Goal: Task Accomplishment & Management: Complete application form

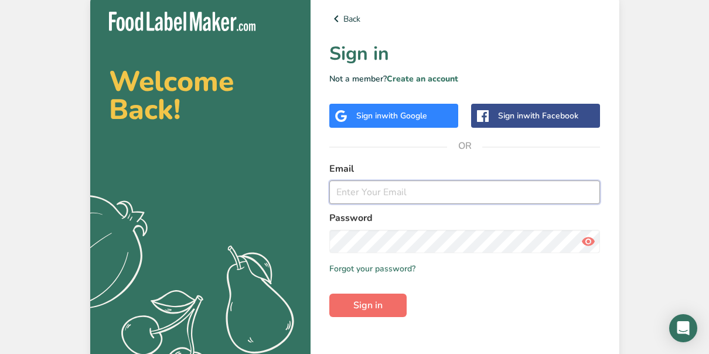
type input "[EMAIL_ADDRESS][DOMAIN_NAME]"
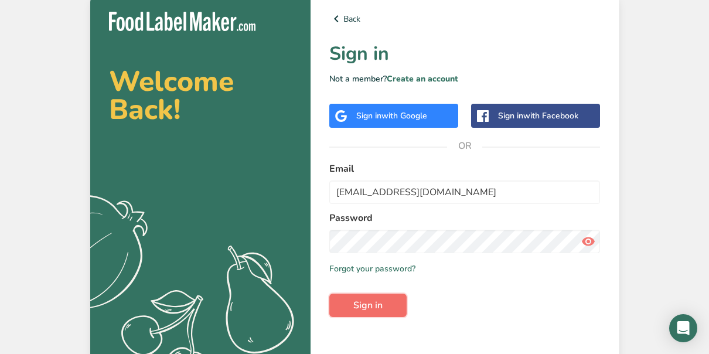
click at [372, 302] on span "Sign in" at bounding box center [367, 305] width 29 height 14
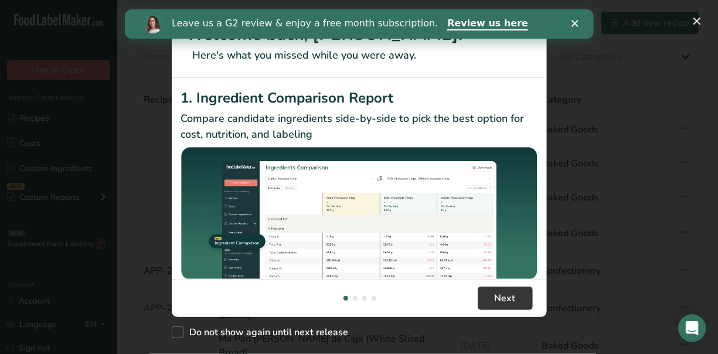
click at [576, 21] on polygon "Close" at bounding box center [574, 23] width 7 height 7
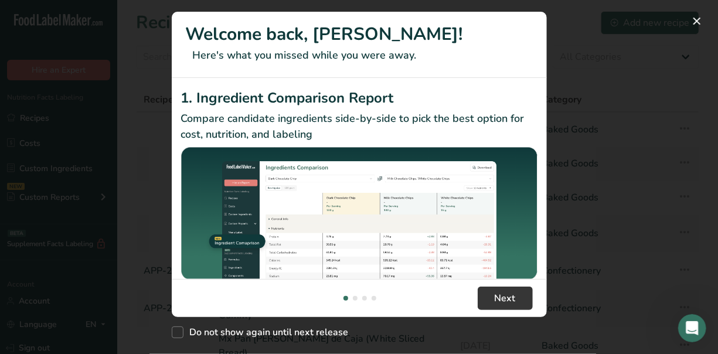
drag, startPoint x: 237, startPoint y: 323, endPoint x: 160, endPoint y: 246, distance: 108.9
click at [160, 246] on div "Welcome back, Sejal! Here's what you missed while you were away. 1. Ingredient …" at bounding box center [359, 177] width 718 height 354
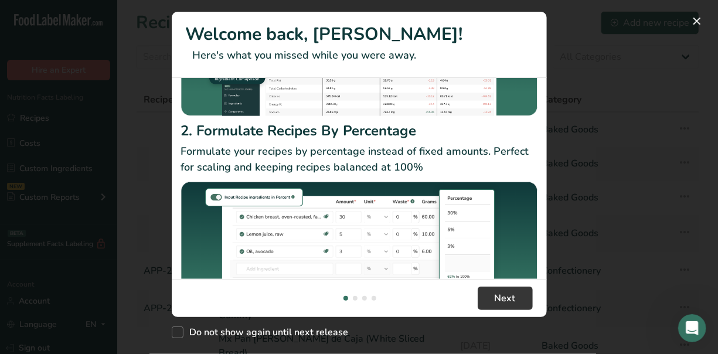
scroll to position [211, 0]
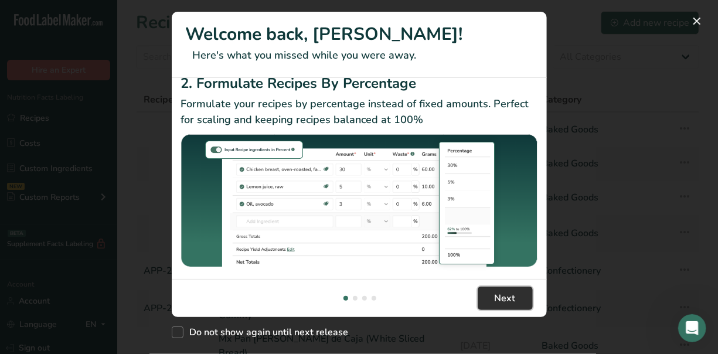
click at [500, 293] on span "Next" at bounding box center [504, 298] width 21 height 14
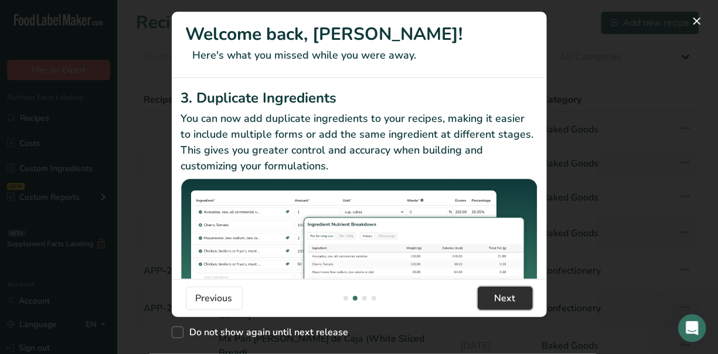
click at [507, 300] on span "Next" at bounding box center [504, 298] width 21 height 14
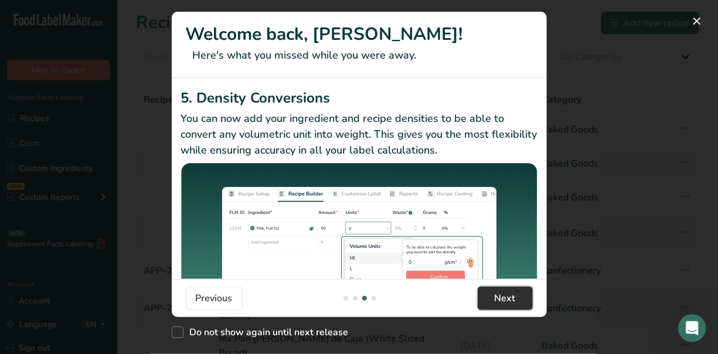
click at [507, 300] on span "Next" at bounding box center [504, 298] width 21 height 14
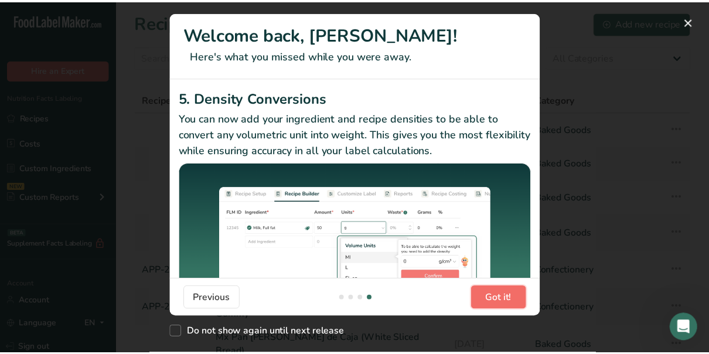
scroll to position [0, 1125]
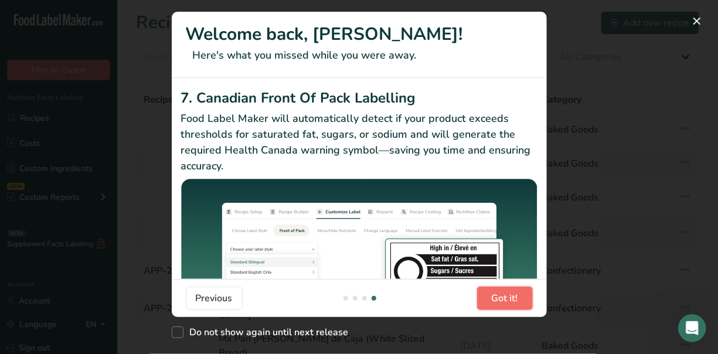
click at [507, 300] on span "Got it!" at bounding box center [504, 298] width 26 height 14
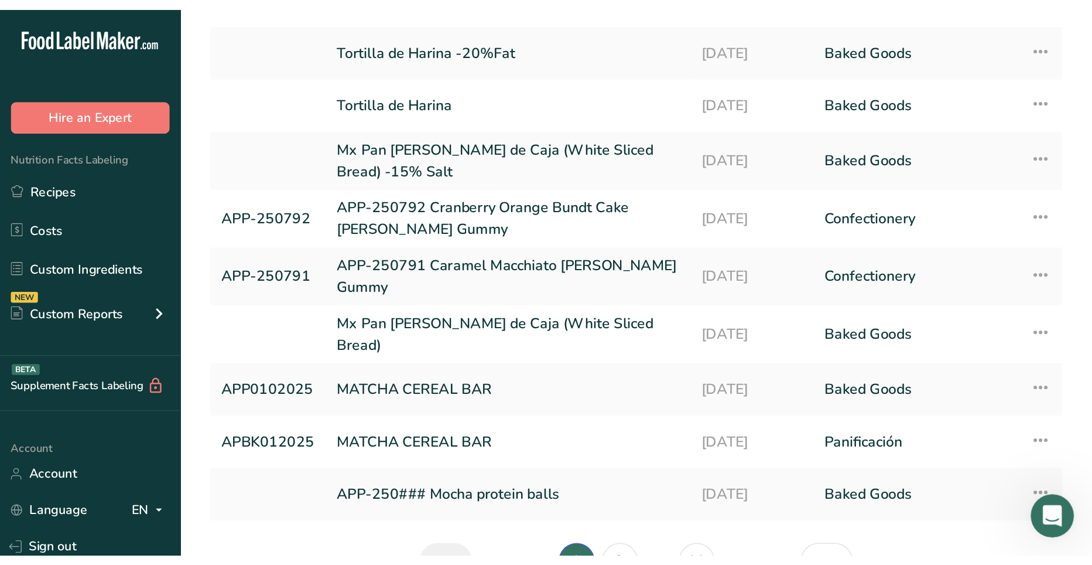
scroll to position [0, 0]
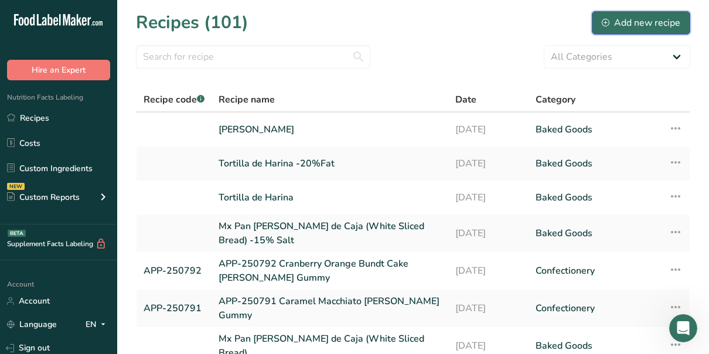
click at [637, 19] on div "Add new recipe" at bounding box center [641, 23] width 78 height 14
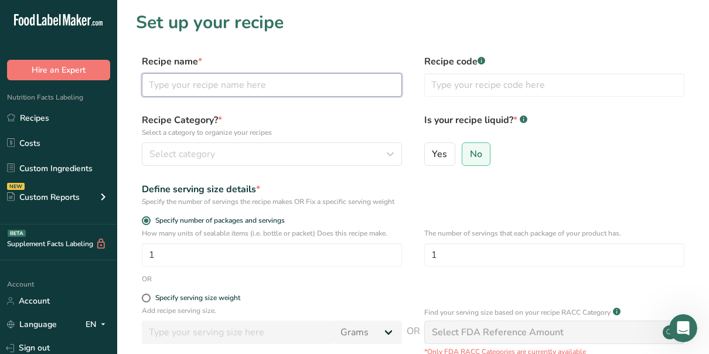
click at [166, 83] on input "text" at bounding box center [272, 84] width 260 height 23
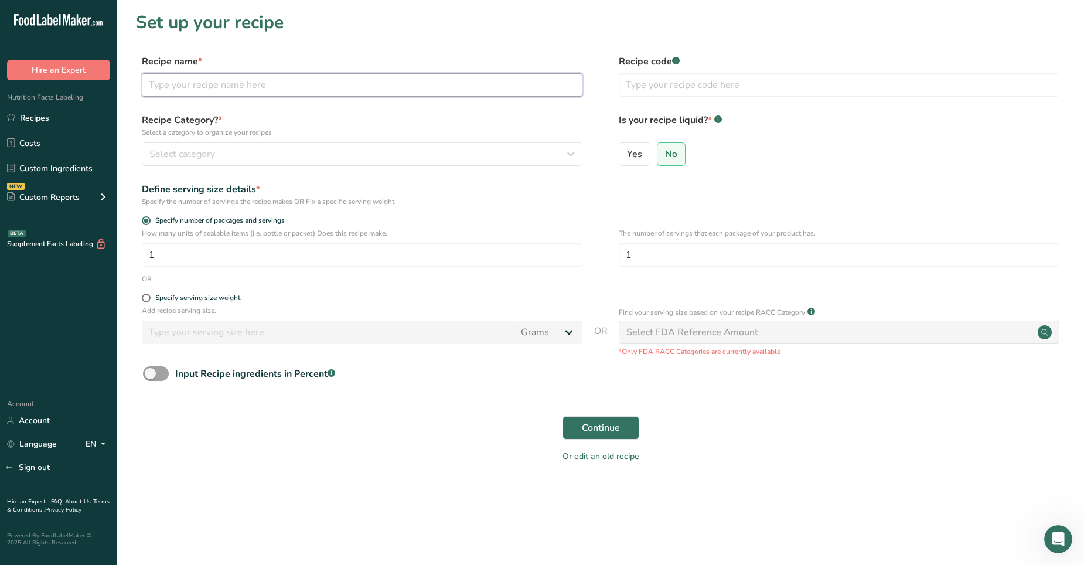
click at [189, 87] on input "text" at bounding box center [362, 84] width 440 height 23
paste input "LEMON SHISO SPRITZ FL MOCKTAIL"
click at [257, 86] on input "LEMON SHISO SPRITZ FL MOCKTAIL" at bounding box center [362, 84] width 440 height 23
click at [361, 75] on input "LEMON SHISO SPRITZ FL MOCKTAIL" at bounding box center [362, 84] width 440 height 23
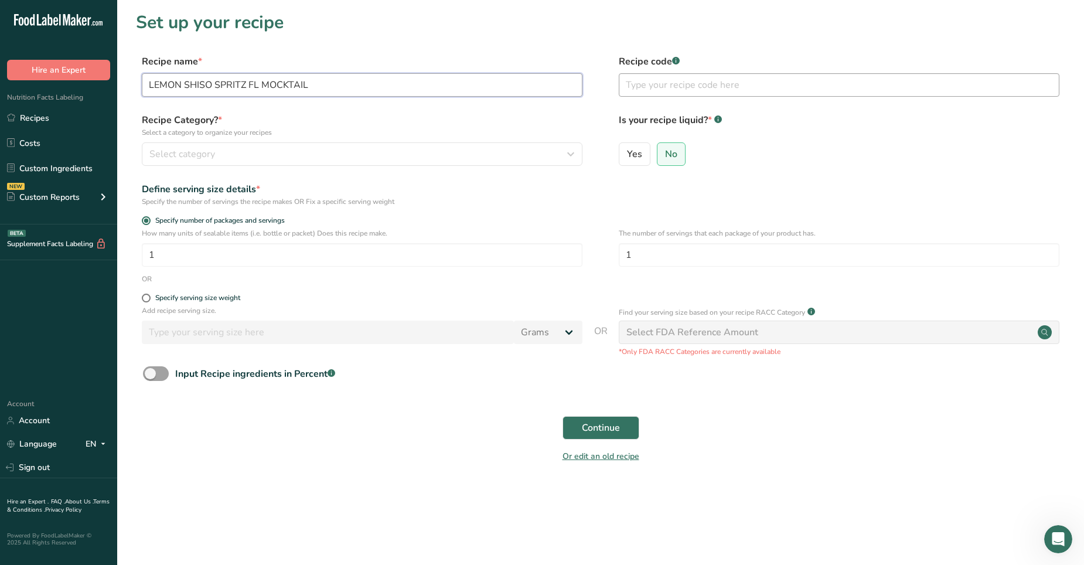
type input "LEMON SHISO SPRITZ FL MOCKTAIL"
click at [665, 82] on input "text" at bounding box center [839, 84] width 440 height 23
type input "APP-250928"
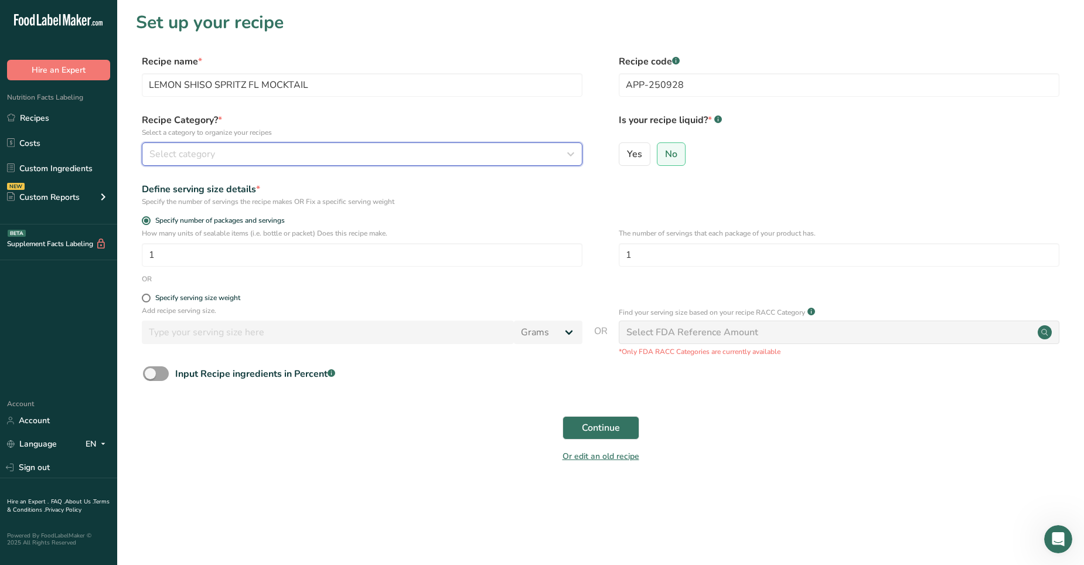
click at [182, 151] on span "Select category" at bounding box center [182, 154] width 66 height 14
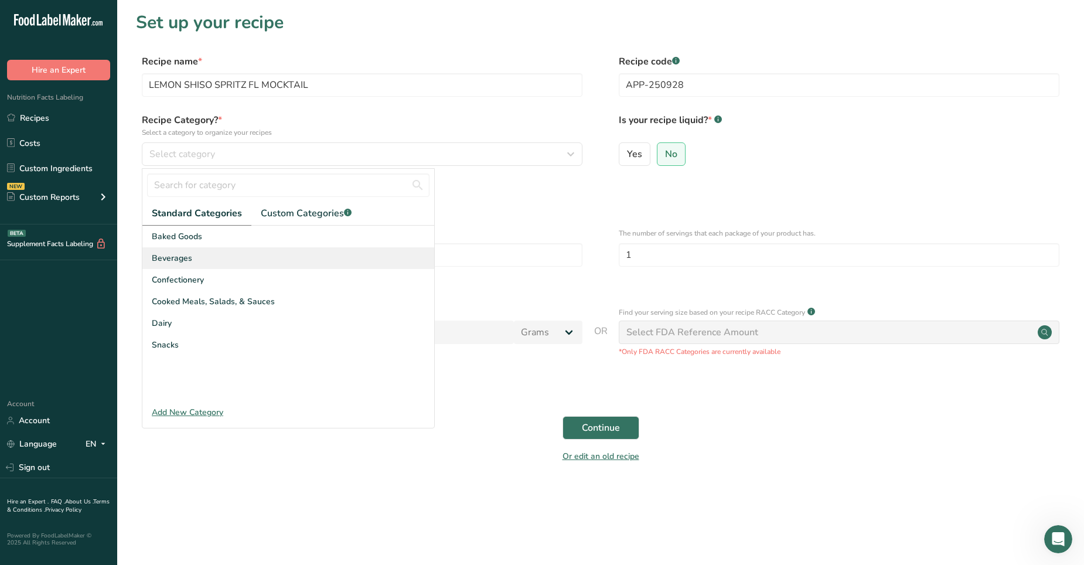
click at [183, 255] on span "Beverages" at bounding box center [172, 258] width 40 height 12
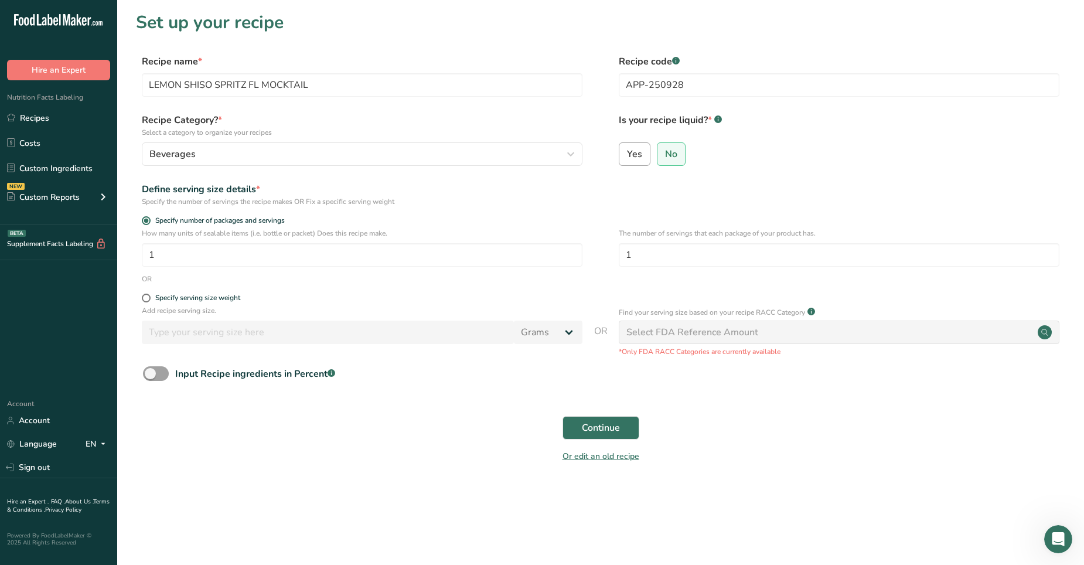
click at [636, 151] on span "Yes" at bounding box center [634, 154] width 15 height 12
click at [627, 151] on input "Yes" at bounding box center [623, 154] width 8 height 8
radio input "true"
radio input "false"
select select "22"
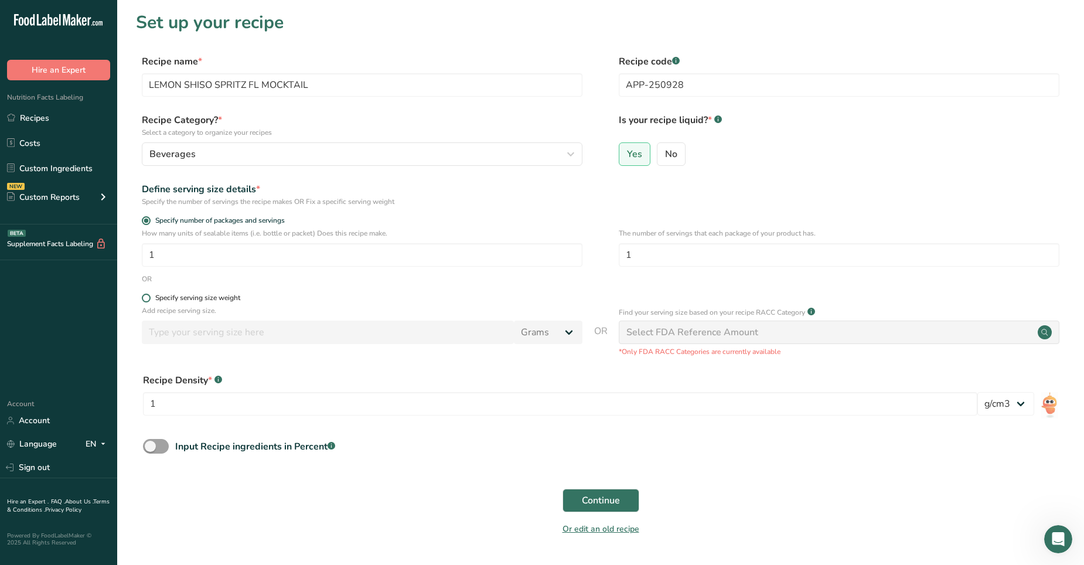
click at [146, 296] on span at bounding box center [146, 297] width 9 height 9
click at [146, 296] on input "Specify serving size weight" at bounding box center [146, 298] width 8 height 8
radio input "true"
radio input "false"
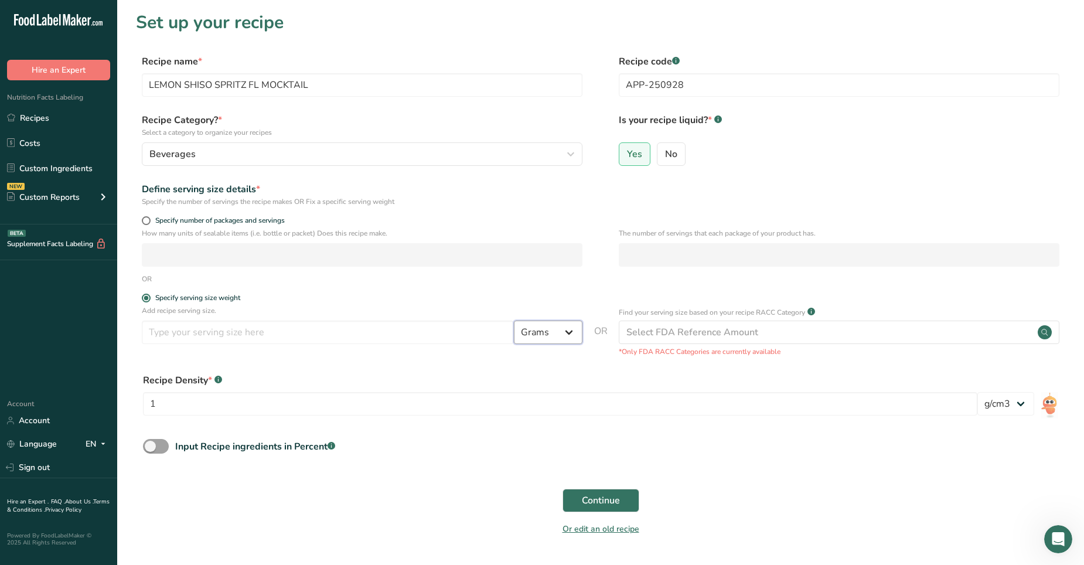
click at [566, 333] on select "Grams kg mg mcg lb oz l mL fl oz tbsp tsp cup qt gallon" at bounding box center [548, 331] width 69 height 23
select select "17"
click at [514, 320] on select "Grams kg mg mcg lb oz l mL fl oz tbsp tsp cup qt gallon" at bounding box center [548, 331] width 69 height 23
click at [231, 333] on input "number" at bounding box center [328, 331] width 372 height 23
click at [146, 221] on span at bounding box center [146, 220] width 9 height 9
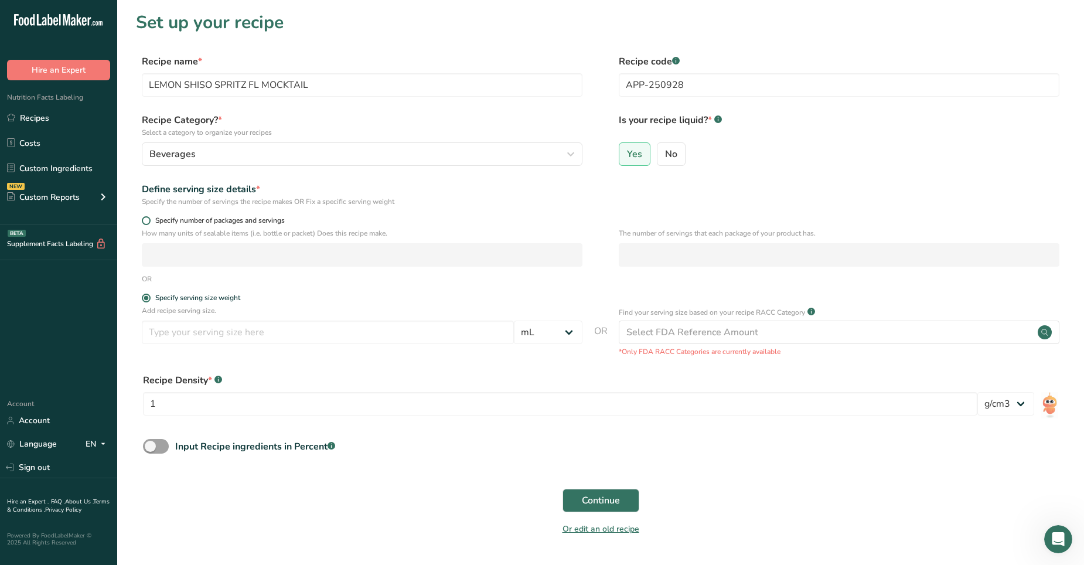
click at [146, 221] on input "Specify number of packages and servings" at bounding box center [146, 221] width 8 height 8
radio input "true"
radio input "false"
select select "0"
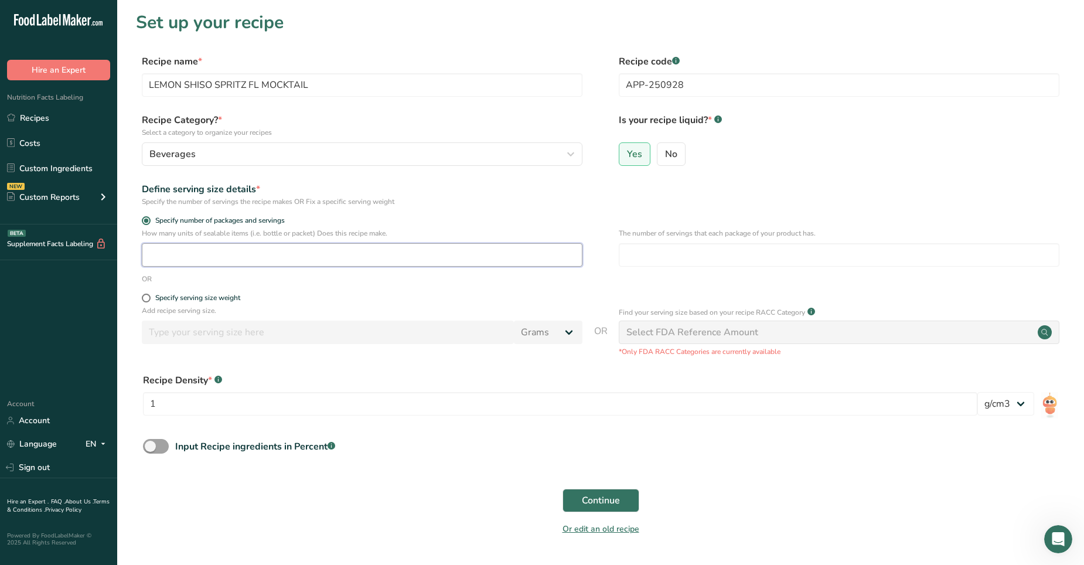
click at [202, 250] on input "number" at bounding box center [362, 254] width 440 height 23
type input "1"
click at [644, 251] on input "number" at bounding box center [839, 254] width 440 height 23
type input "1"
click at [146, 295] on span at bounding box center [146, 297] width 9 height 9
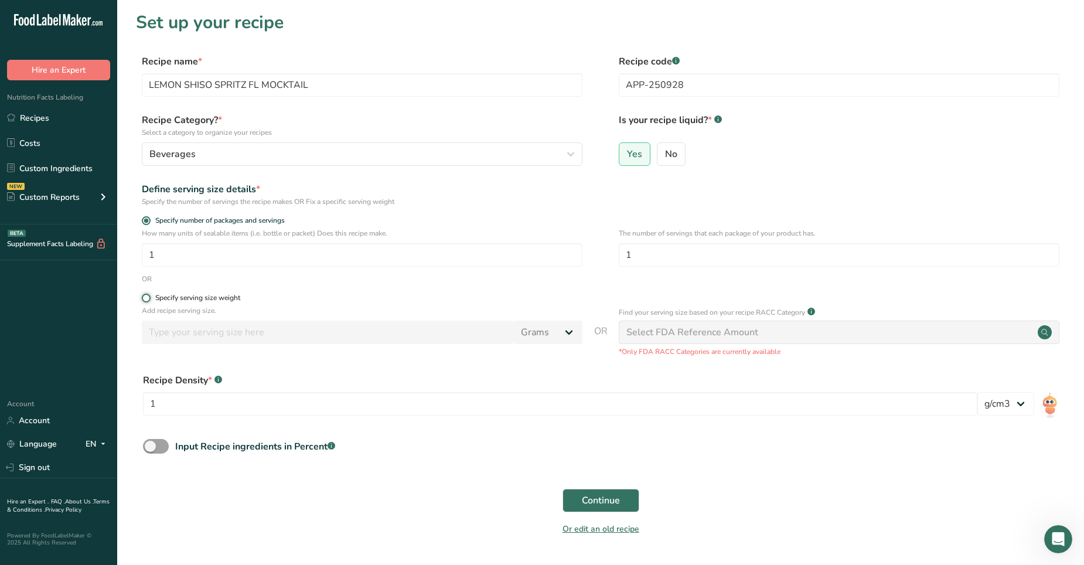
click at [146, 295] on input "Specify serving size weight" at bounding box center [146, 298] width 8 height 8
radio input "true"
radio input "false"
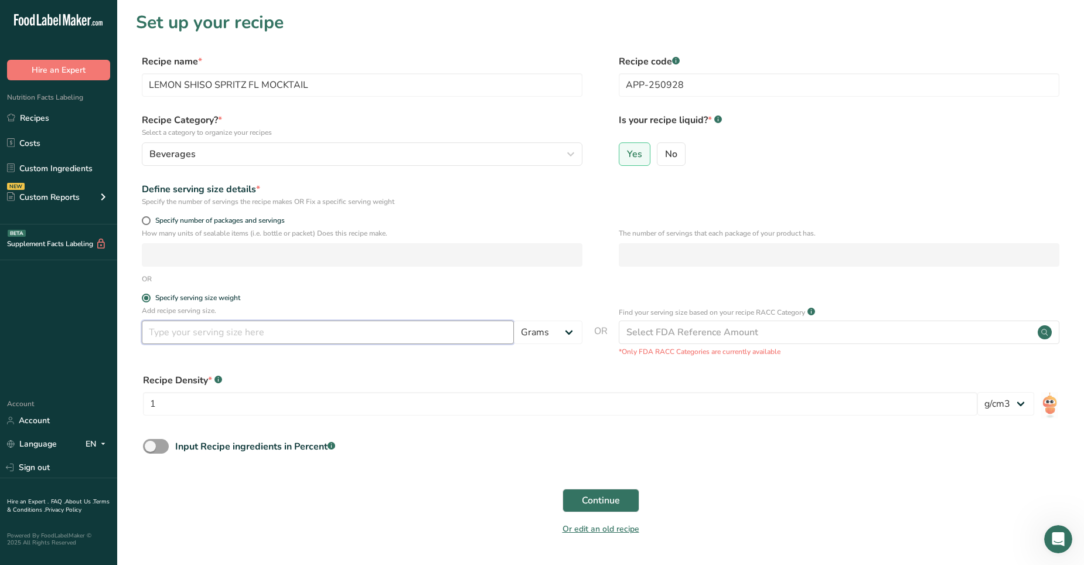
click at [180, 328] on input "number" at bounding box center [328, 331] width 372 height 23
type input "8"
click at [568, 330] on select "Grams kg mg mcg lb oz l mL fl oz tbsp tsp cup qt gallon" at bounding box center [548, 331] width 69 height 23
select select "18"
click at [514, 320] on select "Grams kg mg mcg lb oz l mL fl oz tbsp tsp cup qt gallon" at bounding box center [548, 331] width 69 height 23
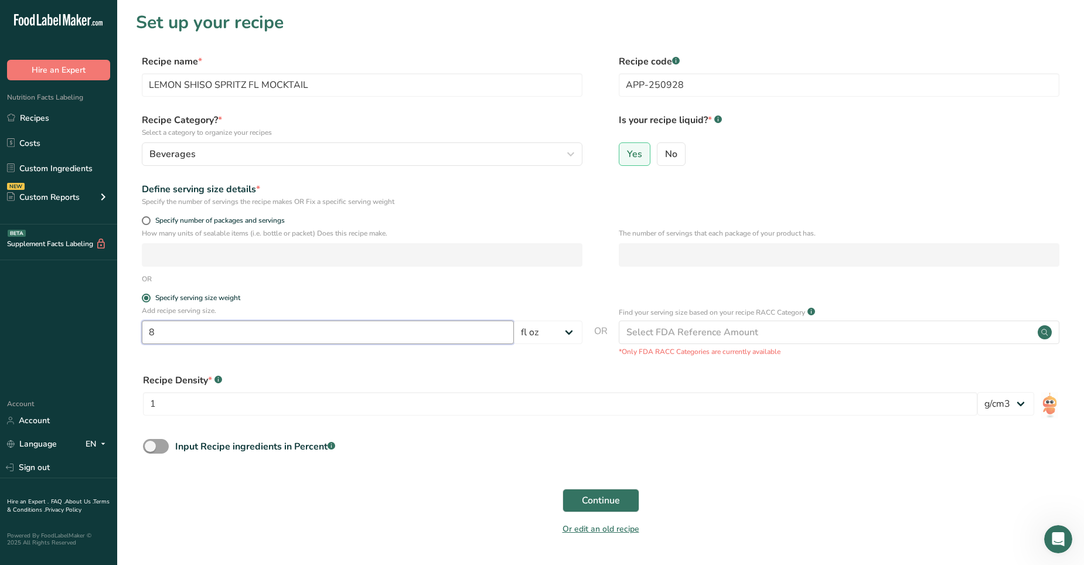
click at [169, 334] on input "8" at bounding box center [328, 331] width 372 height 23
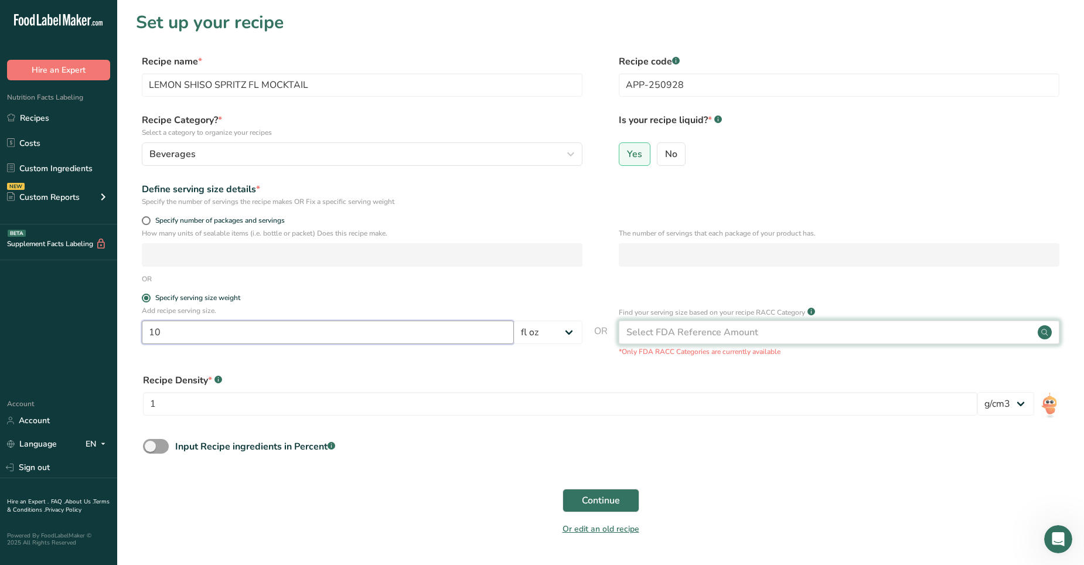
type input "10"
click at [708, 329] on circle at bounding box center [1044, 332] width 14 height 14
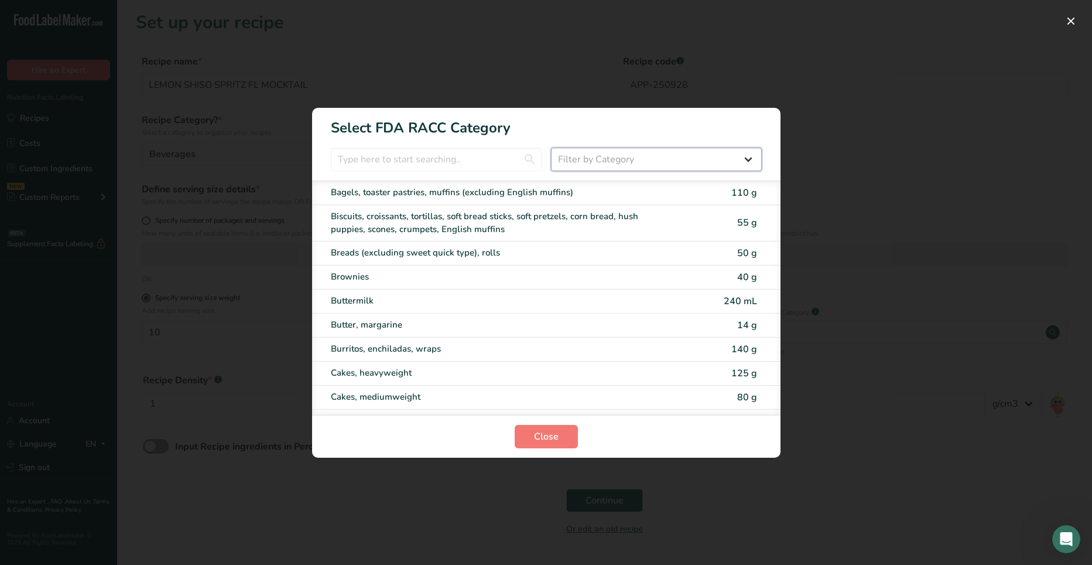
click at [708, 158] on select "Filter by Category All Bakery products Beverages Cereals and other grain produc…" at bounding box center [656, 159] width 211 height 23
select select "6"
click at [551, 148] on select "Filter by Category All Bakery products Beverages Cereals and other grain produc…" at bounding box center [656, 159] width 211 height 23
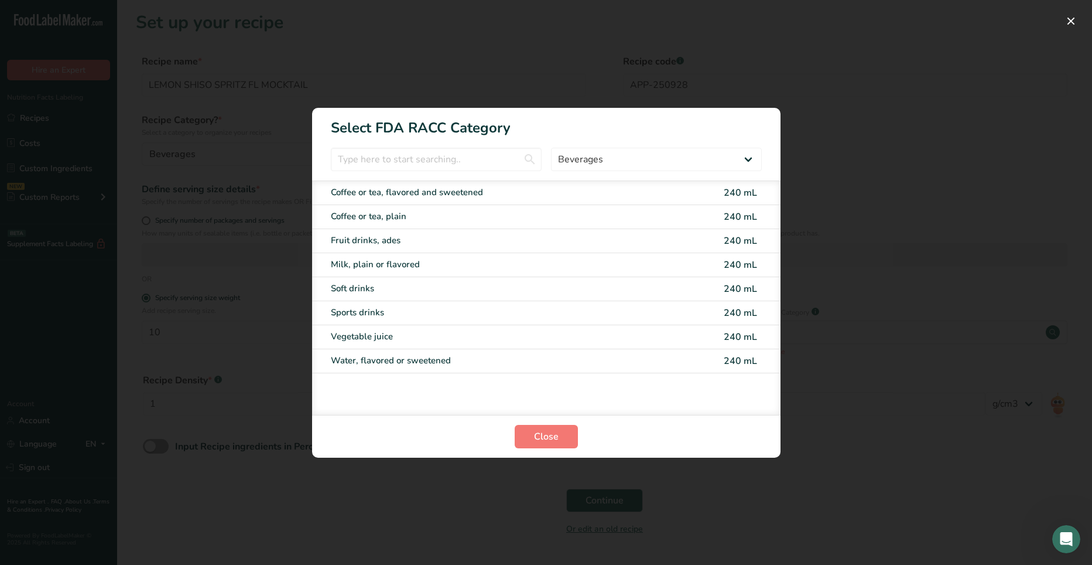
drag, startPoint x: 730, startPoint y: 189, endPoint x: 729, endPoint y: 195, distance: 5.9
click at [708, 195] on span "240 mL" at bounding box center [740, 192] width 33 height 13
type input "240"
select select "17"
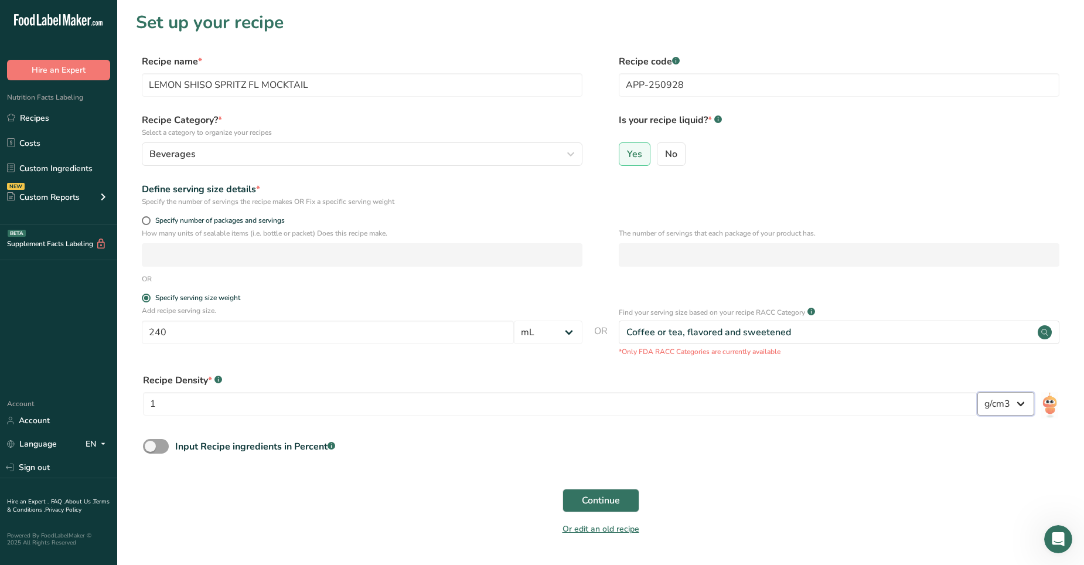
click at [708, 353] on select "lb/ft3 g/cm3" at bounding box center [1005, 403] width 57 height 23
click at [708, 353] on div "Input Recipe ingredients in Percent .a-a{fill:#347362;}.b-a{fill:#fff;}" at bounding box center [600, 451] width 929 height 24
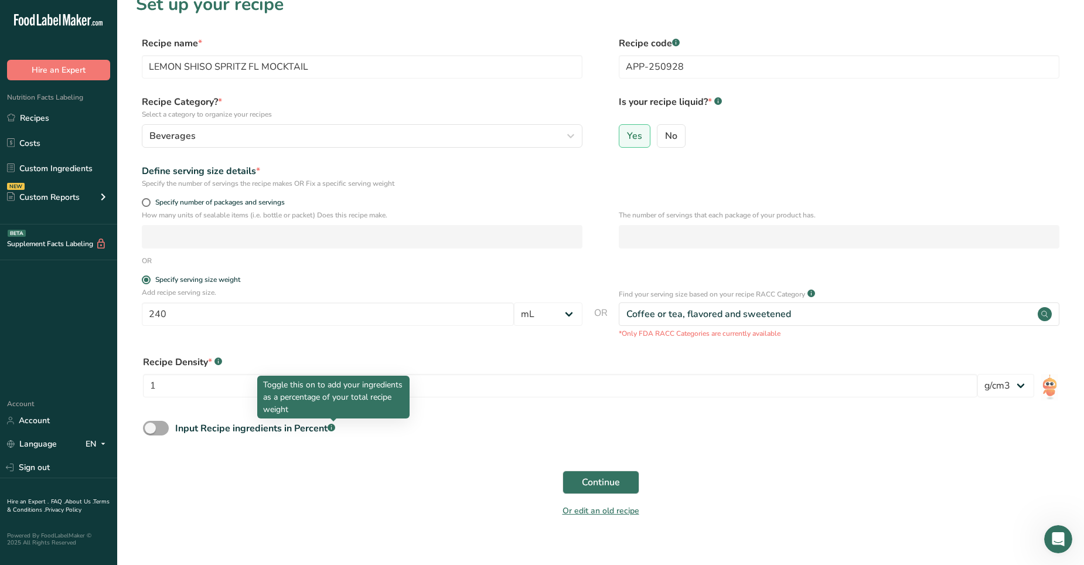
scroll to position [34, 0]
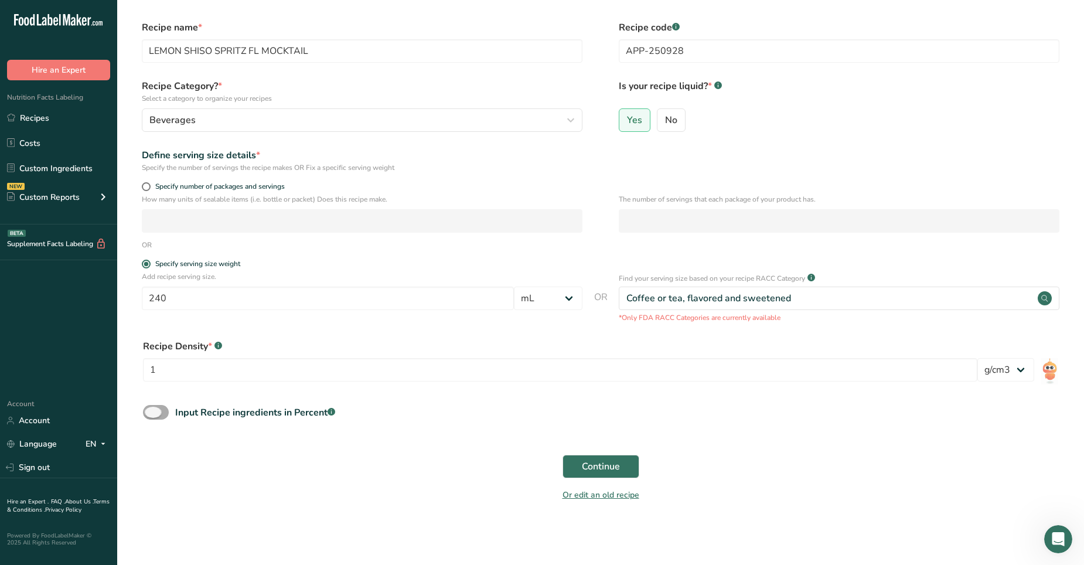
click at [148, 353] on span at bounding box center [156, 412] width 26 height 15
click at [148, 353] on input "Input Recipe ingredients in Percent .a-a{fill:#347362;}.b-a{fill:#fff;}" at bounding box center [147, 412] width 8 height 8
checkbox input "true"
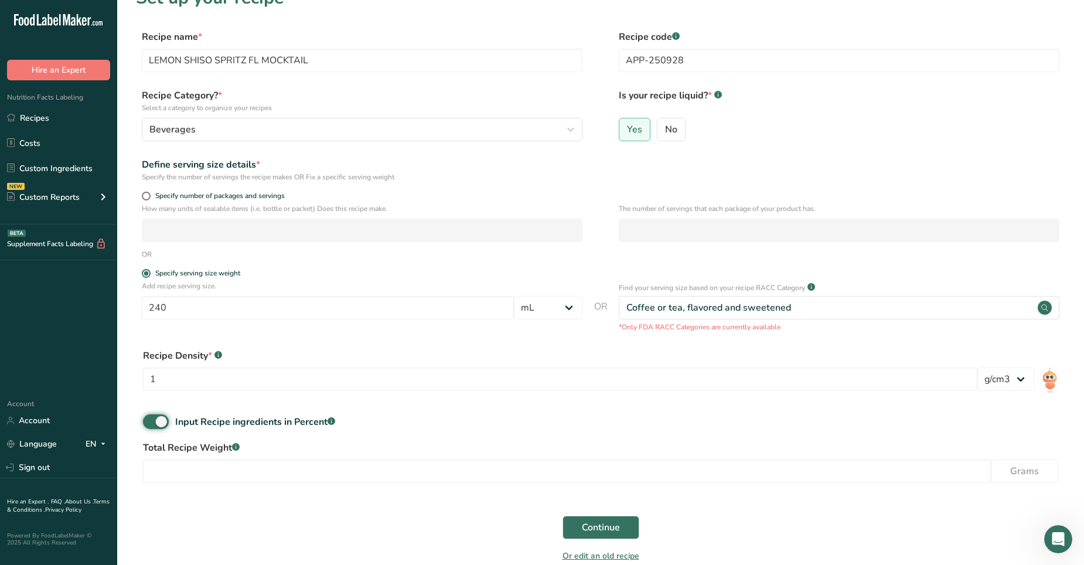
scroll to position [86, 0]
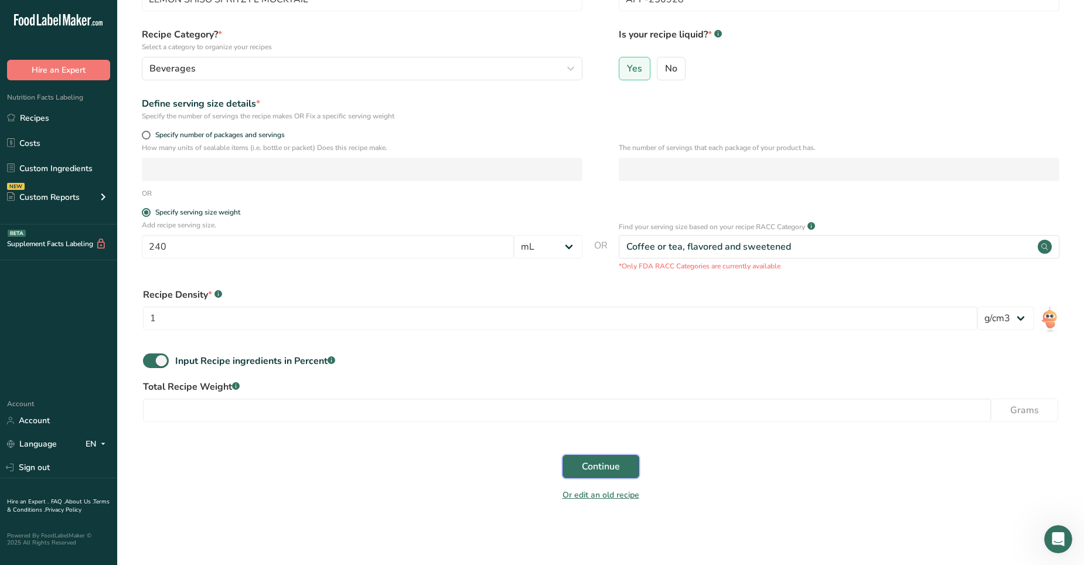
click at [596, 353] on span "Continue" at bounding box center [601, 466] width 38 height 14
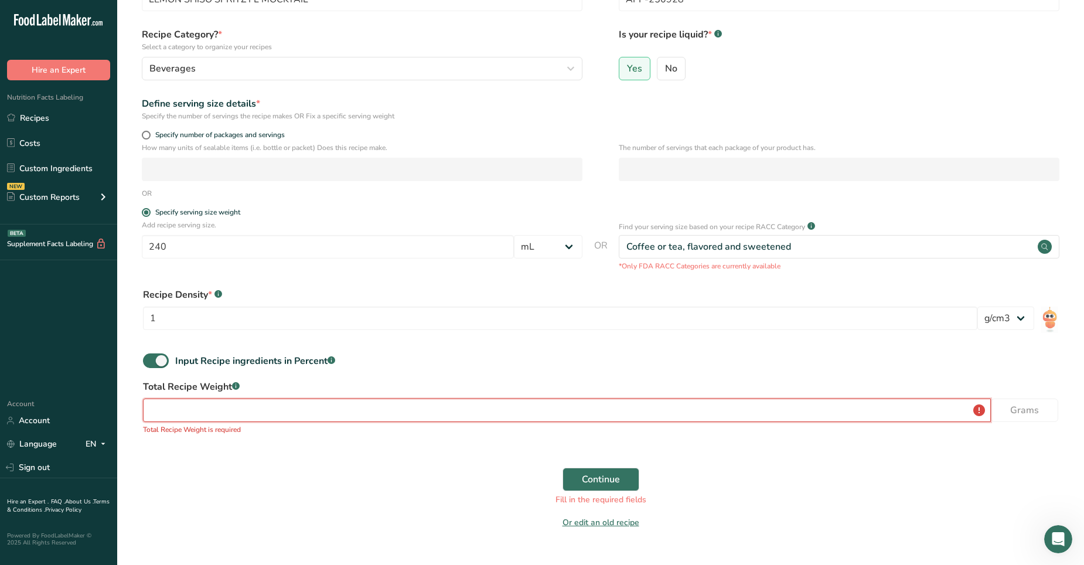
click at [180, 353] on input "number" at bounding box center [567, 409] width 848 height 23
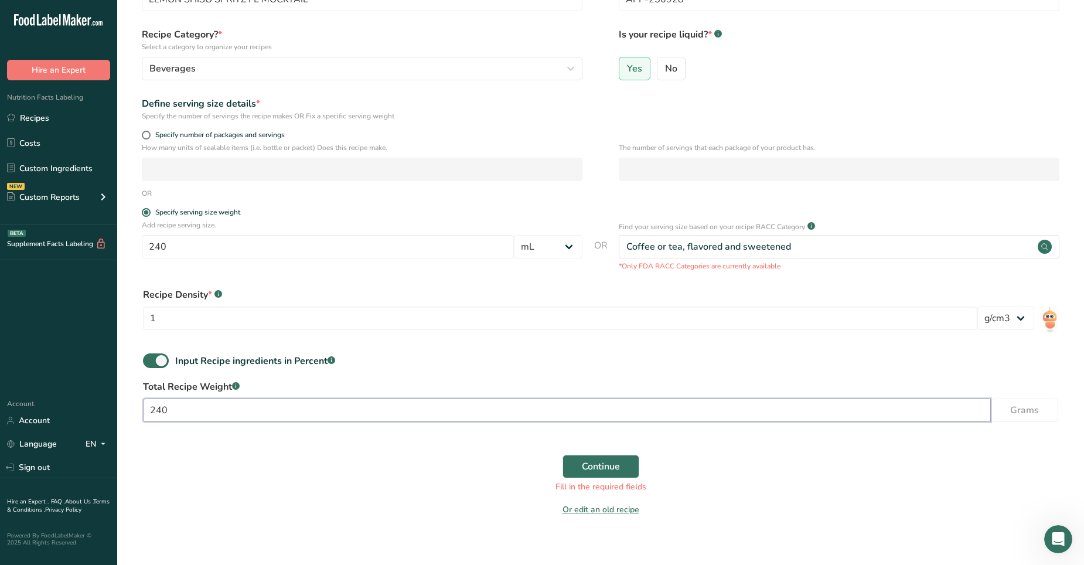
type input "240"
click at [708, 246] on circle at bounding box center [1044, 247] width 14 height 14
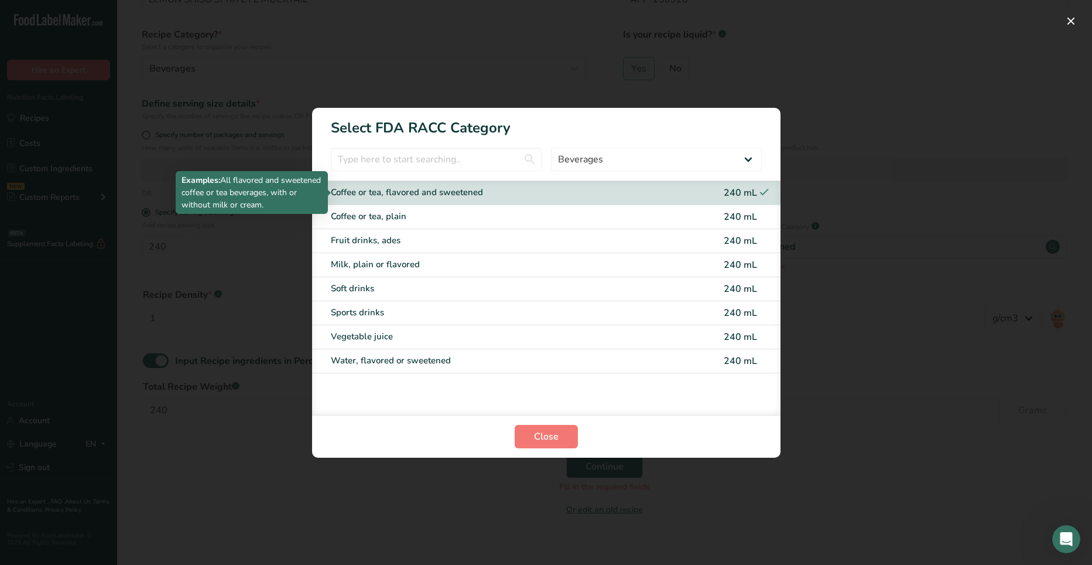
click at [571, 188] on div "Coffee or tea, flavored and sweetened" at bounding box center [497, 192] width 333 height 13
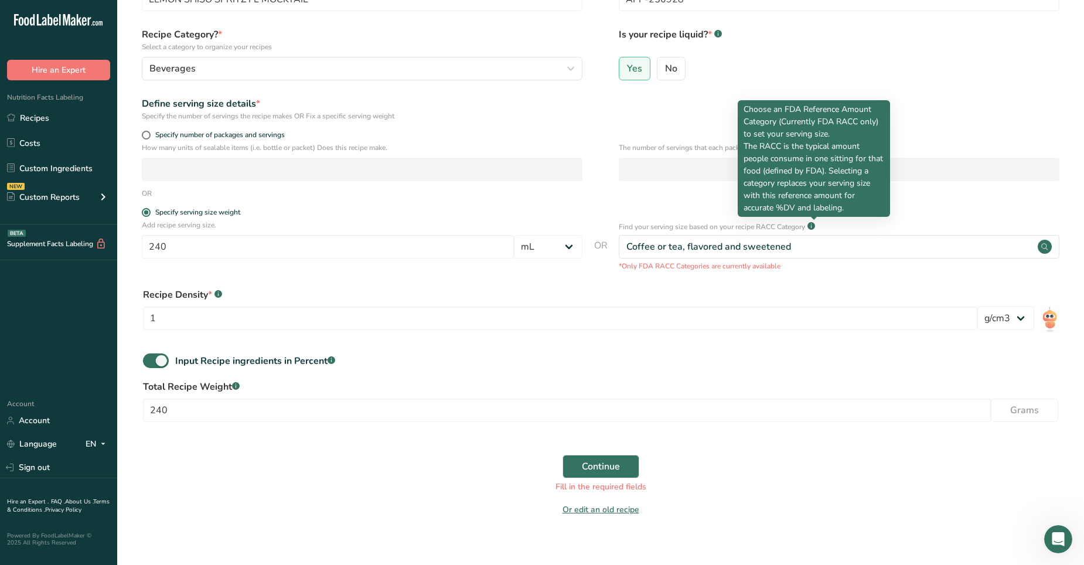
click at [708, 227] on rect at bounding box center [811, 226] width 8 height 8
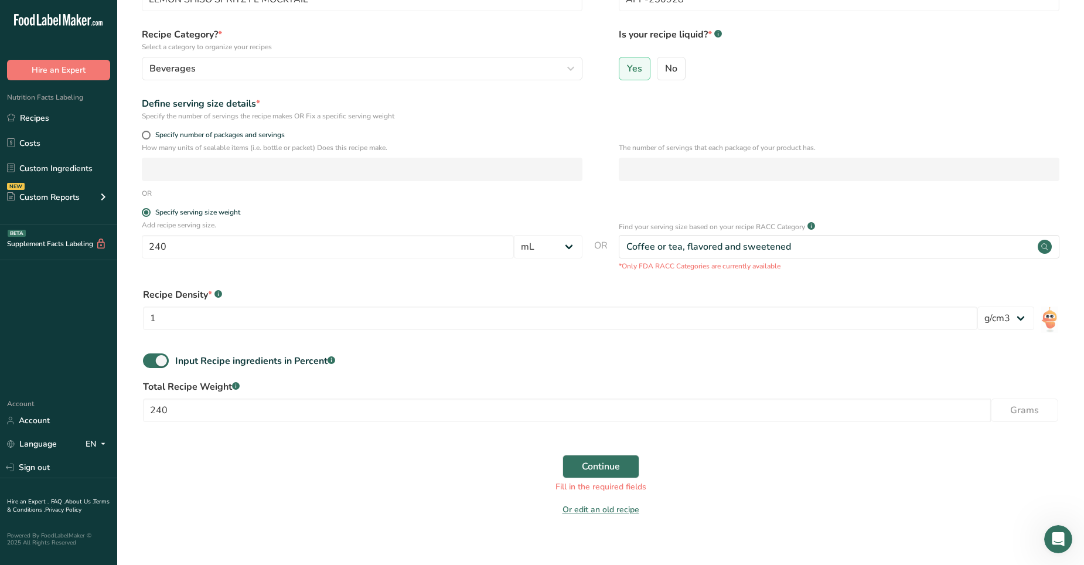
click at [708, 265] on p "*Only FDA RACC Categories are currently available" at bounding box center [839, 266] width 440 height 11
click at [708, 240] on circle at bounding box center [1044, 247] width 14 height 14
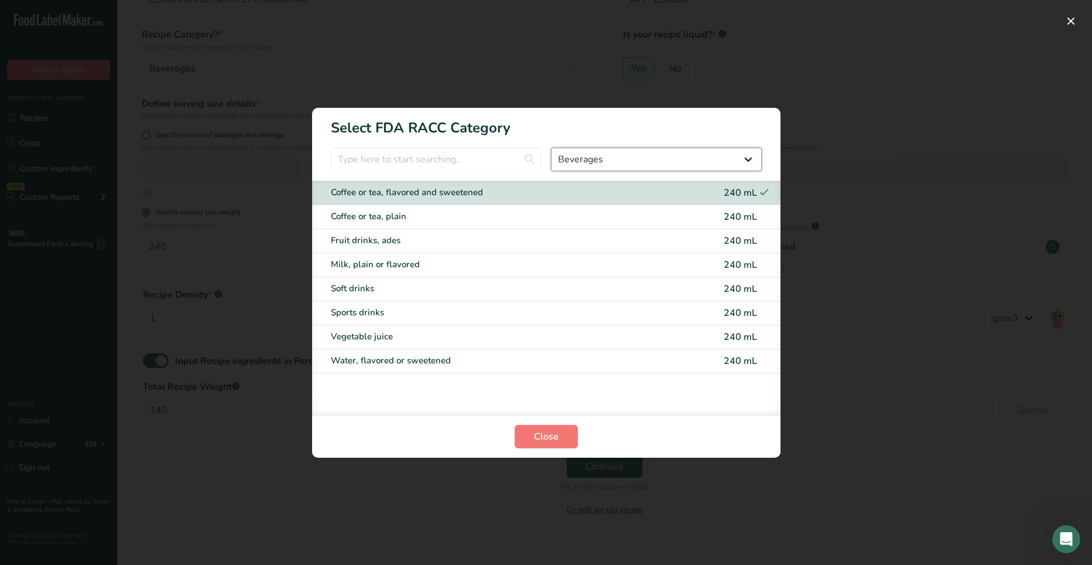
click at [708, 159] on select "All Bakery products Beverages Cereals and other grain products Dairy products a…" at bounding box center [656, 159] width 211 height 23
click at [551, 148] on select "All Bakery products Beverages Cereals and other grain products Dairy products a…" at bounding box center [656, 159] width 211 height 23
click at [392, 193] on div "Coffee or tea, flavored and sweetened" at bounding box center [497, 192] width 333 height 13
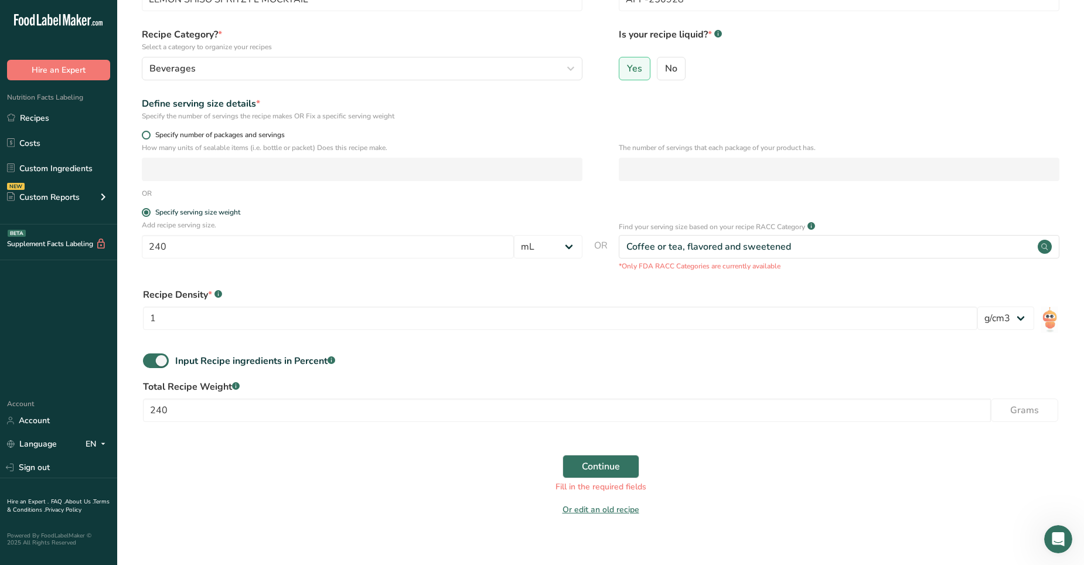
click at [145, 136] on span at bounding box center [146, 135] width 9 height 9
click at [145, 136] on input "Specify number of packages and servings" at bounding box center [146, 135] width 8 height 8
radio input "true"
radio input "false"
select select "0"
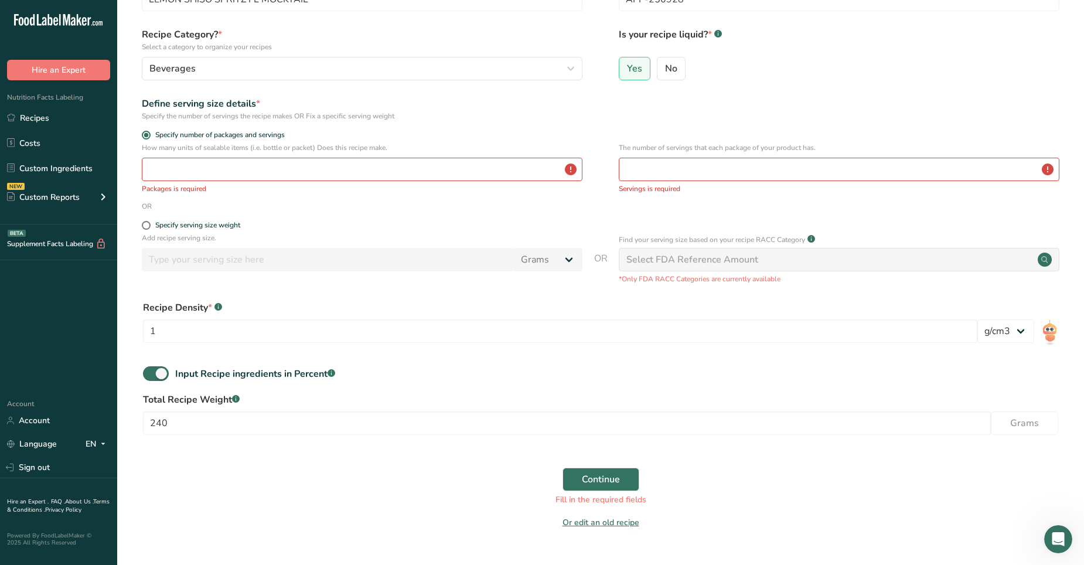
drag, startPoint x: 145, startPoint y: 136, endPoint x: 311, endPoint y: 241, distance: 196.6
click at [311, 241] on form "Recipe name * LEMON SHISO SPRITZ FL MOCKTAIL Recipe code .a-a{fill:#347362;}.b-…" at bounding box center [600, 252] width 929 height 567
click at [708, 262] on circle at bounding box center [1044, 259] width 14 height 14
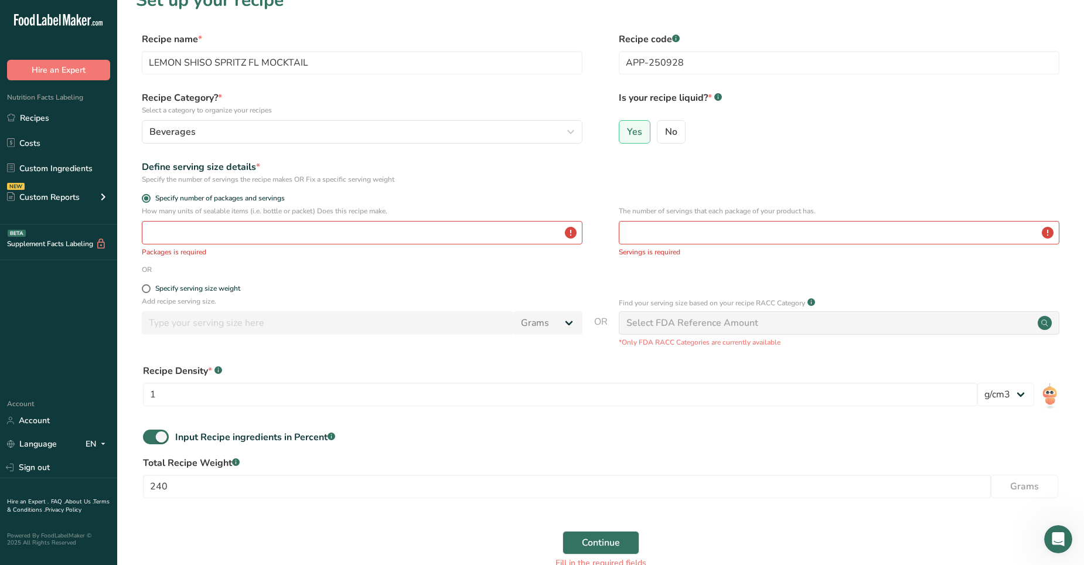
scroll to position [23, 0]
click at [179, 234] on input "number" at bounding box center [362, 231] width 440 height 23
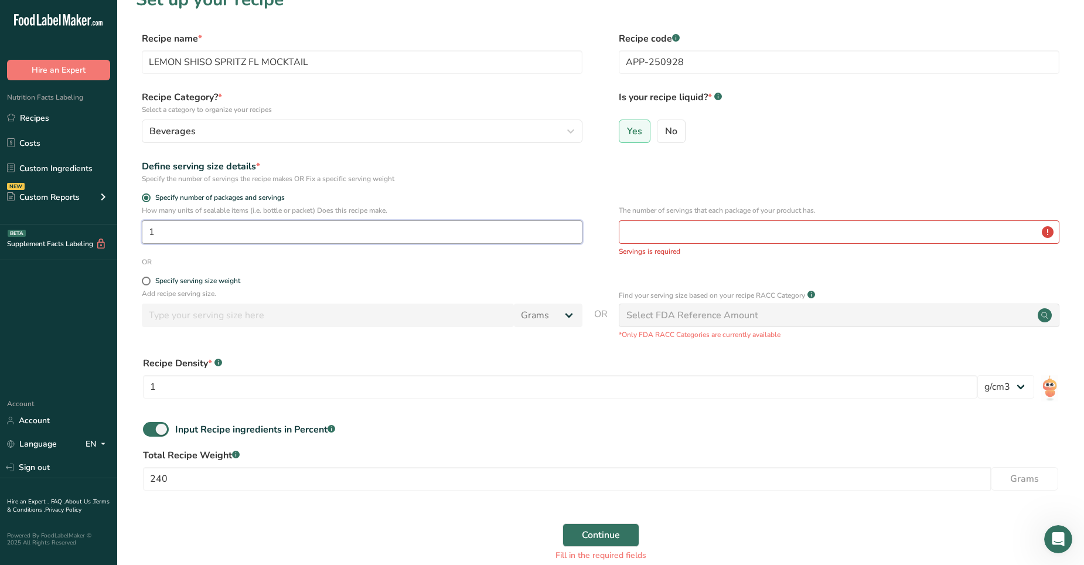
type input "1"
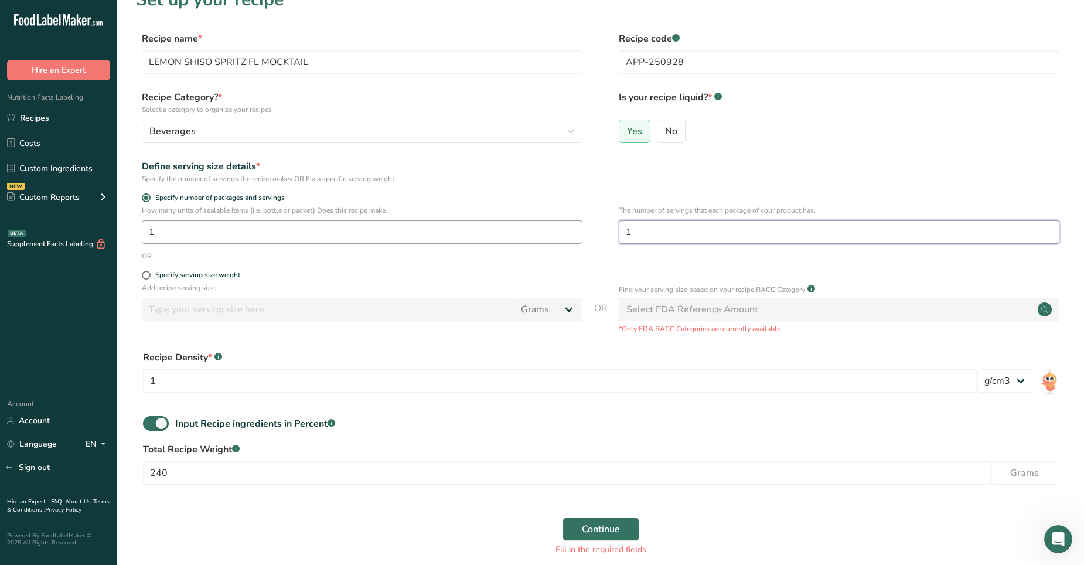
type input "1"
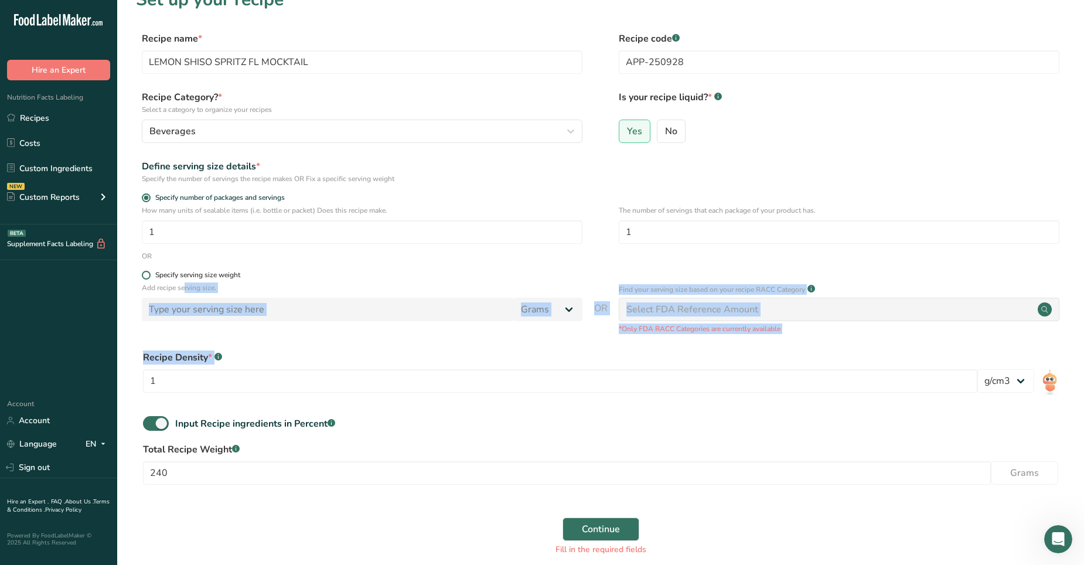
drag, startPoint x: 320, startPoint y: 366, endPoint x: 145, endPoint y: 273, distance: 198.1
click at [145, 273] on form "Recipe name * LEMON SHISO SPRITZ FL MOCKTAIL Recipe code .a-a{fill:#347362;}.b-…" at bounding box center [600, 309] width 929 height 554
click at [145, 273] on span at bounding box center [146, 275] width 9 height 9
click at [145, 273] on input "Specify serving size weight" at bounding box center [146, 275] width 8 height 8
radio input "true"
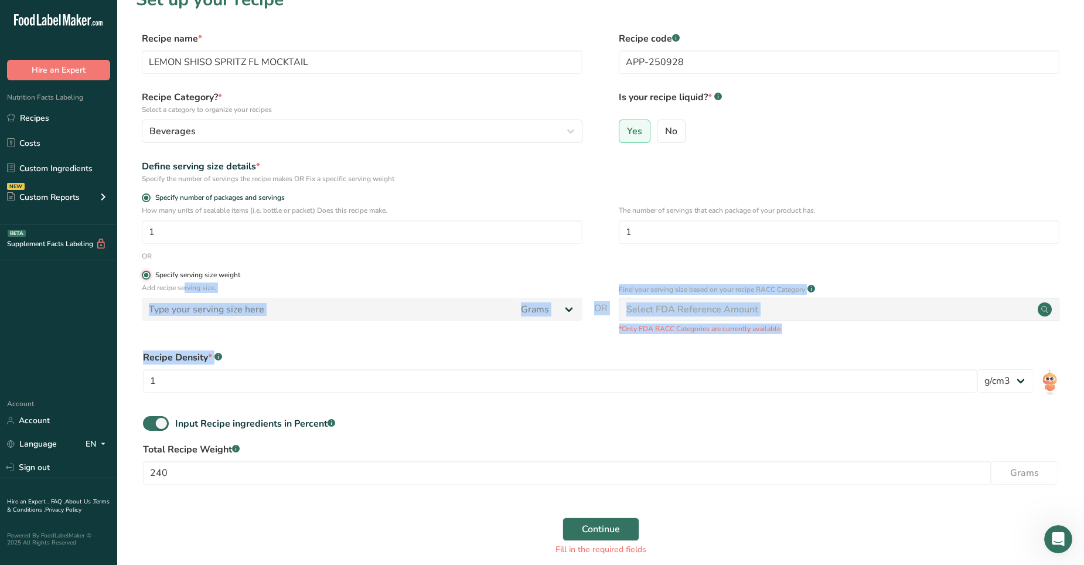
radio input "false"
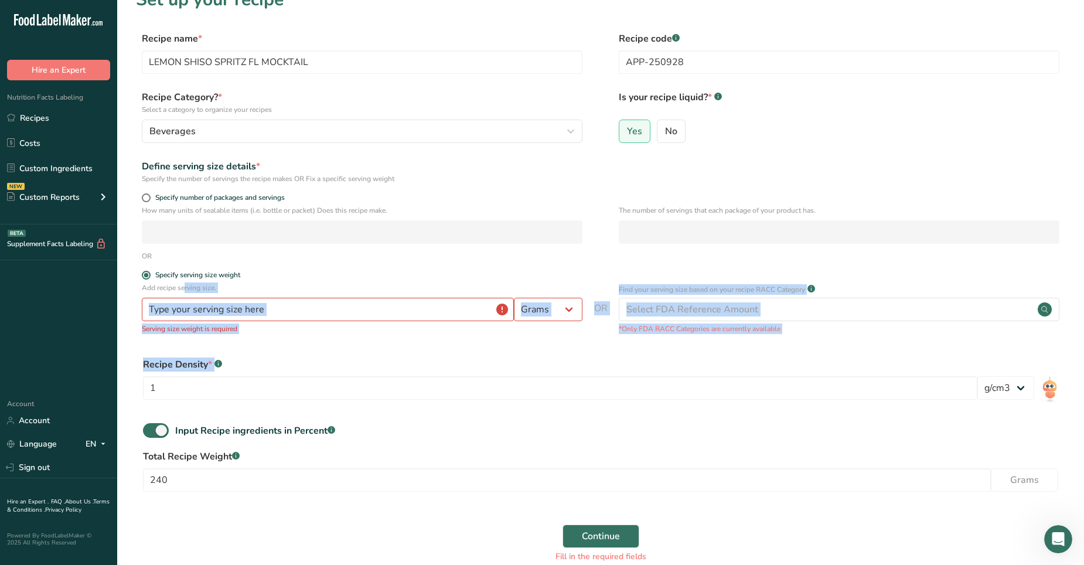
click at [292, 353] on div "Recipe Density * .a-a{fill:#347362;}.b-a{fill:#fff;}" at bounding box center [560, 364] width 834 height 14
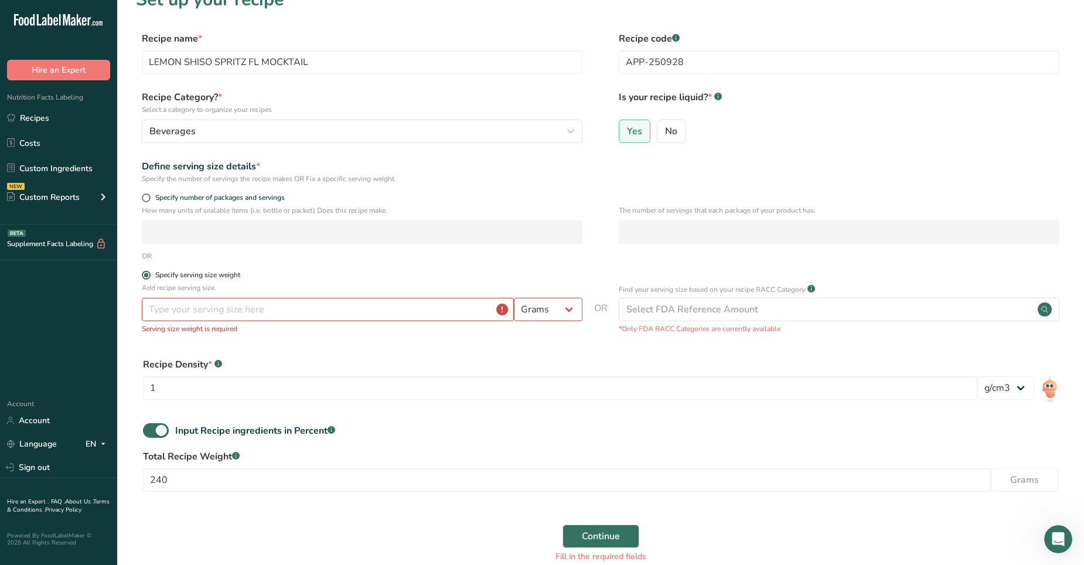
click at [145, 272] on span at bounding box center [146, 275] width 9 height 9
click at [145, 272] on input "Specify serving size weight" at bounding box center [146, 275] width 8 height 8
click at [145, 271] on span at bounding box center [146, 275] width 9 height 9
click at [145, 271] on input "Specify serving size weight" at bounding box center [146, 275] width 8 height 8
click at [602, 304] on span "OR" at bounding box center [600, 321] width 13 height 40
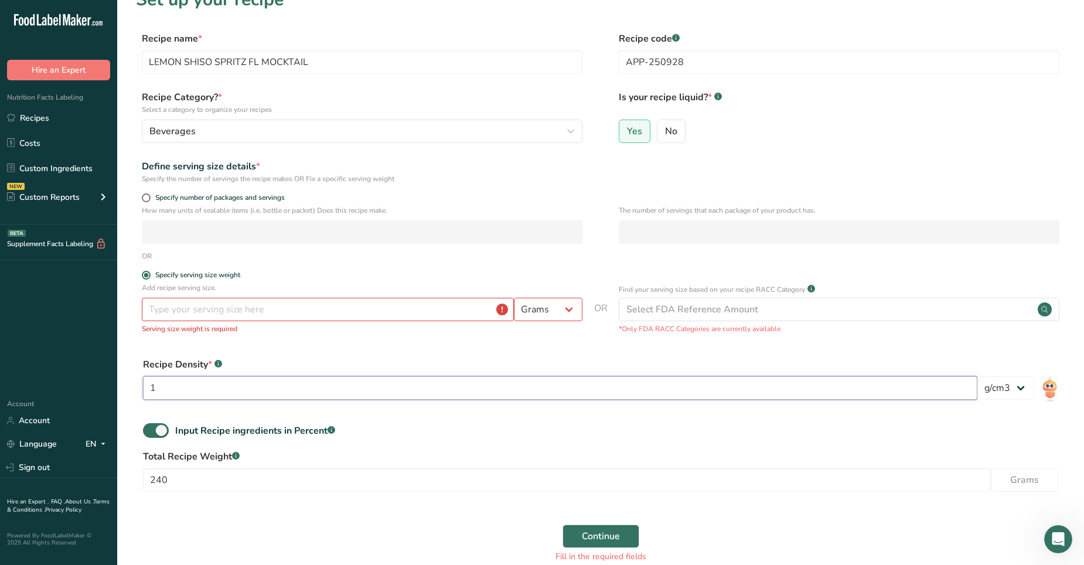
click at [367, 353] on input "1" at bounding box center [560, 387] width 834 height 23
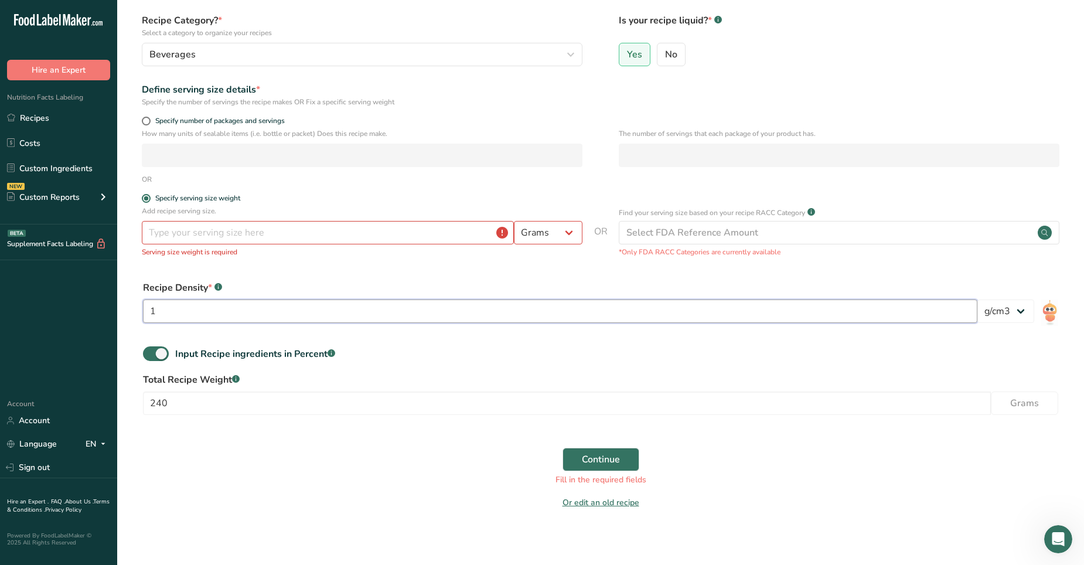
scroll to position [107, 0]
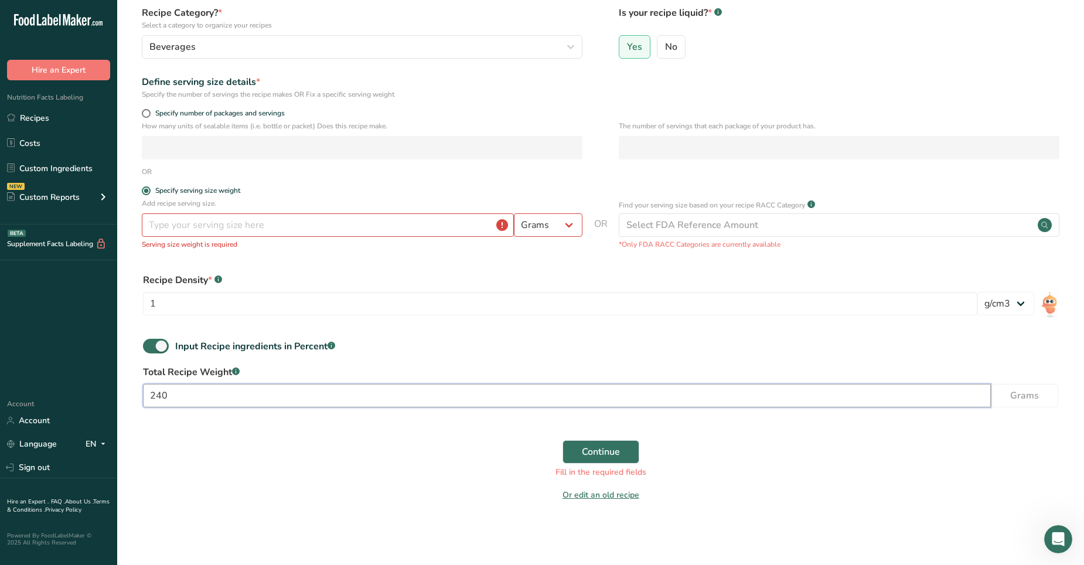
click at [186, 353] on input "240" at bounding box center [567, 395] width 848 height 23
type input "2"
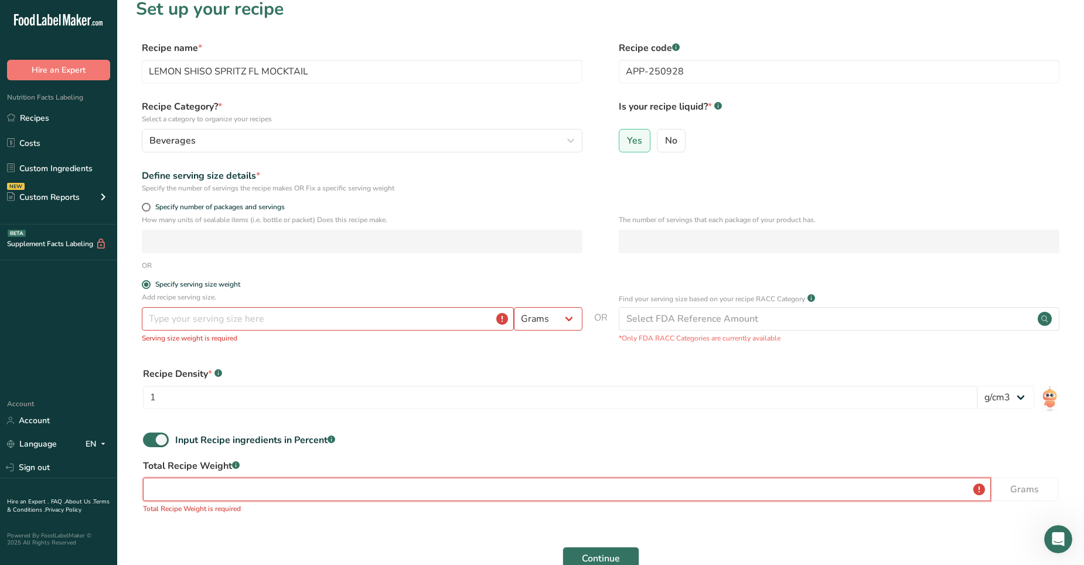
scroll to position [13, 0]
click at [574, 317] on select "Grams kg mg mcg lb oz l mL fl oz tbsp tsp cup qt gallon" at bounding box center [548, 319] width 69 height 23
select select "18"
click at [514, 308] on select "Grams kg mg mcg lb oz l mL fl oz tbsp tsp cup qt gallon" at bounding box center [548, 319] width 69 height 23
click at [387, 322] on input "number" at bounding box center [328, 319] width 372 height 23
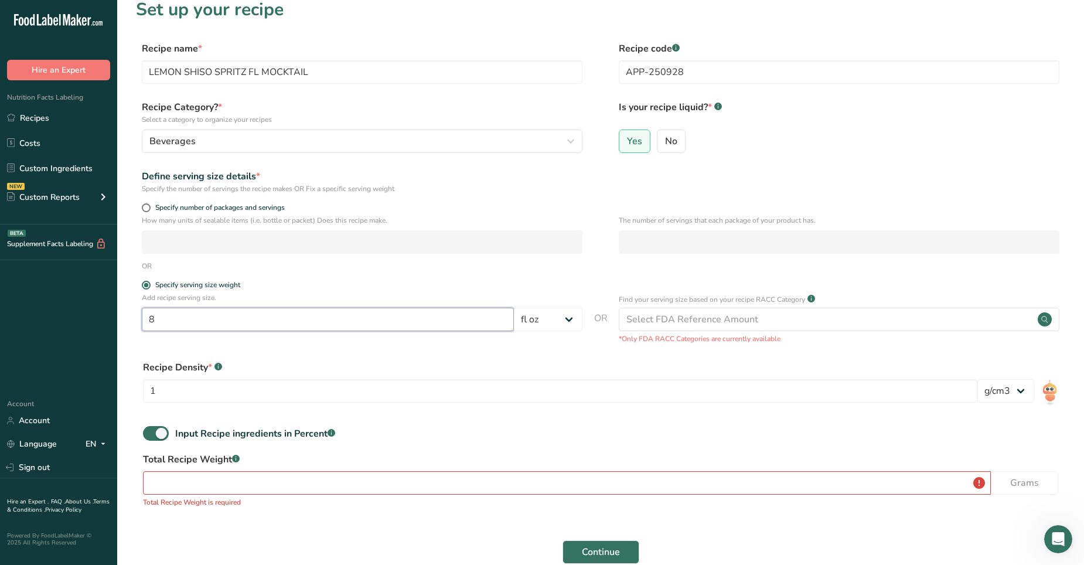
type input "8"
click at [184, 353] on input "number" at bounding box center [567, 482] width 848 height 23
click at [153, 353] on div "Total Recipe Weight .a-a{fill:#347362;}.b-a{fill:#fff;} Grams Total Recipe Weig…" at bounding box center [600, 483] width 929 height 62
click at [180, 353] on input "number" at bounding box center [567, 482] width 848 height 23
type input "236.59"
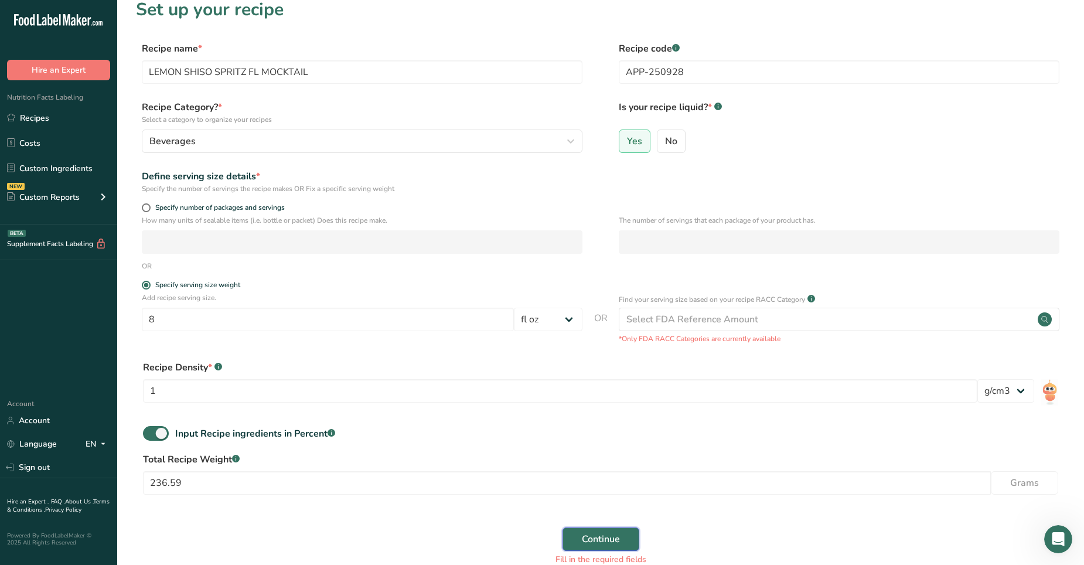
click at [612, 353] on button "Continue" at bounding box center [600, 538] width 77 height 23
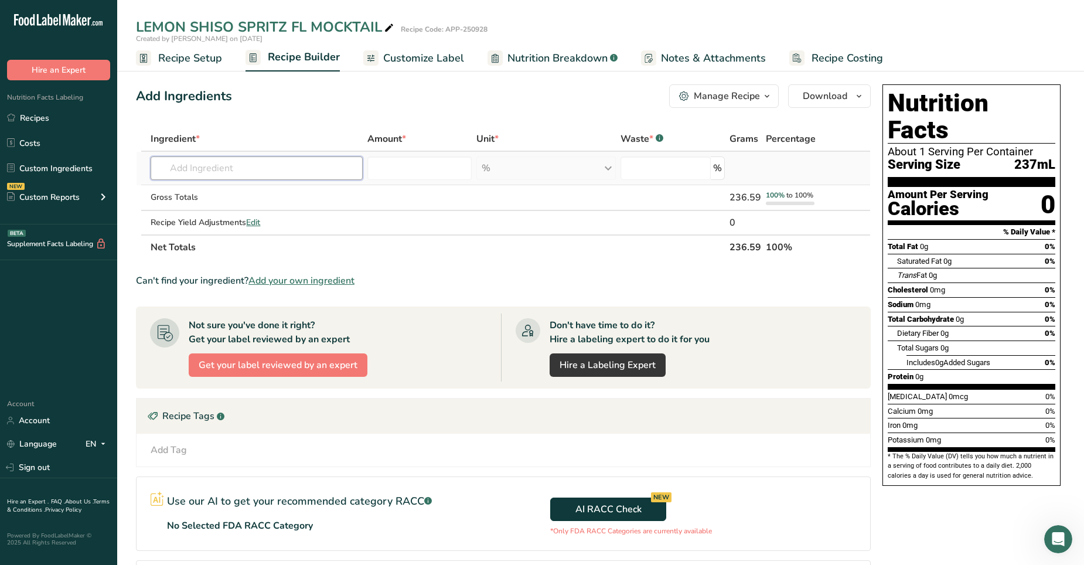
click at [177, 177] on input "text" at bounding box center [257, 167] width 212 height 23
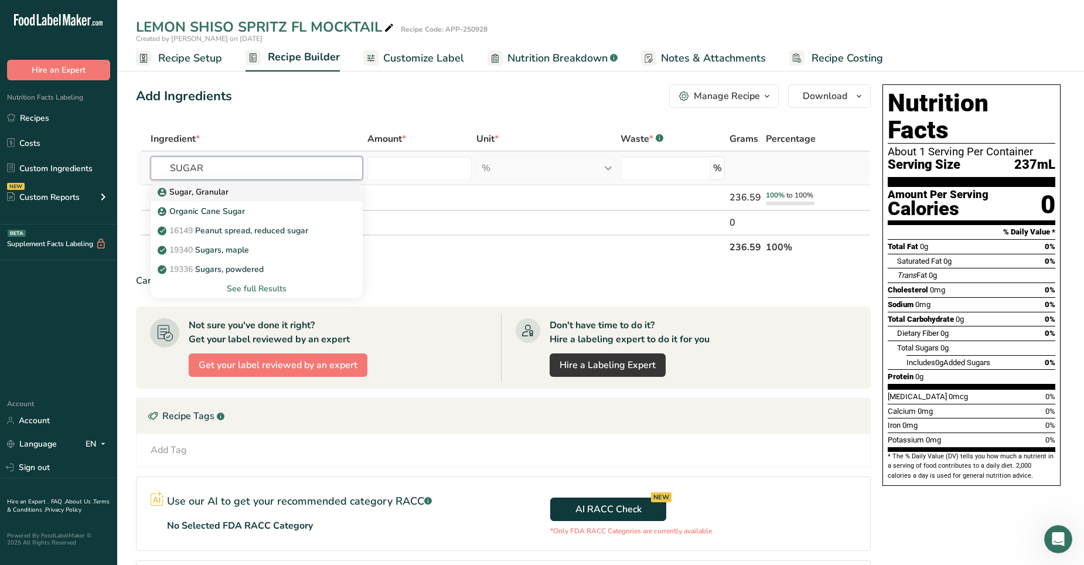
type input "SUGAR"
click at [174, 192] on p "Sugar, Granular" at bounding box center [194, 192] width 69 height 12
type input "Sugar, Granular"
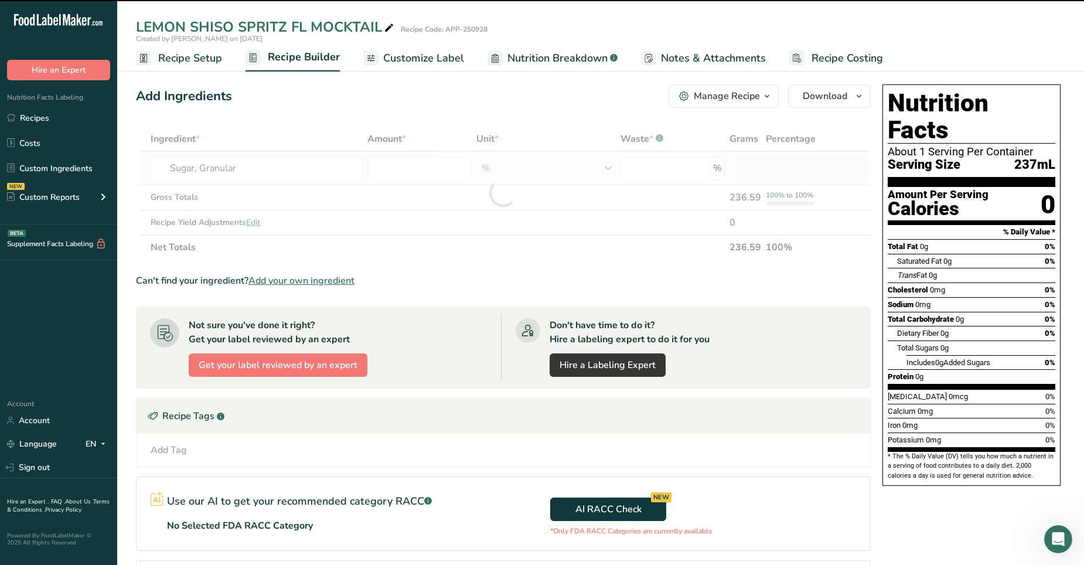
type input "0"
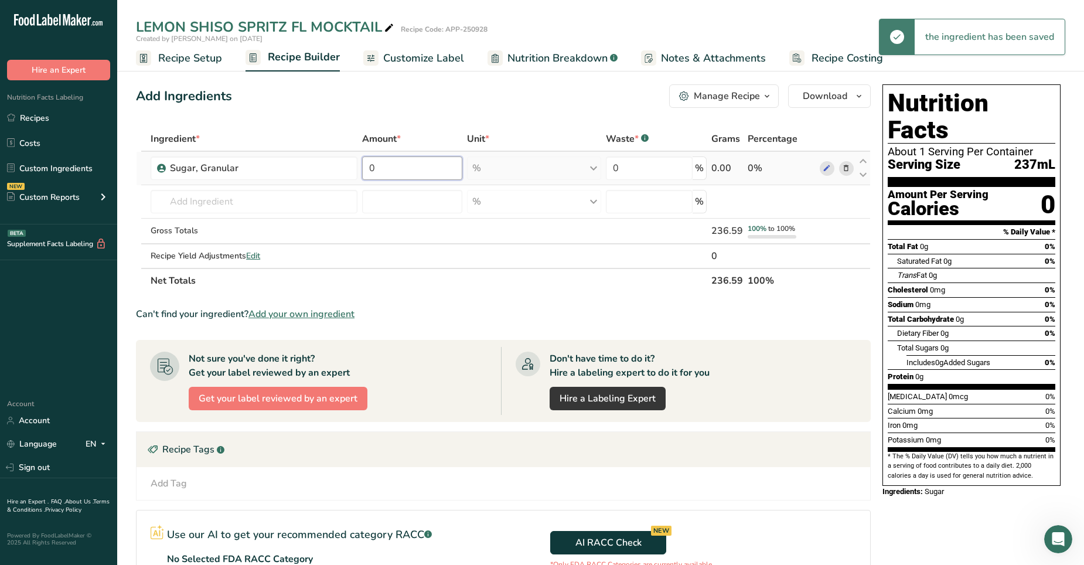
click at [398, 173] on input "0" at bounding box center [412, 167] width 101 height 23
type input "8.0"
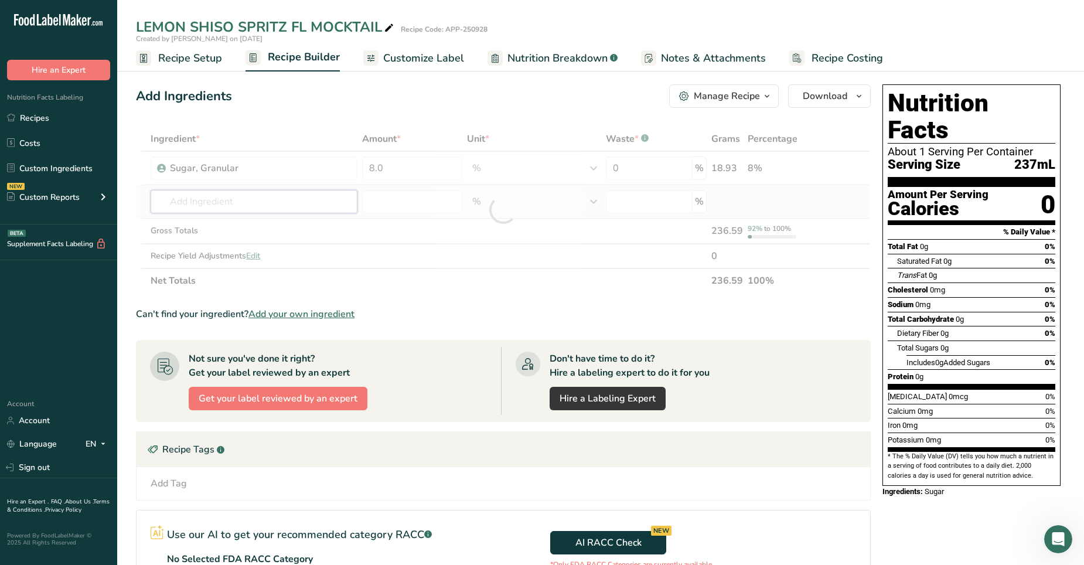
click at [214, 200] on div "Ingredient * Amount * Unit * Waste * .a-a{fill:#347362;}.b-a{fill:#fff;} Grams …" at bounding box center [503, 210] width 735 height 166
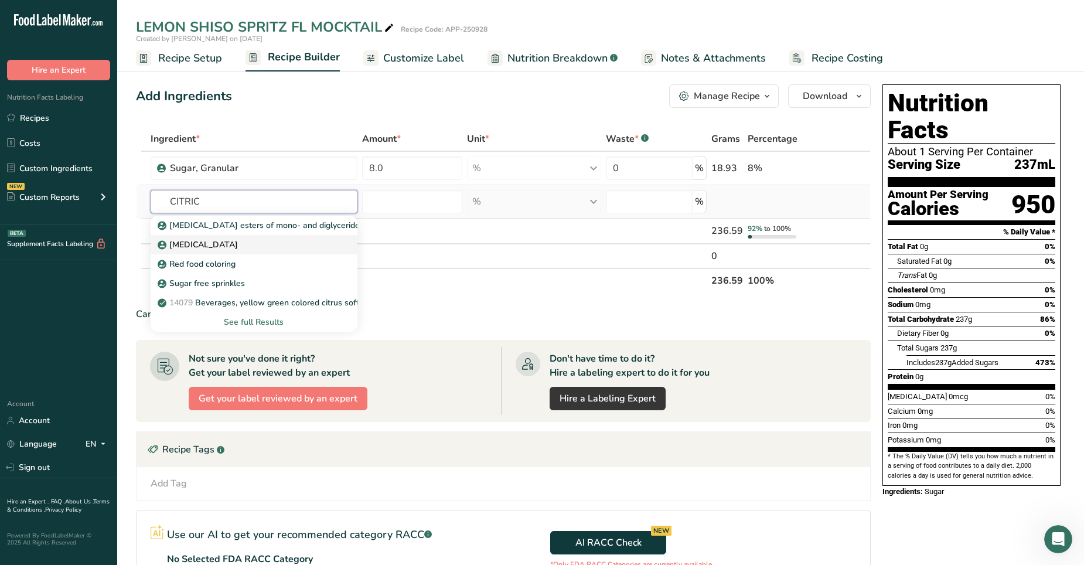
type input "CITRIC"
click at [173, 244] on p "Citric Acid" at bounding box center [199, 244] width 78 height 12
type input "Citric Acid"
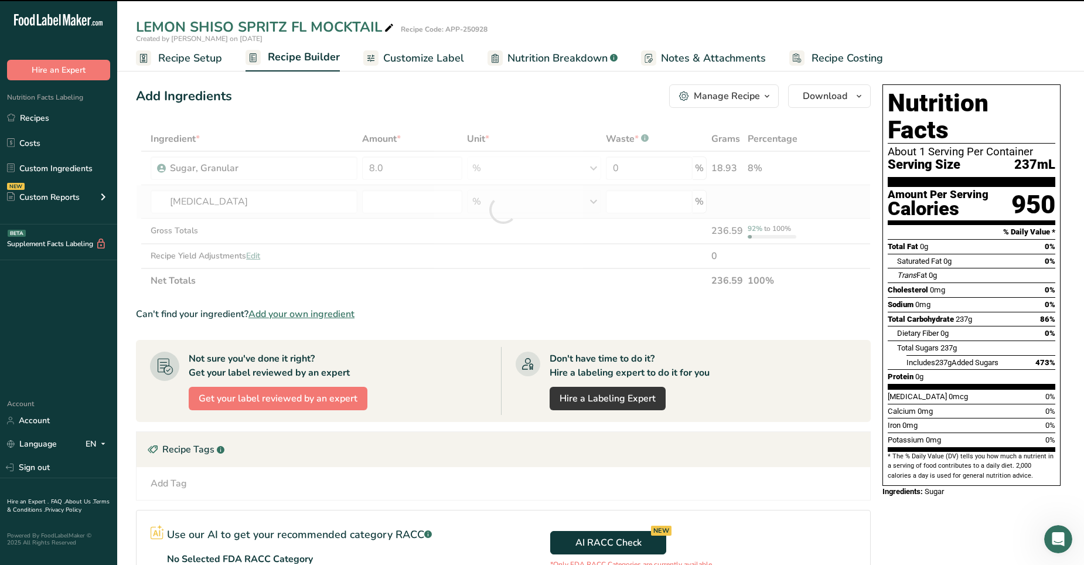
type input "0"
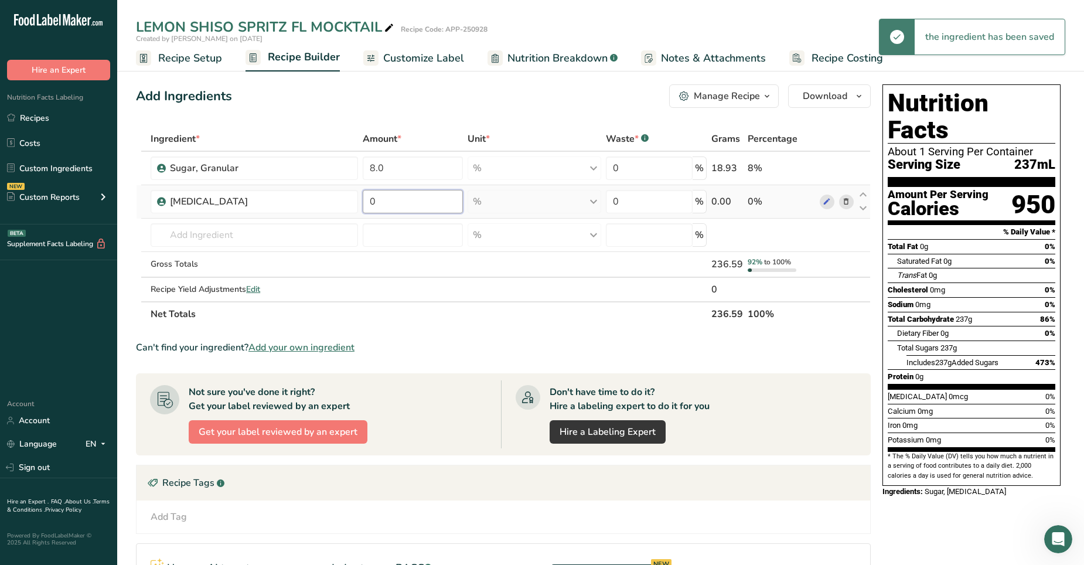
click at [375, 196] on input "0" at bounding box center [413, 201] width 100 height 23
type input "0.17"
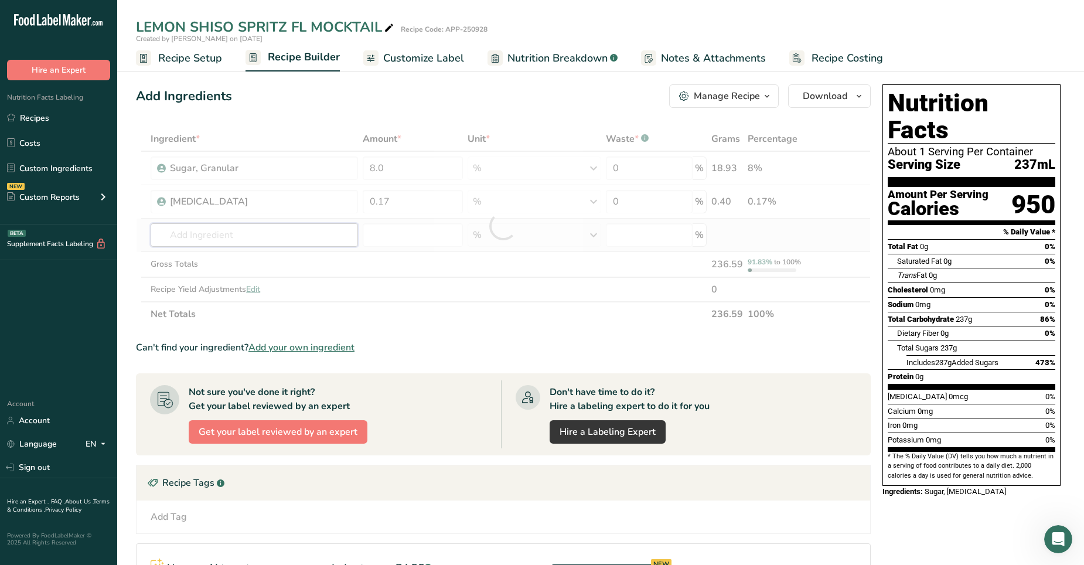
click at [277, 240] on div "Ingredient * Amount * Unit * Waste * .a-a{fill:#347362;}.b-a{fill:#fff;} Grams …" at bounding box center [503, 227] width 735 height 200
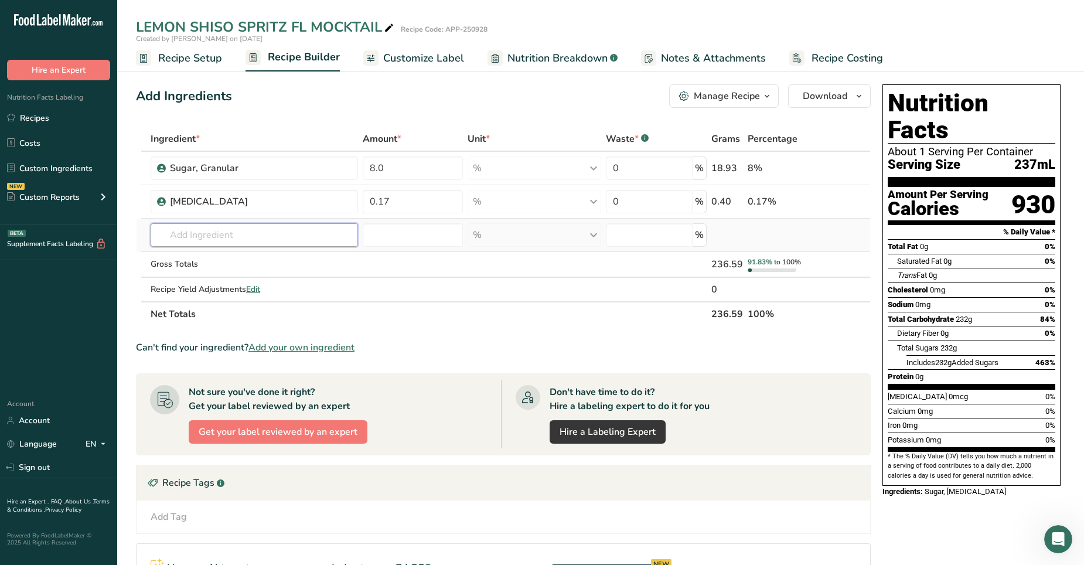
click at [166, 235] on input "text" at bounding box center [254, 234] width 207 height 23
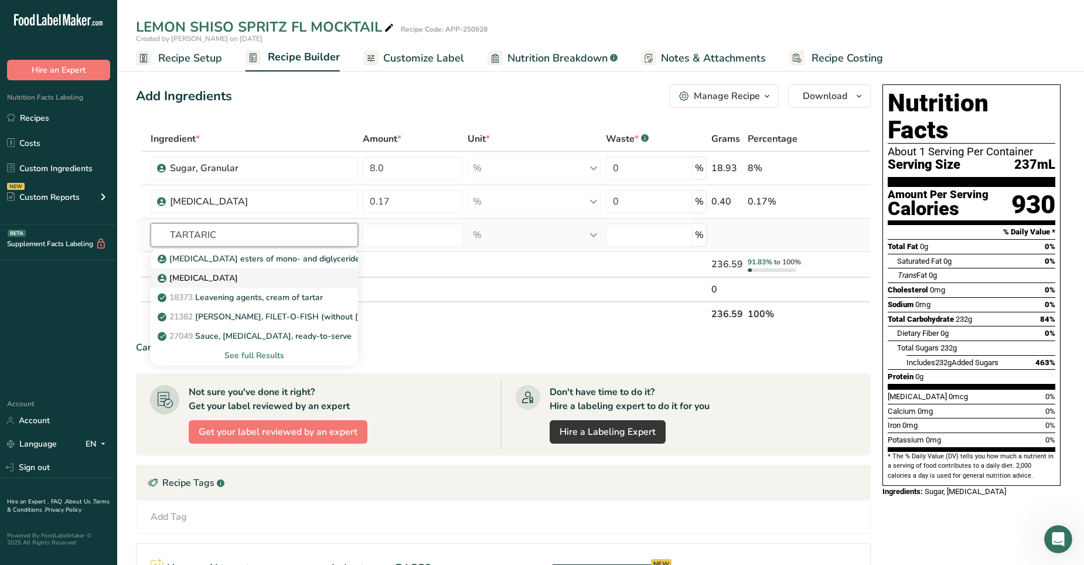
type input "TARTARIC"
click at [177, 281] on p "Tartaric acid" at bounding box center [199, 278] width 78 height 12
type input "Tartaric acid"
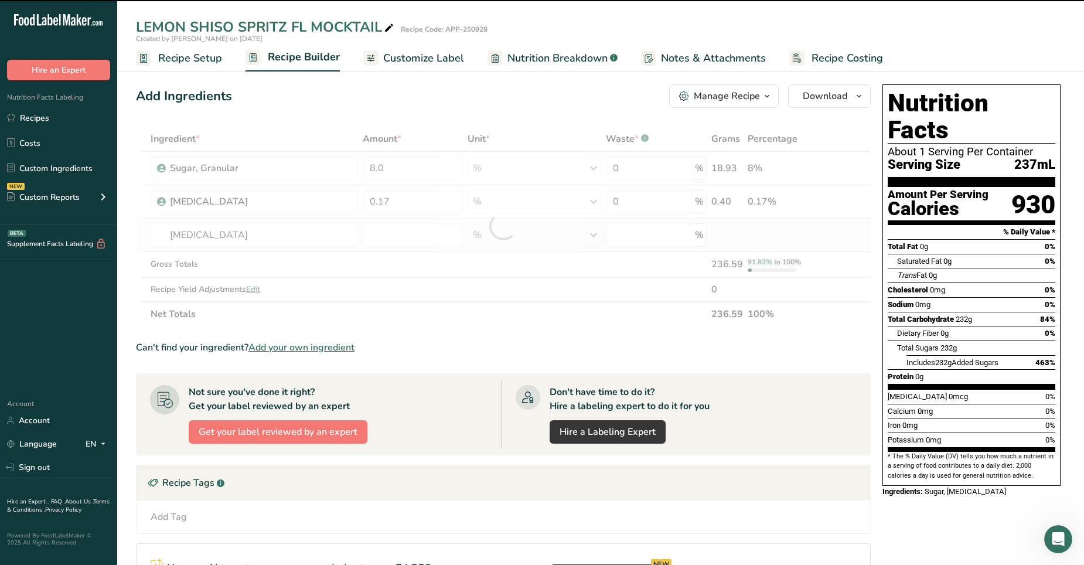
type input "0"
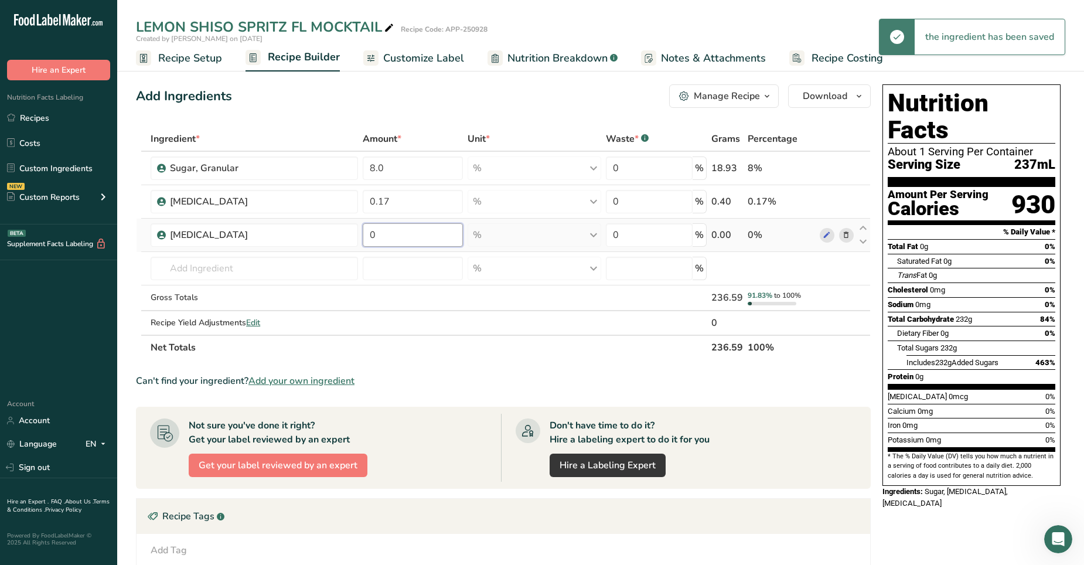
click at [377, 235] on input "0" at bounding box center [413, 234] width 100 height 23
type input "0.07"
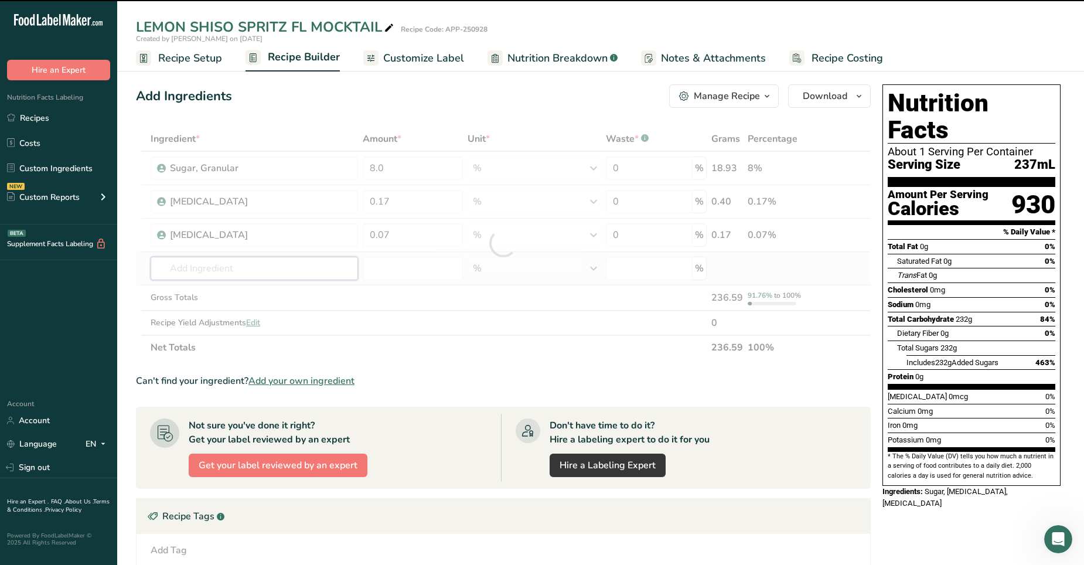
click at [221, 259] on div "Ingredient * Amount * Unit * Waste * .a-a{fill:#347362;}.b-a{fill:#fff;} Grams …" at bounding box center [503, 243] width 735 height 233
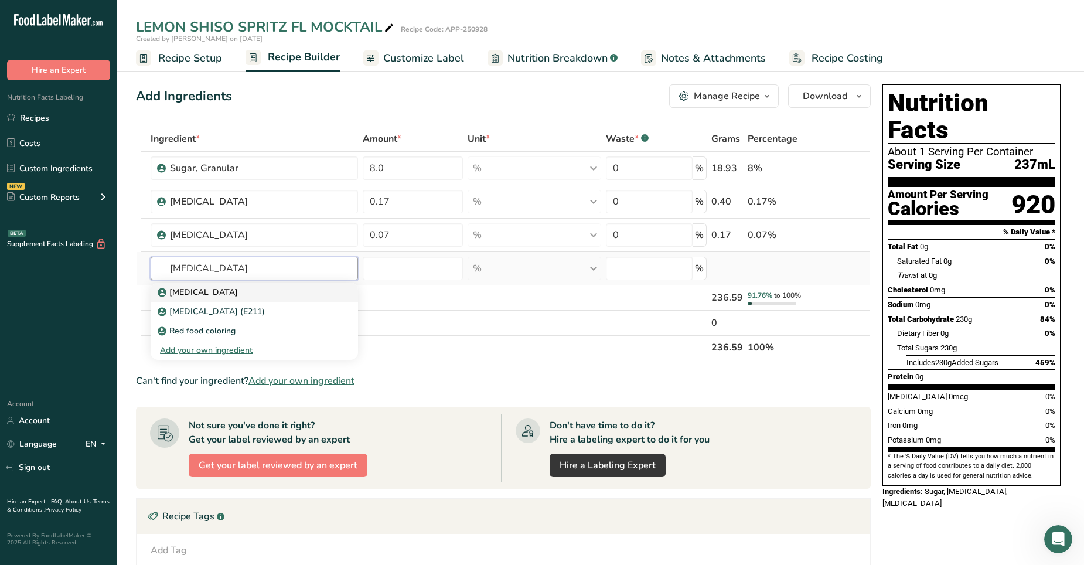
type input "SODIUM bENZOATE"
click at [190, 292] on p "Sodium Benzoate" at bounding box center [199, 292] width 78 height 12
type input "Sodium Benzoate"
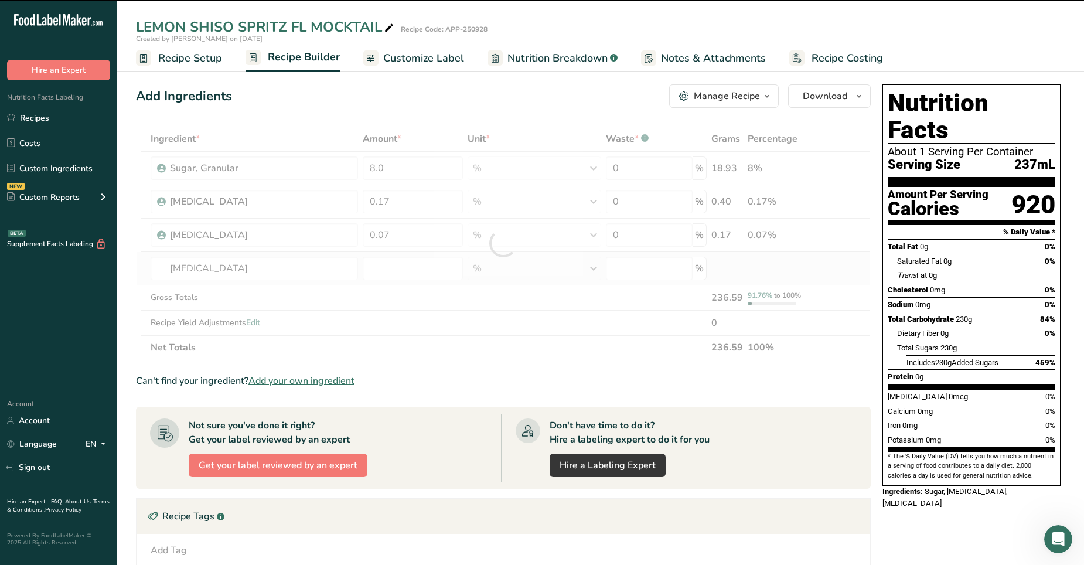
type input "0"
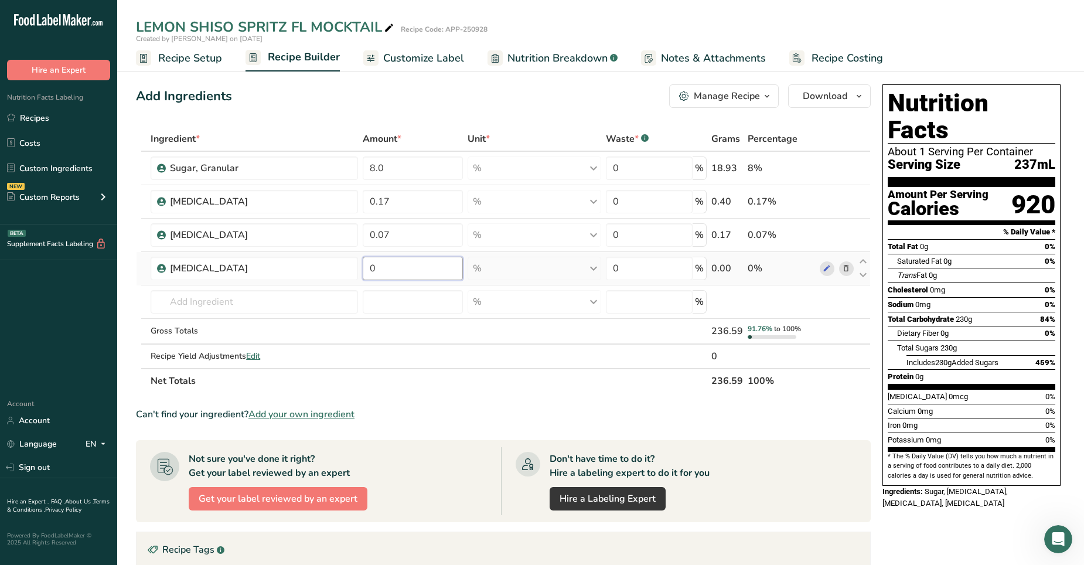
click at [408, 268] on input "0" at bounding box center [413, 268] width 100 height 23
type input "0.035"
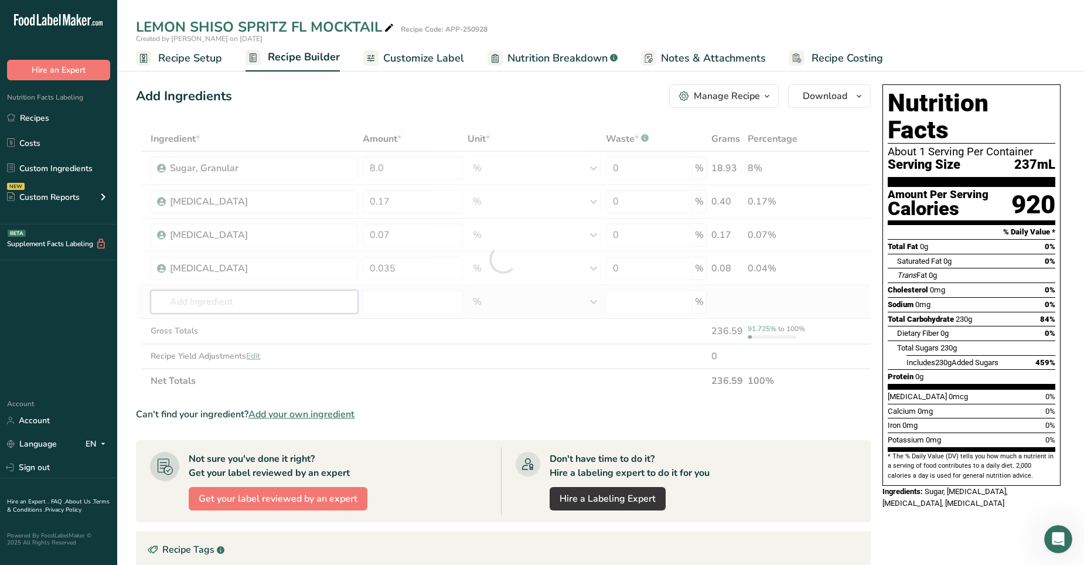
click at [262, 296] on div "Ingredient * Amount * Unit * Waste * .a-a{fill:#347362;}.b-a{fill:#fff;} Grams …" at bounding box center [503, 260] width 735 height 267
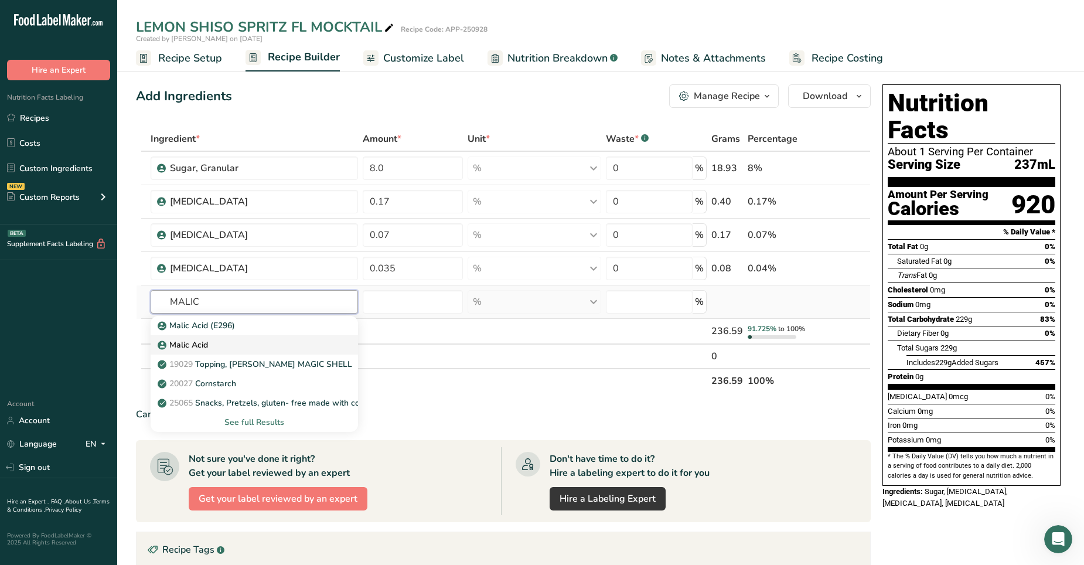
type input "MALIC"
click at [212, 346] on div "Malic Acid" at bounding box center [244, 345] width 169 height 12
type input "Malic Acid"
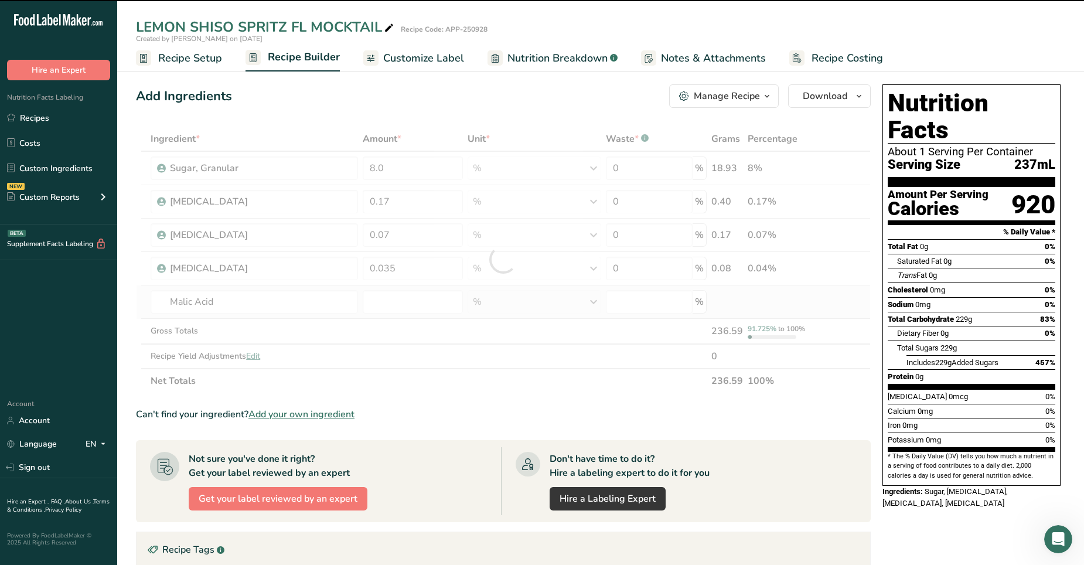
type input "0"
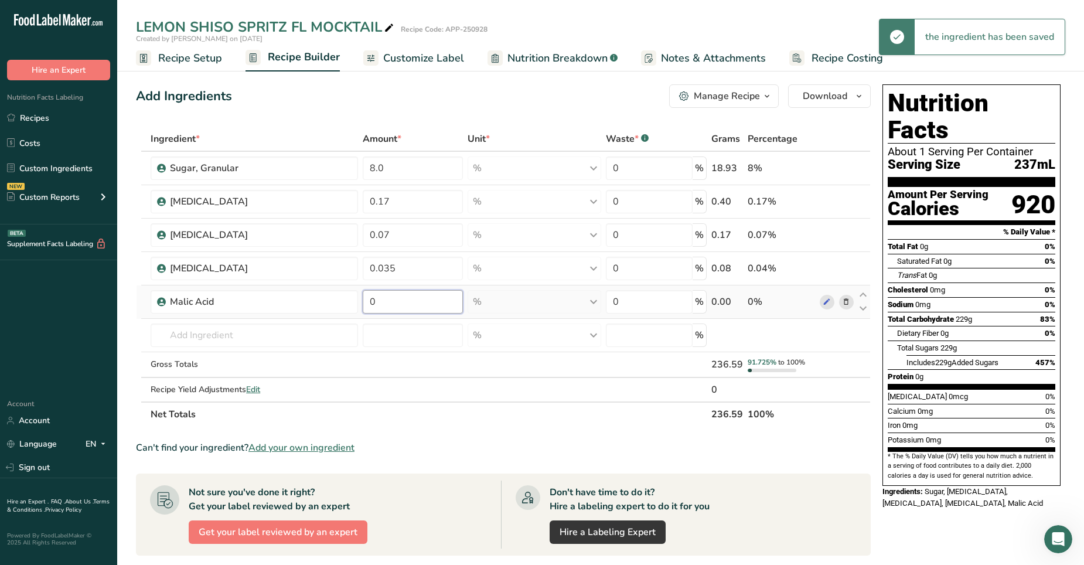
click at [376, 298] on input "0" at bounding box center [413, 301] width 100 height 23
type input "0.03"
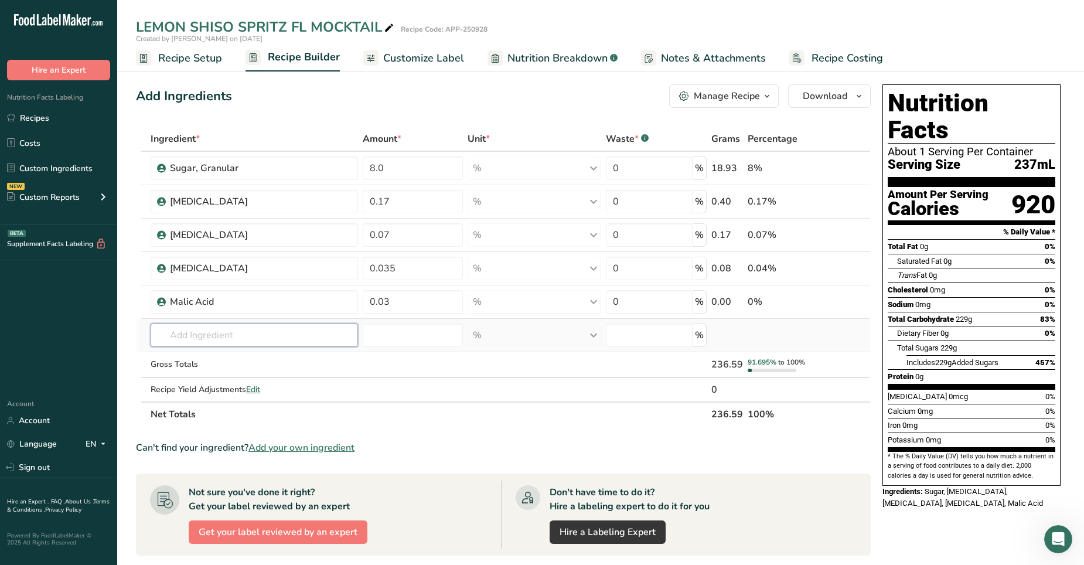
click at [190, 338] on div "Ingredient * Amount * Unit * Waste * .a-a{fill:#347362;}.b-a{fill:#fff;} Grams …" at bounding box center [503, 277] width 735 height 300
type input "SUCCINI"
click at [226, 353] on p "V109102 Succinic acid" at bounding box center [207, 359] width 94 height 12
type input "Succinic acid"
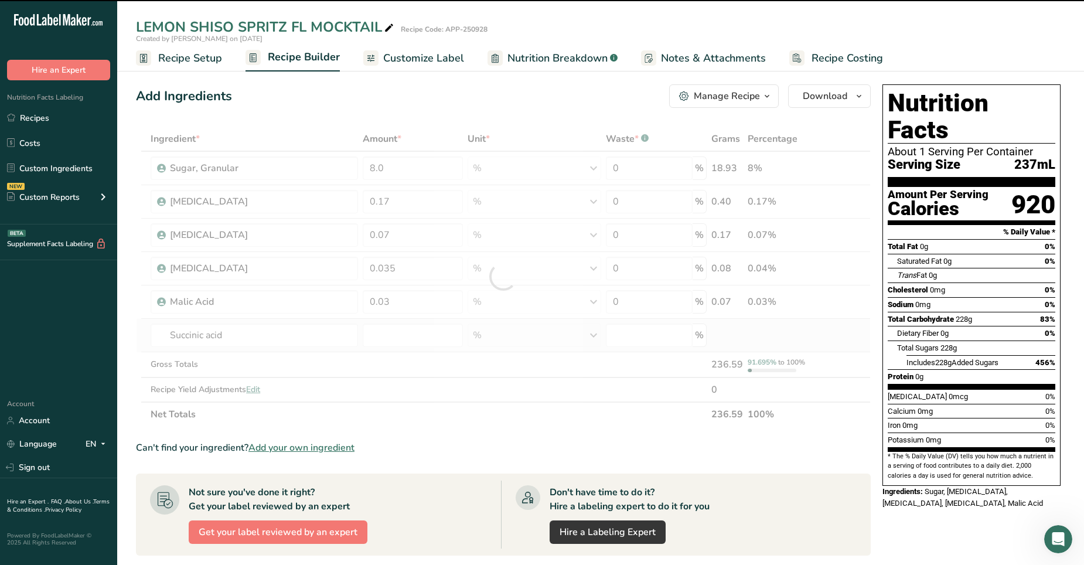
type input "0"
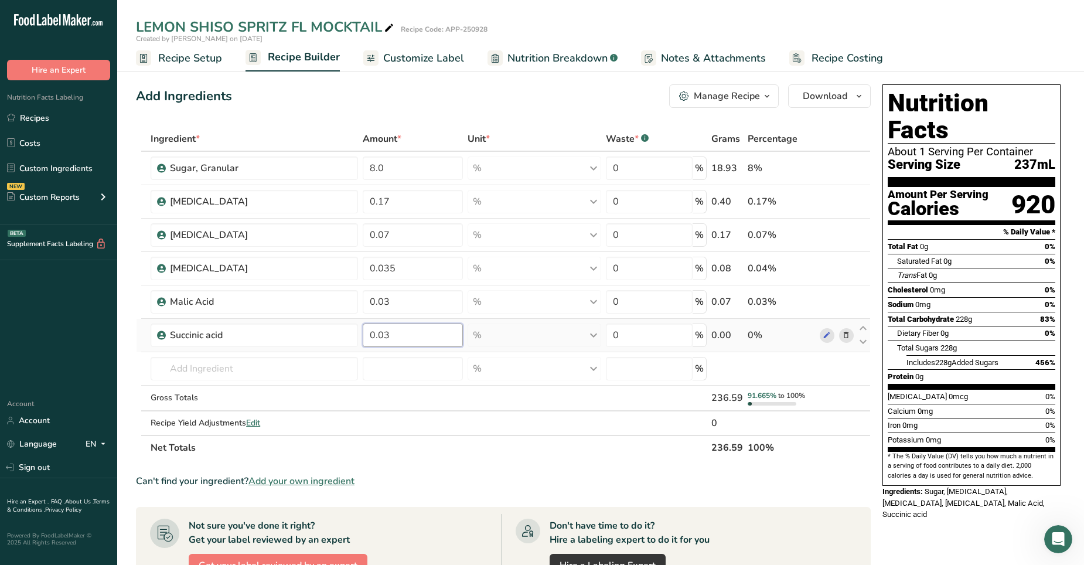
type input "0.03"
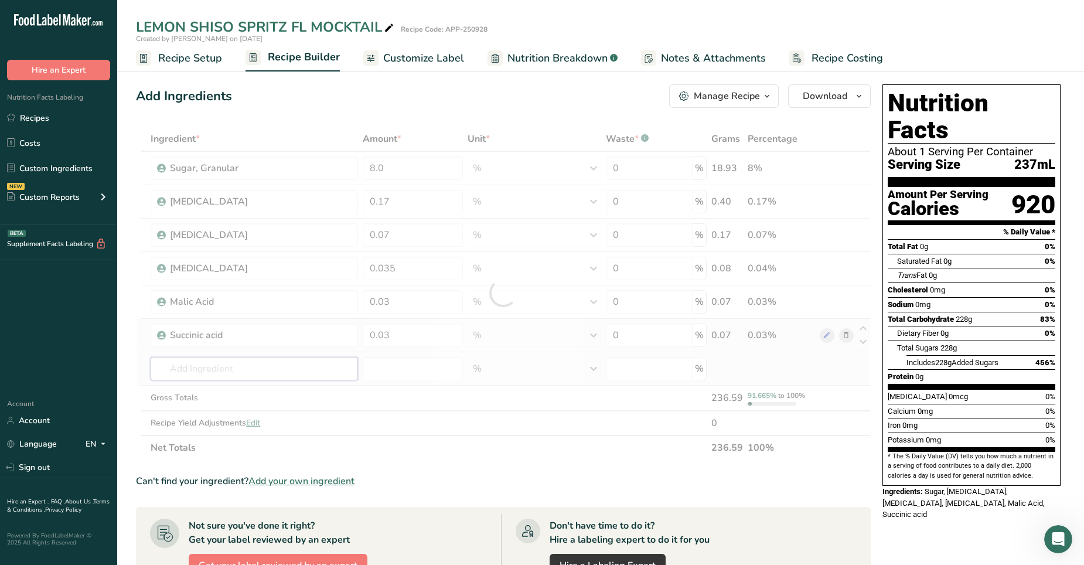
click at [192, 353] on div "Ingredient * Amount * Unit * Waste * .a-a{fill:#347362;}.b-a{fill:#fff;} Grams …" at bounding box center [503, 293] width 735 height 333
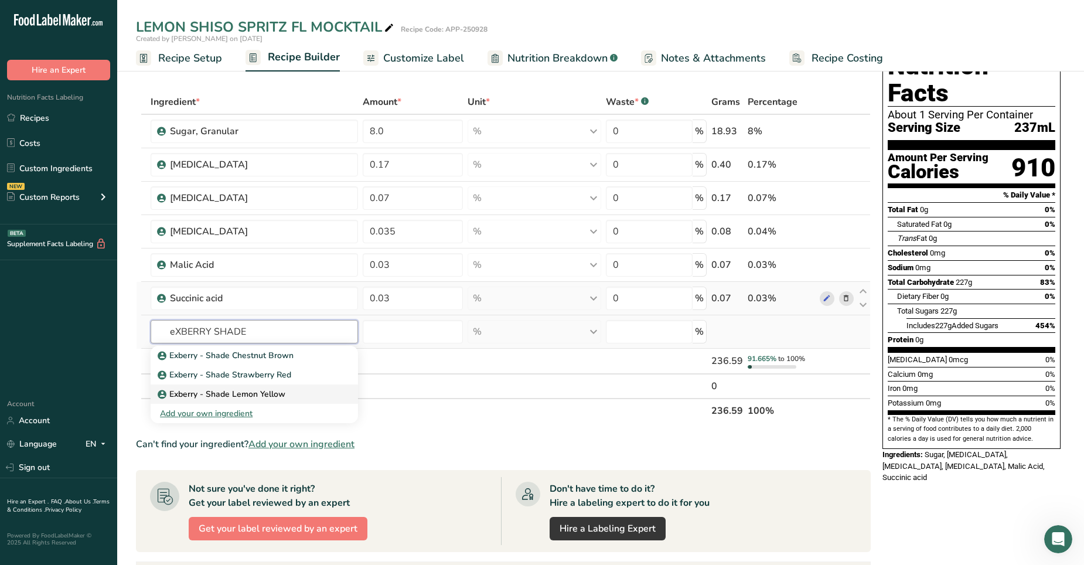
scroll to position [39, 0]
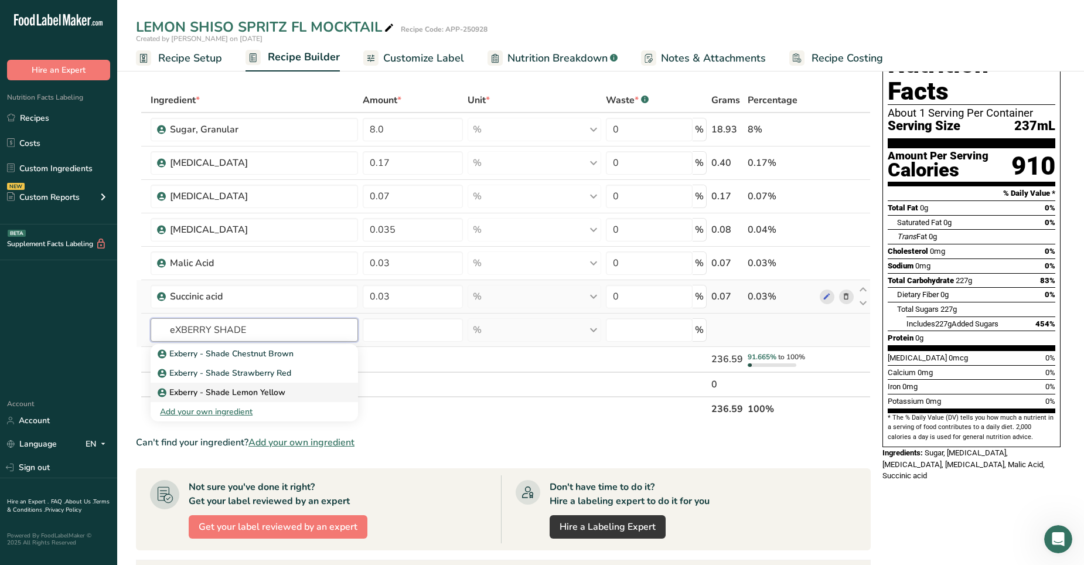
type input "eXBERRY SHADE"
click at [269, 353] on p "Exberry - Shade Lemon Yellow" at bounding box center [222, 392] width 125 height 12
type input "Exberry - Shade Lemon Yellow"
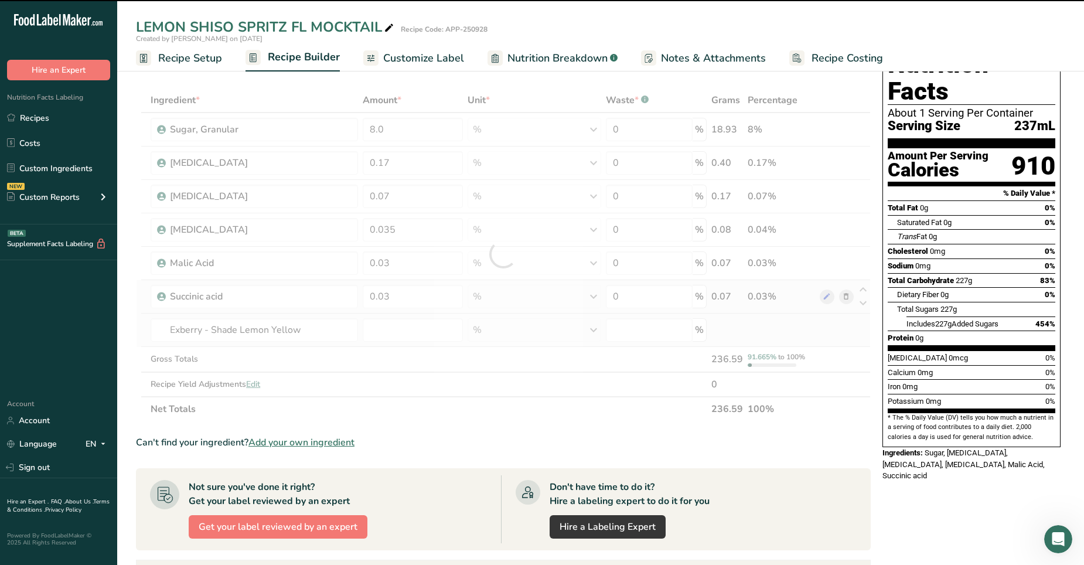
type input "0"
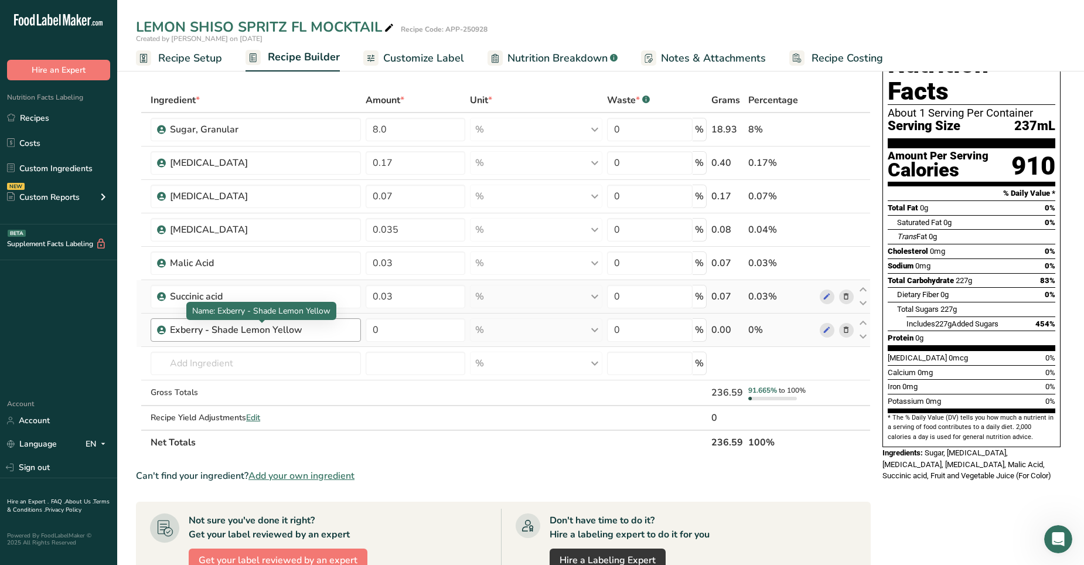
click at [306, 332] on div "Exberry - Shade Lemon Yellow" at bounding box center [243, 330] width 146 height 14
click at [306, 329] on div "Exberry - Shade Lemon Yellow" at bounding box center [243, 330] width 146 height 14
click at [708, 329] on icon at bounding box center [826, 330] width 8 height 12
click at [383, 331] on input "0" at bounding box center [416, 329] width 100 height 23
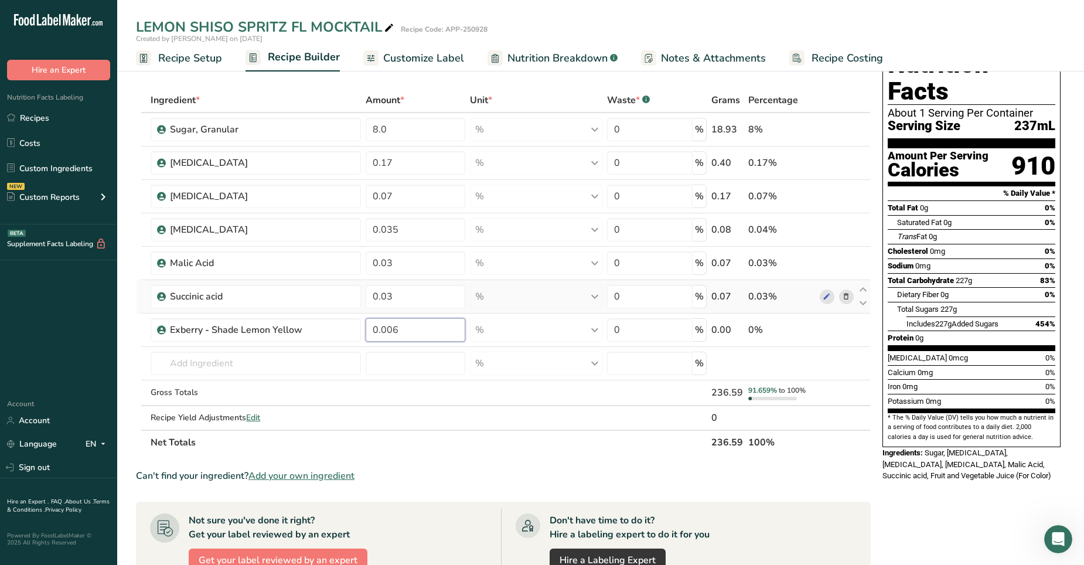
type input "0.006"
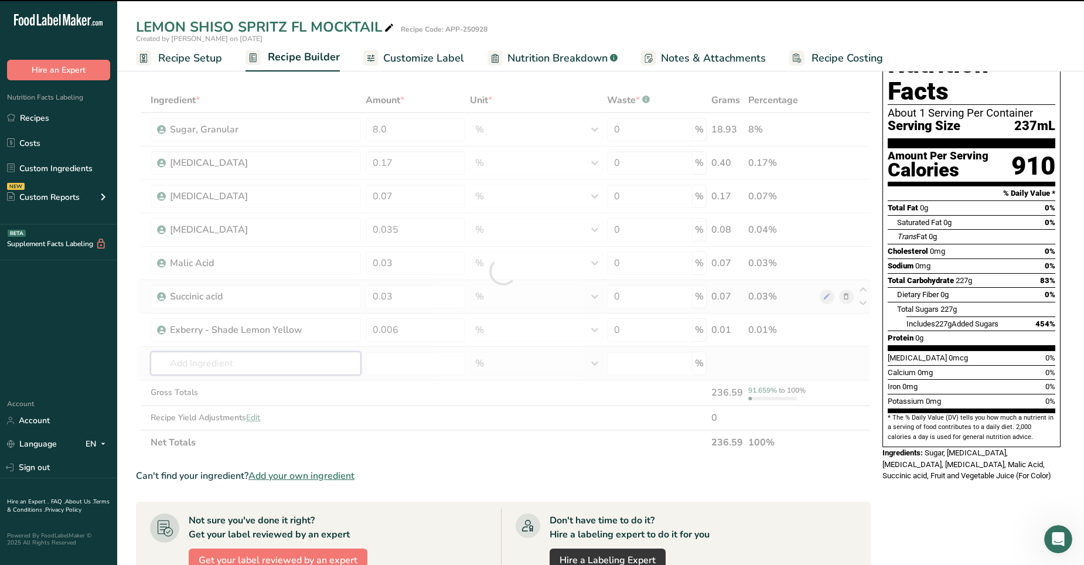
click at [221, 353] on div "Ingredient * Amount * Unit * Waste * .a-a{fill:#347362;}.b-a{fill:#fff;} Grams …" at bounding box center [503, 271] width 735 height 367
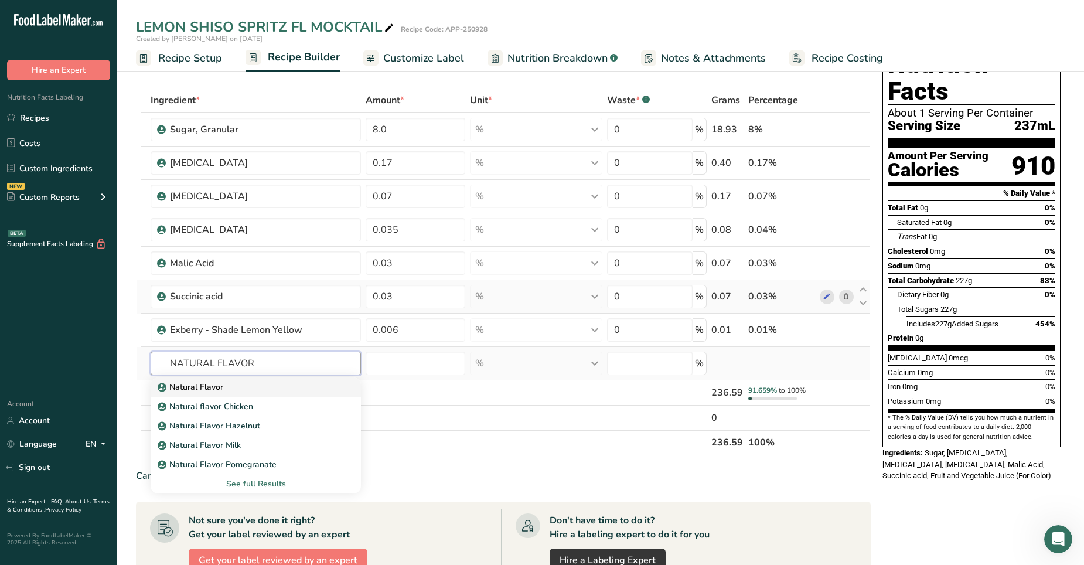
type input "NATURAL FLAVOR"
click at [189, 353] on p "Natural Flavor" at bounding box center [191, 387] width 63 height 12
type input "Natural Flavor"
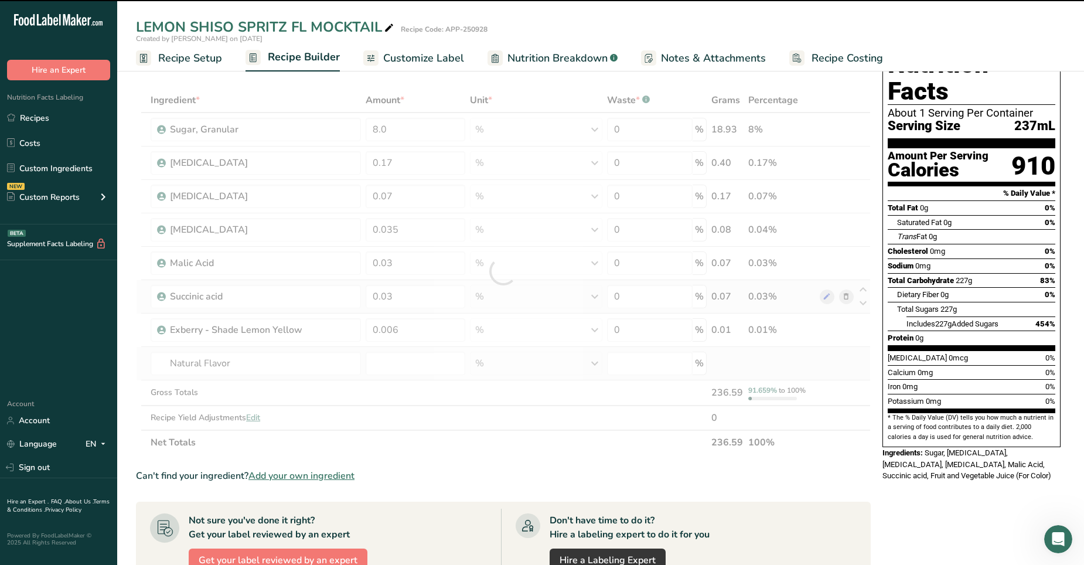
type input "0"
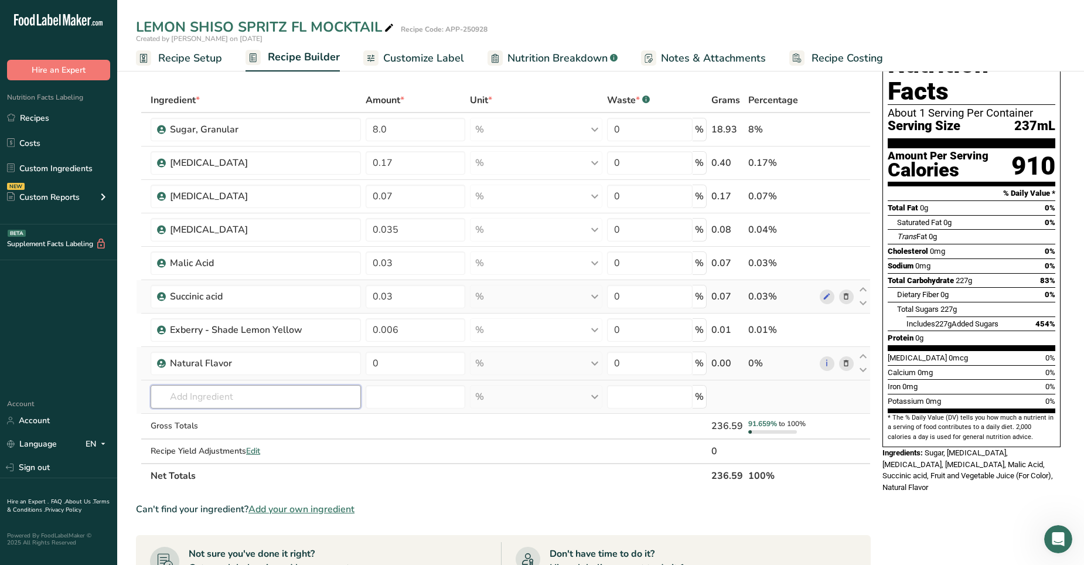
click at [194, 353] on input "text" at bounding box center [256, 396] width 210 height 23
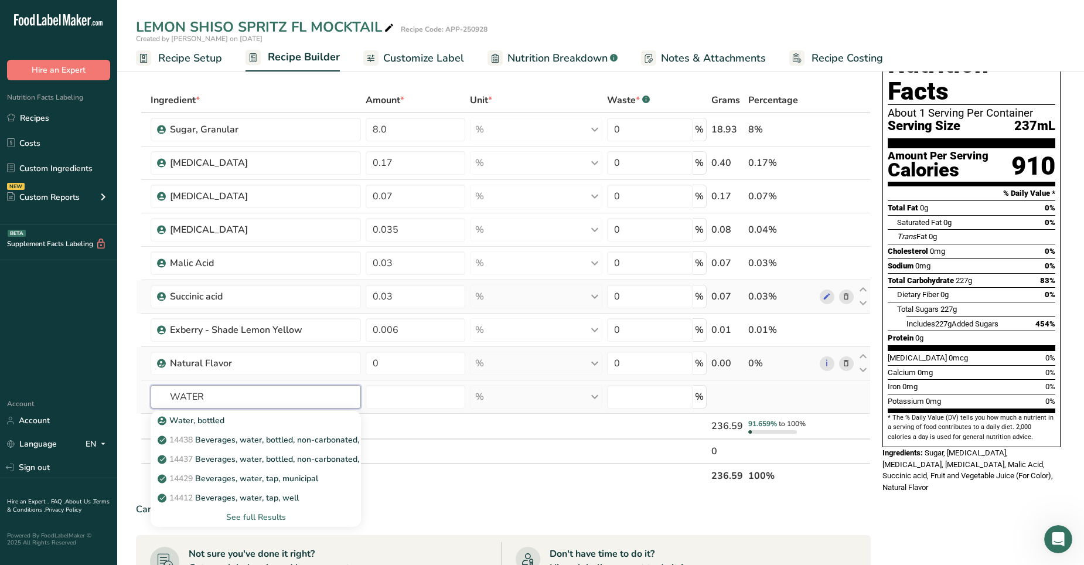
type input "WATER"
click at [241, 353] on div "See full Results" at bounding box center [256, 517] width 192 height 12
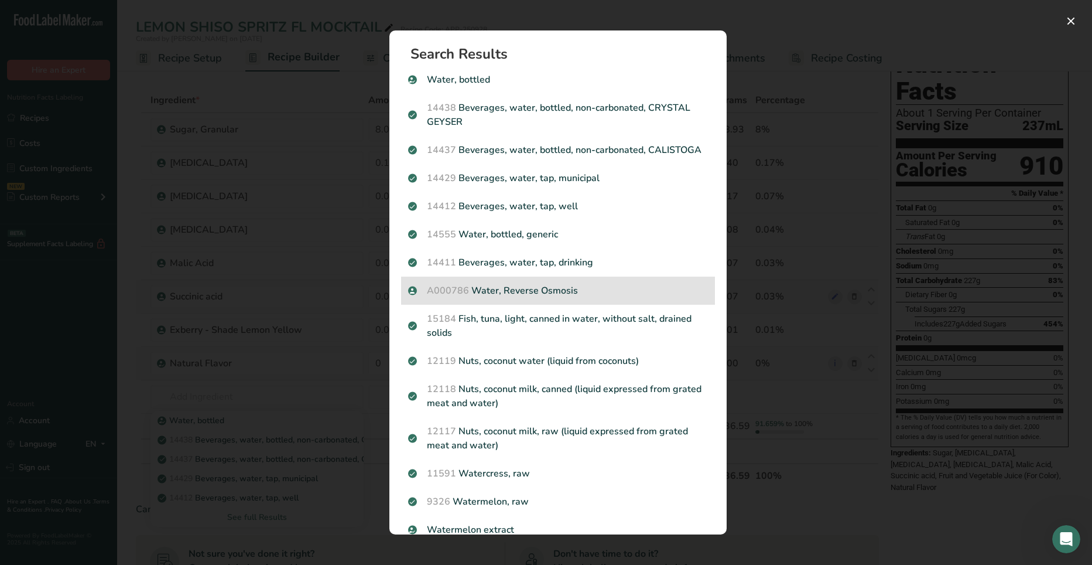
click at [534, 298] on p "A000786 Water, Reverse Osmosis" at bounding box center [558, 291] width 300 height 14
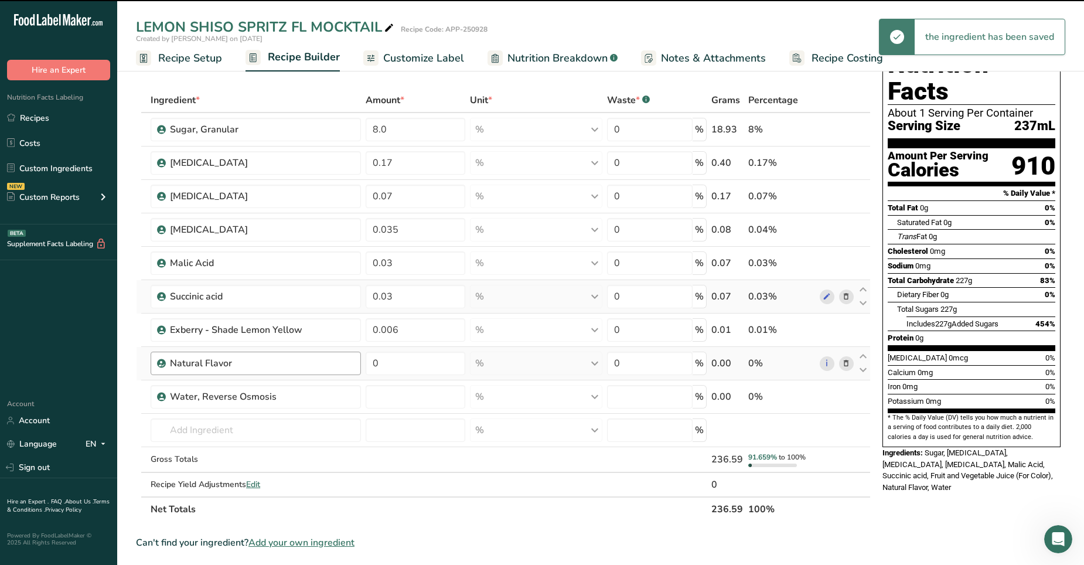
type input "0"
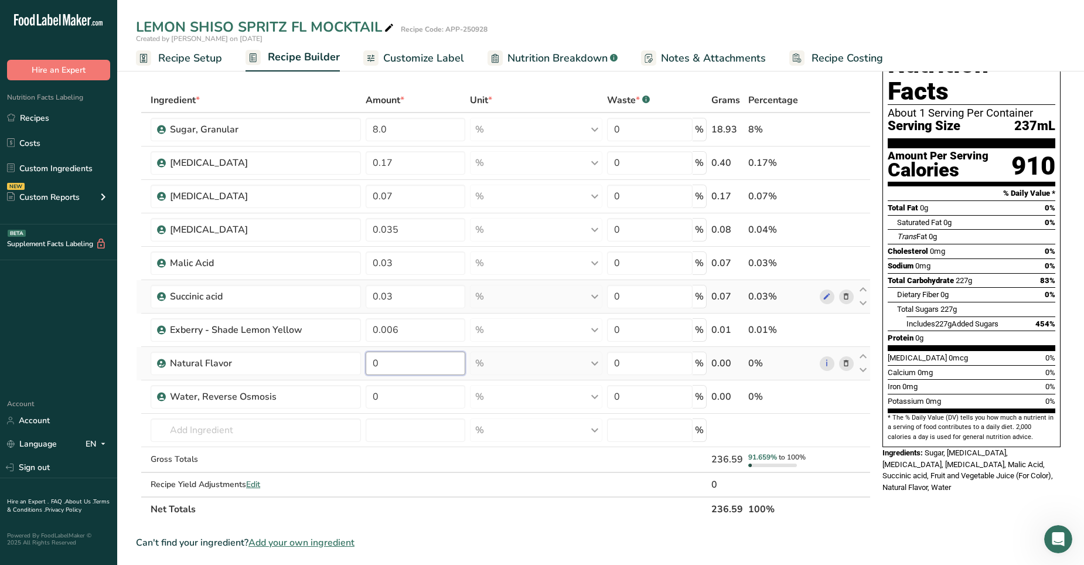
click at [396, 353] on input "0" at bounding box center [416, 362] width 100 height 23
type input "0.42"
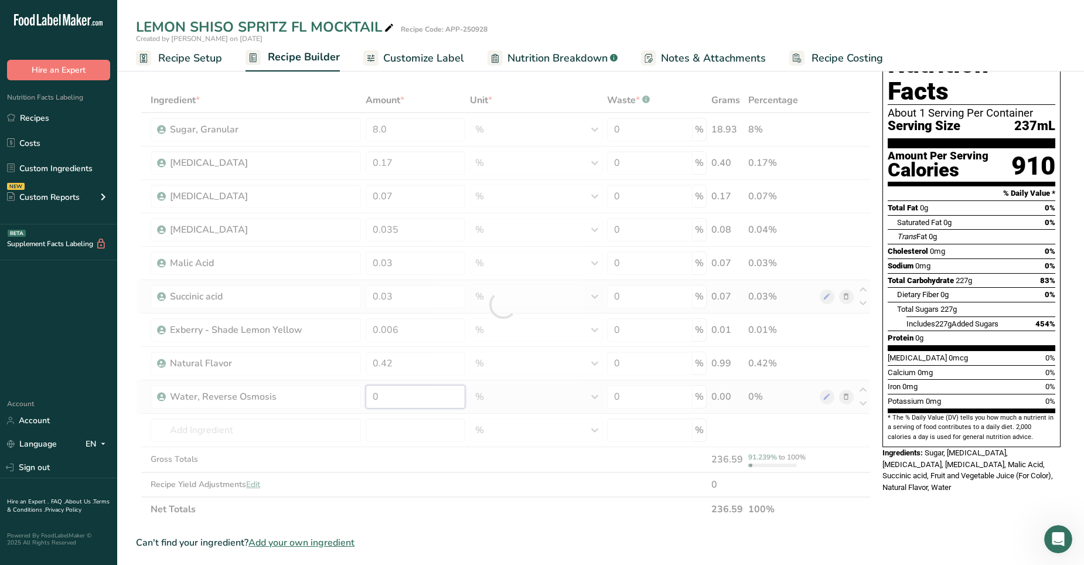
click at [382, 353] on div "Ingredient * Amount * Unit * Waste * .a-a{fill:#347362;}.b-a{fill:#fff;} Grams …" at bounding box center [503, 304] width 735 height 433
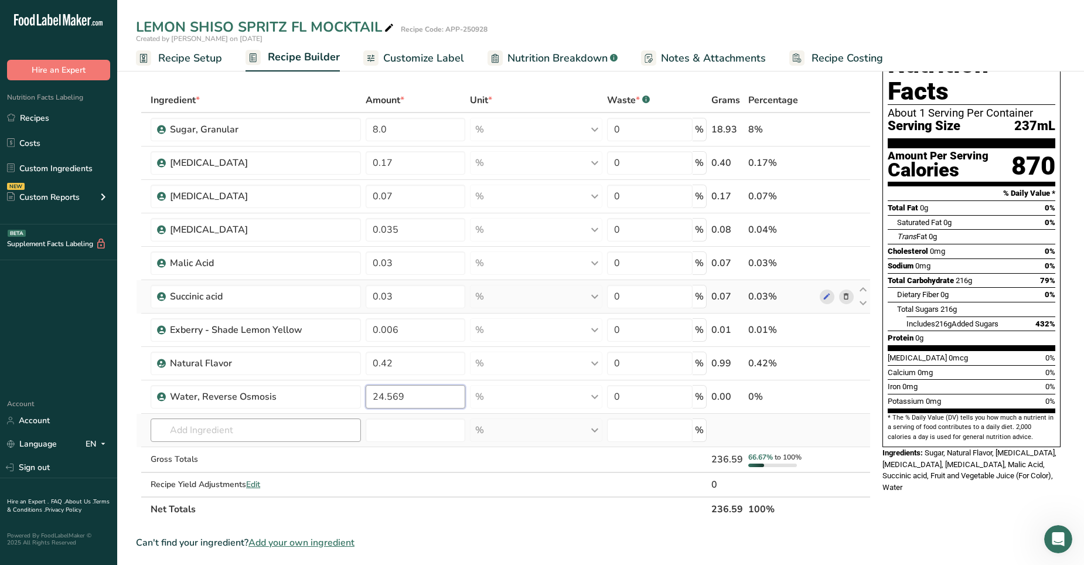
type input "24.569"
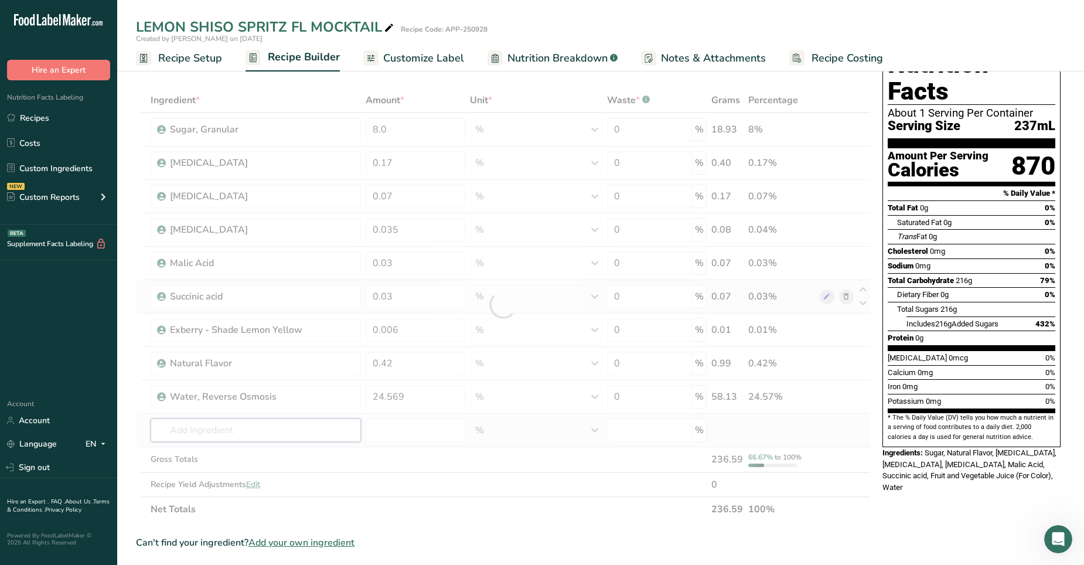
click at [230, 353] on div "Ingredient * Amount * Unit * Waste * .a-a{fill:#347362;}.b-a{fill:#fff;} Grams …" at bounding box center [503, 304] width 735 height 433
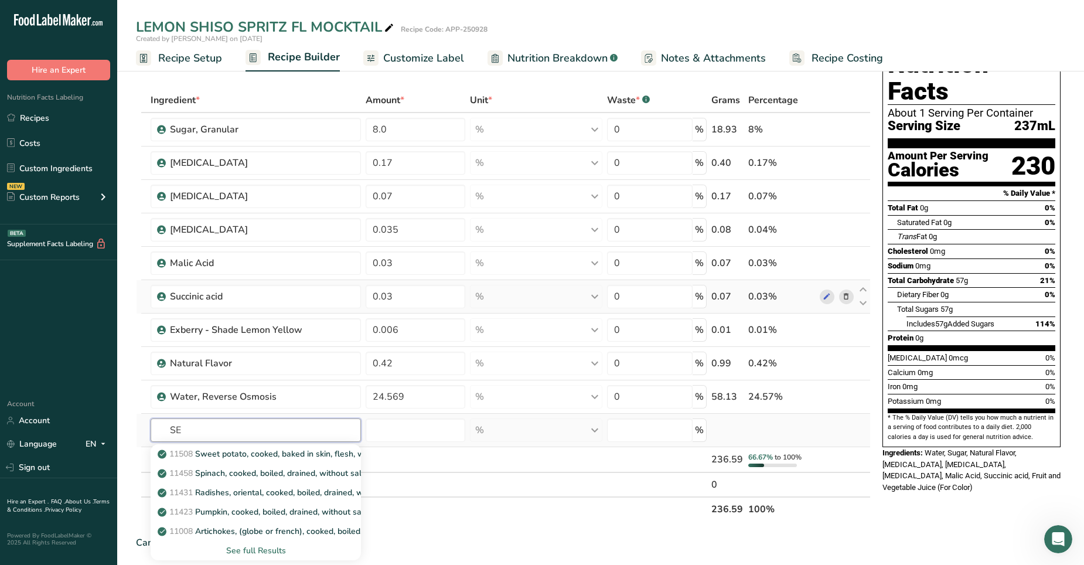
type input "S"
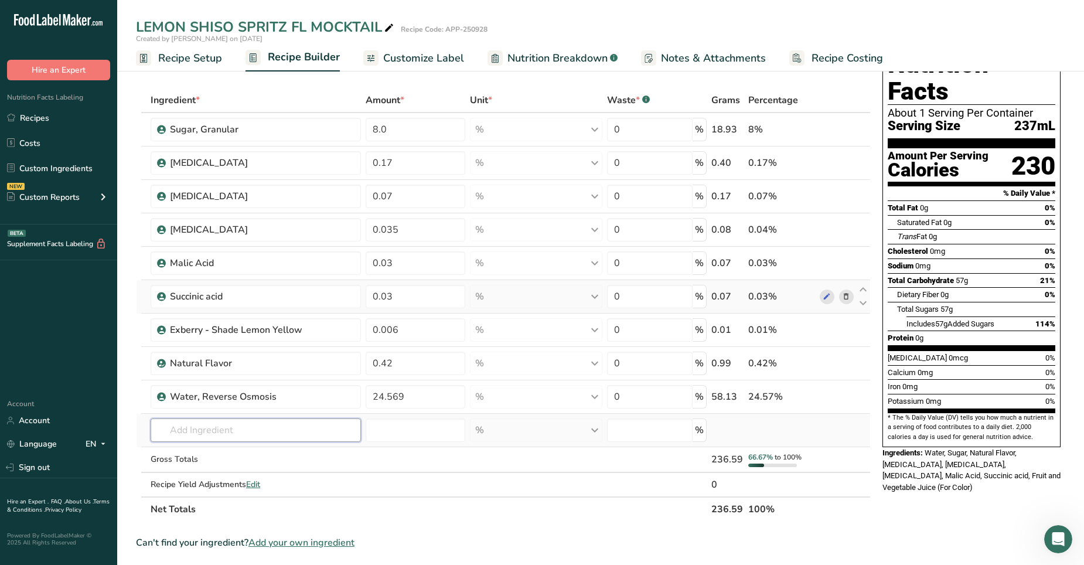
click at [179, 353] on input "text" at bounding box center [256, 429] width 210 height 23
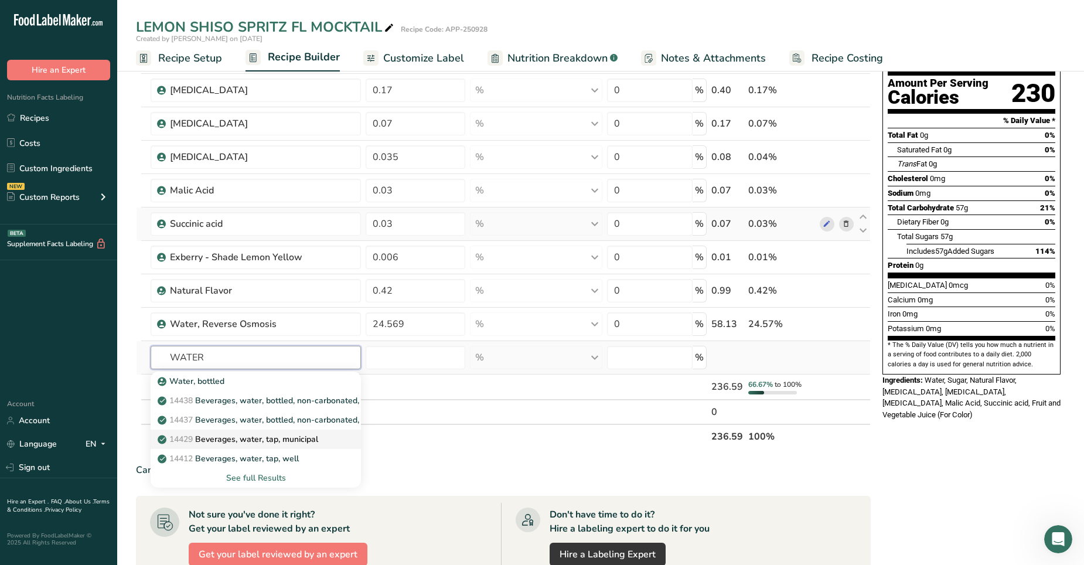
scroll to position [112, 0]
type input "WATER"
click at [238, 353] on div "See full Results" at bounding box center [256, 477] width 192 height 12
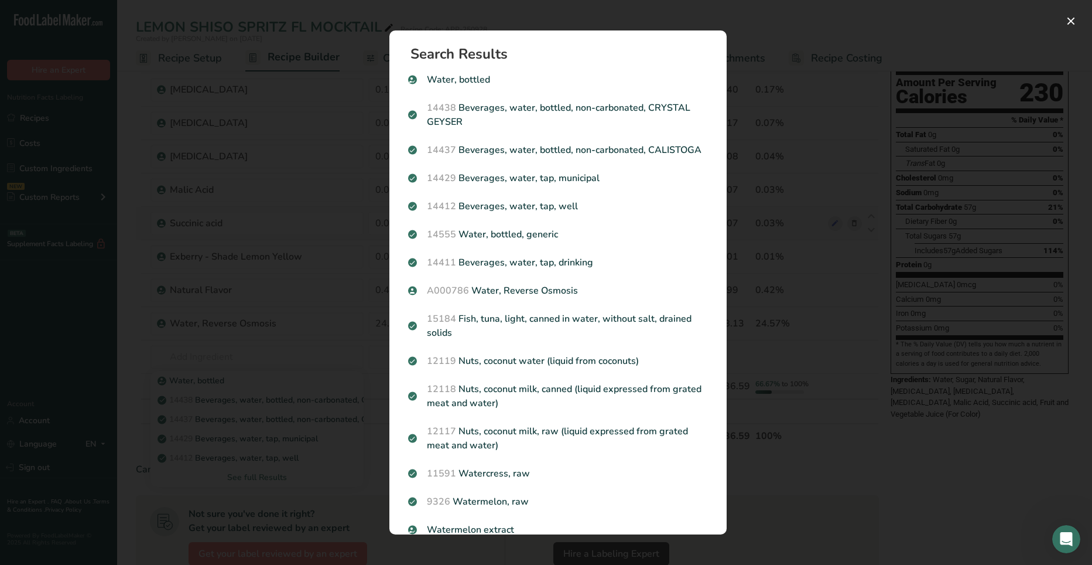
click at [287, 353] on div "Search results modal" at bounding box center [546, 282] width 1092 height 565
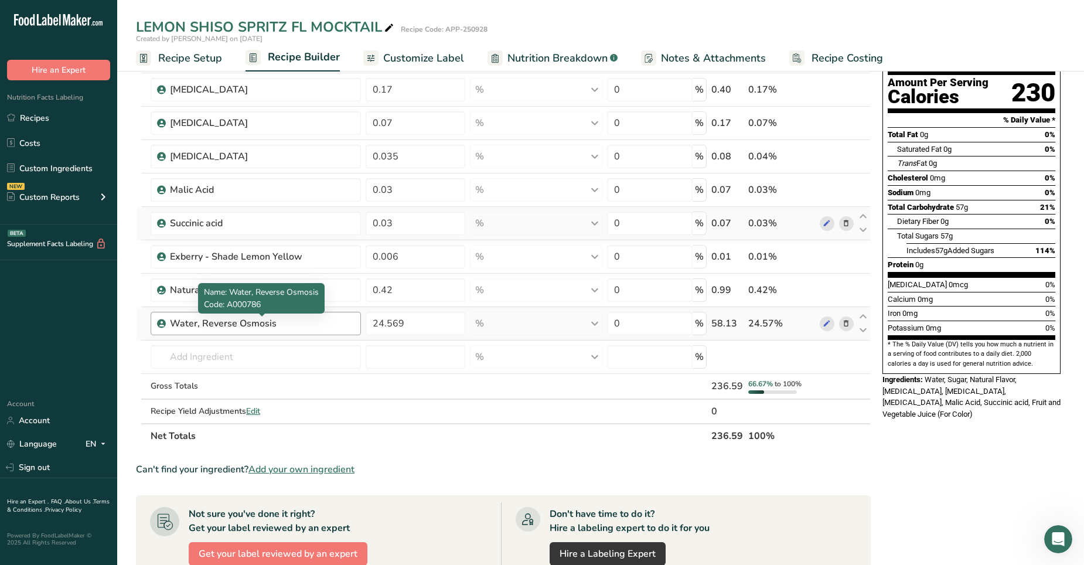
click at [230, 325] on div "Water, Reverse Osmosis" at bounding box center [243, 323] width 146 height 14
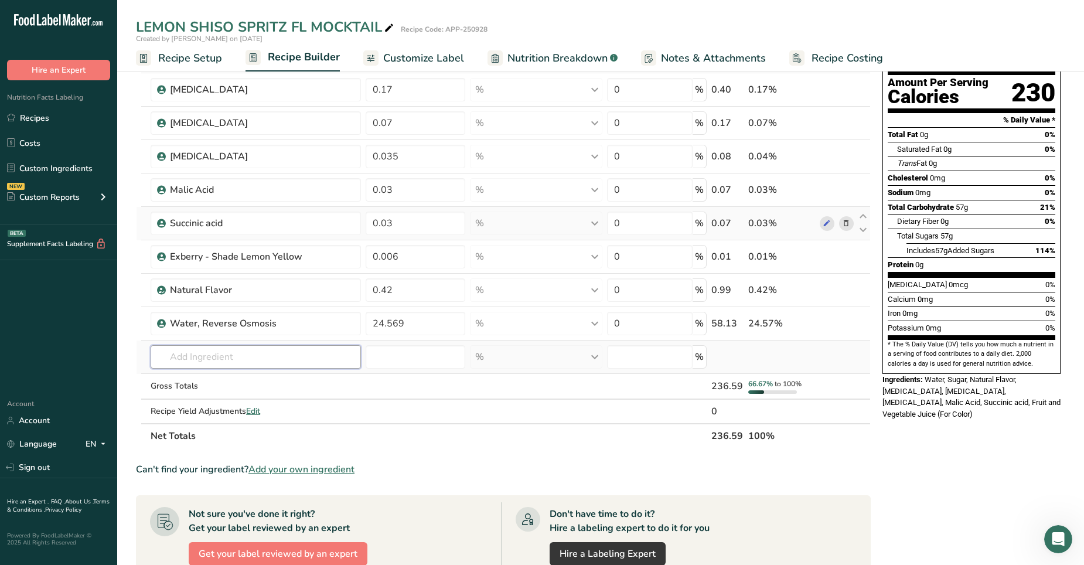
click at [233, 353] on input "text" at bounding box center [256, 356] width 210 height 23
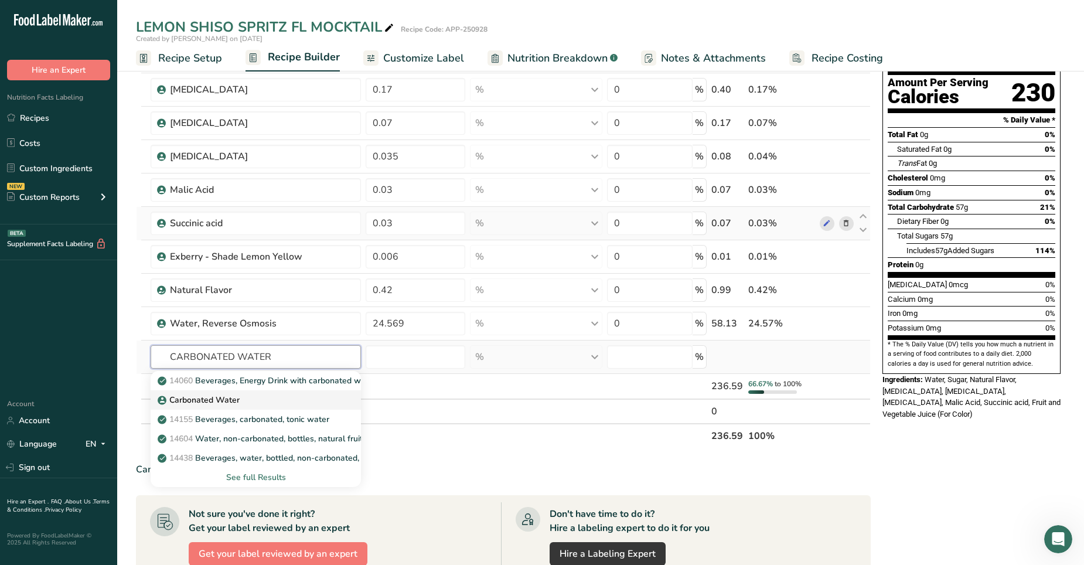
type input "CARBONATED WATER"
click at [179, 353] on p "Carbonated Water" at bounding box center [200, 400] width 80 height 12
type input "Carbonated Water"
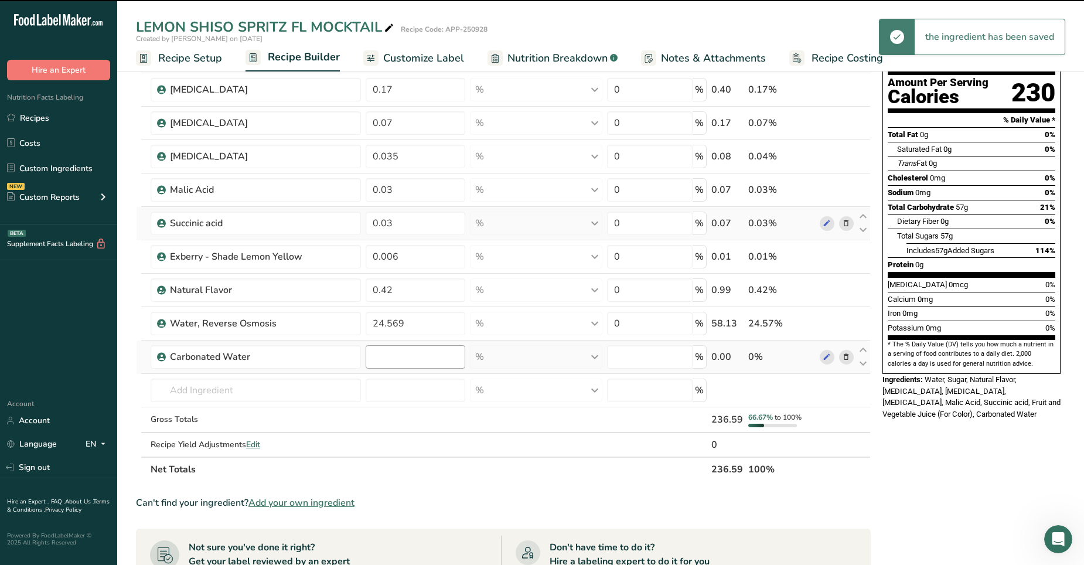
type input "0"
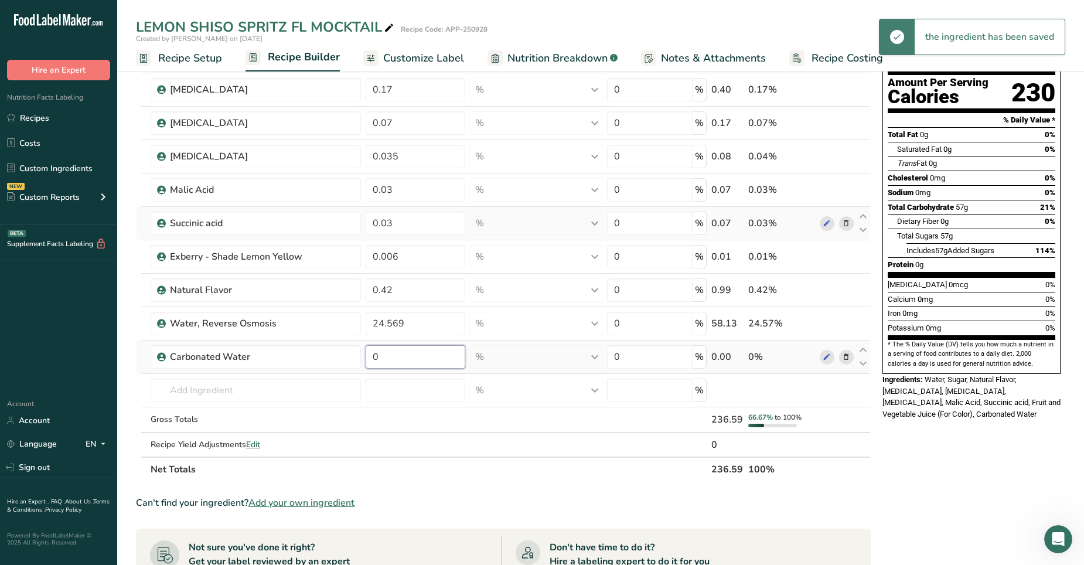
click at [390, 353] on input "0" at bounding box center [416, 356] width 100 height 23
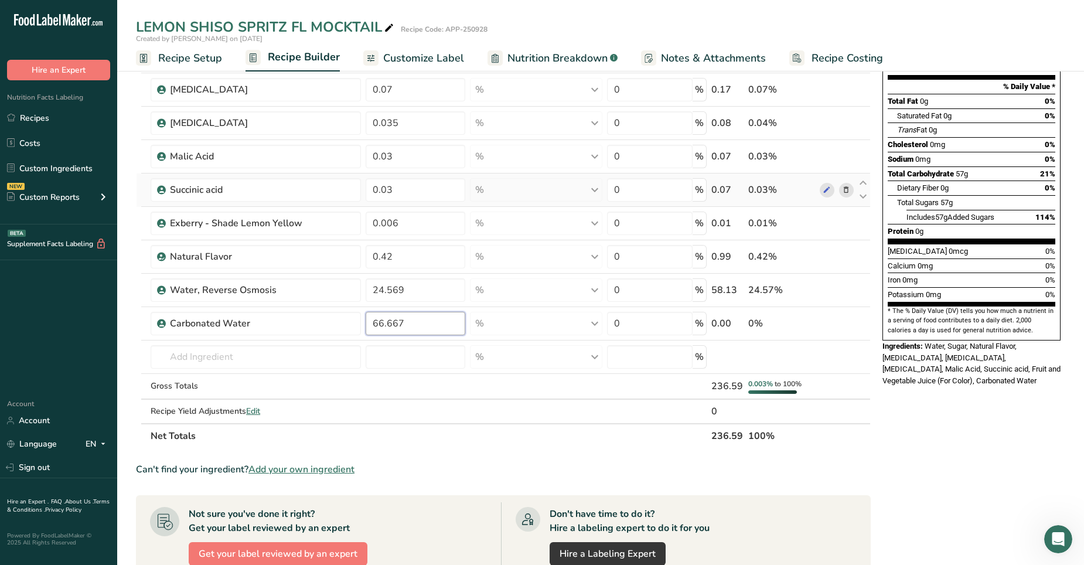
scroll to position [145, 0]
type input "66.67"
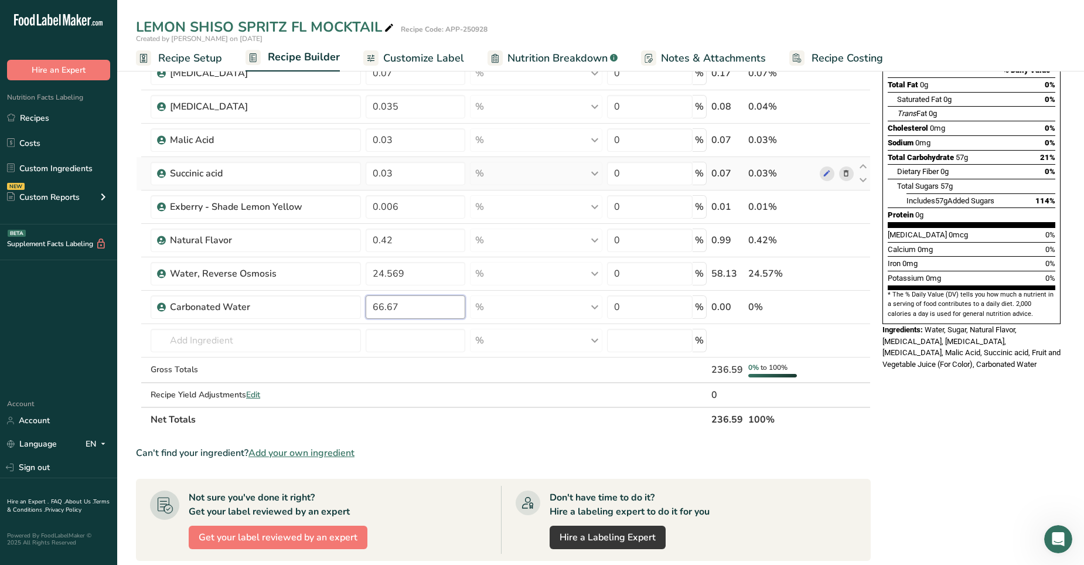
scroll to position [0, 0]
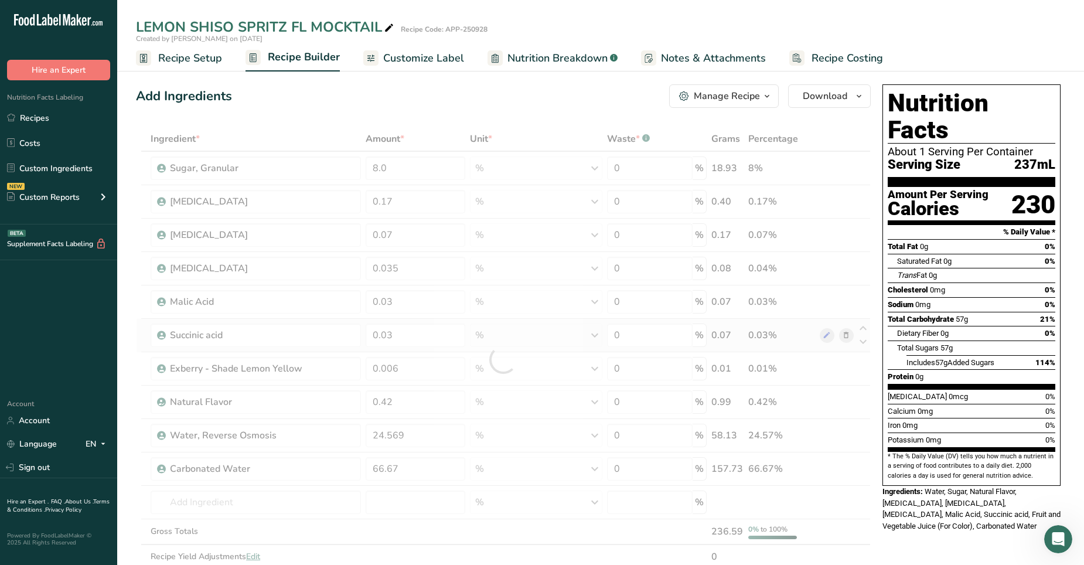
click at [414, 55] on span "Customize Label" at bounding box center [423, 58] width 81 height 16
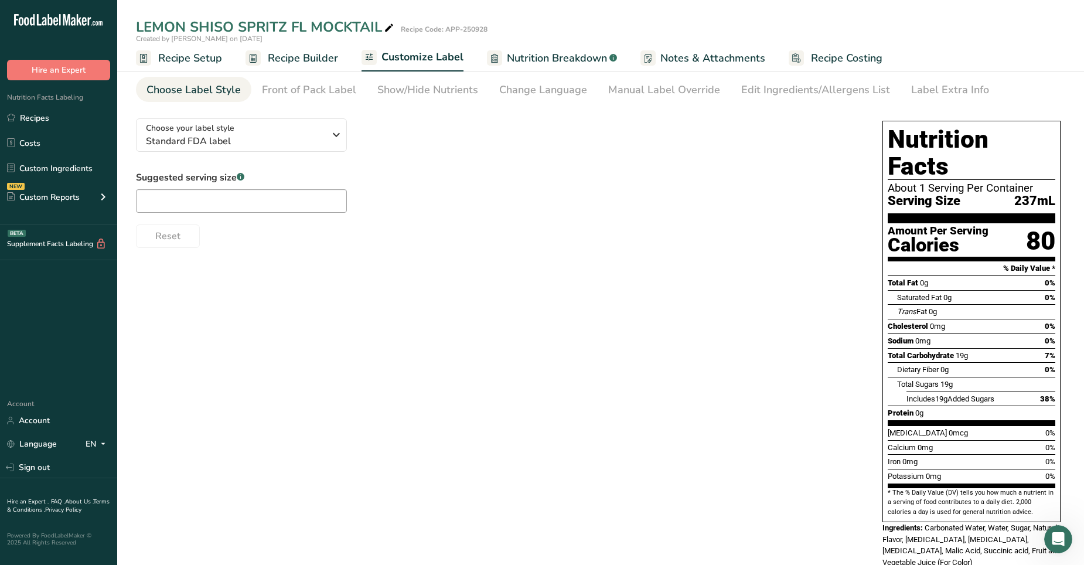
scroll to position [43, 0]
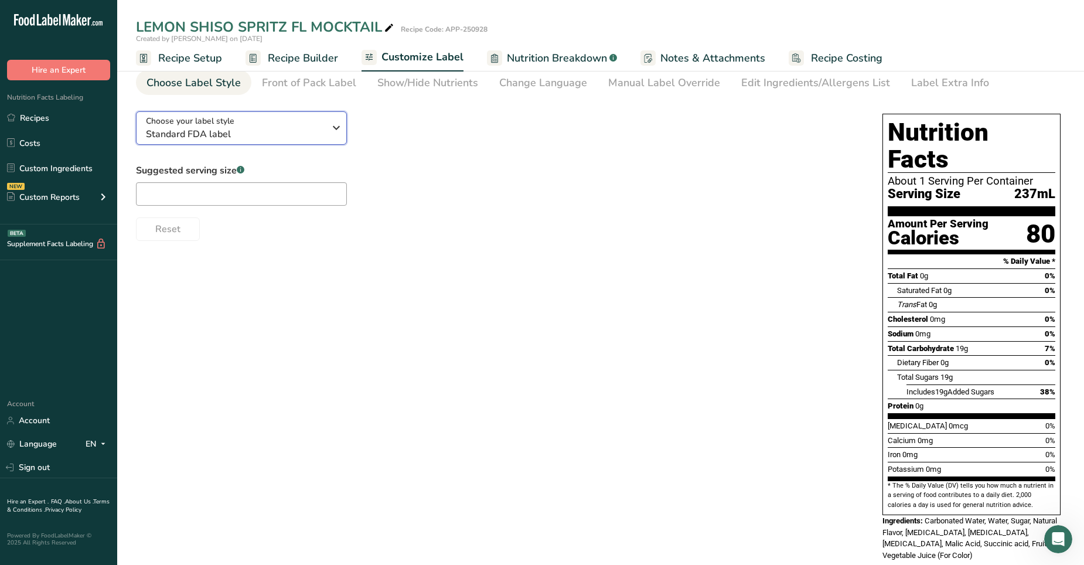
click at [330, 132] on icon "button" at bounding box center [336, 127] width 14 height 21
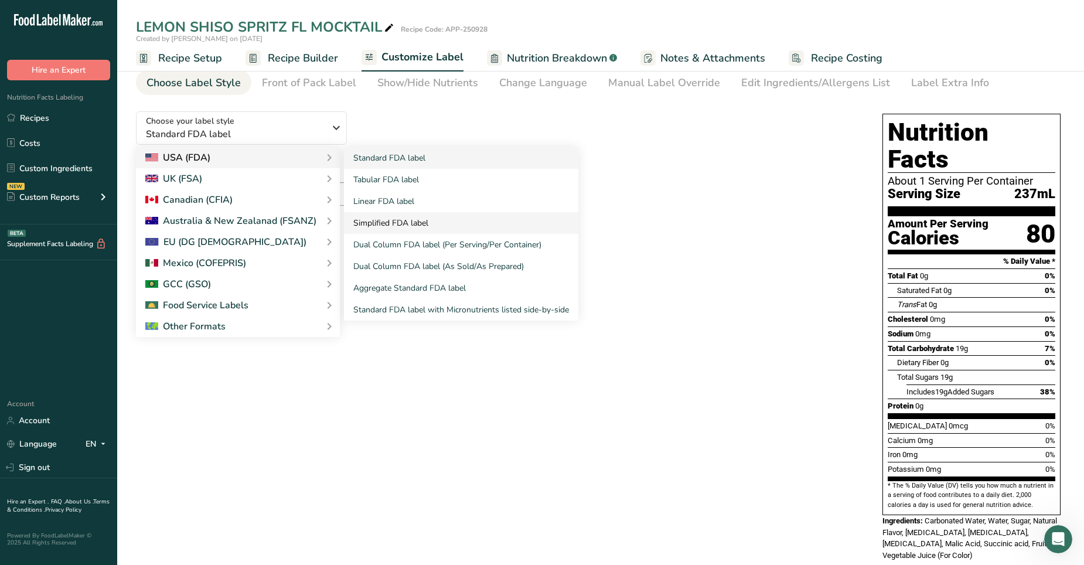
click at [403, 220] on link "Simplified FDA label" at bounding box center [461, 223] width 234 height 22
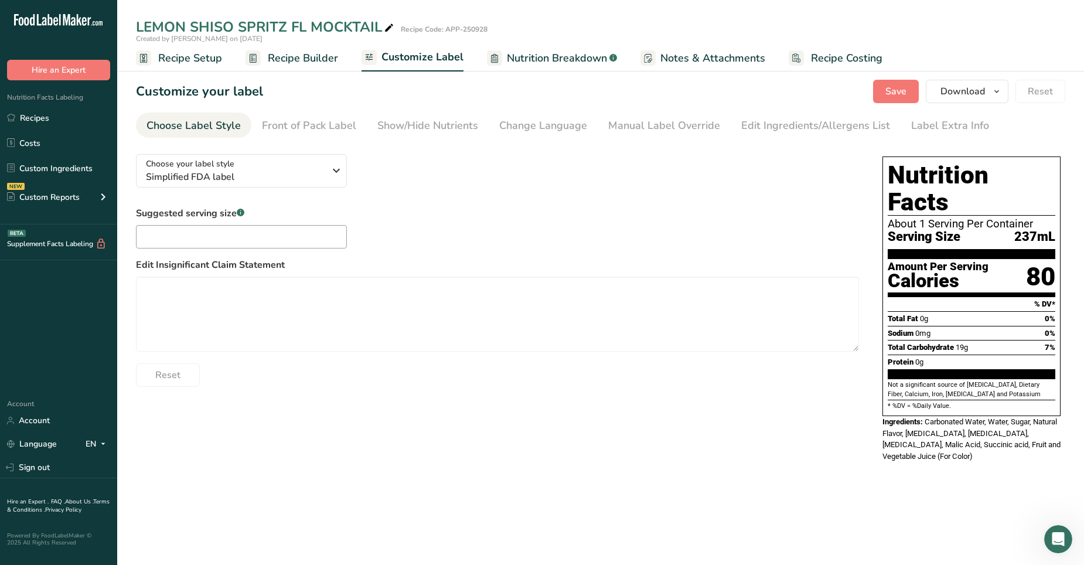
scroll to position [0, 0]
click at [333, 169] on icon "button" at bounding box center [336, 170] width 14 height 21
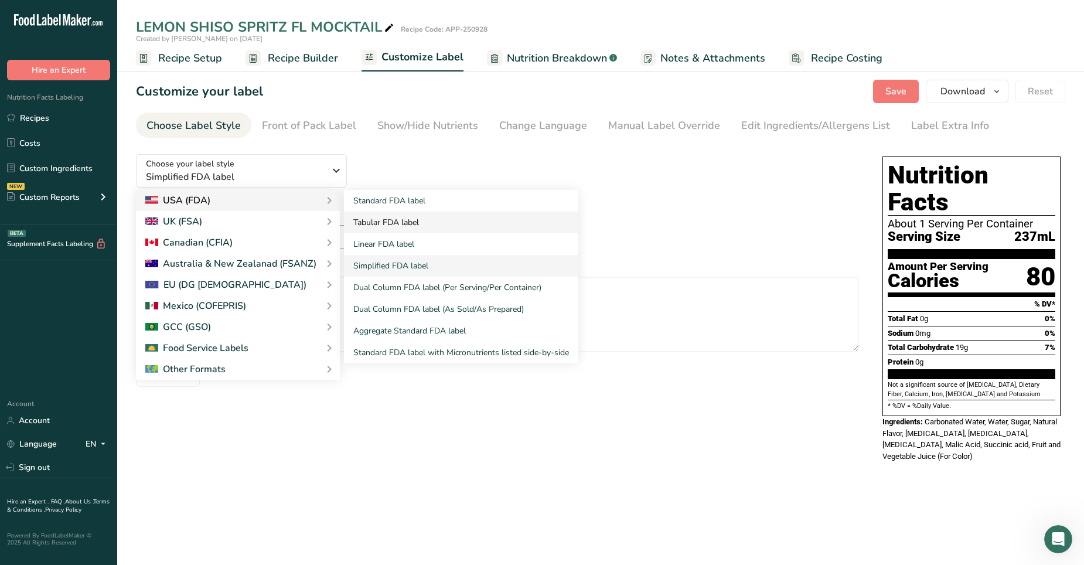
click at [371, 217] on link "Tabular FDA label" at bounding box center [461, 222] width 234 height 22
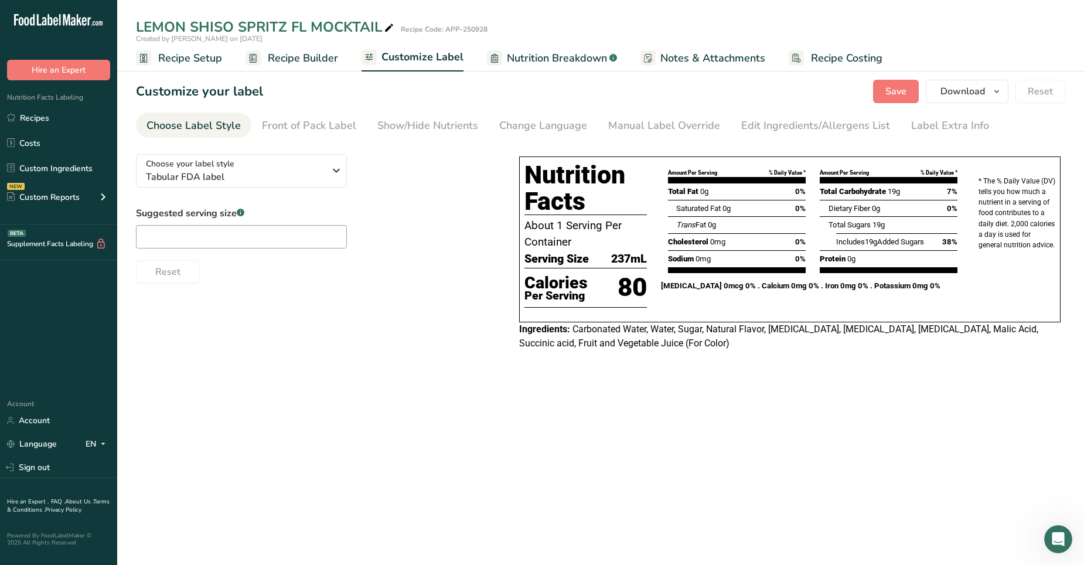
click at [708, 242] on span "19g" at bounding box center [871, 241] width 12 height 9
click at [333, 168] on icon "button" at bounding box center [336, 170] width 14 height 21
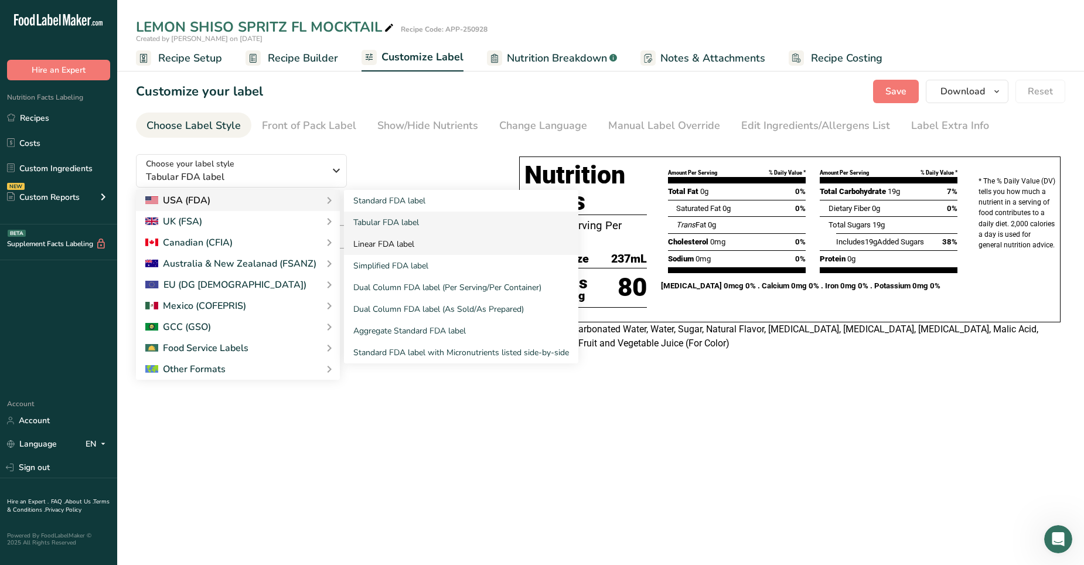
click at [371, 239] on link "Linear FDA label" at bounding box center [461, 244] width 234 height 22
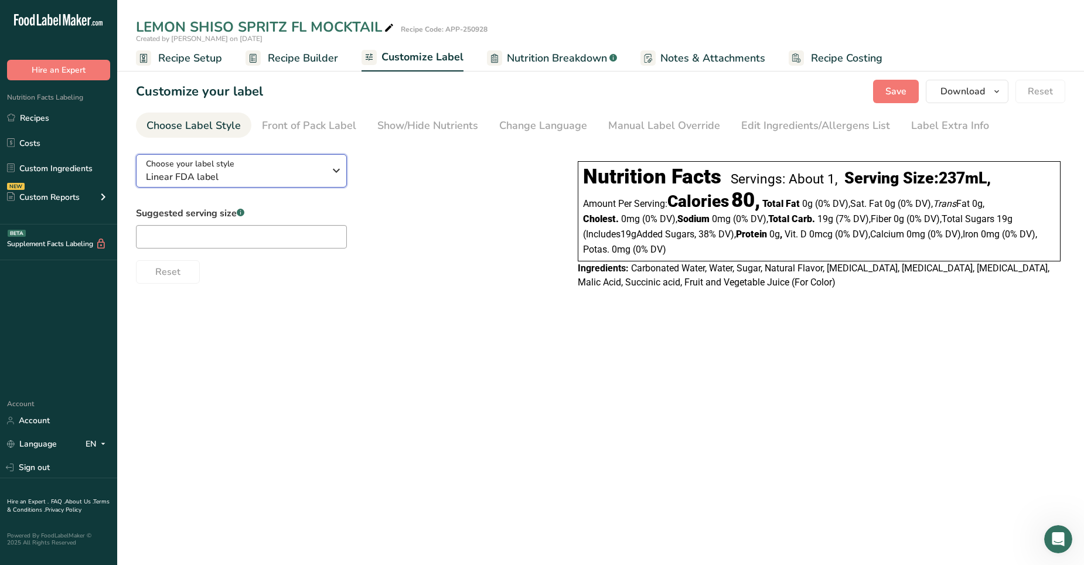
click at [334, 173] on icon "button" at bounding box center [336, 170] width 14 height 21
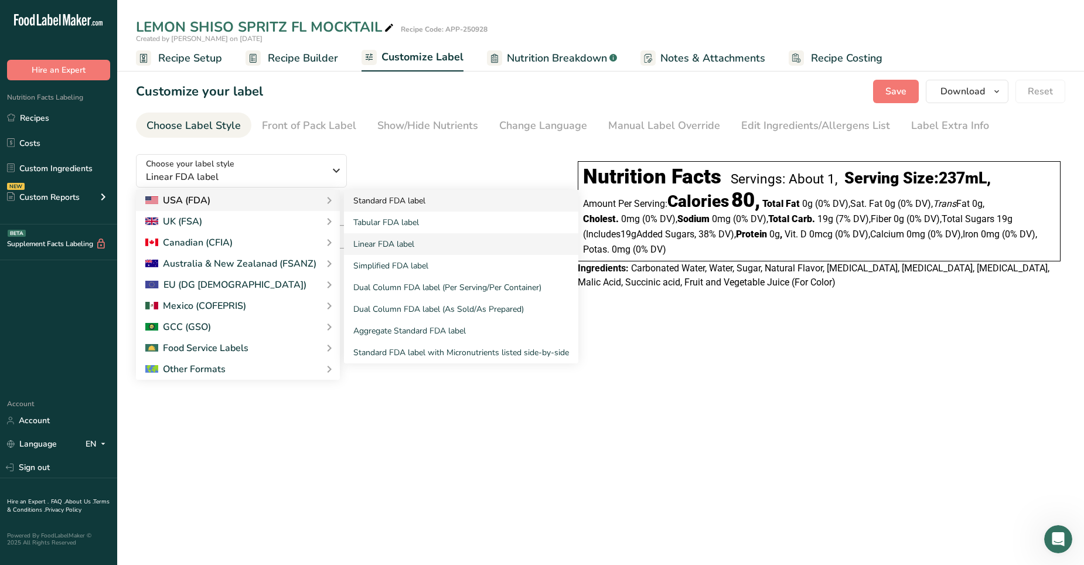
click at [375, 203] on link "Standard FDA label" at bounding box center [461, 201] width 234 height 22
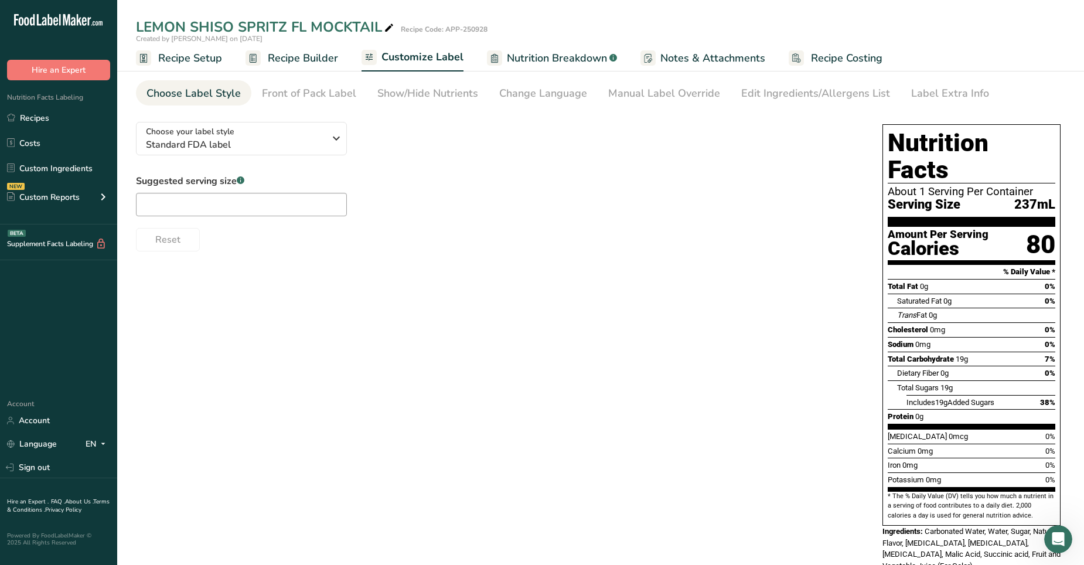
scroll to position [43, 0]
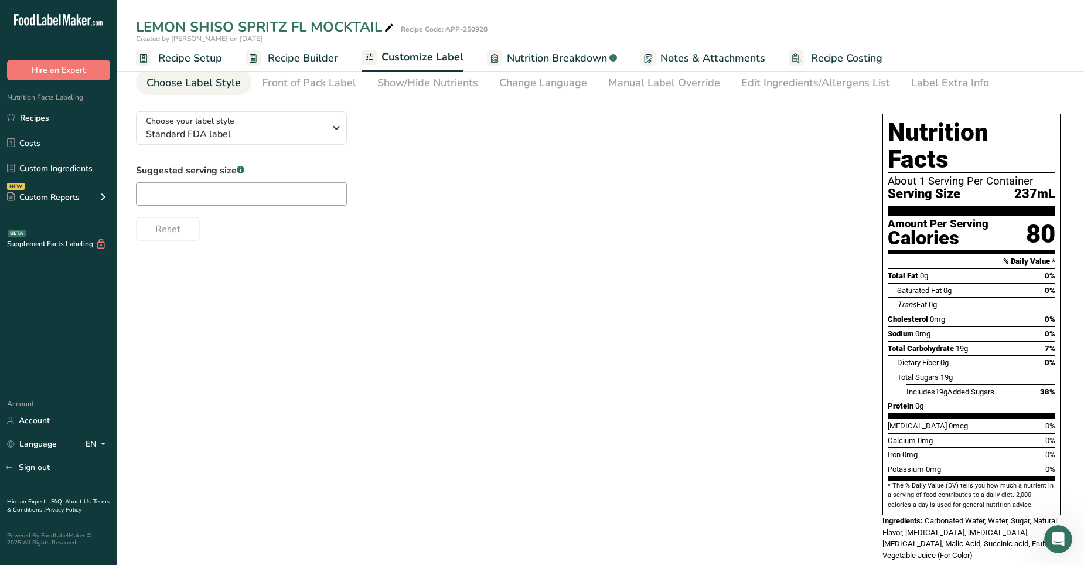
click at [203, 60] on span "Recipe Setup" at bounding box center [190, 58] width 64 height 16
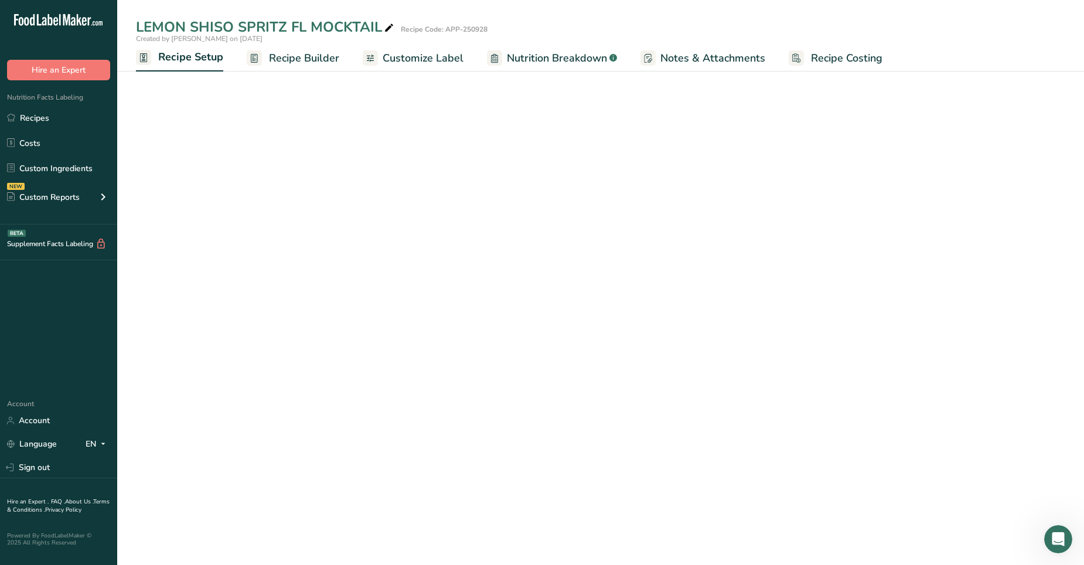
select select "18"
select select "22"
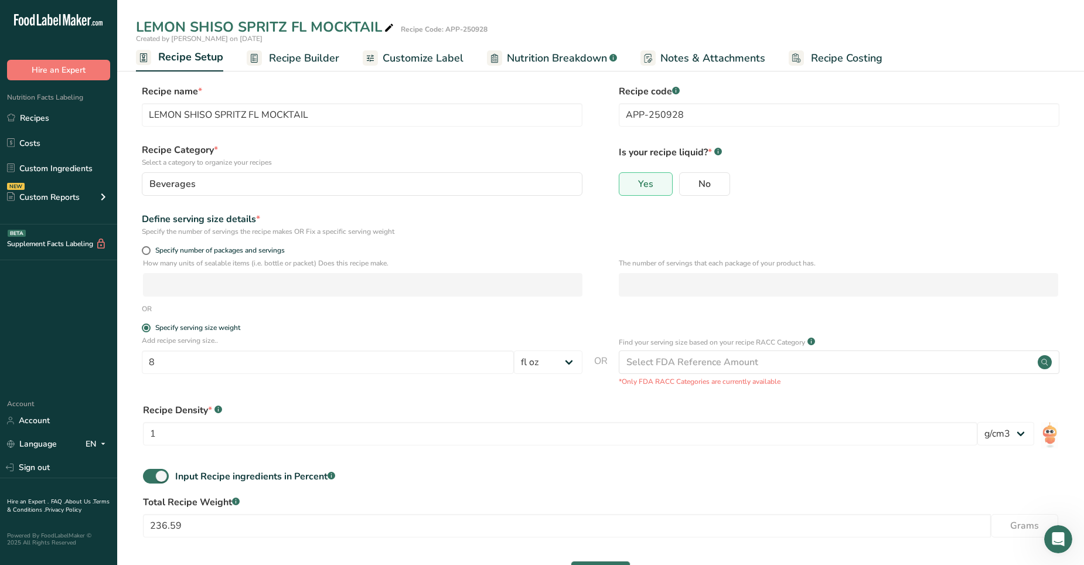
scroll to position [45, 0]
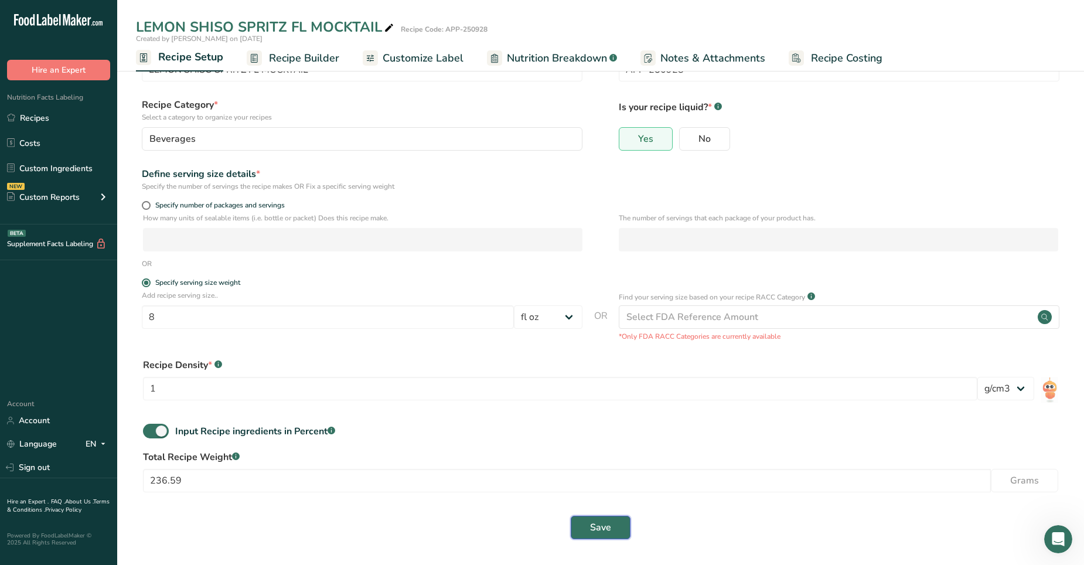
click at [601, 353] on button "Save" at bounding box center [601, 526] width 60 height 23
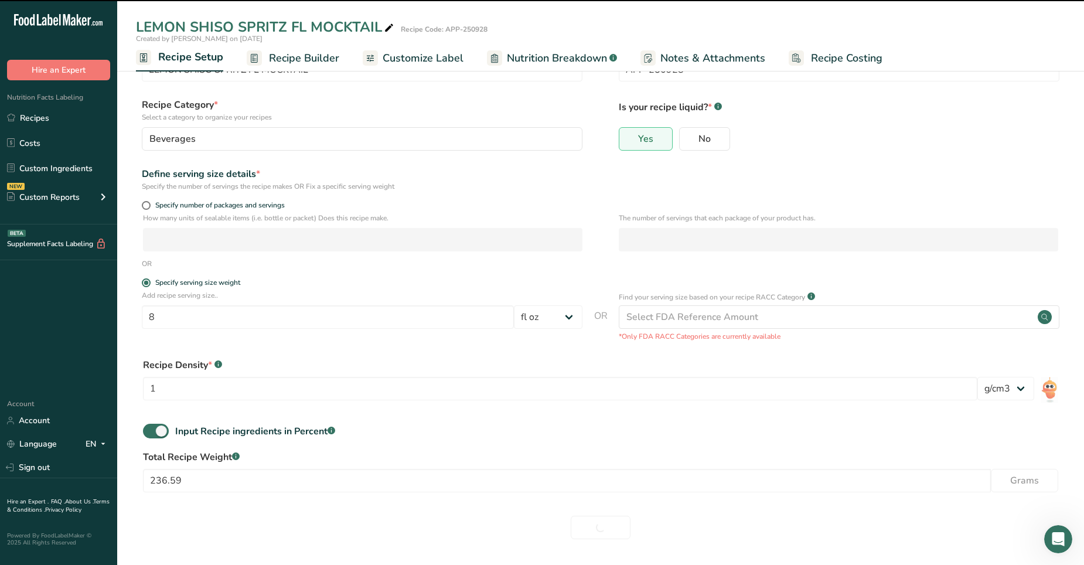
click at [601, 353] on div "Save" at bounding box center [600, 526] width 915 height 23
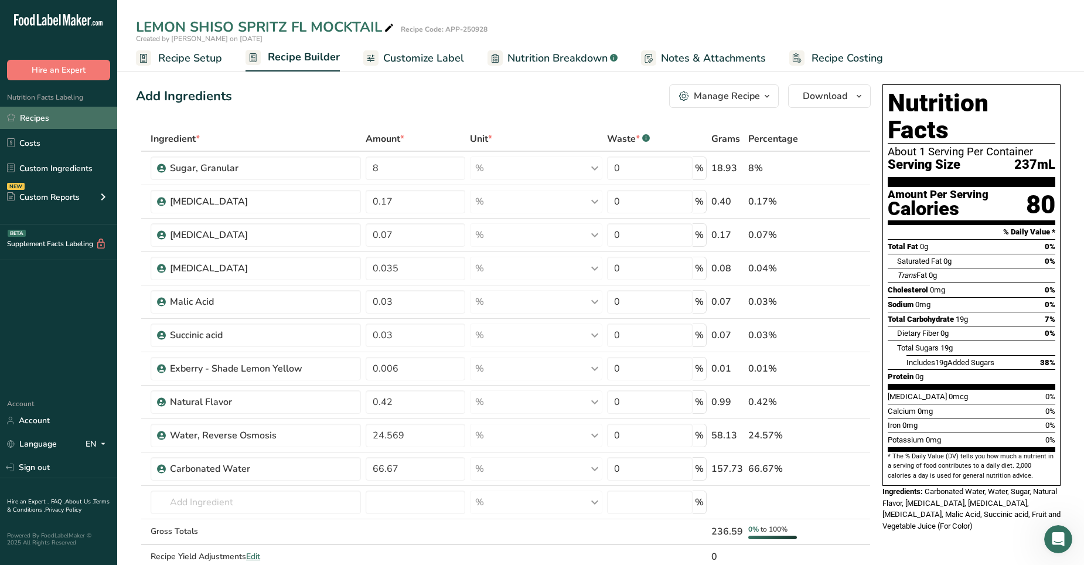
click at [33, 118] on link "Recipes" at bounding box center [58, 118] width 117 height 22
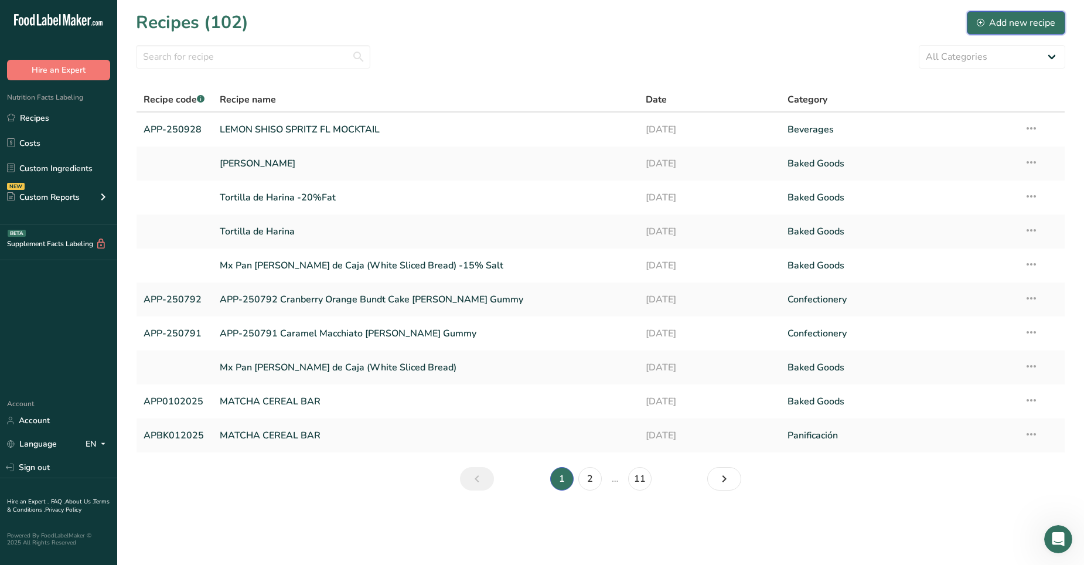
click at [708, 23] on div "Add new recipe" at bounding box center [1015, 23] width 78 height 14
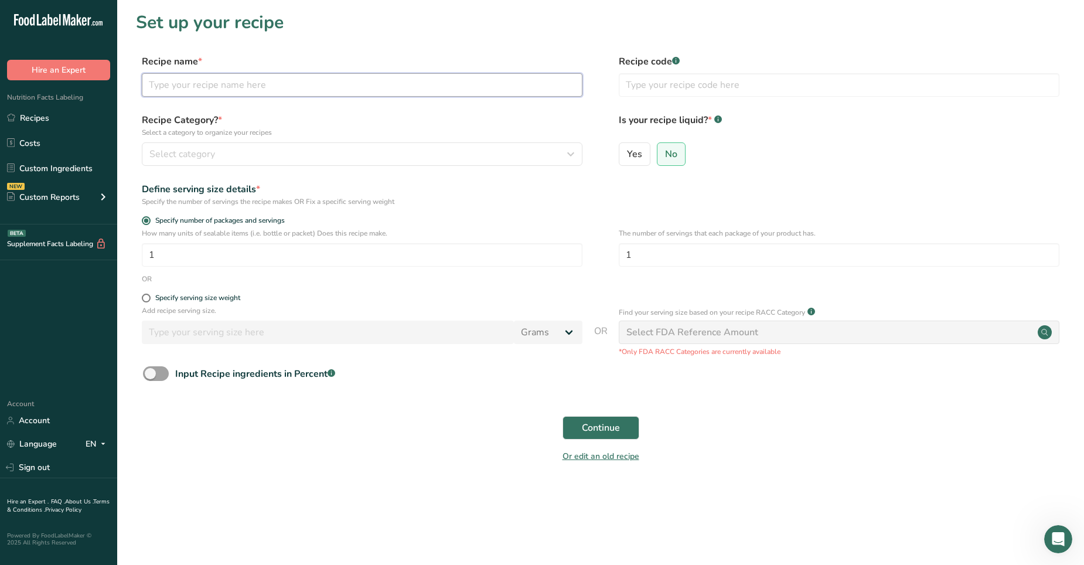
click at [195, 77] on input "text" at bounding box center [362, 84] width 440 height 23
paste input "BLACKBERRY ELDERFLOWER FL GREEN TEA BEVERAGE (10.0% JUICE)"
type input "BLACKBERRY ELDERFLOWER FL GREEN TEA BEVERAGE (10.0% JUICE)"
click at [648, 83] on input "text" at bounding box center [839, 84] width 440 height 23
type input "APP-250929"
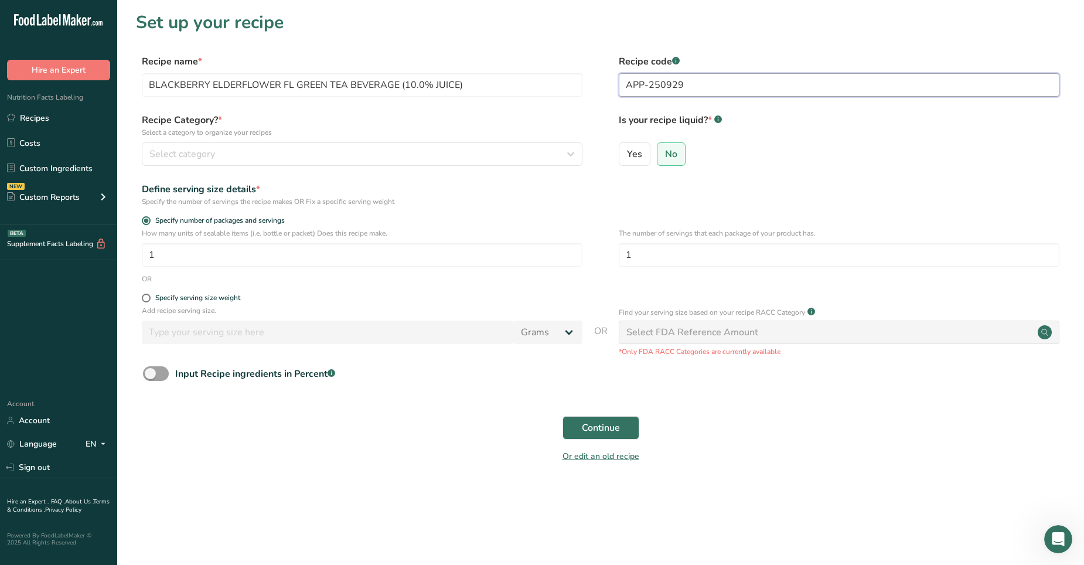
click at [562, 353] on button "Continue" at bounding box center [600, 427] width 77 height 23
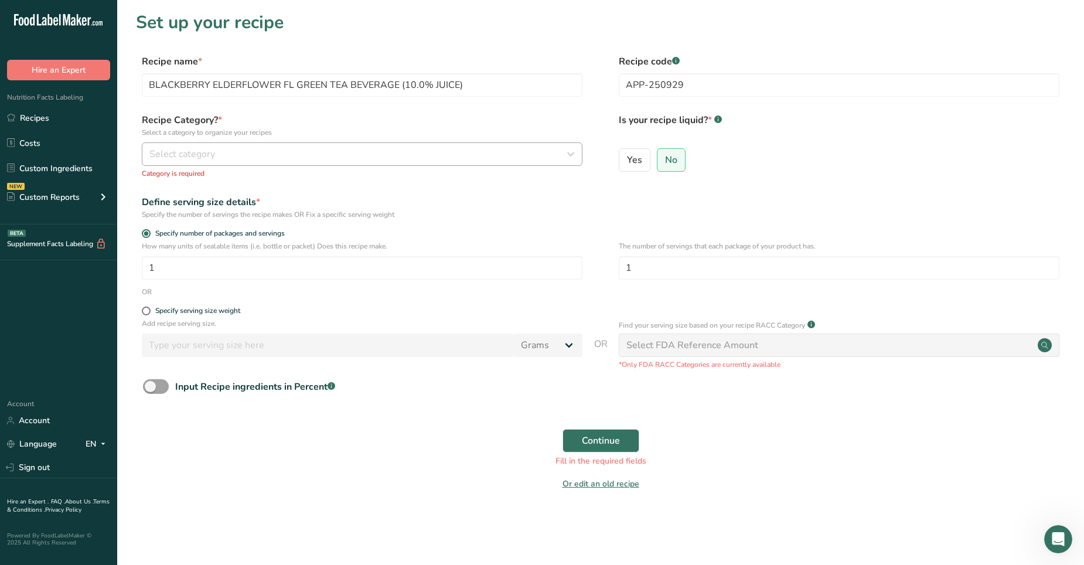
drag, startPoint x: 202, startPoint y: 138, endPoint x: 203, endPoint y: 148, distance: 10.0
click at [203, 148] on div "Recipe Category? * Select a category to organize your recipes Select category S…" at bounding box center [362, 146] width 440 height 66
click at [203, 148] on span "Select category" at bounding box center [182, 154] width 66 height 14
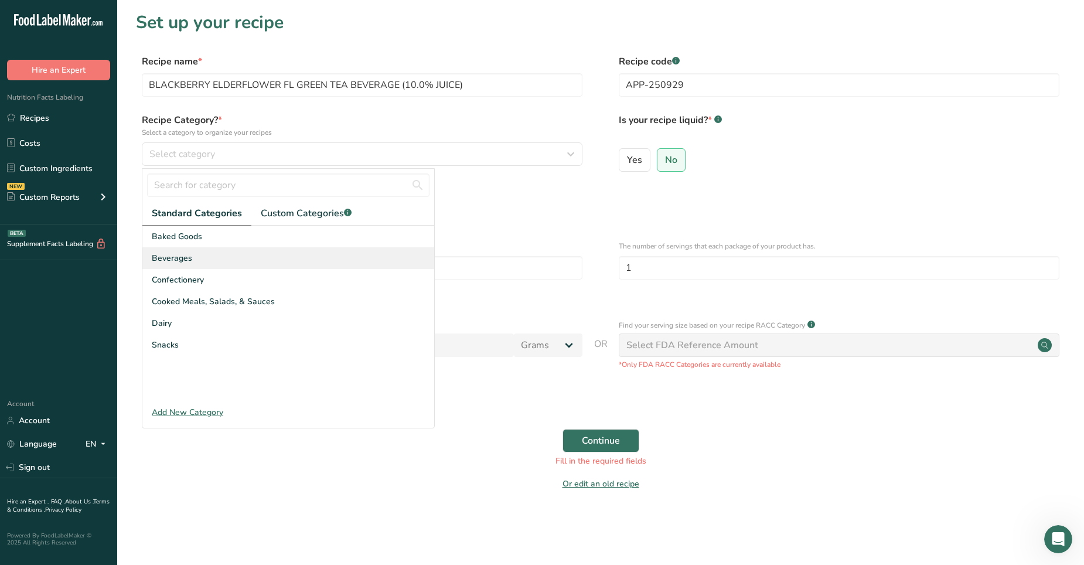
click at [206, 255] on div "Beverages" at bounding box center [288, 258] width 292 height 22
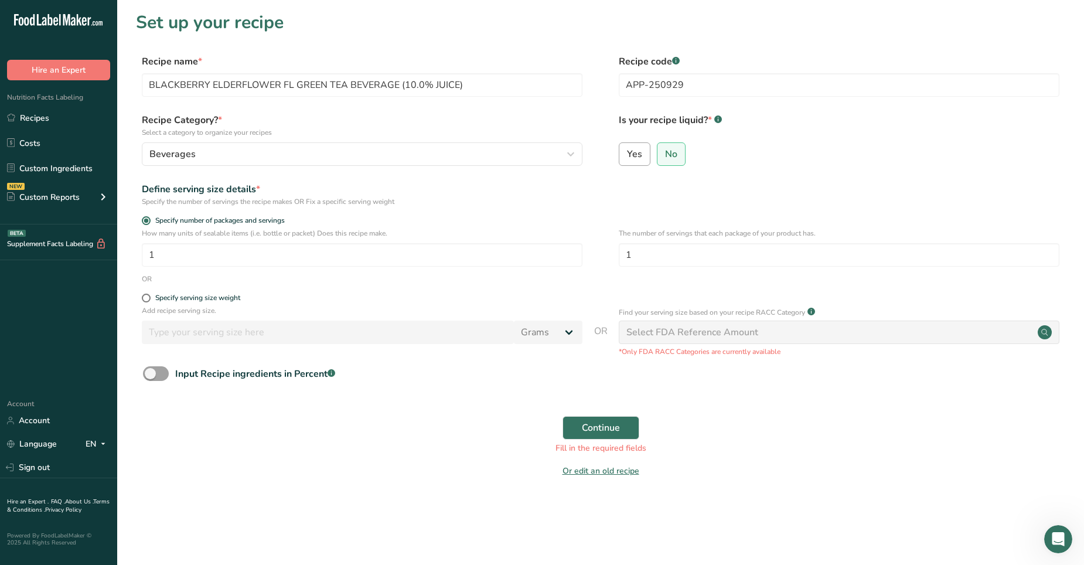
click at [634, 151] on span "Yes" at bounding box center [634, 154] width 15 height 12
click at [627, 151] on input "Yes" at bounding box center [623, 154] width 8 height 8
radio input "true"
radio input "false"
select select "22"
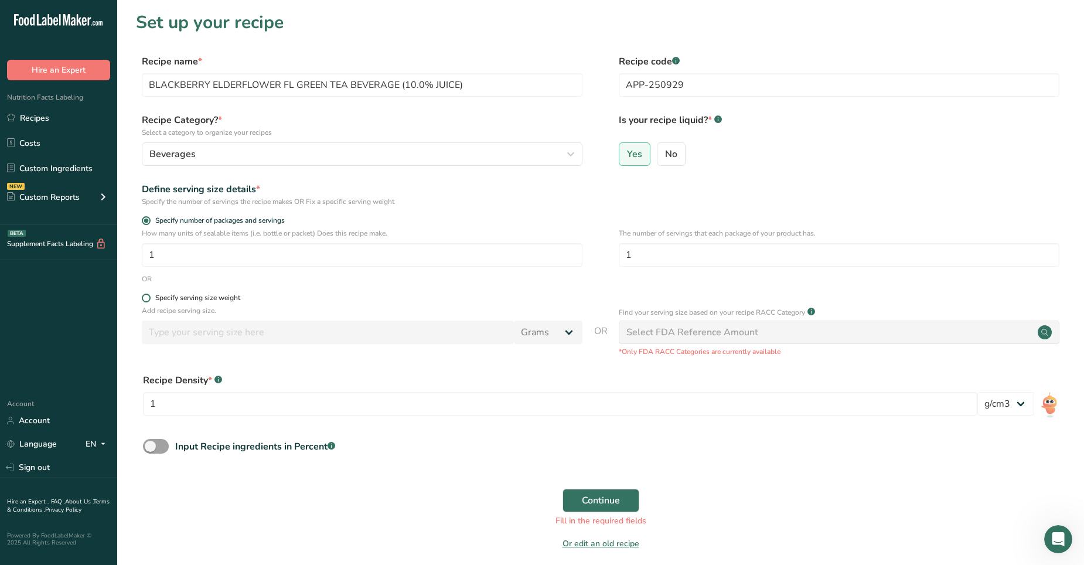
click at [148, 298] on span at bounding box center [146, 297] width 9 height 9
click at [148, 298] on input "Specify serving size weight" at bounding box center [146, 298] width 8 height 8
radio input "true"
radio input "false"
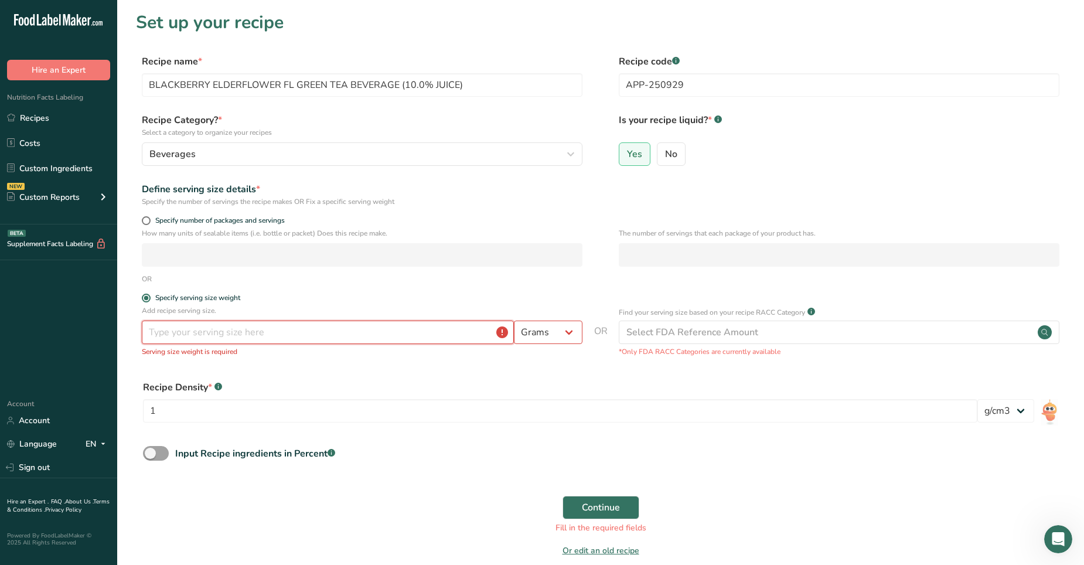
click at [181, 330] on input "number" at bounding box center [328, 331] width 372 height 23
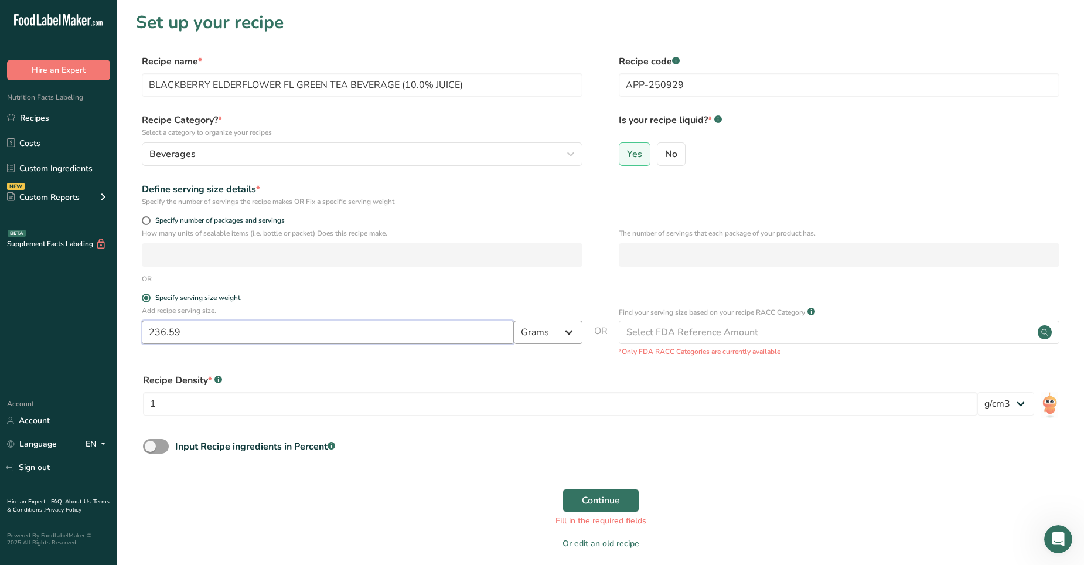
type input "236.59"
click at [569, 330] on select "Grams kg mg mcg lb oz l mL fl oz tbsp tsp cup qt gallon" at bounding box center [548, 331] width 69 height 23
select select "17"
click at [514, 320] on select "Grams kg mg mcg lb oz l mL fl oz tbsp tsp cup qt gallon" at bounding box center [548, 331] width 69 height 23
click at [606, 353] on span "Continue" at bounding box center [601, 500] width 38 height 14
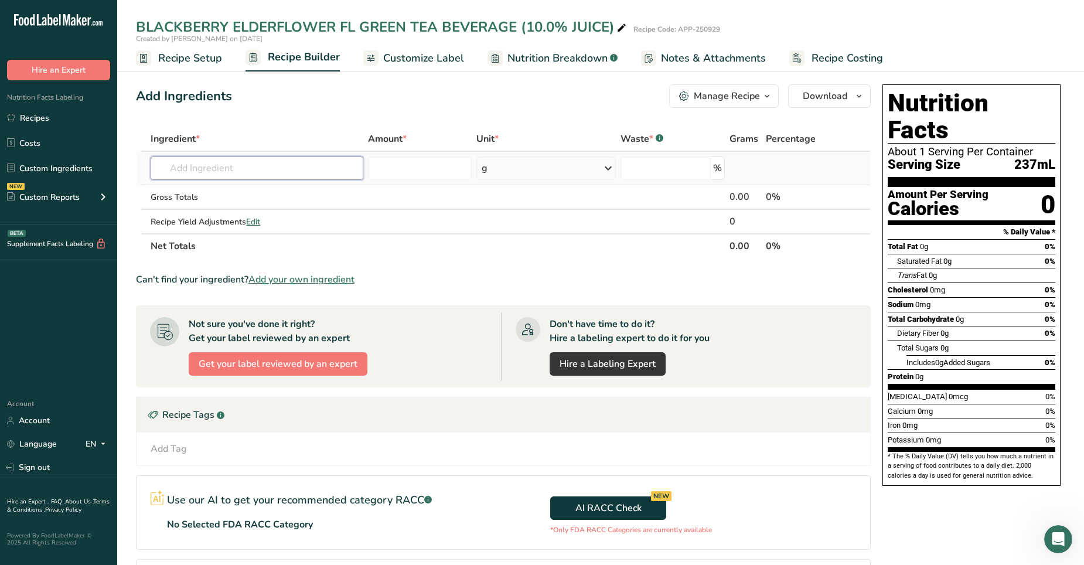
click at [179, 172] on input "text" at bounding box center [257, 167] width 212 height 23
click at [177, 163] on input "text" at bounding box center [257, 167] width 212 height 23
click at [208, 162] on input "text" at bounding box center [257, 167] width 212 height 23
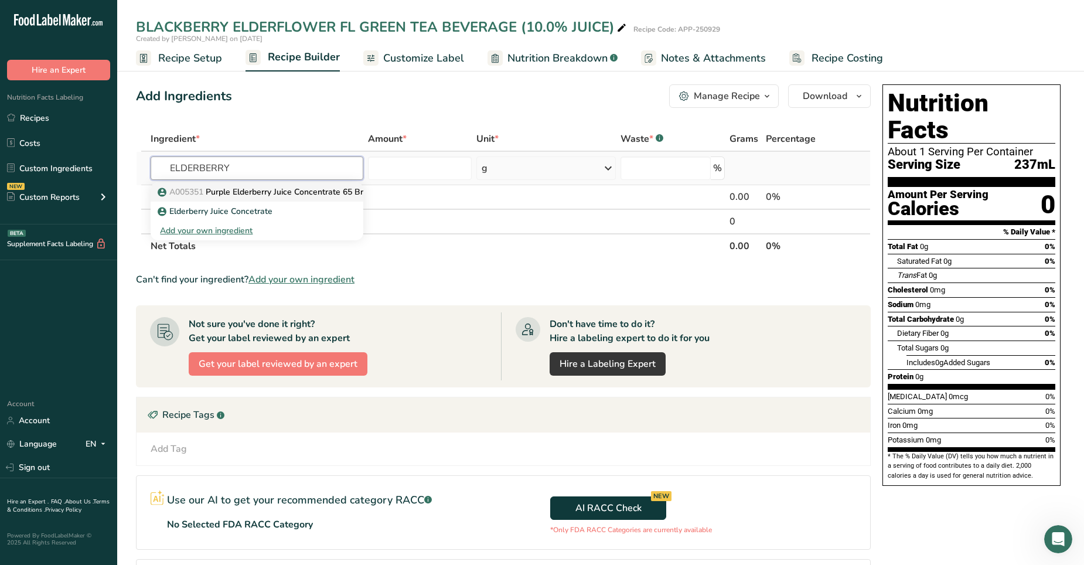
type input "ELDERBERRY"
click at [252, 190] on p "A005351 Purple Elderberry Juice Concentrate 65 Brix" at bounding box center [264, 192] width 209 height 12
type input "Purple Elderberry Juice Concentrate 65 Brix"
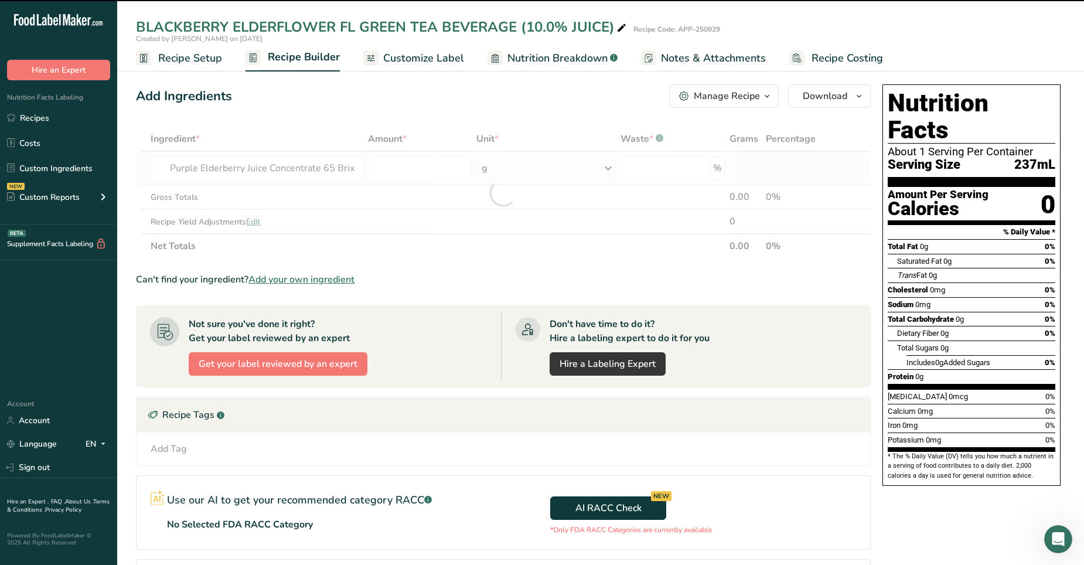
type input "0"
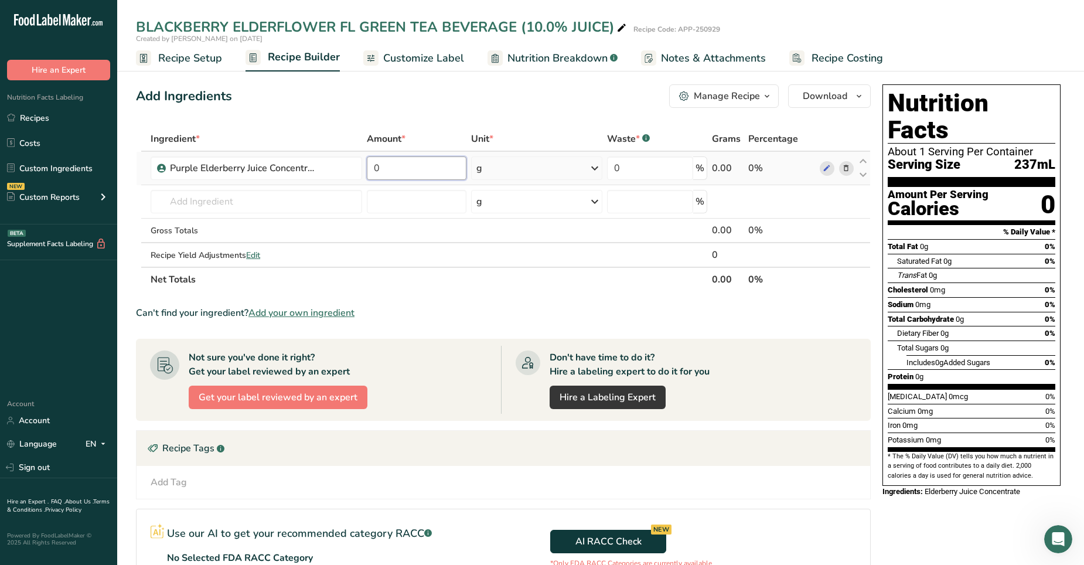
click at [394, 167] on input "0" at bounding box center [417, 167] width 100 height 23
type input "0.169"
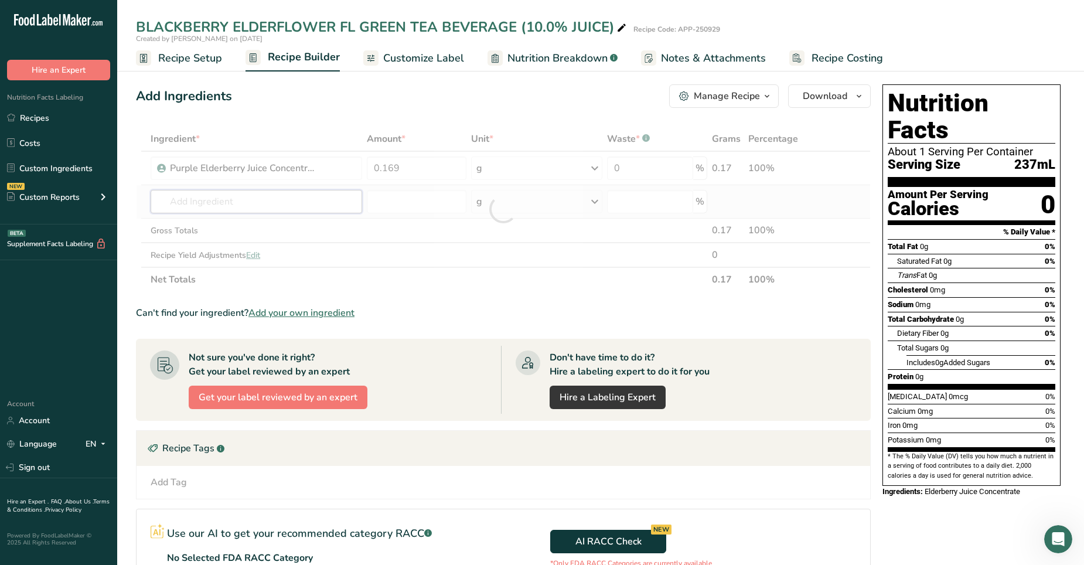
click at [258, 204] on div "Ingredient * Amount * Unit * Waste * .a-a{fill:#347362;}.b-a{fill:#fff;} Grams …" at bounding box center [503, 209] width 735 height 165
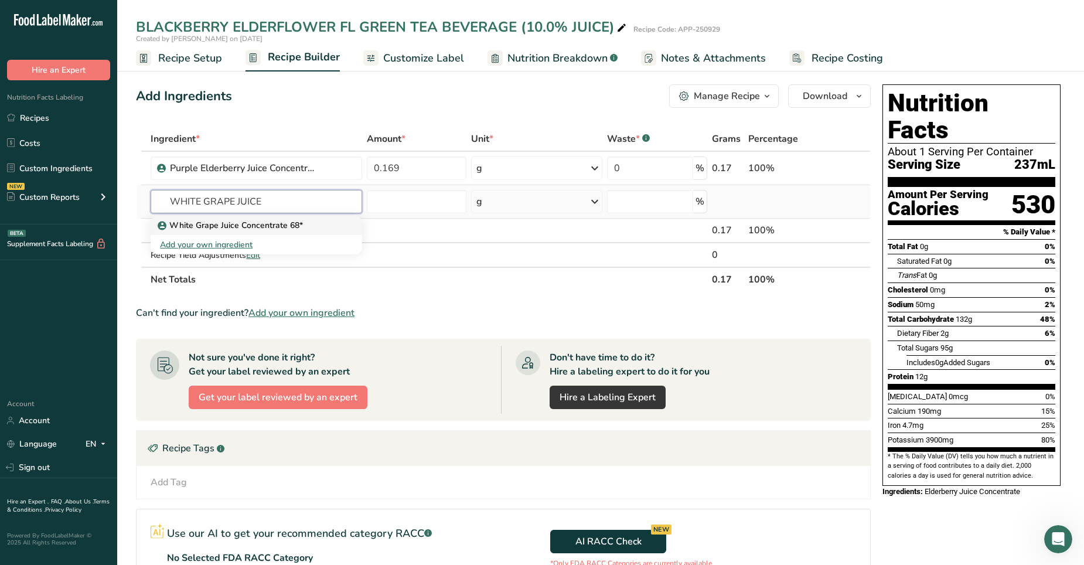
type input "WHITE GRAPE JUICE"
click at [254, 227] on p "White Grape Juice Concentrate 68*" at bounding box center [231, 225] width 143 height 12
type input "White Grape Juice Concentrate 68*"
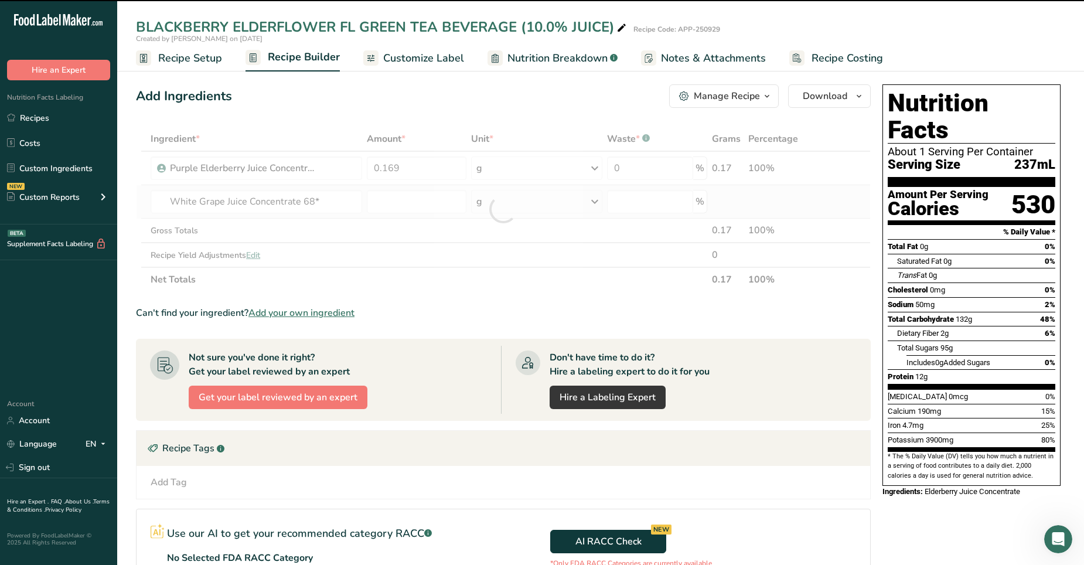
type input "0"
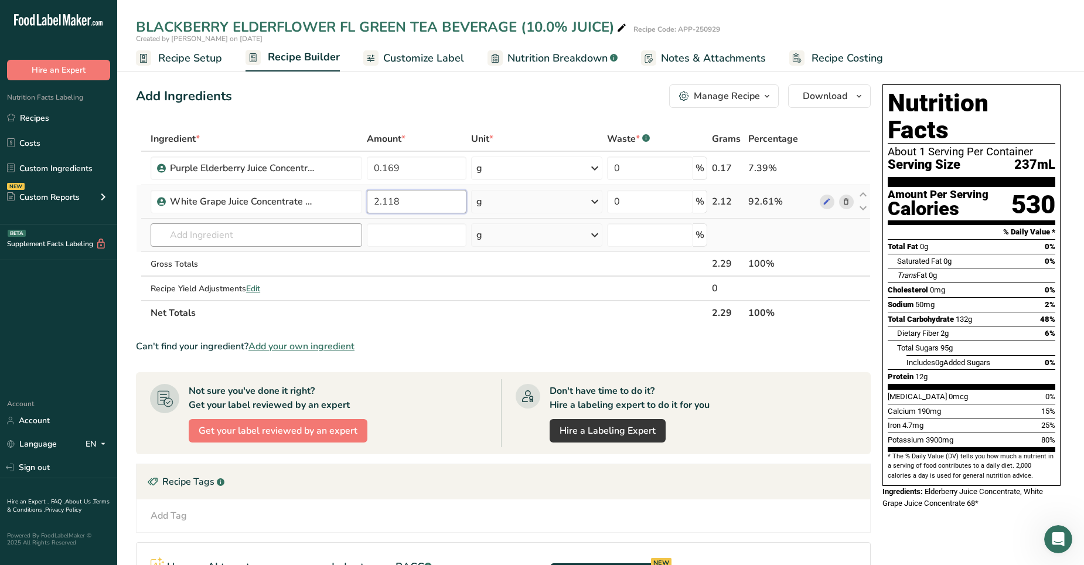
type input "2.118"
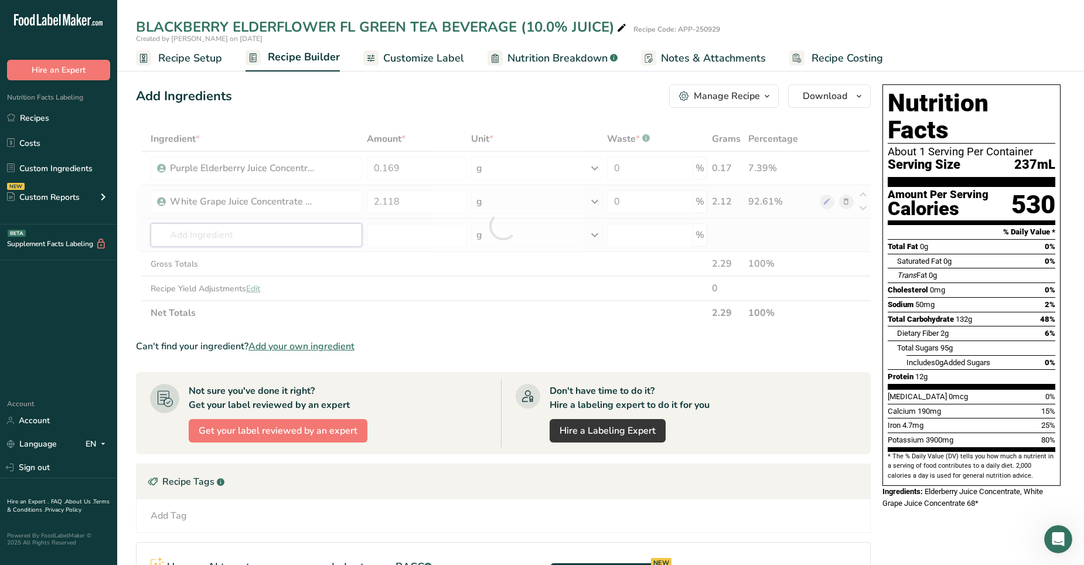
click at [252, 231] on div "Ingredient * Amount * Unit * Waste * .a-a{fill:#347362;}.b-a{fill:#fff;} Grams …" at bounding box center [503, 226] width 735 height 199
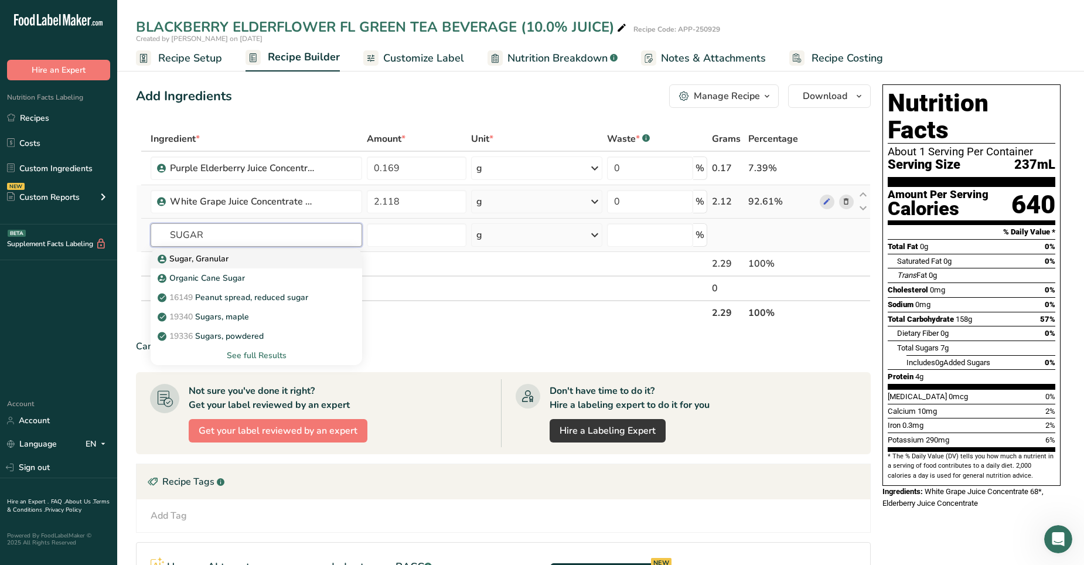
type input "SUGAR"
click at [228, 258] on div "Sugar, Granular" at bounding box center [247, 258] width 174 height 12
type input "Sugar, Granular"
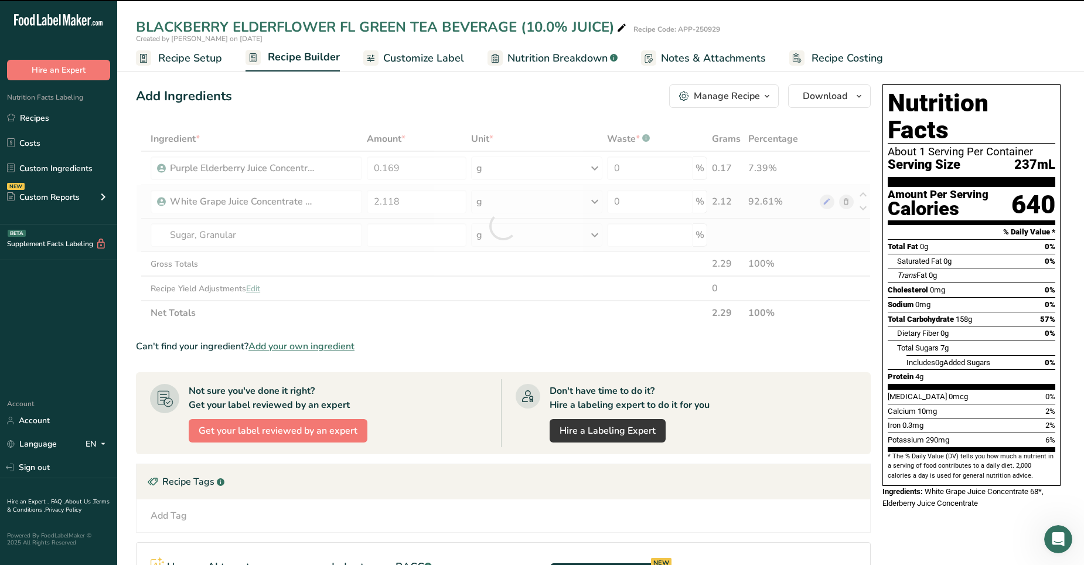
type input "0"
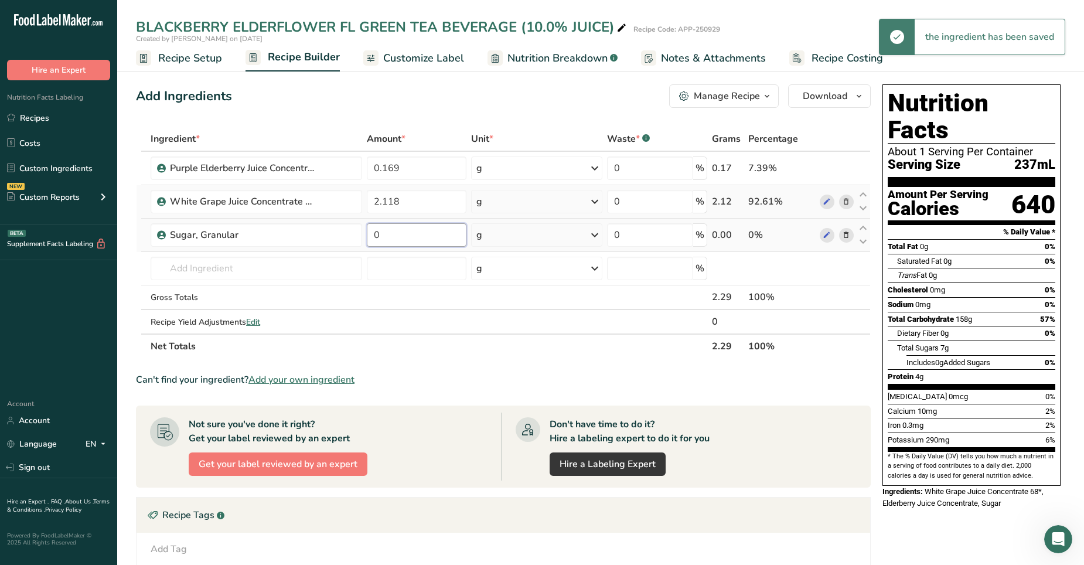
click at [383, 226] on input "0" at bounding box center [417, 234] width 100 height 23
type input "4.5"
click at [280, 267] on input "text" at bounding box center [256, 268] width 211 height 23
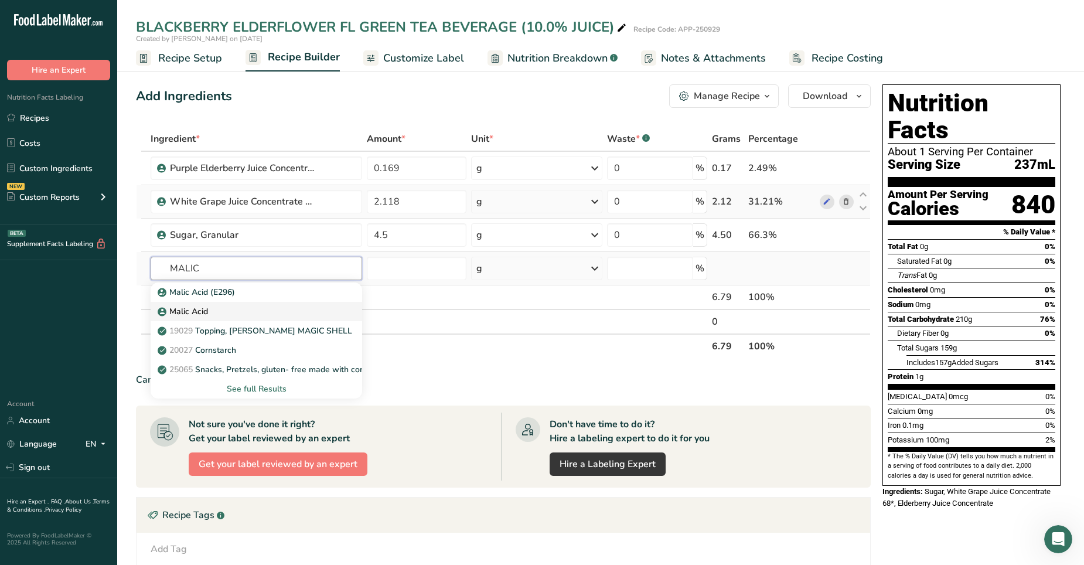
type input "MALIC"
click at [190, 308] on p "Malic Acid" at bounding box center [184, 311] width 48 height 12
type input "Malic Acid"
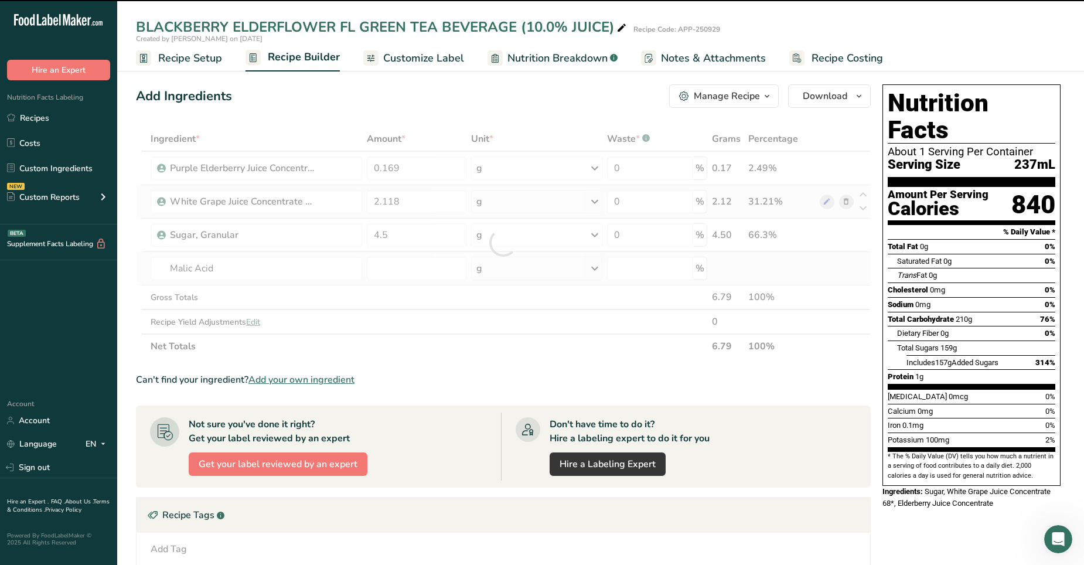
type input "0"
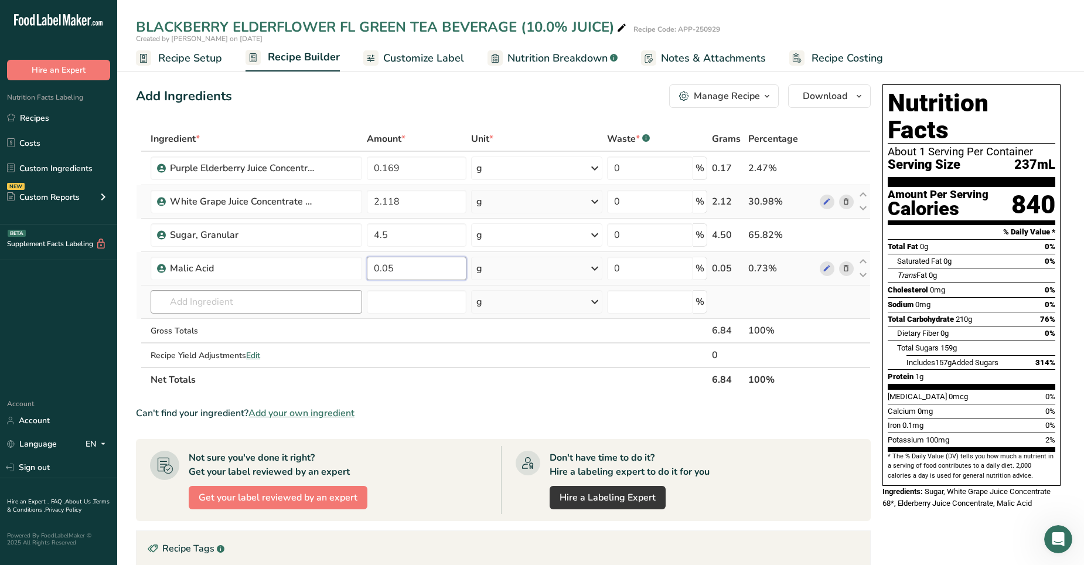
type input "0.05"
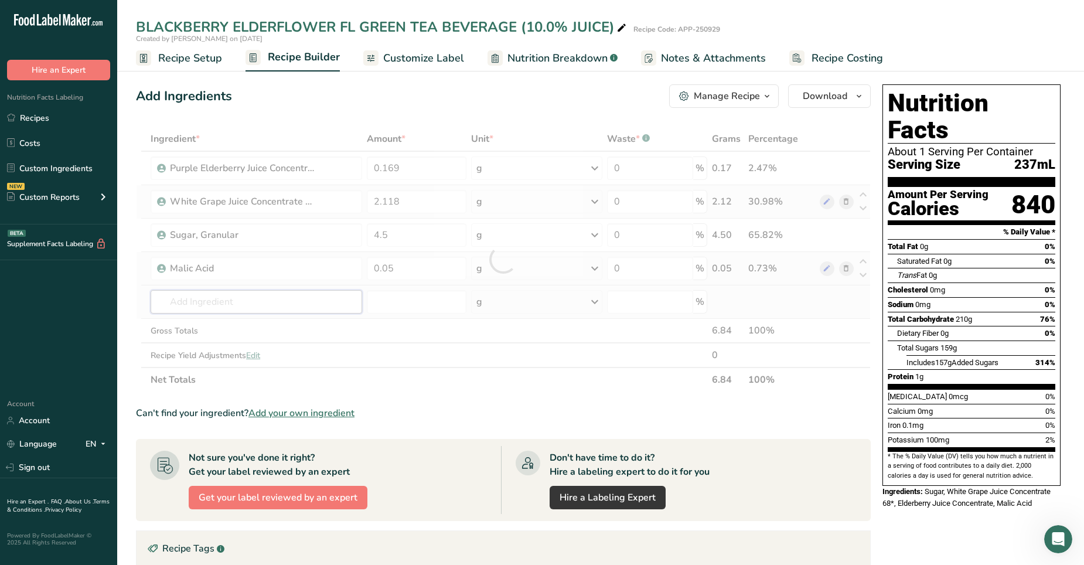
click at [256, 305] on div "Ingredient * Amount * Unit * Waste * .a-a{fill:#347362;}.b-a{fill:#fff;} Grams …" at bounding box center [503, 259] width 735 height 265
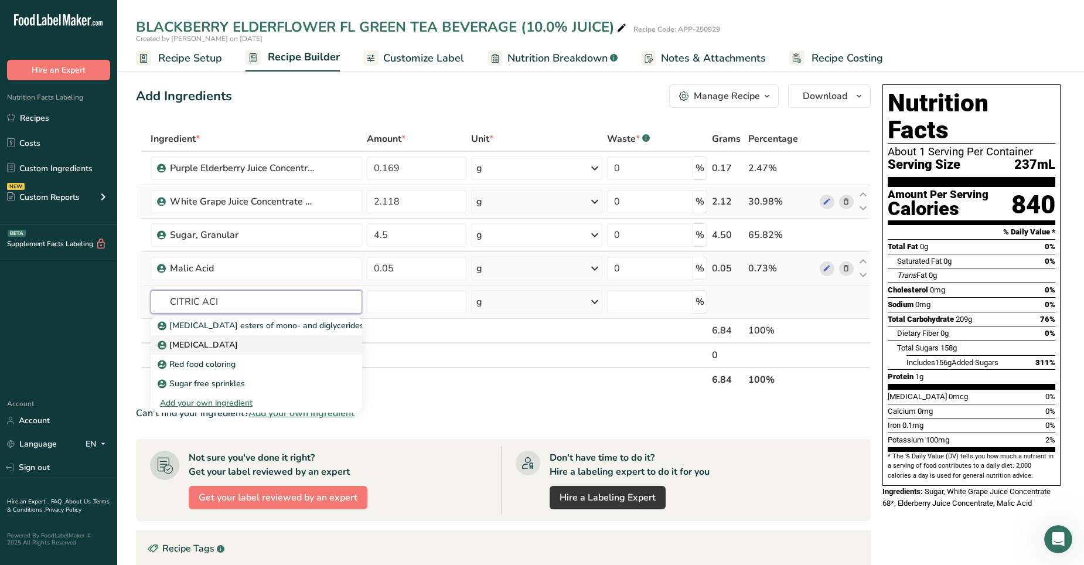
type input "CITRIC ACI"
click at [186, 342] on p "Citric Acid" at bounding box center [199, 345] width 78 height 12
type input "Citric Acid"
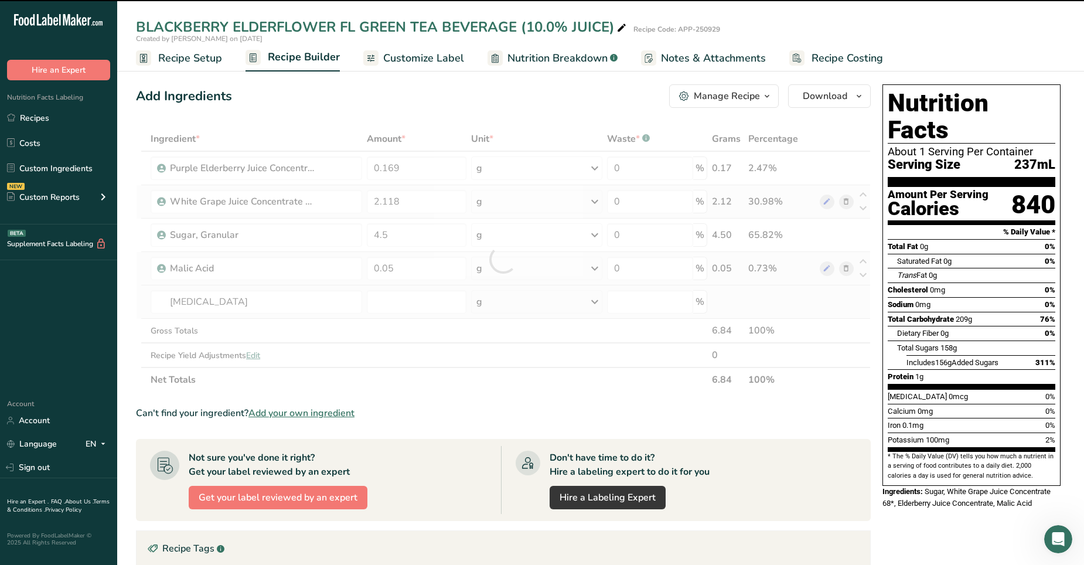
type input "0"
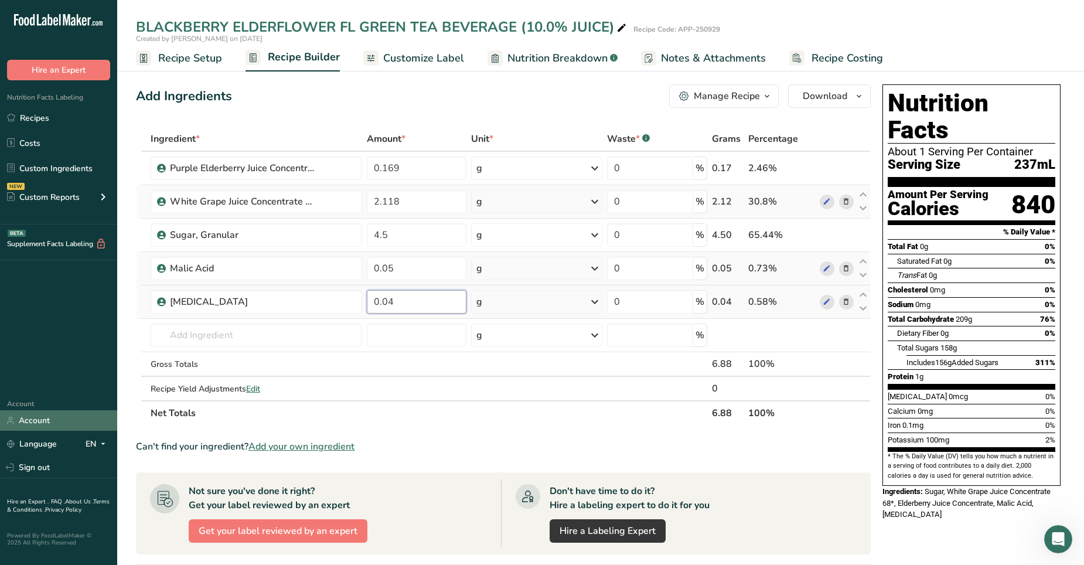
type input "0.04"
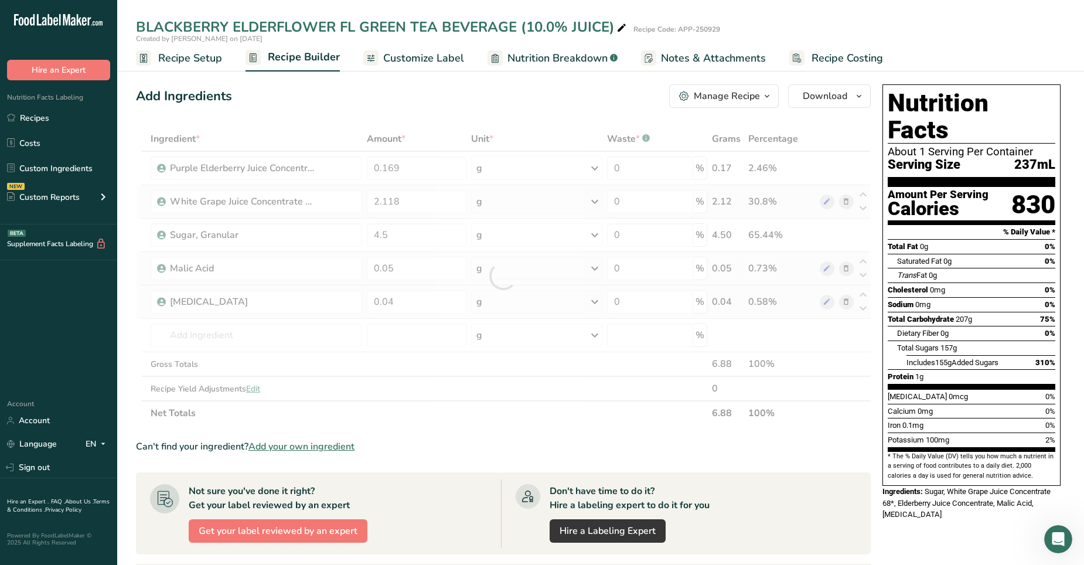
click at [209, 57] on span "Recipe Setup" at bounding box center [190, 58] width 64 height 16
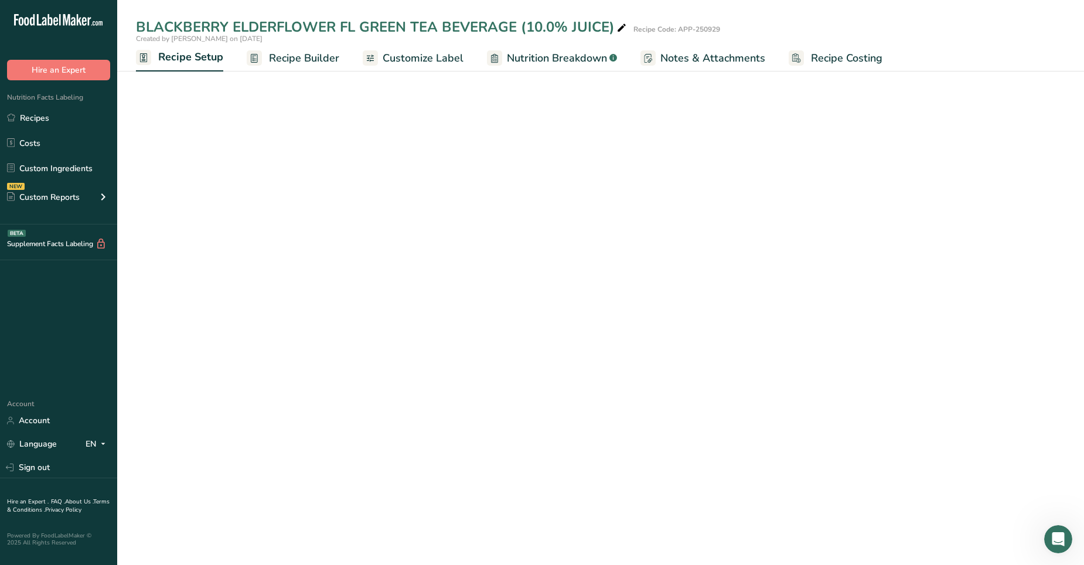
select select "17"
select select "22"
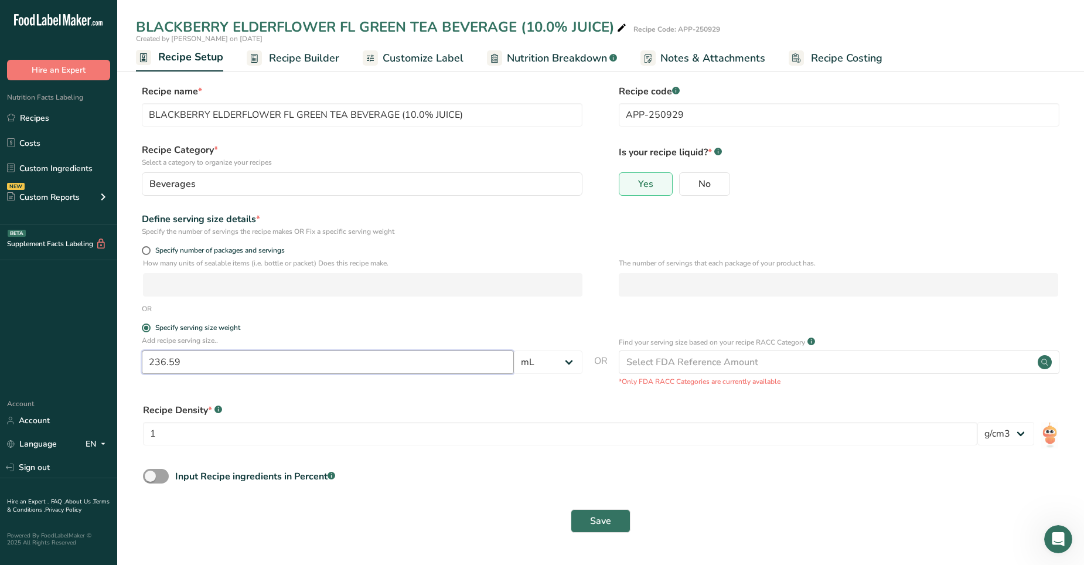
click at [194, 353] on input "236.59" at bounding box center [328, 361] width 372 height 23
type input "2"
type input "354.88"
click at [600, 353] on span "Save" at bounding box center [600, 521] width 21 height 14
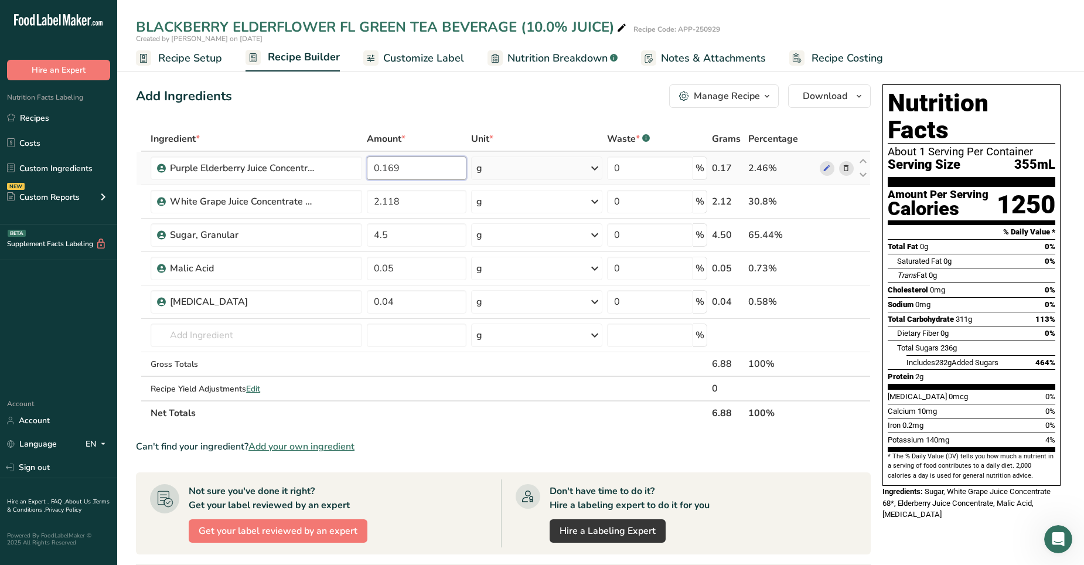
click at [422, 170] on input "0.169" at bounding box center [417, 167] width 100 height 23
type input "0"
click at [433, 202] on div "Ingredient * Amount * Unit * Waste * .a-a{fill:#347362;}.b-a{fill:#fff;} Grams …" at bounding box center [503, 276] width 735 height 299
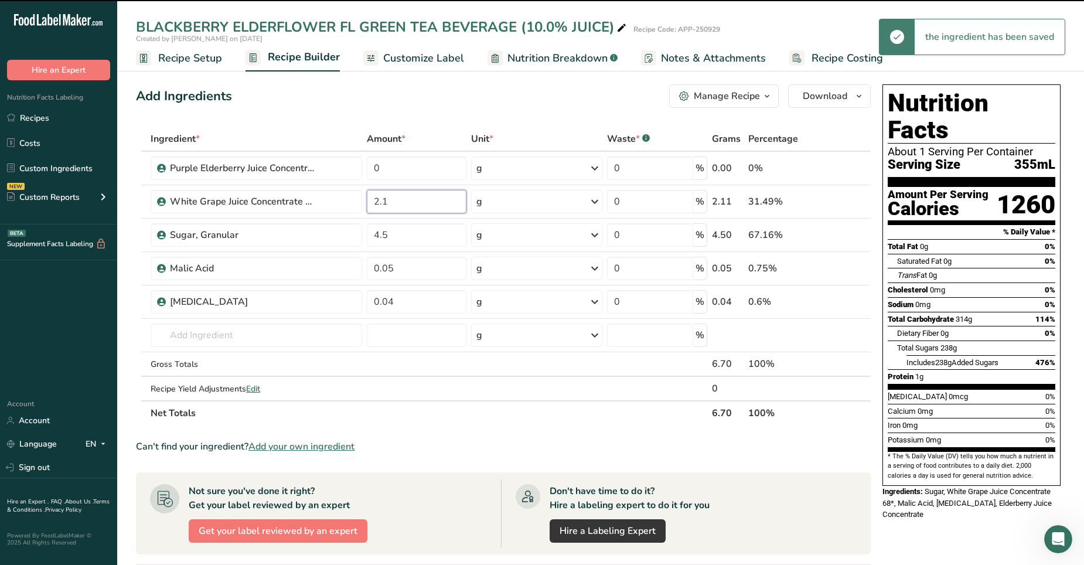
type input "2"
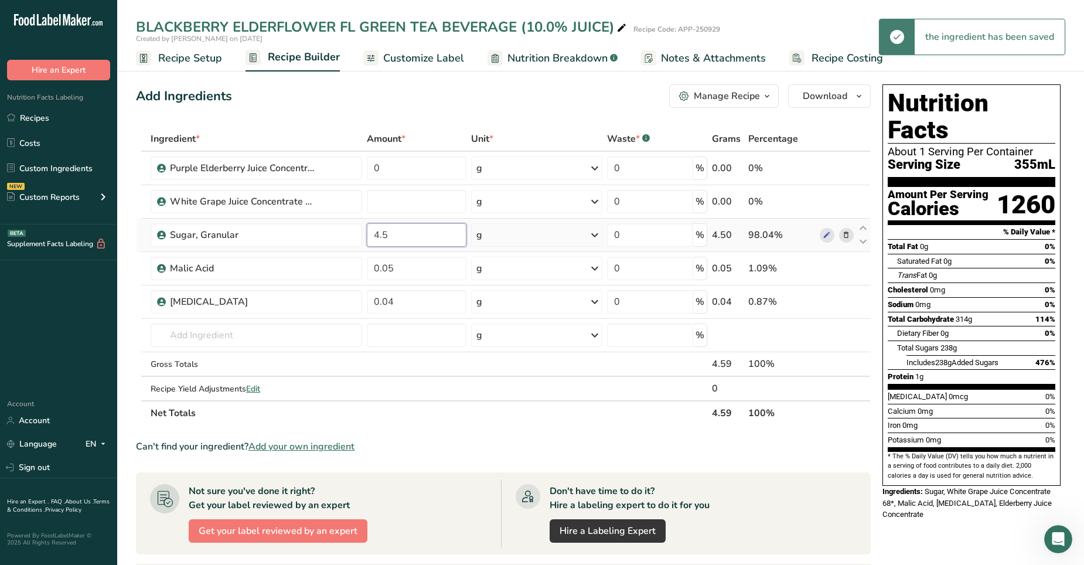
type input "0"
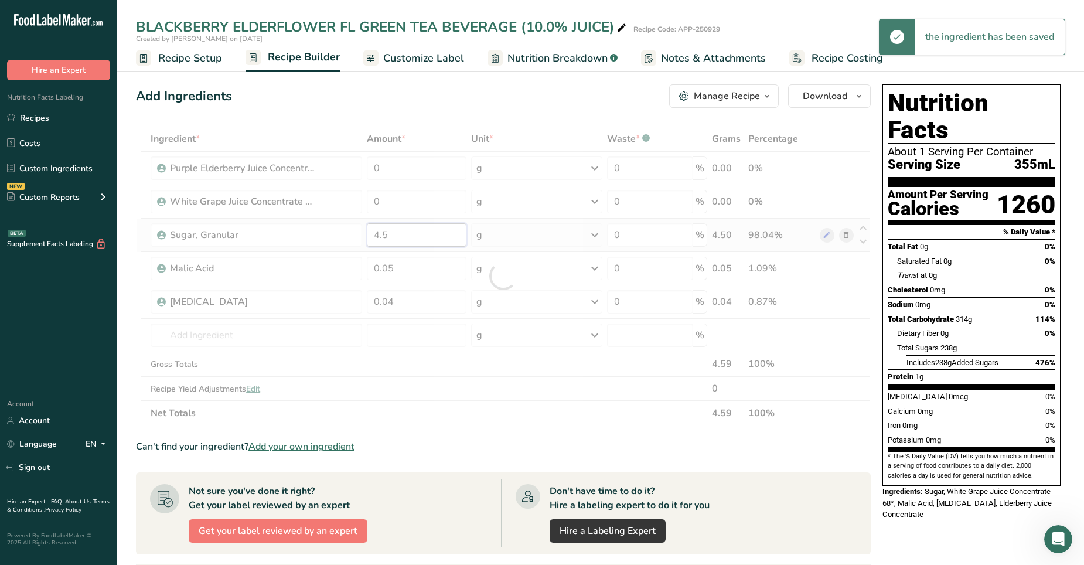
click at [400, 235] on div "Ingredient * Amount * Unit * Waste * .a-a{fill:#347362;}.b-a{fill:#fff;} Grams …" at bounding box center [503, 276] width 735 height 299
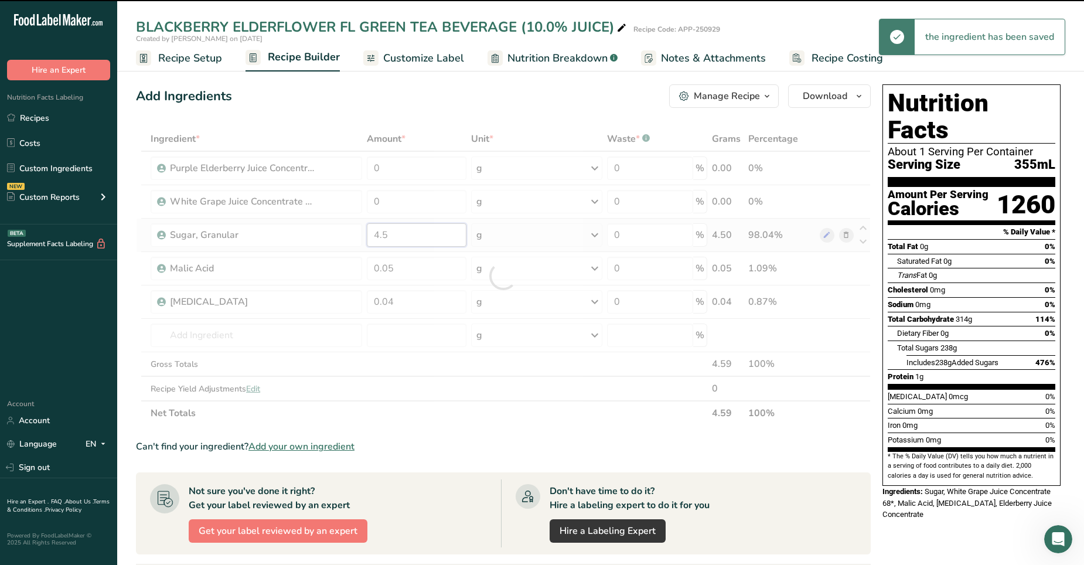
type input "4"
type input "4.5"
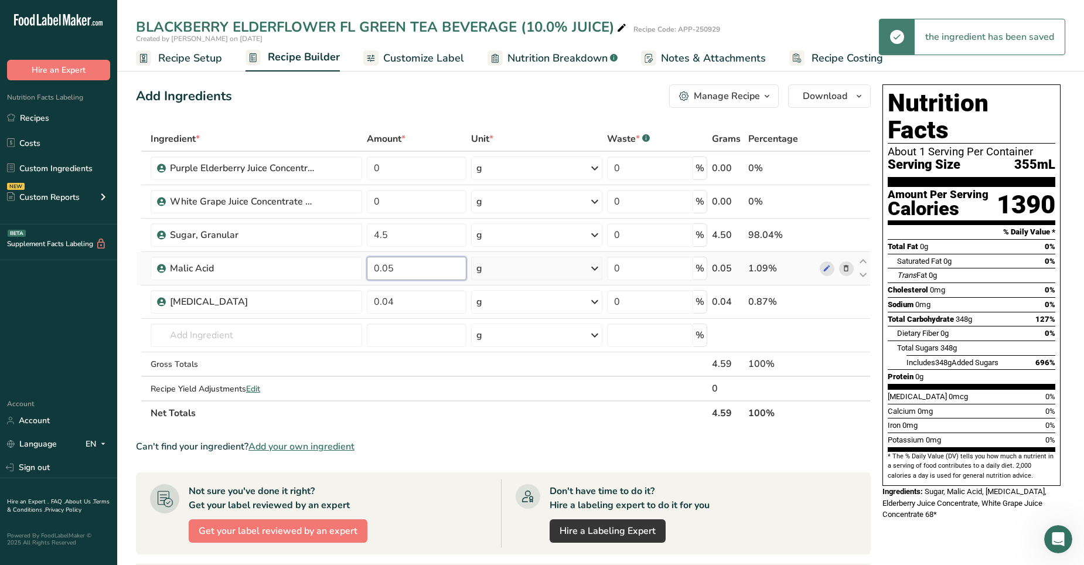
click at [405, 268] on div "Ingredient * Amount * Unit * Waste * .a-a{fill:#347362;}.b-a{fill:#fff;} Grams …" at bounding box center [503, 276] width 735 height 299
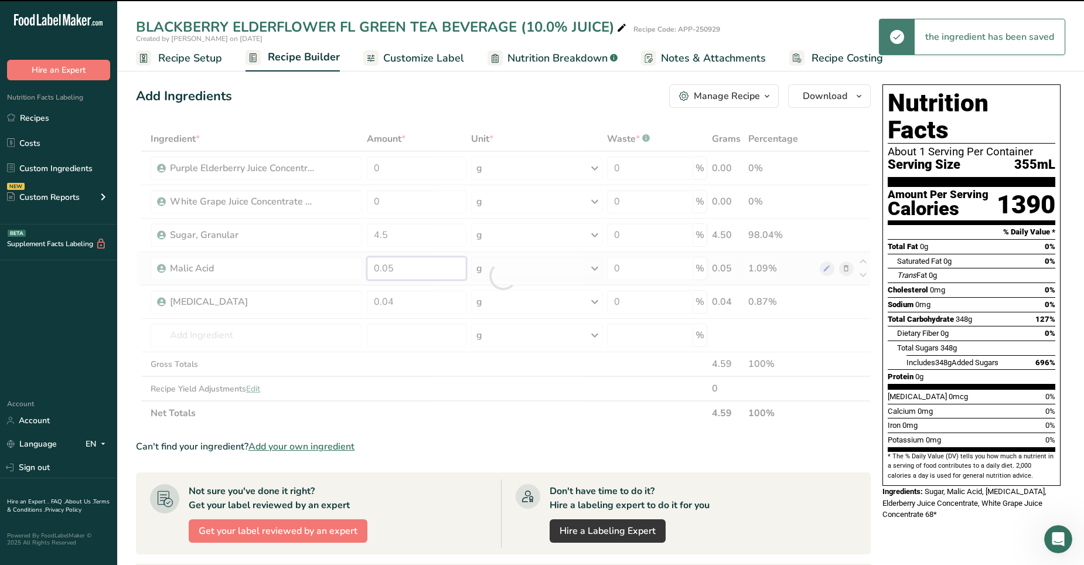
type input "0"
type input "0.05"
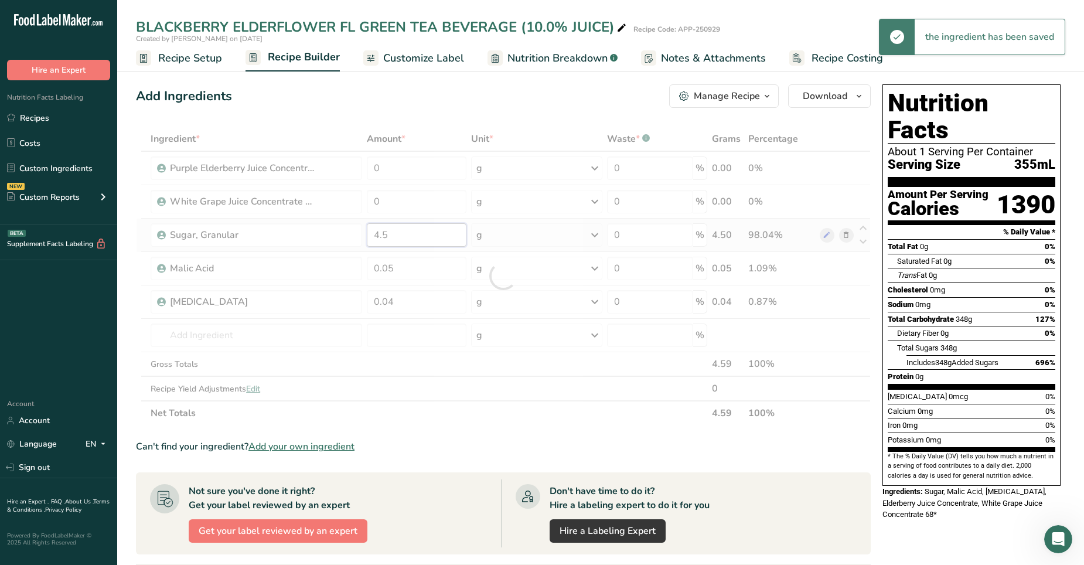
click at [414, 235] on div "Ingredient * Amount * Unit * Waste * .a-a{fill:#347362;}.b-a{fill:#fff;} Grams …" at bounding box center [503, 276] width 735 height 299
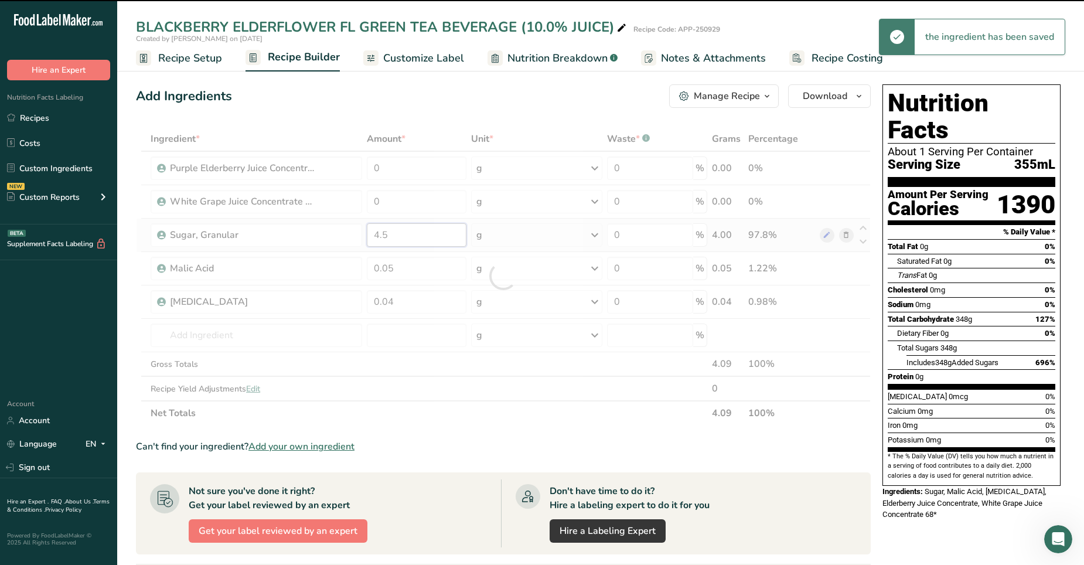
type input "4"
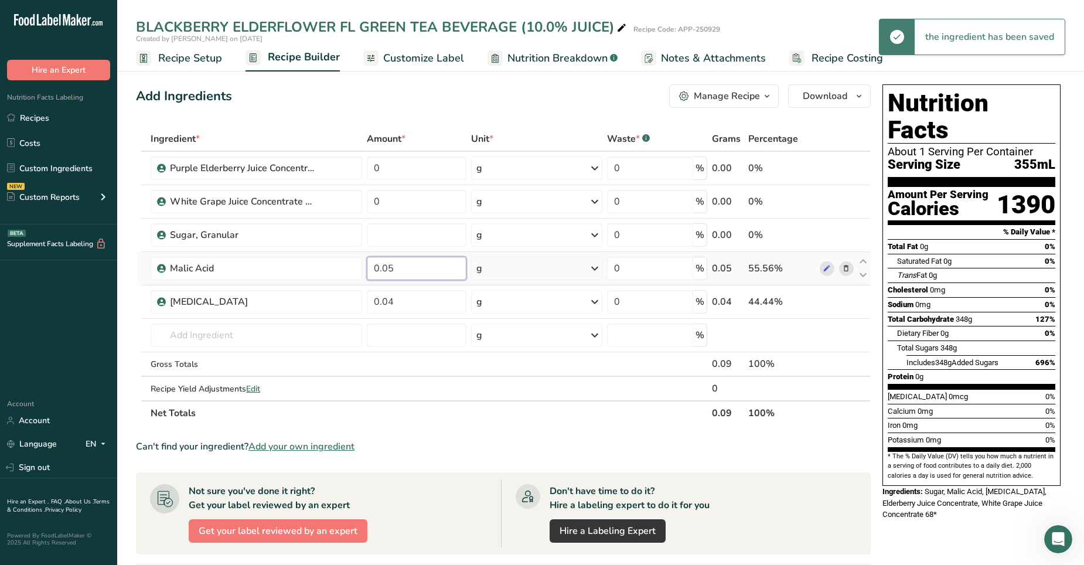
type input "0"
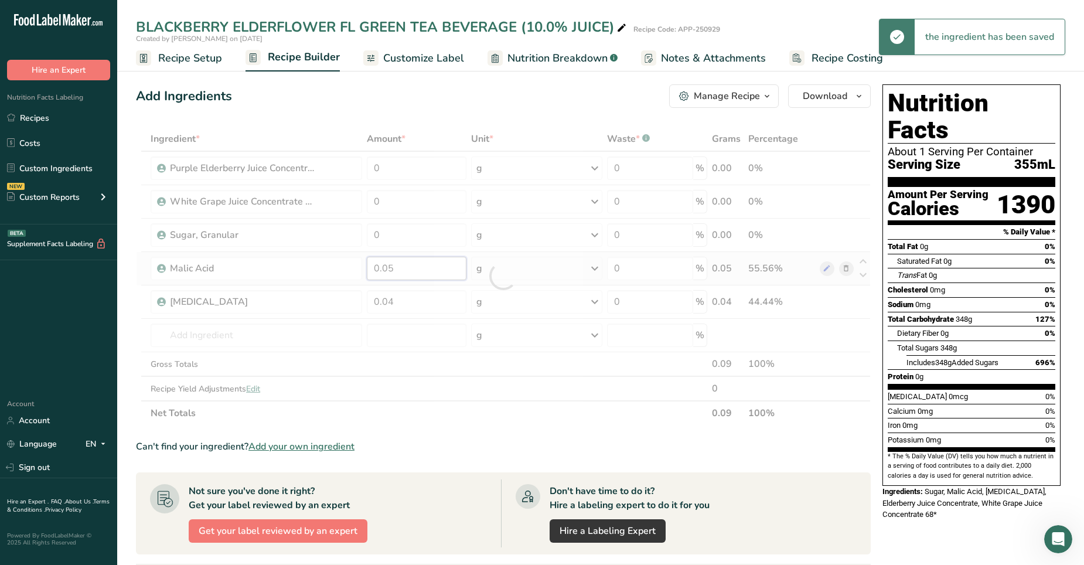
click at [412, 273] on div "Ingredient * Amount * Unit * Waste * .a-a{fill:#347362;}.b-a{fill:#fff;} Grams …" at bounding box center [503, 276] width 735 height 299
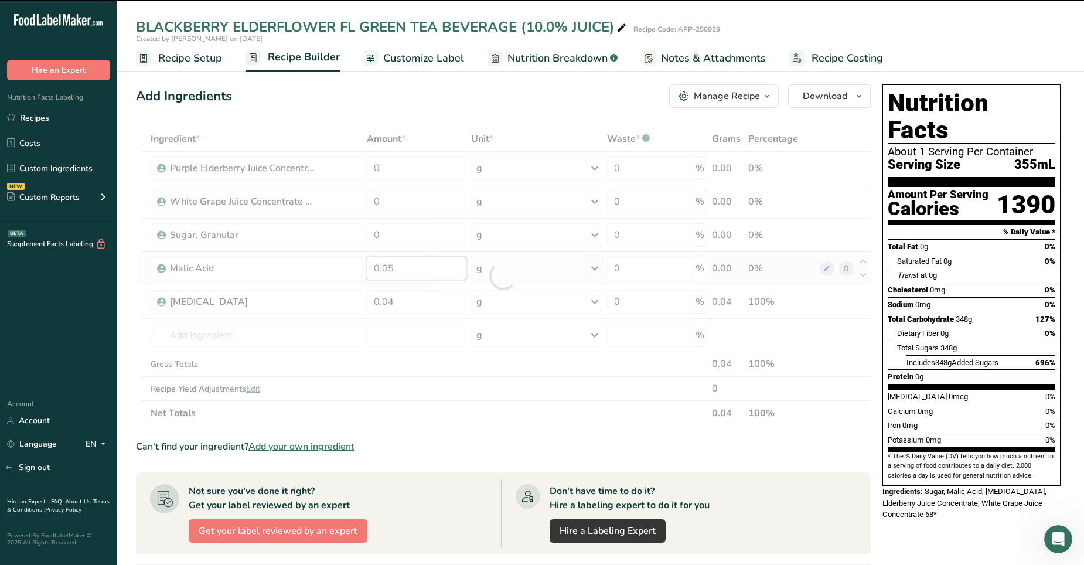
type input "0"
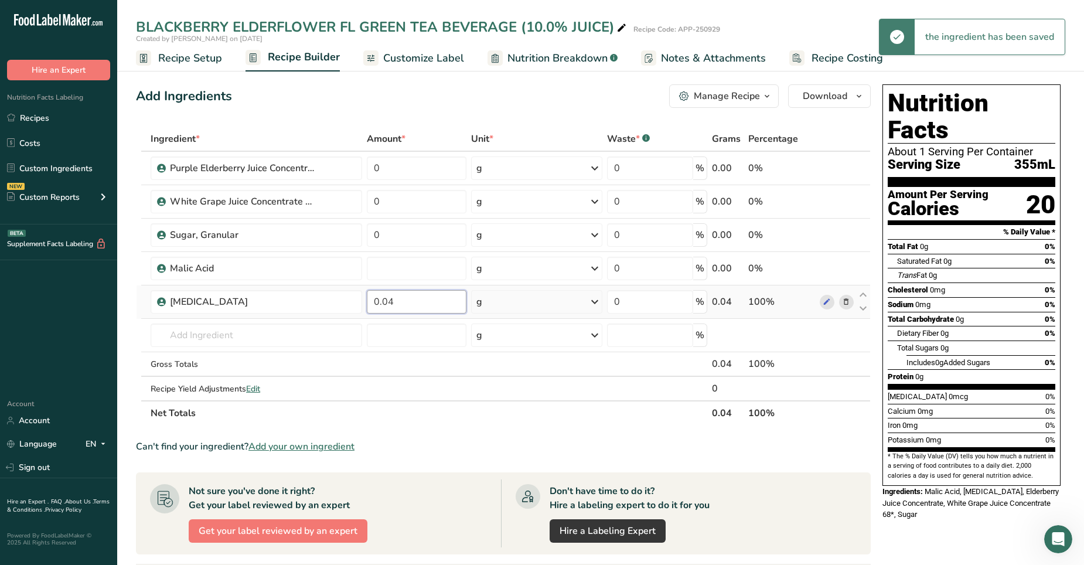
type input "0"
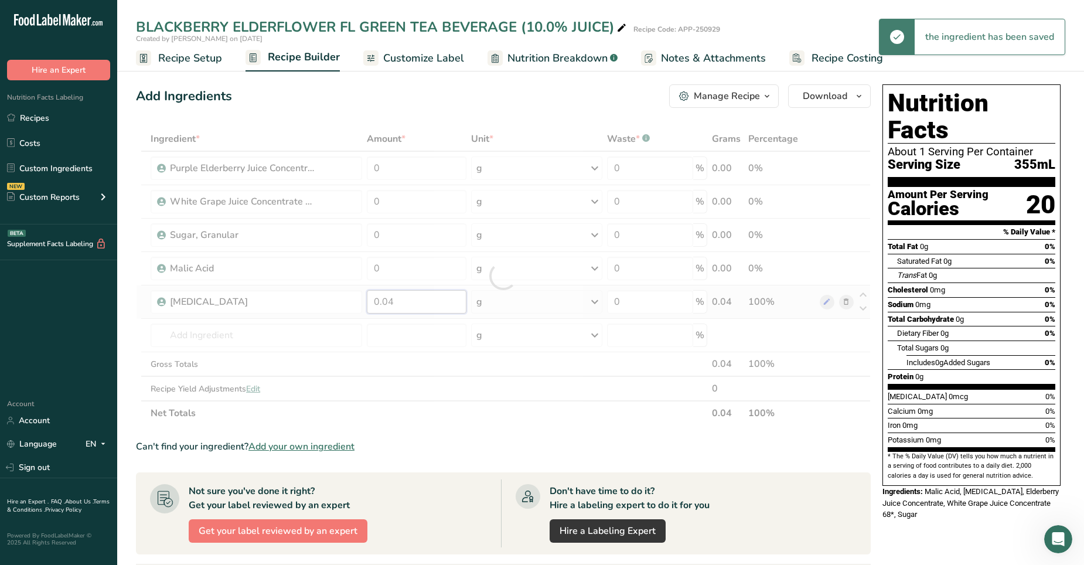
click at [399, 301] on div "Ingredient * Amount * Unit * Waste * .a-a{fill:#347362;}.b-a{fill:#fff;} Grams …" at bounding box center [503, 276] width 735 height 299
type input "0"
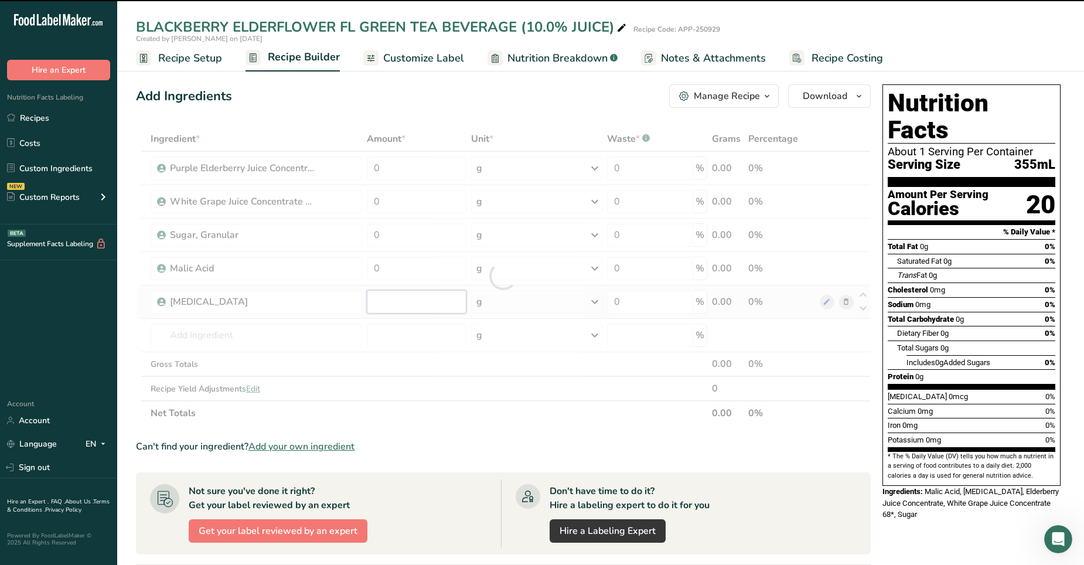
type input "0.04"
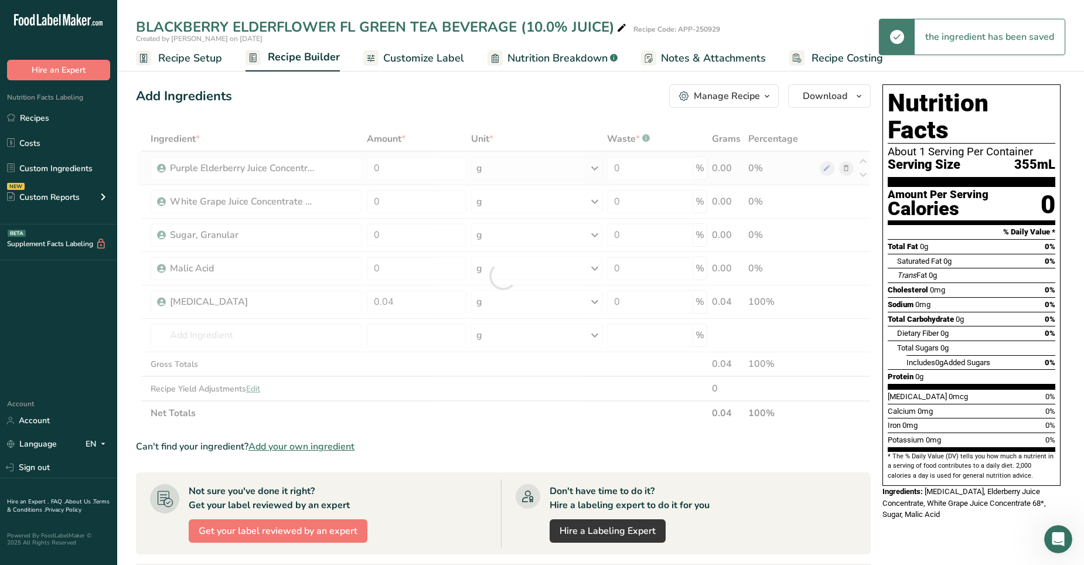
click at [708, 166] on div "Ingredient * Amount * Unit * Waste * .a-a{fill:#347362;}.b-a{fill:#fff;} Grams …" at bounding box center [503, 276] width 735 height 299
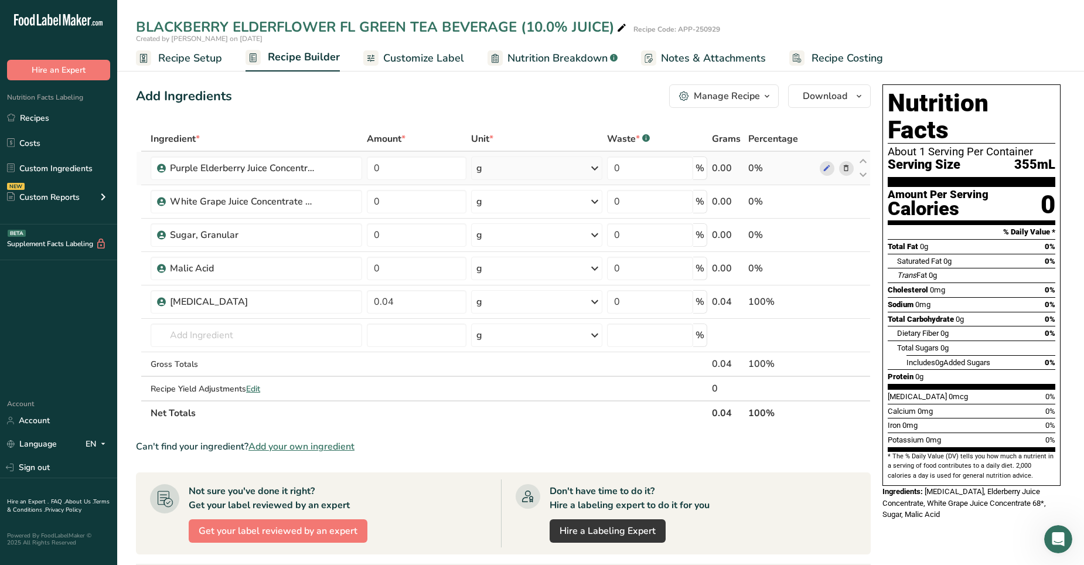
click at [708, 167] on div "0.00" at bounding box center [728, 168] width 32 height 14
click at [708, 169] on div "0.00" at bounding box center [728, 168] width 32 height 14
click at [708, 163] on div "0%" at bounding box center [781, 168] width 67 height 14
click at [708, 167] on icon at bounding box center [826, 168] width 8 height 12
click at [708, 167] on div "0%" at bounding box center [781, 168] width 67 height 14
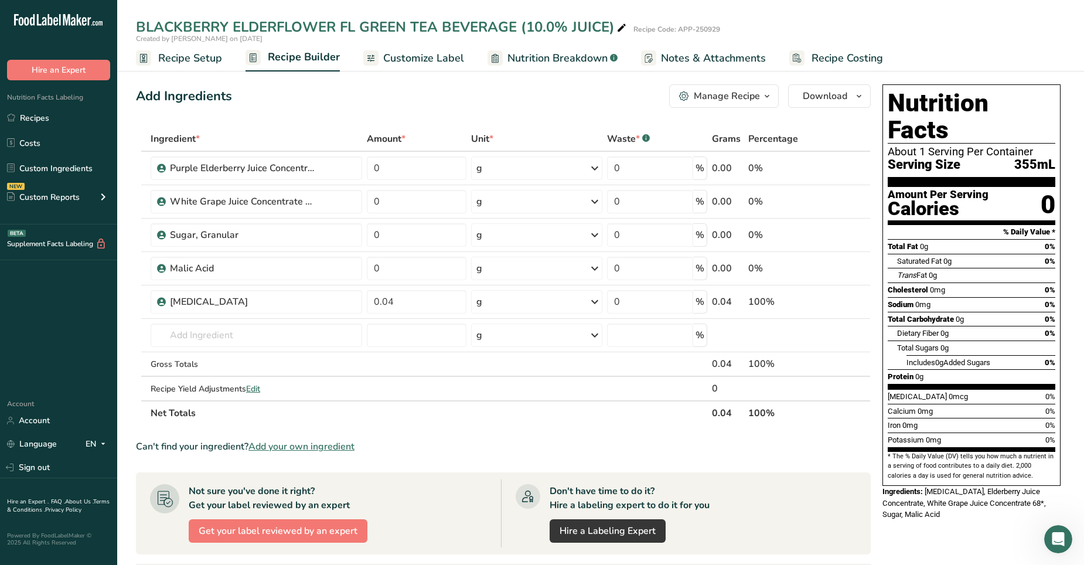
drag, startPoint x: 758, startPoint y: 139, endPoint x: 786, endPoint y: 140, distance: 28.1
click at [708, 140] on span "Percentage" at bounding box center [773, 139] width 50 height 14
click at [206, 59] on span "Recipe Setup" at bounding box center [190, 58] width 64 height 16
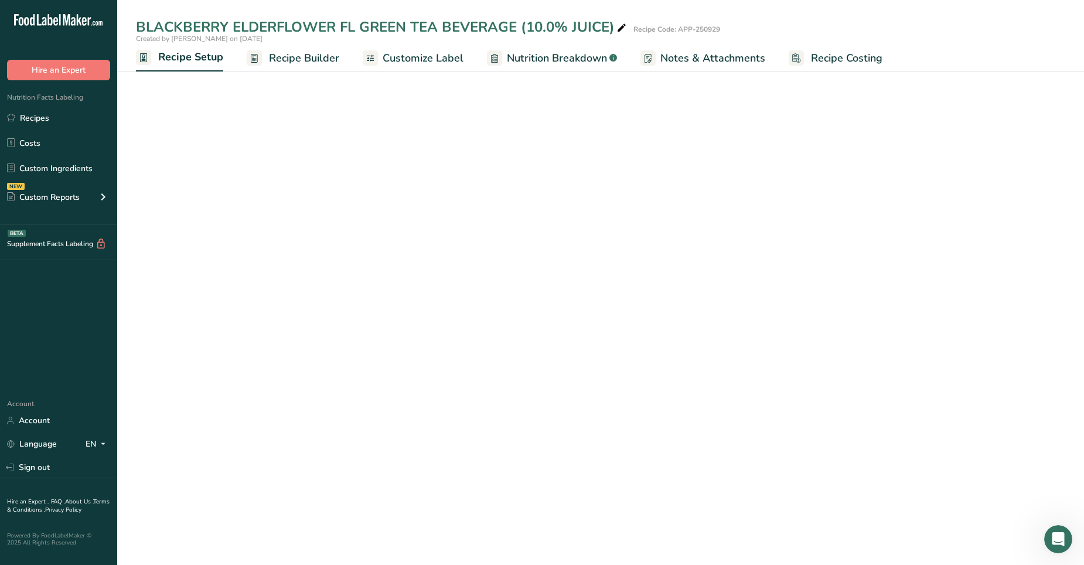
select select "17"
select select "22"
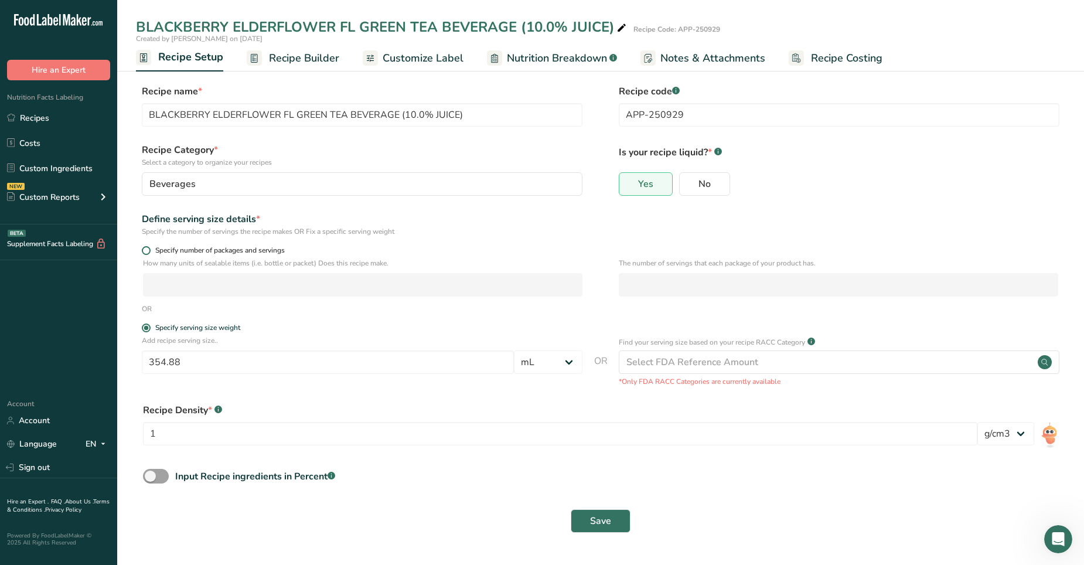
click at [148, 249] on span at bounding box center [146, 250] width 9 height 9
click at [148, 249] on input "Specify number of packages and servings" at bounding box center [146, 251] width 8 height 8
radio input "true"
radio input "false"
select select "0"
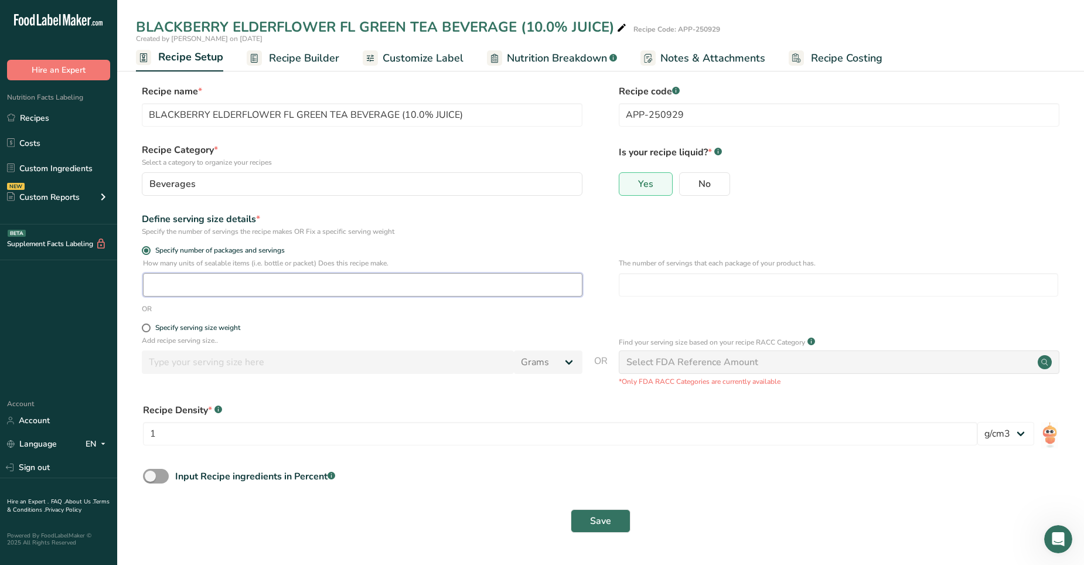
click at [164, 287] on input "number" at bounding box center [362, 284] width 439 height 23
type input "1"
click at [147, 329] on span at bounding box center [146, 327] width 9 height 9
click at [147, 329] on input "Specify serving size weight" at bounding box center [146, 328] width 8 height 8
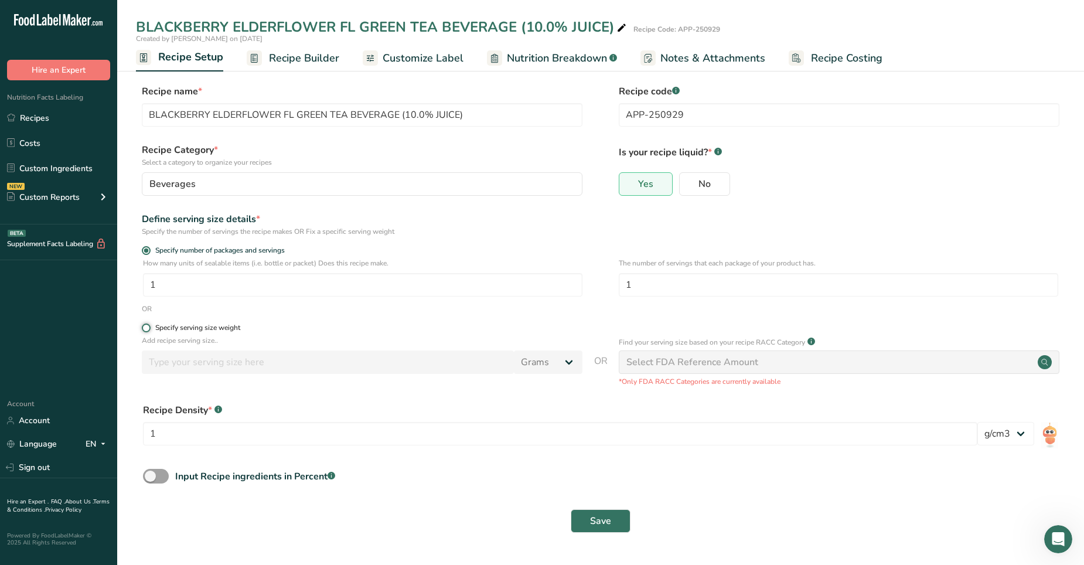
radio input "true"
radio input "false"
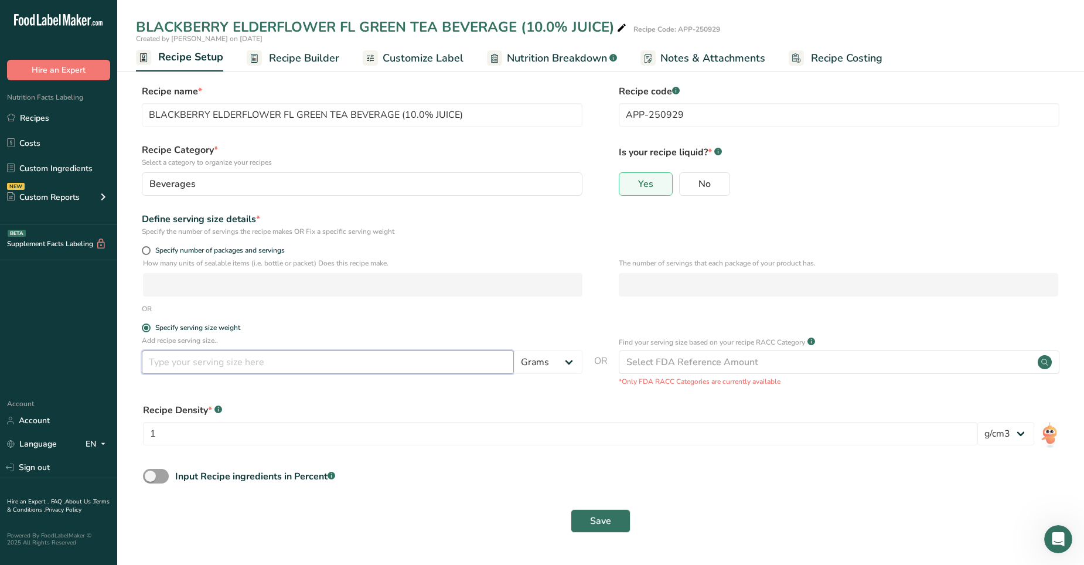
click at [175, 353] on input "number" at bounding box center [328, 361] width 372 height 23
type input "2"
type input "334.88"
click at [571, 353] on select "Grams kg mg mcg lb oz l mL fl oz tbsp tsp cup qt gallon" at bounding box center [548, 361] width 69 height 23
select select "17"
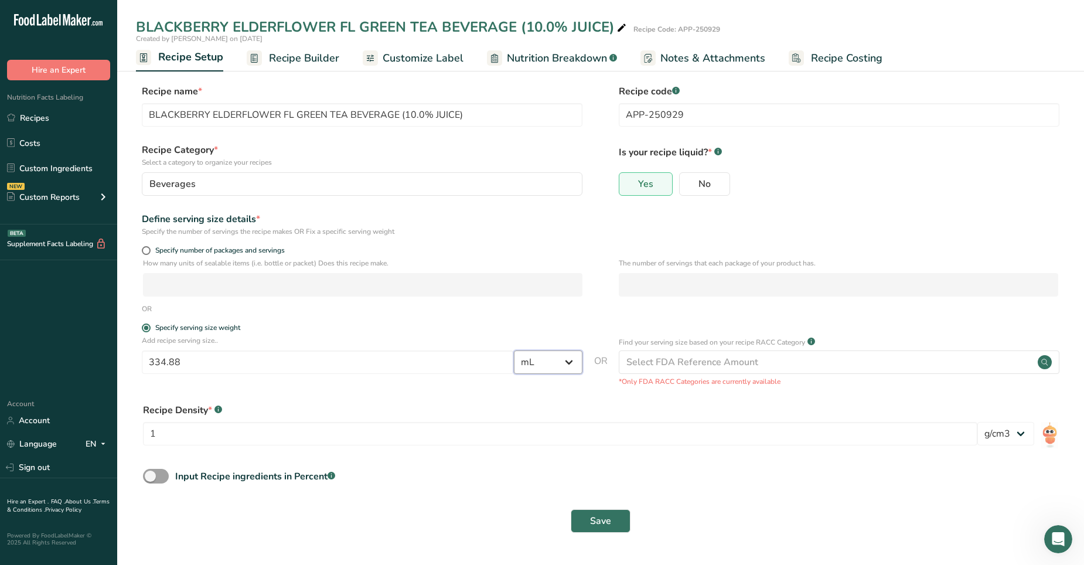
click at [514, 350] on select "Grams kg mg mcg lb oz l mL fl oz tbsp tsp cup qt gallon" at bounding box center [548, 361] width 69 height 23
click at [158, 353] on input "1" at bounding box center [560, 433] width 834 height 23
click at [152, 353] on span at bounding box center [156, 476] width 26 height 15
click at [151, 353] on input "Input Recipe ingredients in Percent .a-a{fill:#347362;}.b-a{fill:#fff;}" at bounding box center [147, 476] width 8 height 8
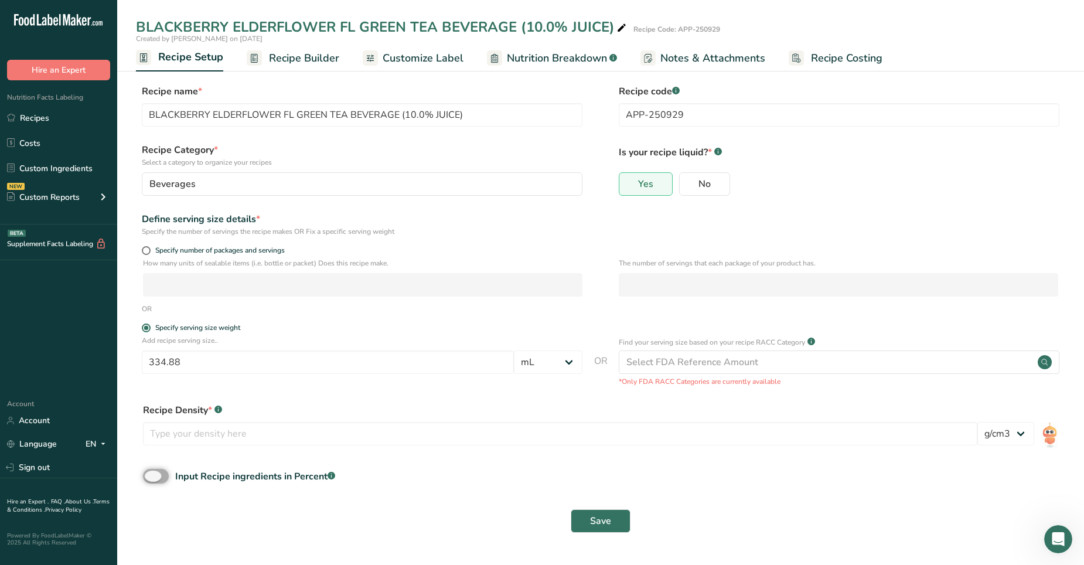
checkbox input "true"
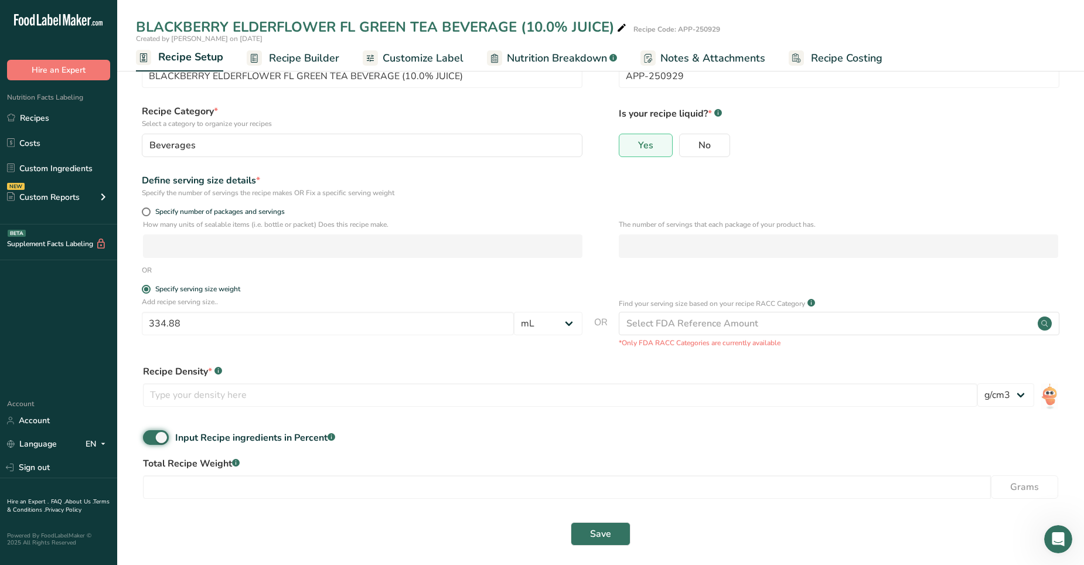
scroll to position [45, 0]
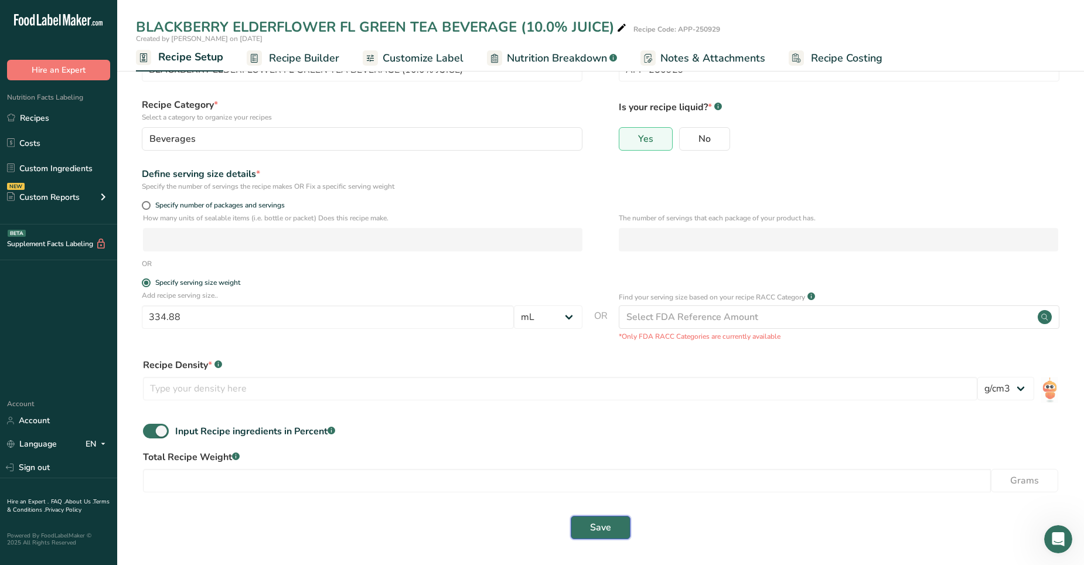
click at [607, 353] on span "Save" at bounding box center [600, 527] width 21 height 14
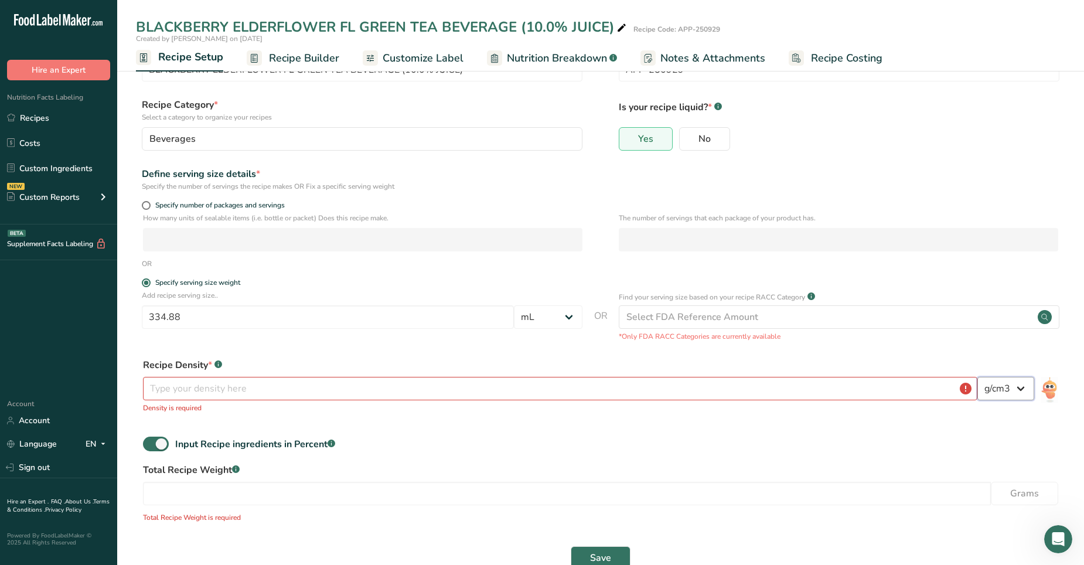
click at [708, 353] on select "lb/ft3 g/cm3" at bounding box center [1005, 388] width 57 height 23
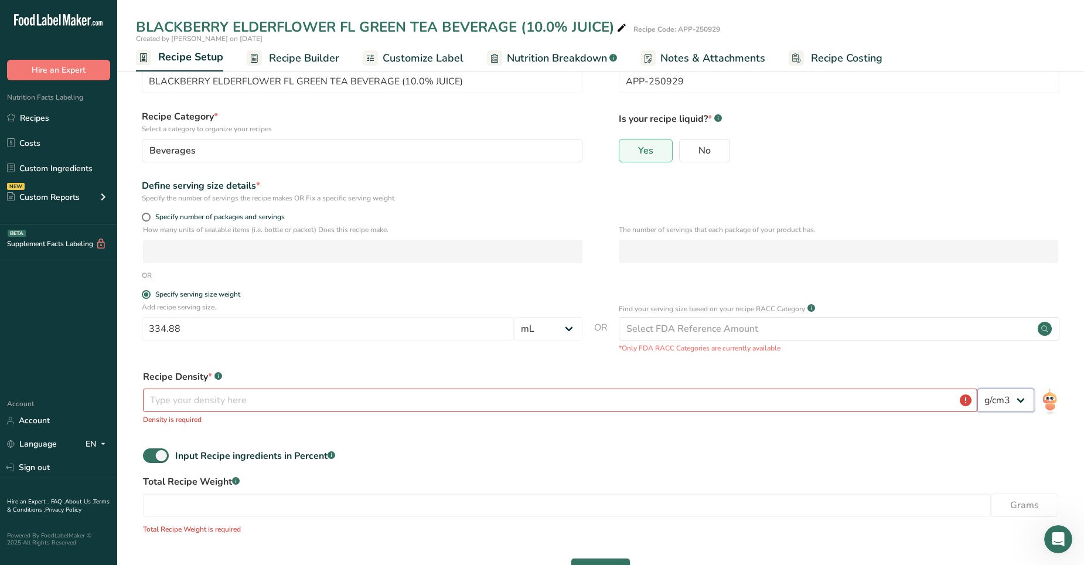
scroll to position [0, 0]
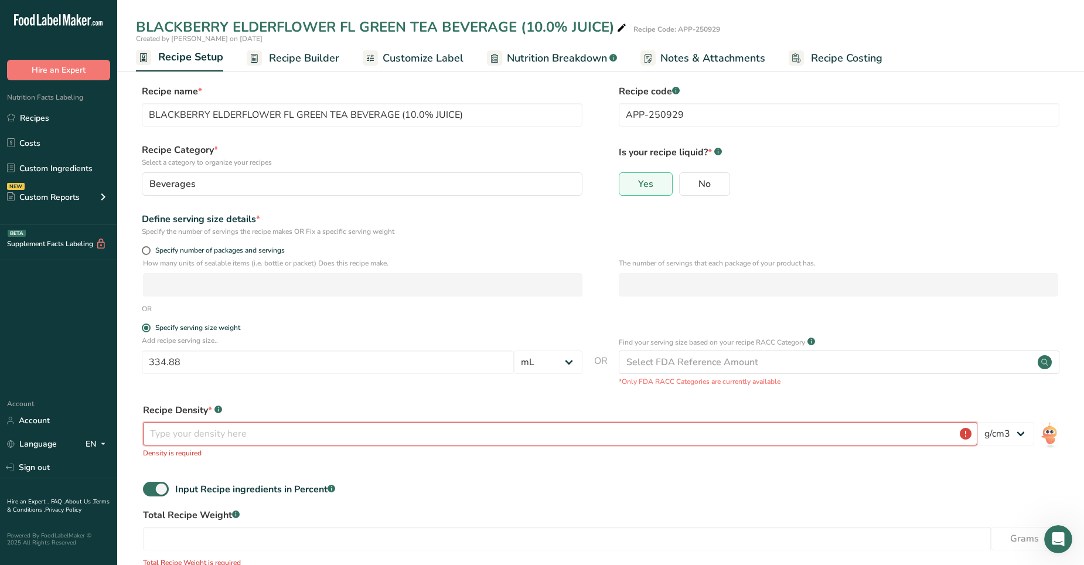
click at [261, 353] on input "number" at bounding box center [560, 433] width 834 height 23
type input "1"
type input "236.59"
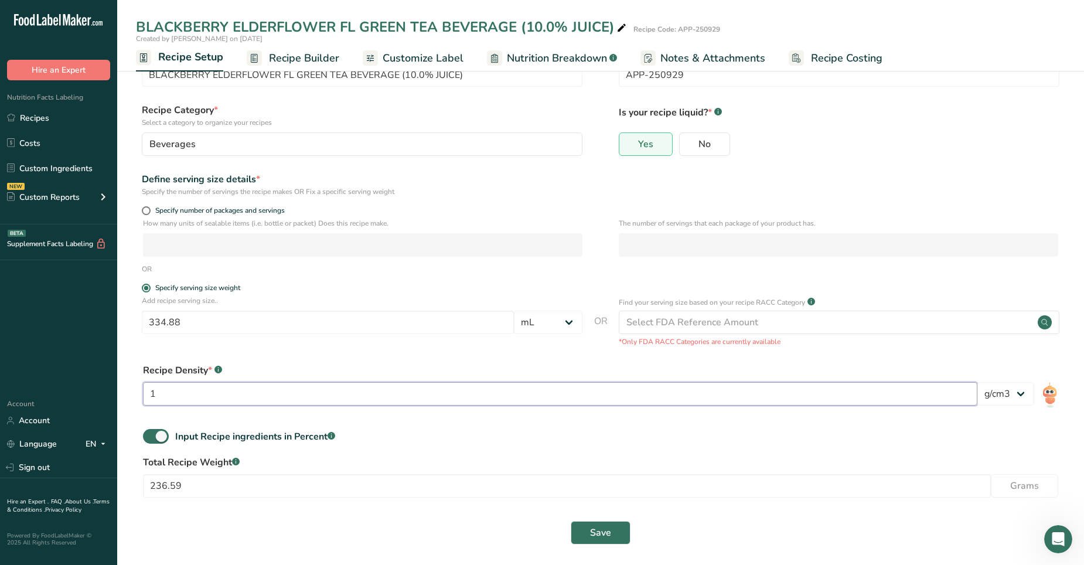
scroll to position [45, 0]
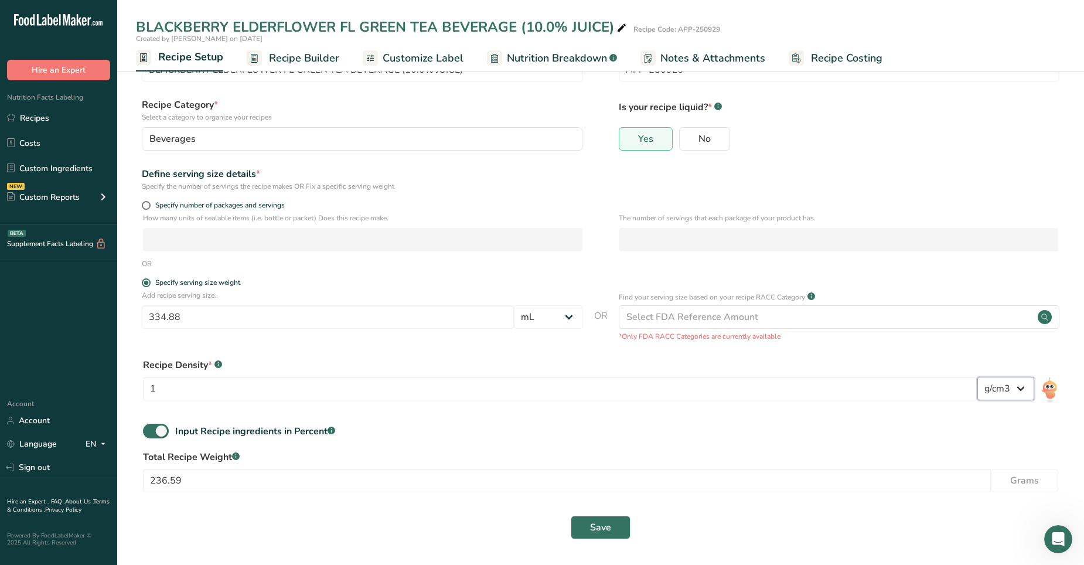
click at [708, 353] on select "lb/ft3 g/cm3" at bounding box center [1005, 388] width 57 height 23
click at [180, 353] on input "1" at bounding box center [560, 388] width 834 height 23
click at [217, 353] on div ".a-a{fill:#347362;}.b-a{fill:#fff;}" at bounding box center [218, 365] width 8 height 14
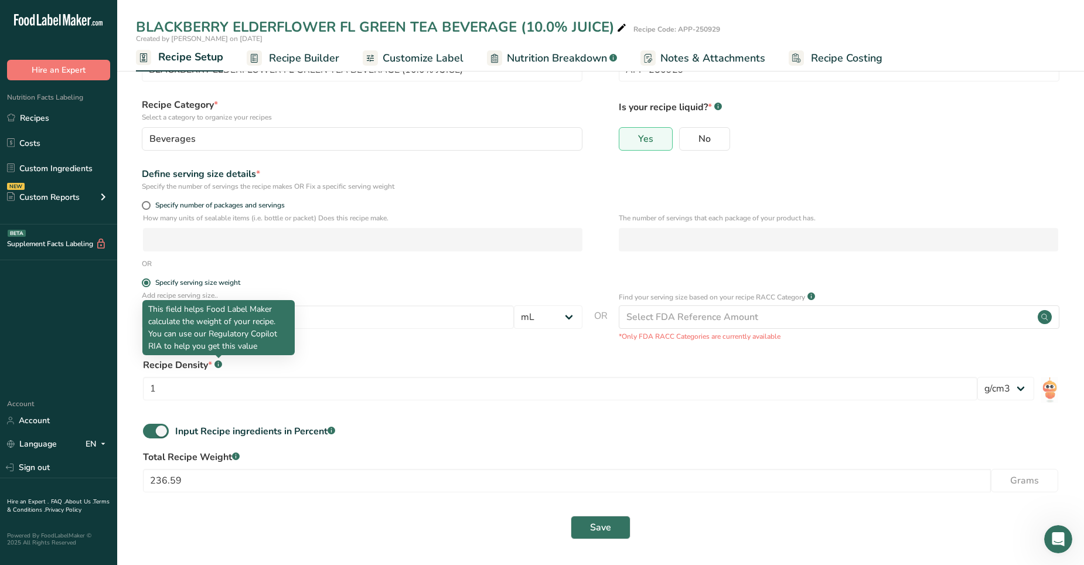
click at [217, 353] on rect at bounding box center [218, 364] width 8 height 8
click at [218, 353] on icon at bounding box center [218, 364] width 1 height 3
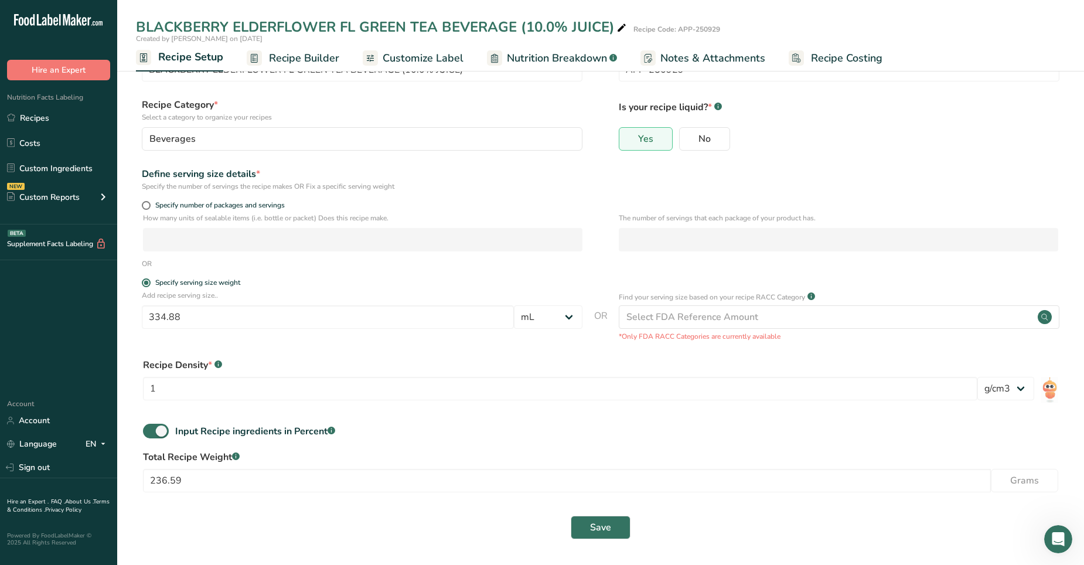
click at [218, 353] on icon at bounding box center [218, 364] width 1 height 3
click at [167, 353] on input "1" at bounding box center [560, 388] width 834 height 23
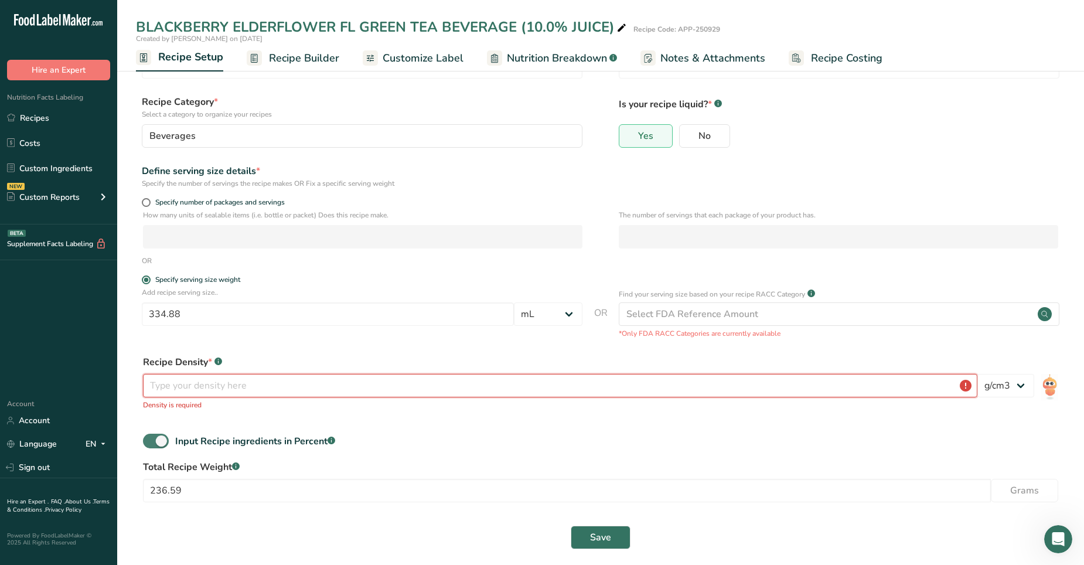
scroll to position [58, 0]
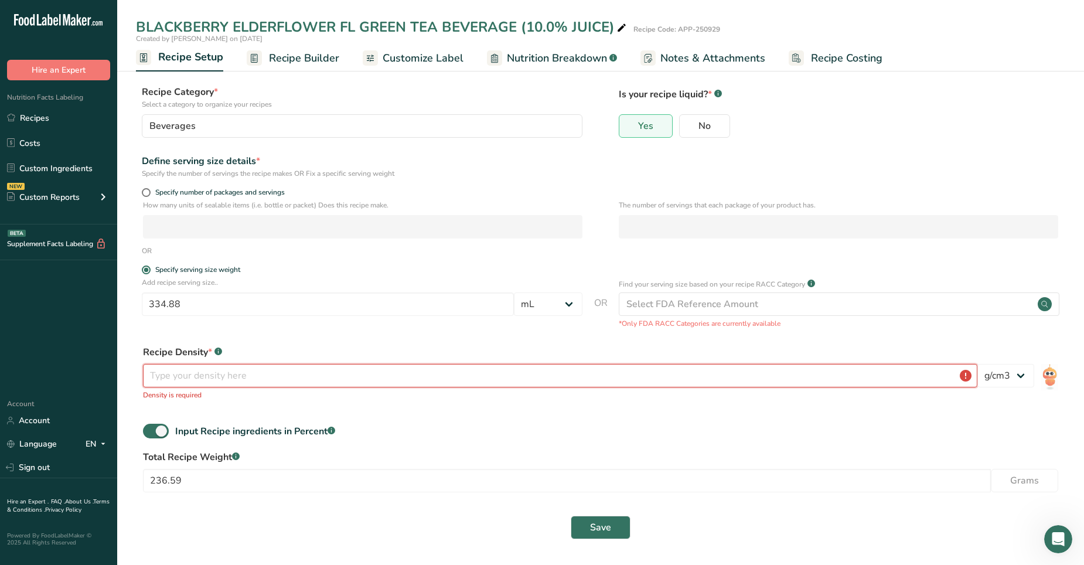
click at [187, 353] on input "number" at bounding box center [560, 375] width 834 height 23
type input "1"
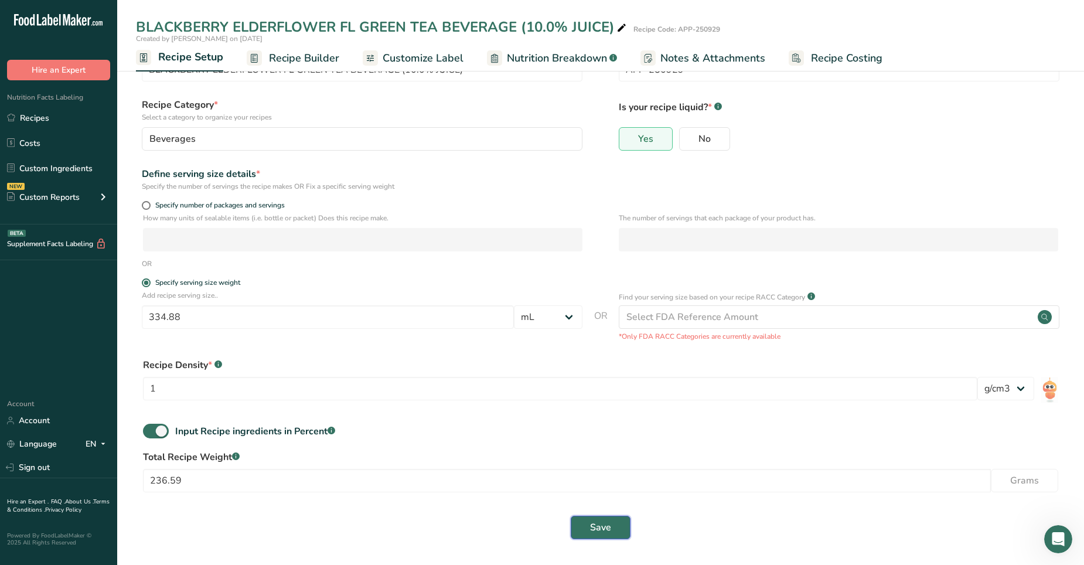
click at [600, 353] on span "Save" at bounding box center [600, 527] width 21 height 14
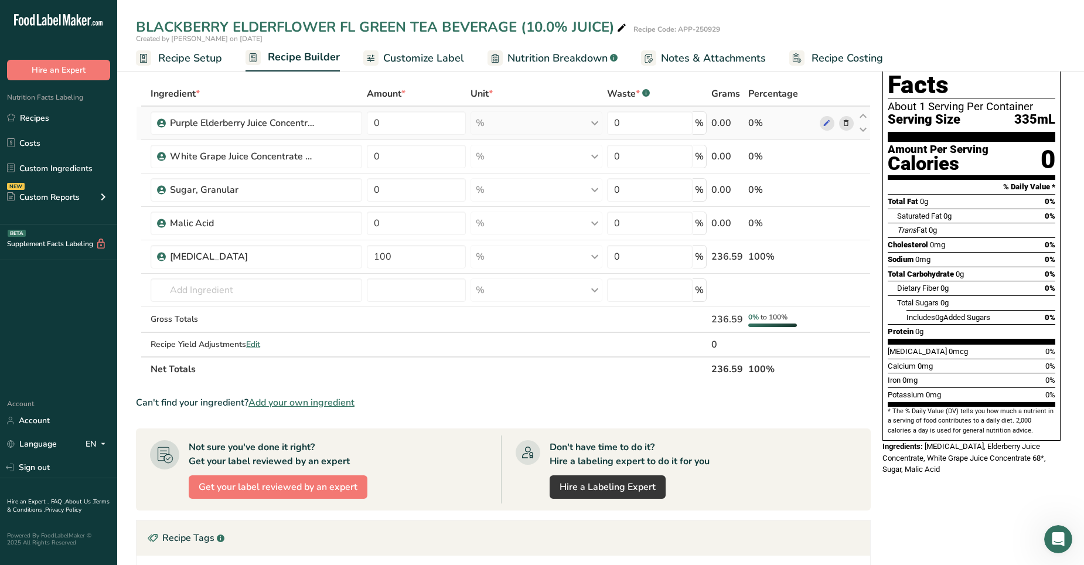
click at [708, 124] on div "0%" at bounding box center [781, 123] width 67 height 14
click at [400, 260] on input "100" at bounding box center [416, 256] width 99 height 23
type input "1"
type input "0"
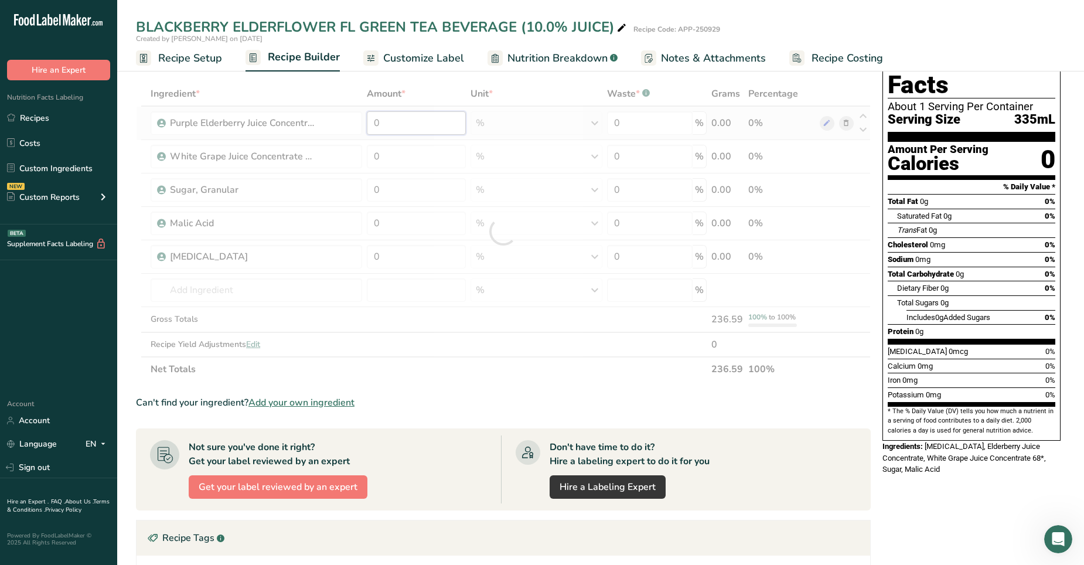
click at [398, 119] on div "Ingredient * Amount * Unit * Waste * .a-a{fill:#347362;}.b-a{fill:#fff;} Grams …" at bounding box center [503, 231] width 735 height 300
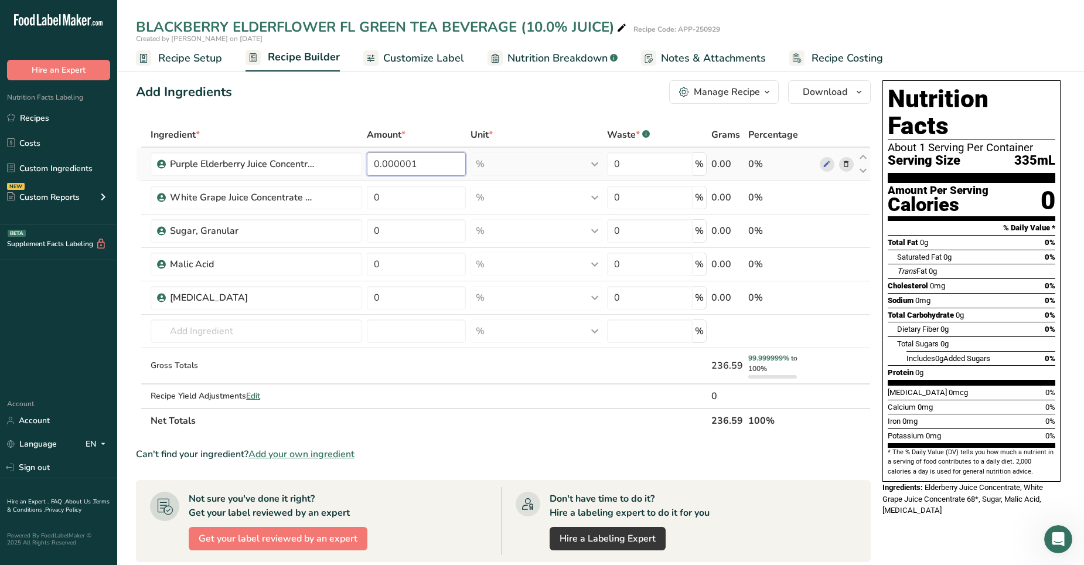
scroll to position [4, 0]
type input "0"
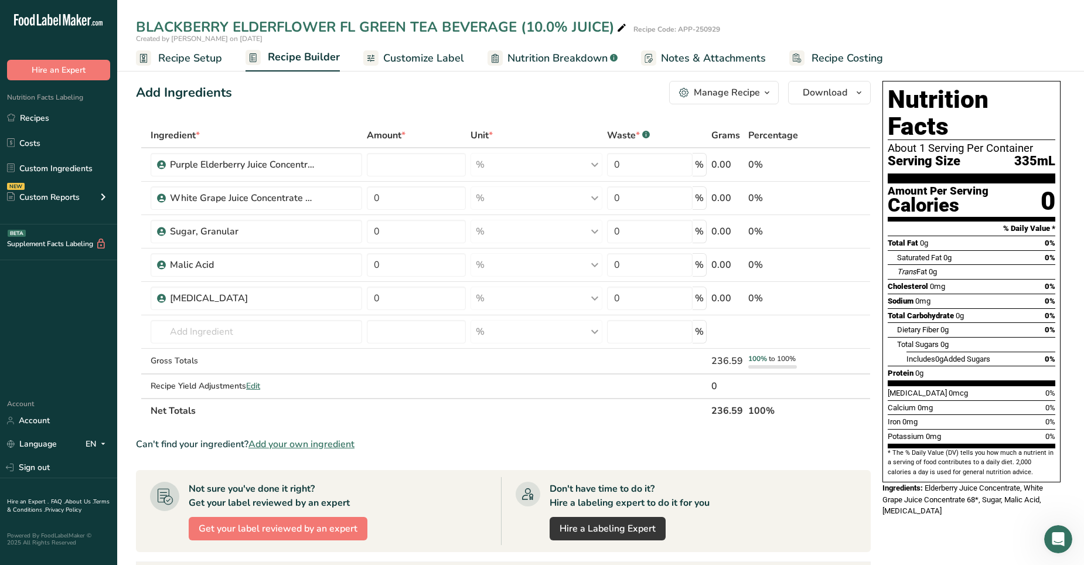
type input "0"
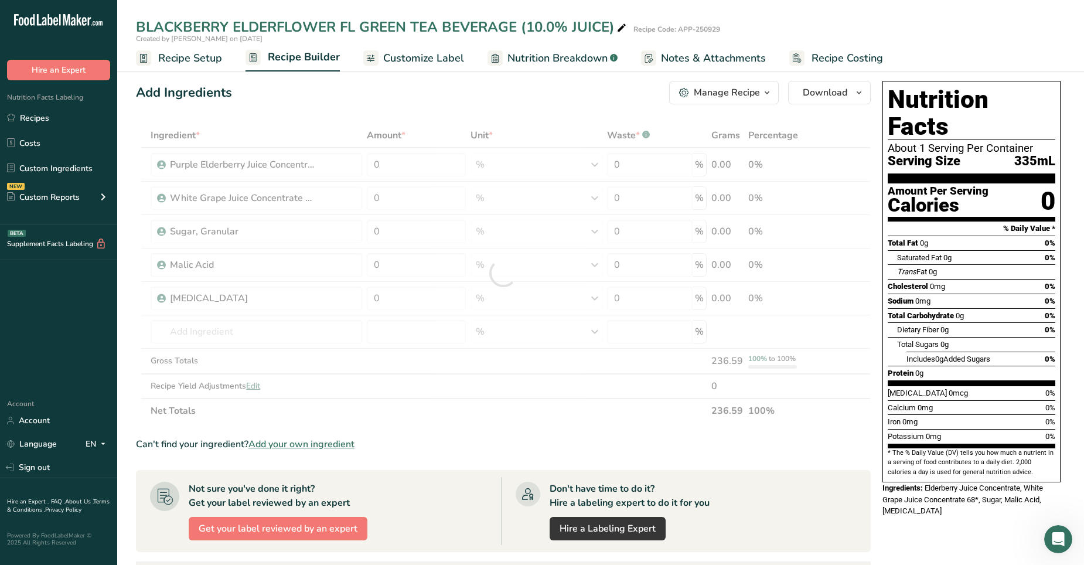
click at [200, 61] on span "Recipe Setup" at bounding box center [190, 58] width 64 height 16
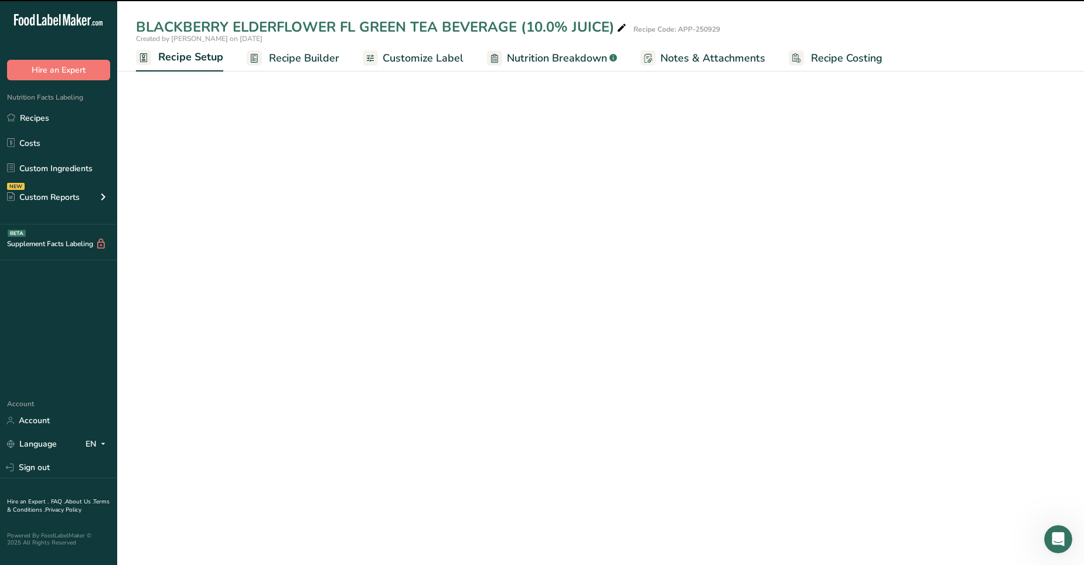
select select "17"
select select "22"
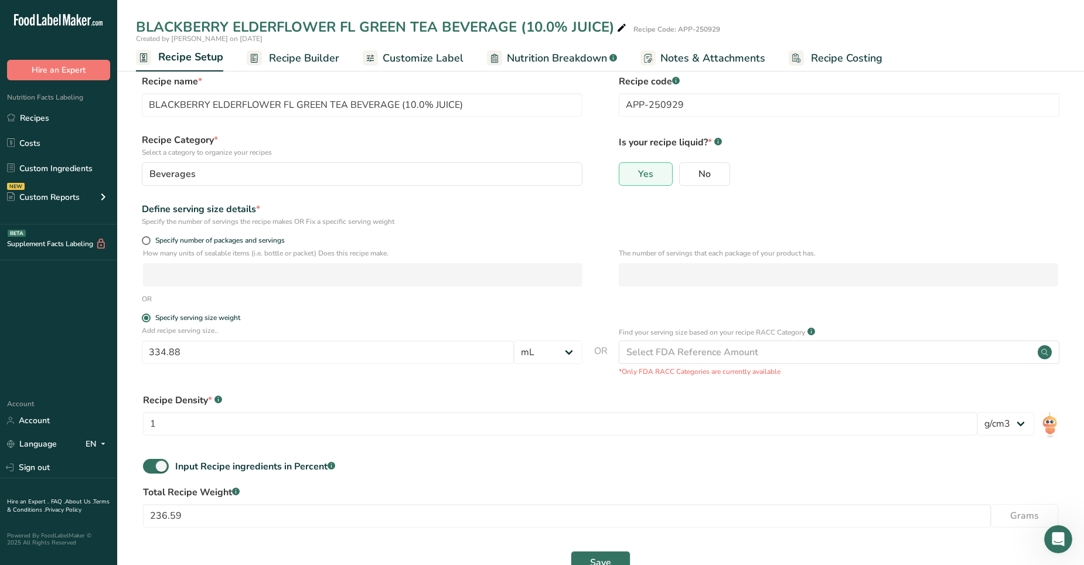
scroll to position [13, 0]
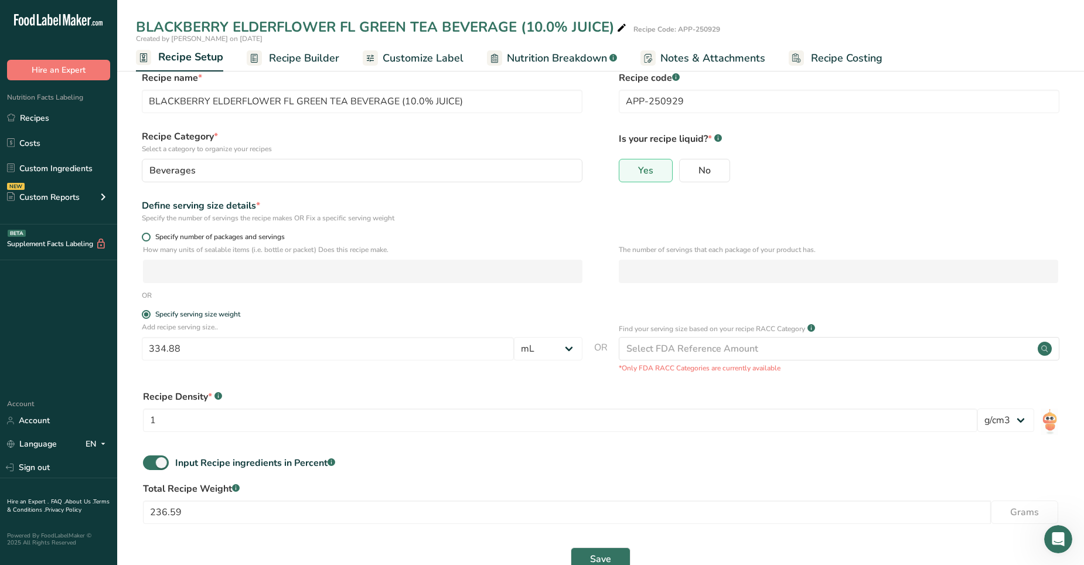
click at [145, 235] on span at bounding box center [146, 237] width 9 height 9
click at [145, 235] on input "Specify number of packages and servings" at bounding box center [146, 237] width 8 height 8
radio input "true"
radio input "false"
select select "0"
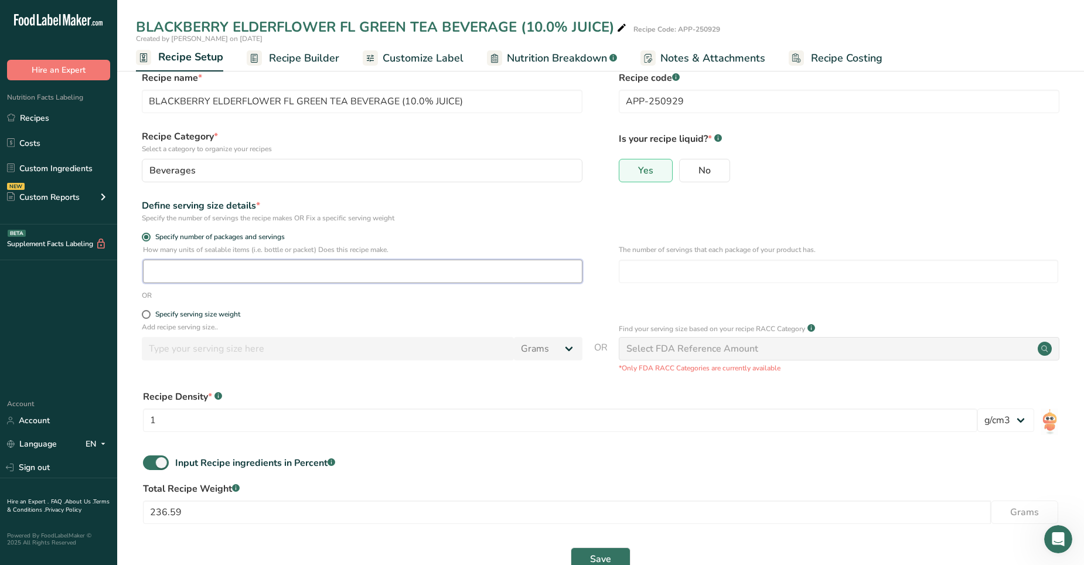
click at [162, 272] on input "number" at bounding box center [362, 270] width 439 height 23
type input "1"
click at [660, 268] on input "number" at bounding box center [838, 270] width 439 height 23
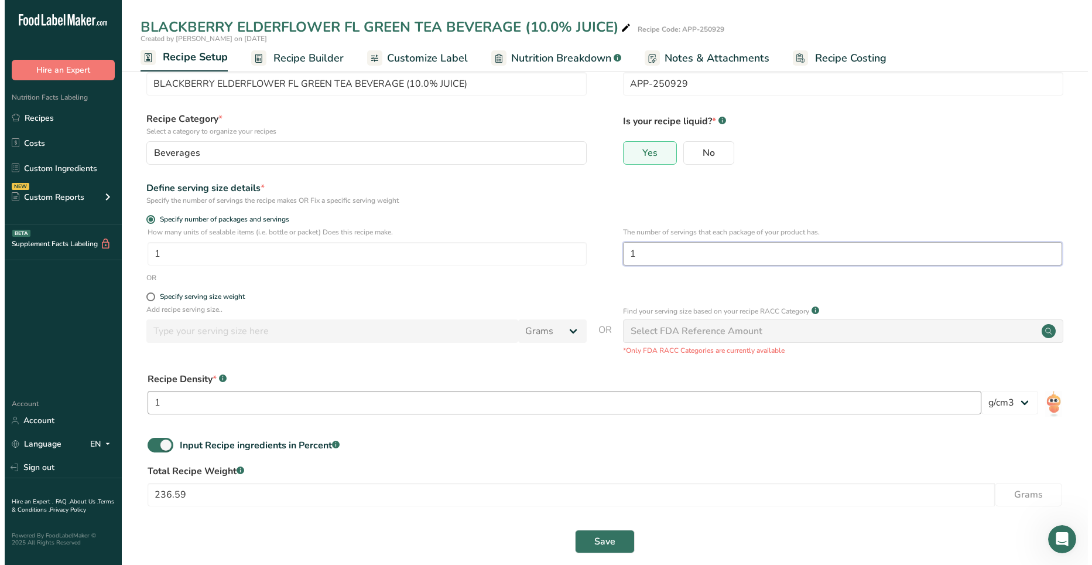
scroll to position [45, 0]
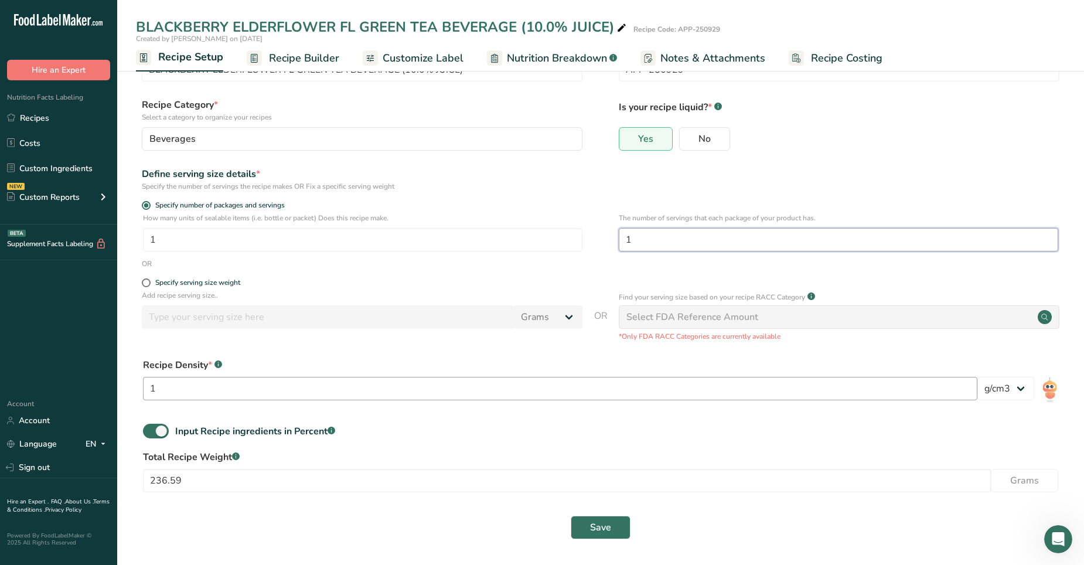
type input "1"
click at [220, 353] on input "1" at bounding box center [560, 388] width 834 height 23
click at [203, 353] on input "236.59" at bounding box center [567, 480] width 848 height 23
type input "2"
click at [145, 285] on span at bounding box center [146, 282] width 9 height 9
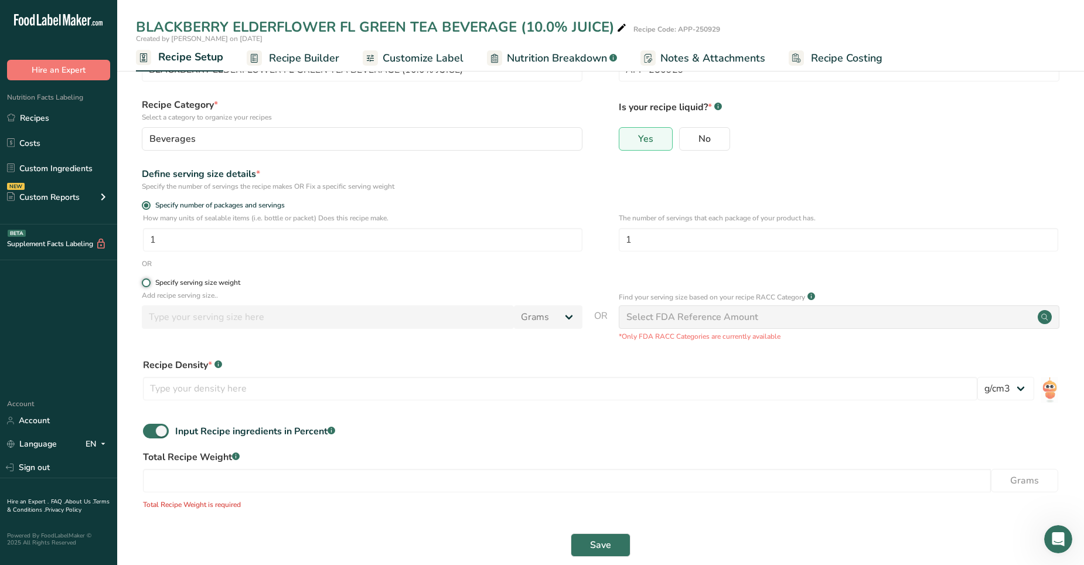
click at [145, 285] on input "Specify serving size weight" at bounding box center [146, 283] width 8 height 8
radio input "true"
radio input "false"
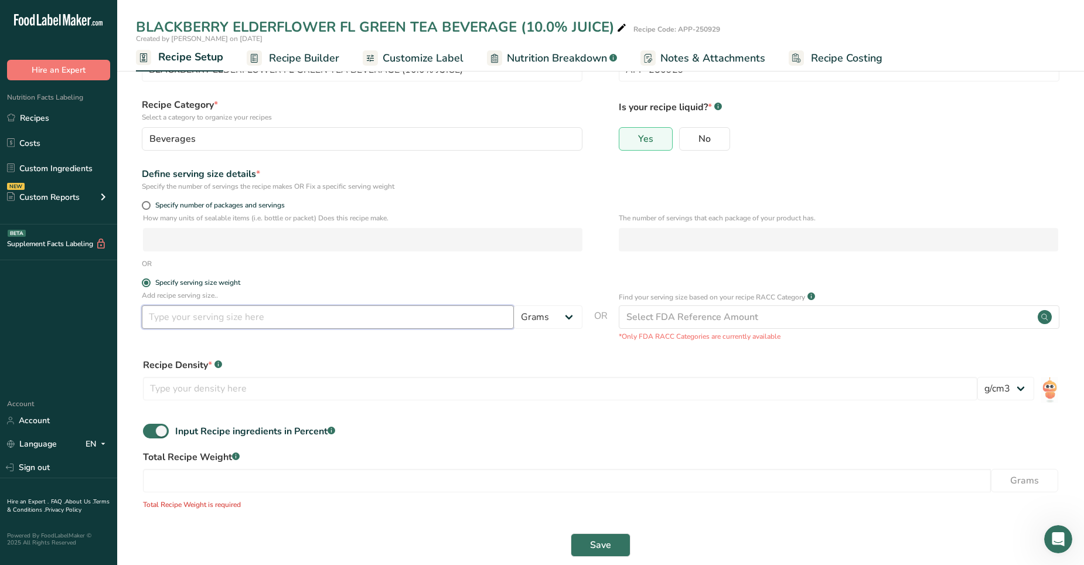
click at [174, 313] on input "number" at bounding box center [328, 316] width 372 height 23
type input "354.88"
click at [566, 312] on select "Grams kg mg mcg lb oz l mL fl oz tbsp tsp cup qt gallon" at bounding box center [548, 316] width 69 height 23
select select "17"
click at [514, 305] on select "Grams kg mg mcg lb oz l mL fl oz tbsp tsp cup qt gallon" at bounding box center [548, 316] width 69 height 23
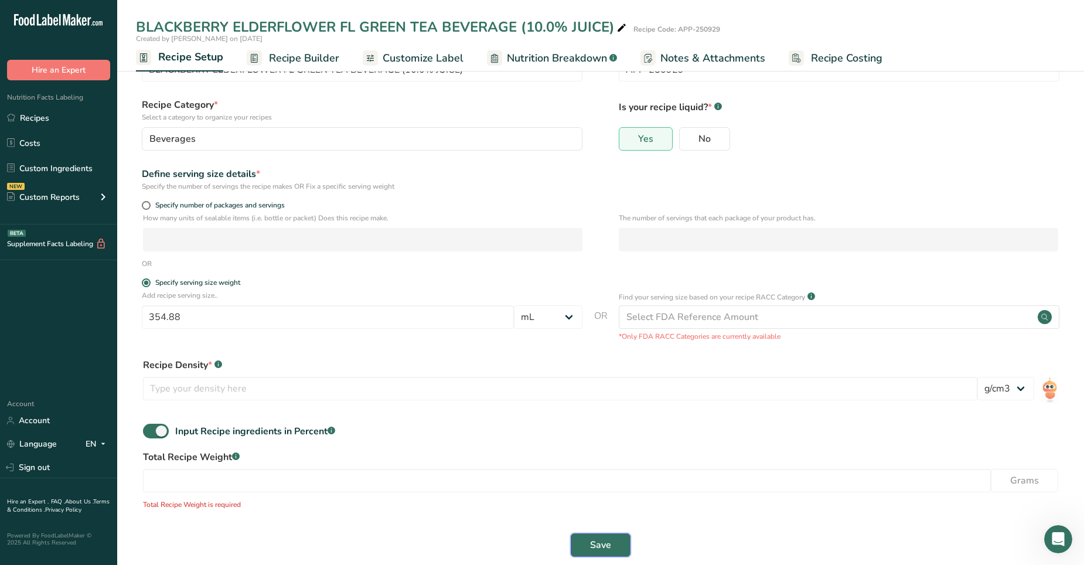
click at [605, 353] on span "Save" at bounding box center [600, 545] width 21 height 14
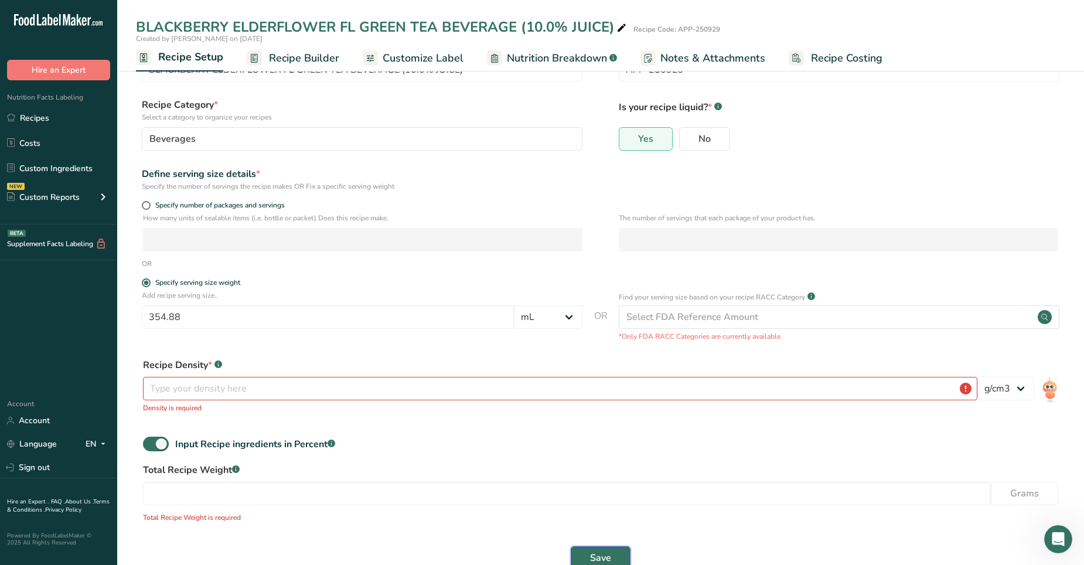
click at [605, 353] on button "Save" at bounding box center [601, 557] width 60 height 23
click at [236, 353] on input "number" at bounding box center [560, 388] width 834 height 23
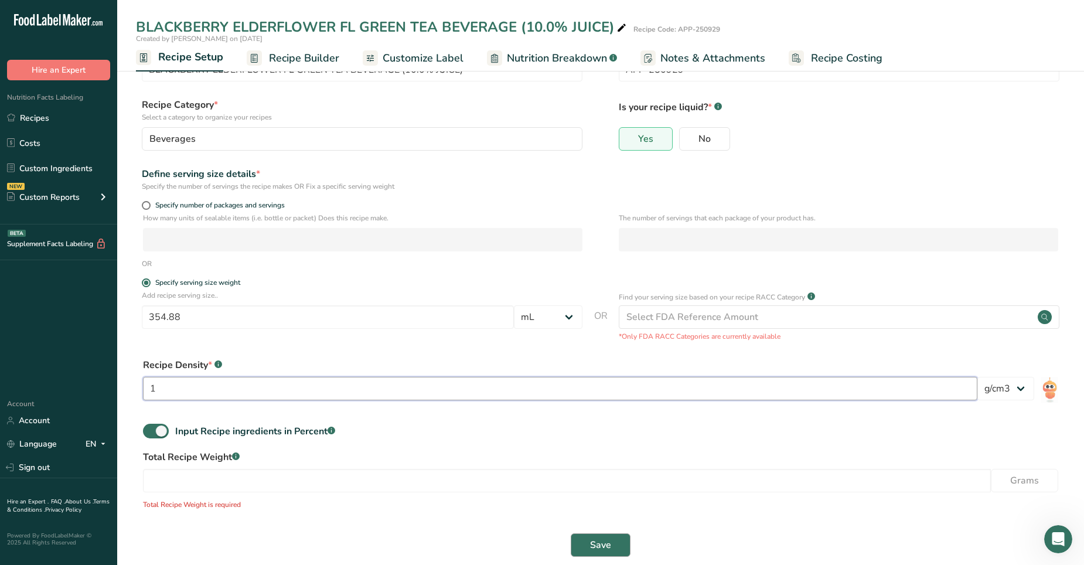
type input "1"
click at [599, 353] on span "Save" at bounding box center [600, 545] width 21 height 14
click at [593, 353] on span "Save" at bounding box center [600, 545] width 21 height 14
click at [290, 56] on span "Recipe Builder" at bounding box center [304, 58] width 70 height 16
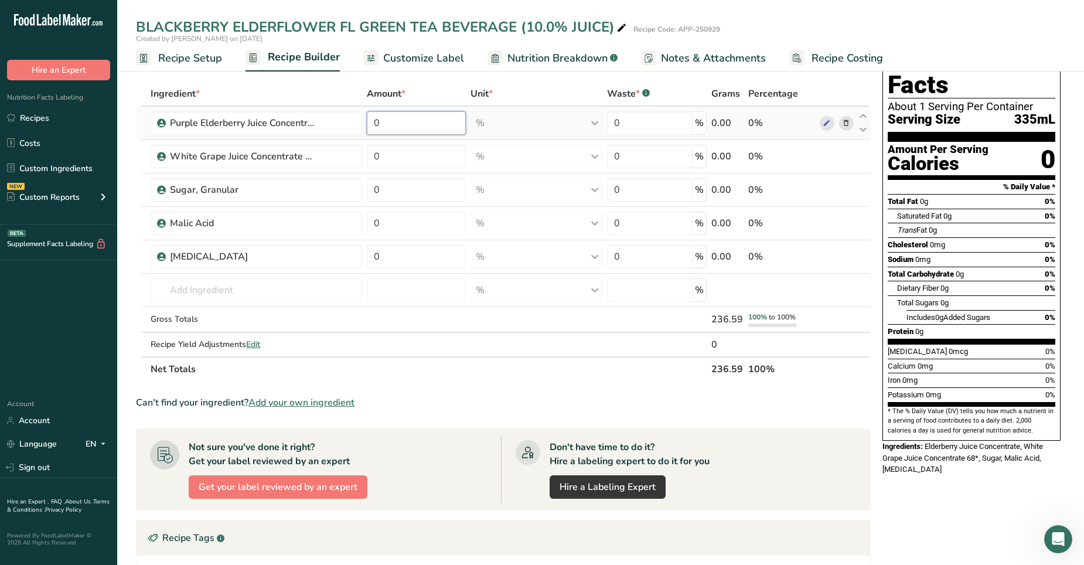
click at [395, 123] on input "0" at bounding box center [416, 122] width 99 height 23
click at [169, 58] on span "Recipe Setup" at bounding box center [190, 58] width 64 height 16
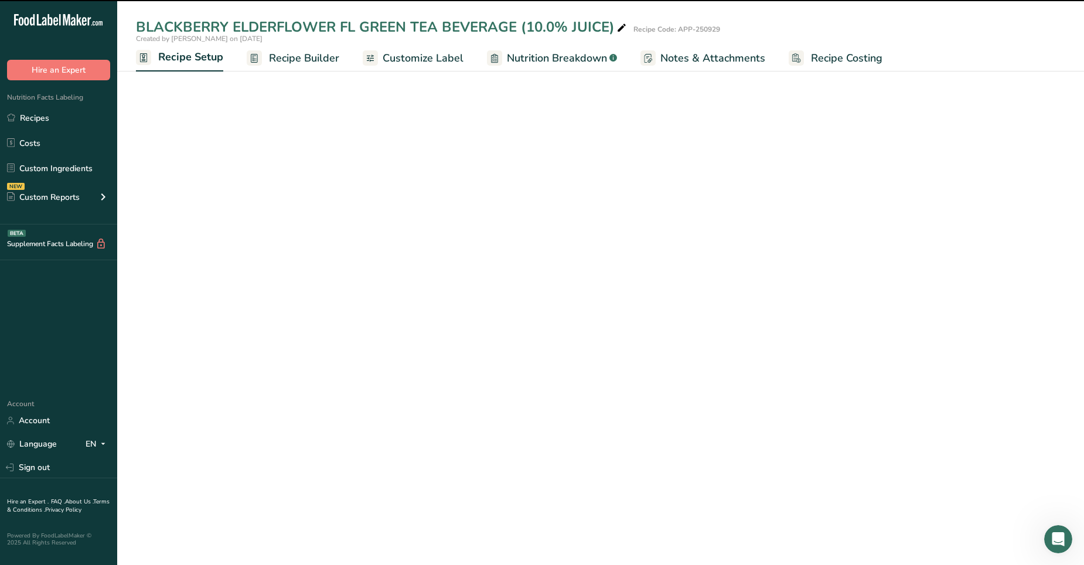
select select "17"
select select "22"
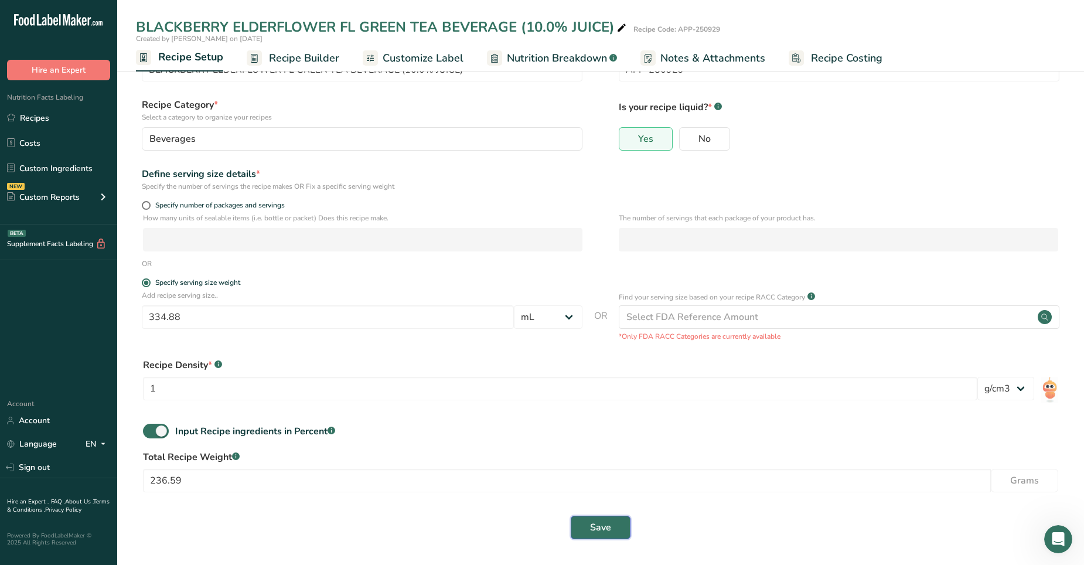
click at [603, 353] on span "Save" at bounding box center [600, 527] width 21 height 14
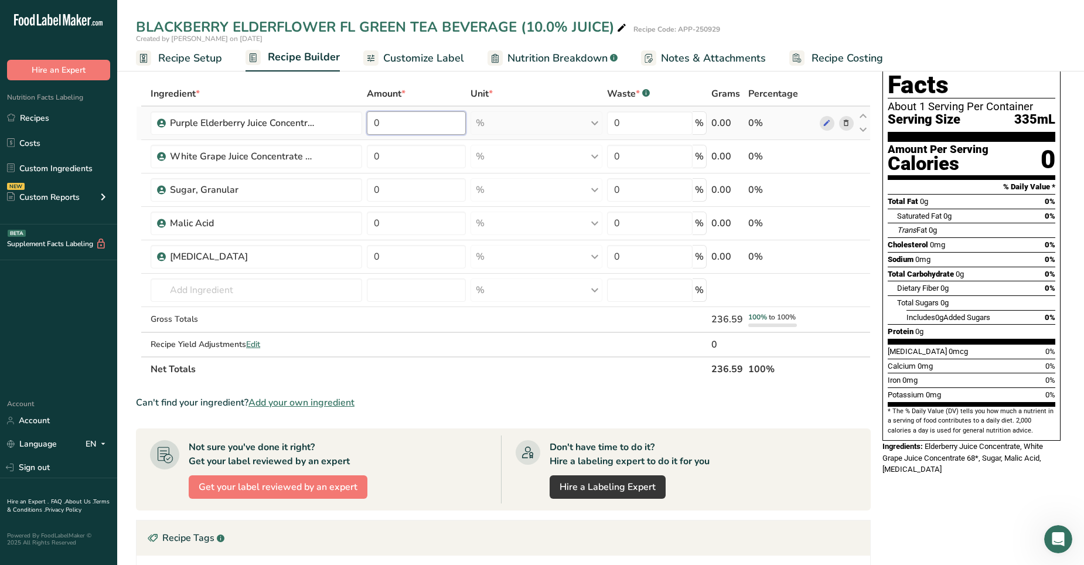
click at [380, 124] on input "0" at bounding box center [416, 122] width 99 height 23
type input "0.169"
click at [485, 117] on div "Ingredient * Amount * Unit * Waste * .a-a{fill:#347362;}.b-a{fill:#fff;} Grams …" at bounding box center [503, 231] width 735 height 300
click at [596, 127] on div "% Weight Units g kg mg See more Volume Units l Volume units require a density c…" at bounding box center [536, 122] width 132 height 23
click at [594, 123] on div "% Weight Units g kg mg See more Volume Units l Volume units require a density c…" at bounding box center [536, 122] width 132 height 23
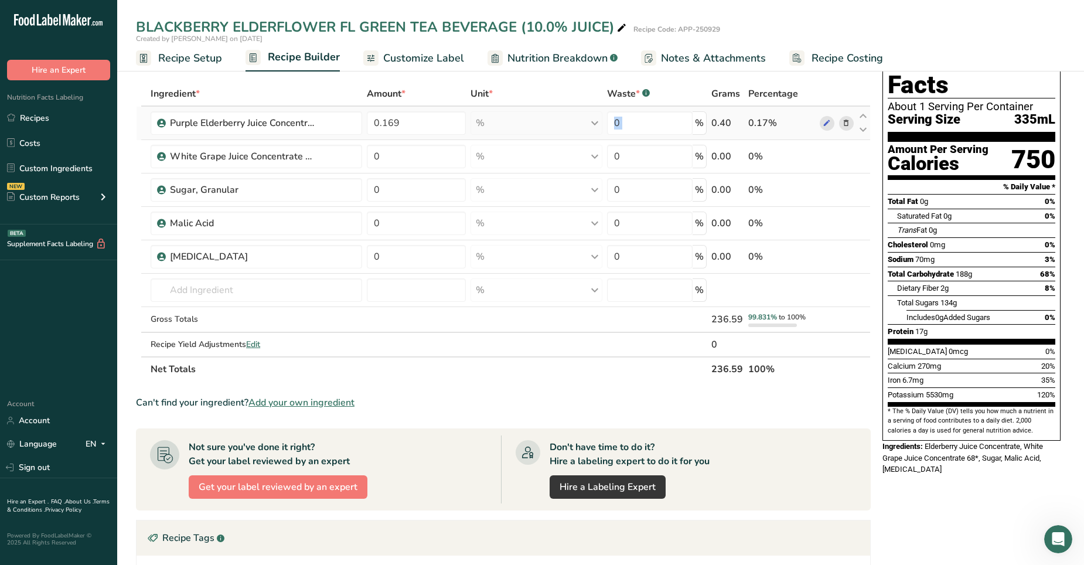
click at [594, 123] on div "% Weight Units g kg mg See more Volume Units l Volume units require a density c…" at bounding box center [536, 122] width 132 height 23
click at [594, 125] on div "% Weight Units g kg mg See more Volume Units l Volume units require a density c…" at bounding box center [536, 122] width 132 height 23
click at [413, 159] on input "0" at bounding box center [416, 156] width 99 height 23
click at [398, 160] on input "0" at bounding box center [416, 156] width 99 height 23
type input "2.118"
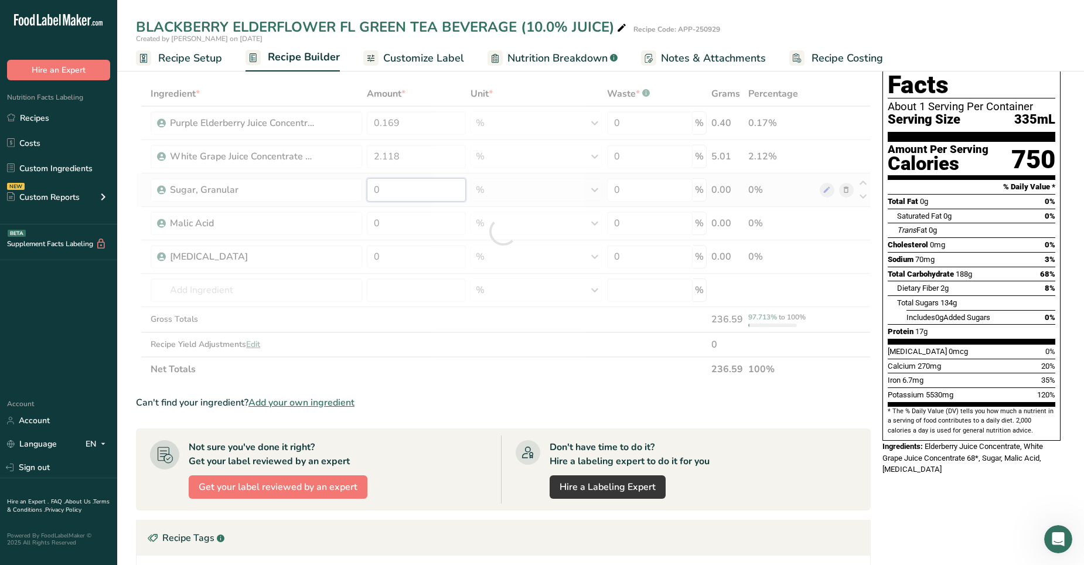
click at [395, 193] on div "Ingredient * Amount * Unit * Waste * .a-a{fill:#347362;}.b-a{fill:#fff;} Grams …" at bounding box center [503, 231] width 735 height 300
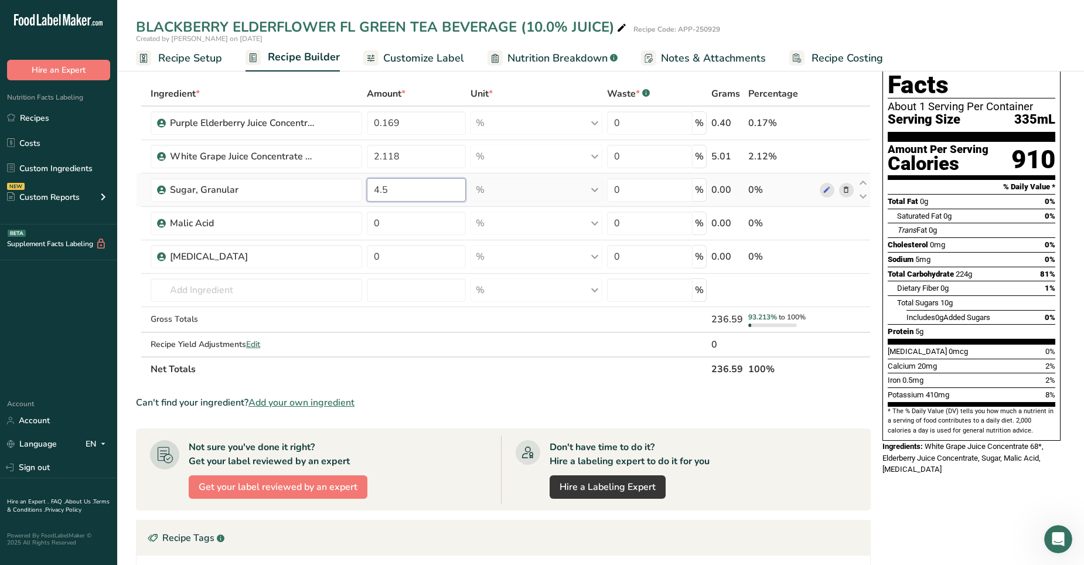
type input "4.5"
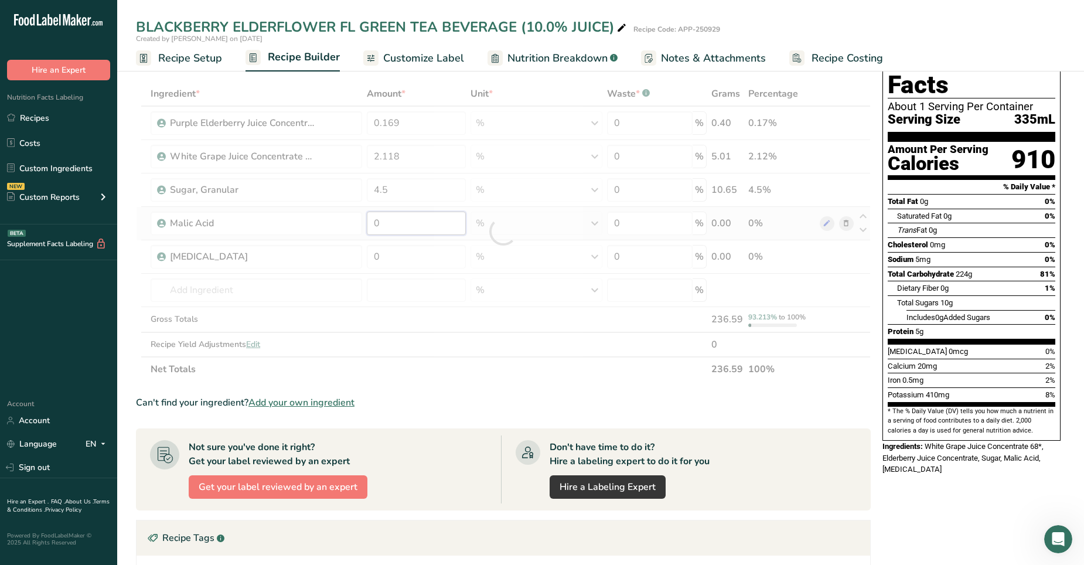
click at [391, 226] on div "Ingredient * Amount * Unit * Waste * .a-a{fill:#347362;}.b-a{fill:#fff;} Grams …" at bounding box center [503, 231] width 735 height 300
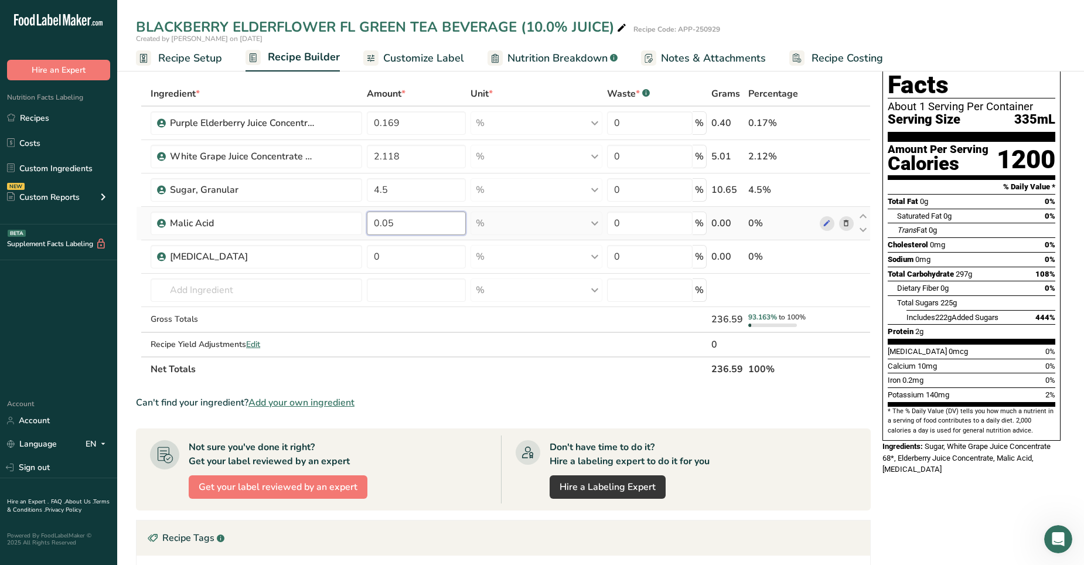
type input "0.05"
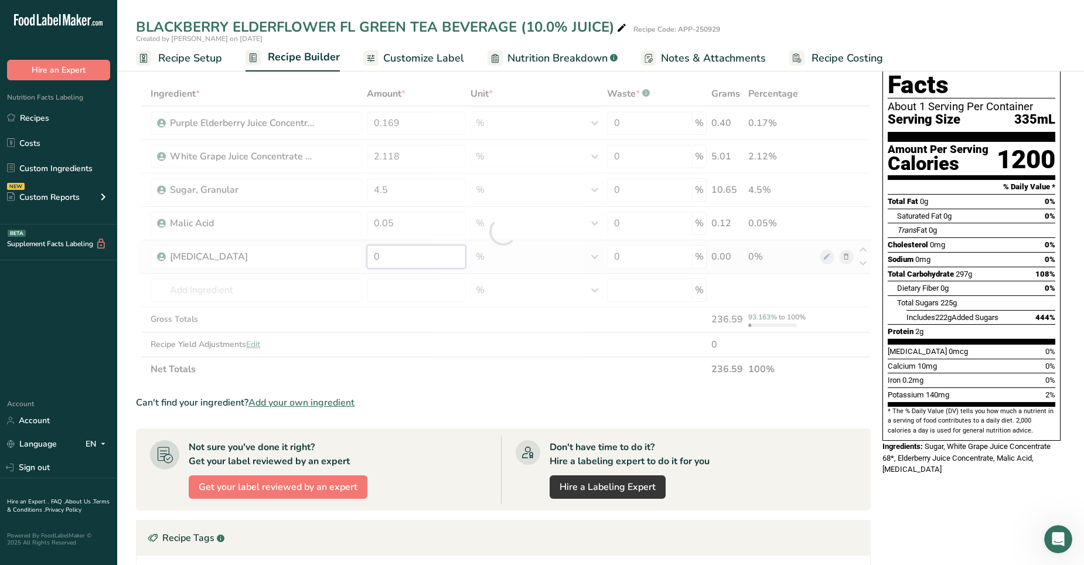
click at [384, 254] on div "Ingredient * Amount * Unit * Waste * .a-a{fill:#347362;}.b-a{fill:#fff;} Grams …" at bounding box center [503, 231] width 735 height 300
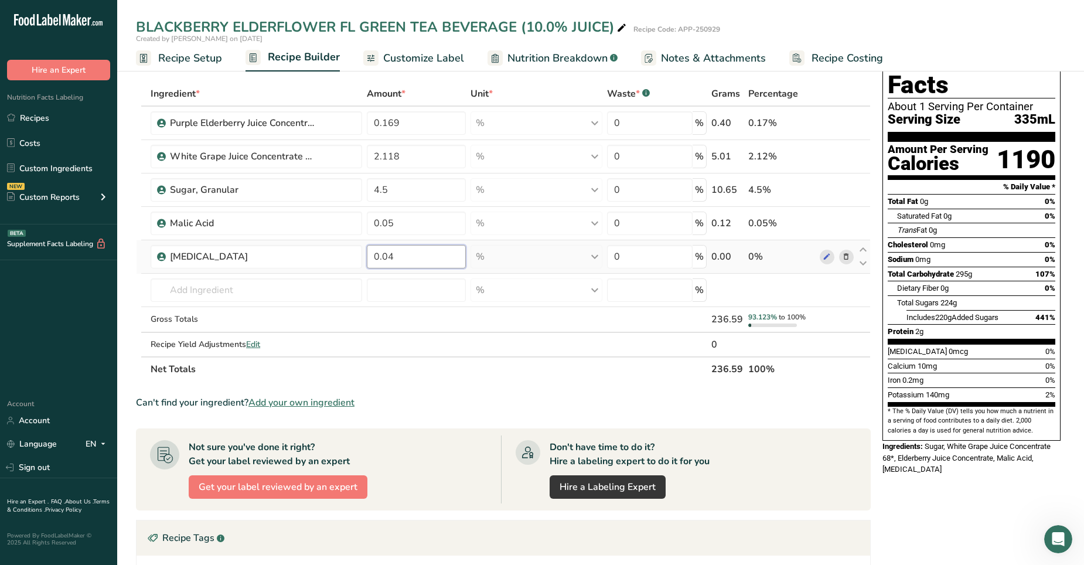
type input "0.04"
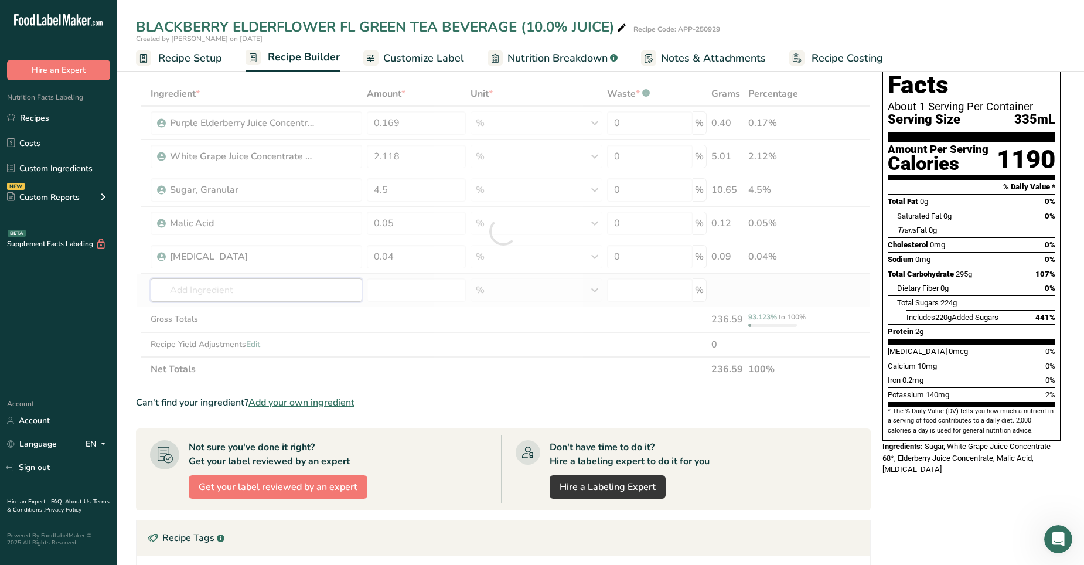
click at [190, 291] on div "Ingredient * Amount * Unit * Waste * .a-a{fill:#347362;}.b-a{fill:#fff;} Grams …" at bounding box center [503, 231] width 735 height 300
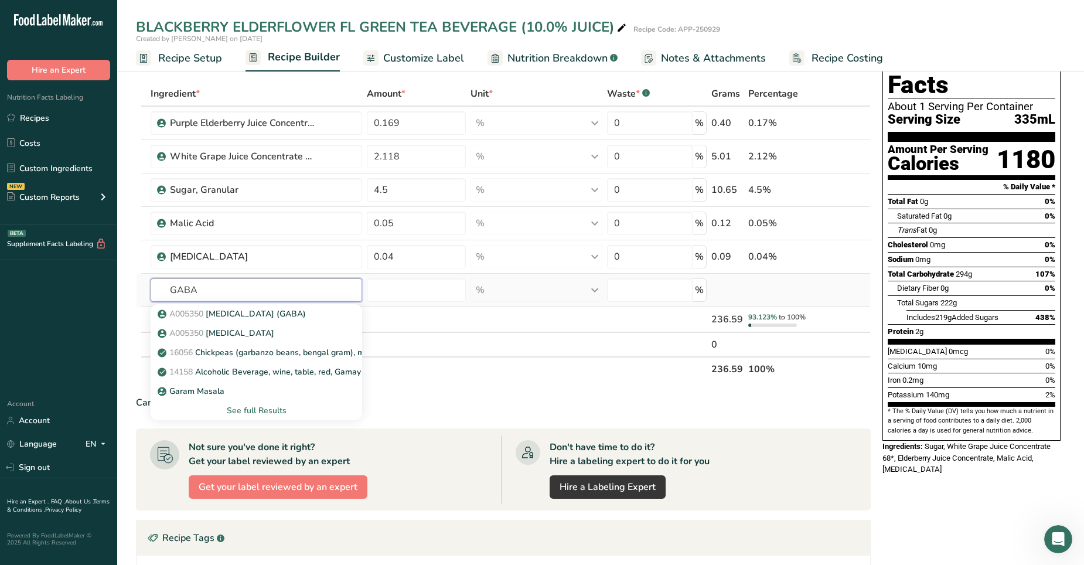
click at [214, 285] on input "GABA" at bounding box center [256, 289] width 211 height 23
drag, startPoint x: 214, startPoint y: 285, endPoint x: 274, endPoint y: 343, distance: 82.8
click at [274, 302] on div "GABA A005350 Gamma Aminobutyric Acid (GABA) A005350 Gamma Aminobutyric acid 160…" at bounding box center [256, 289] width 211 height 23
click at [261, 353] on div "See full Results" at bounding box center [256, 410] width 193 height 12
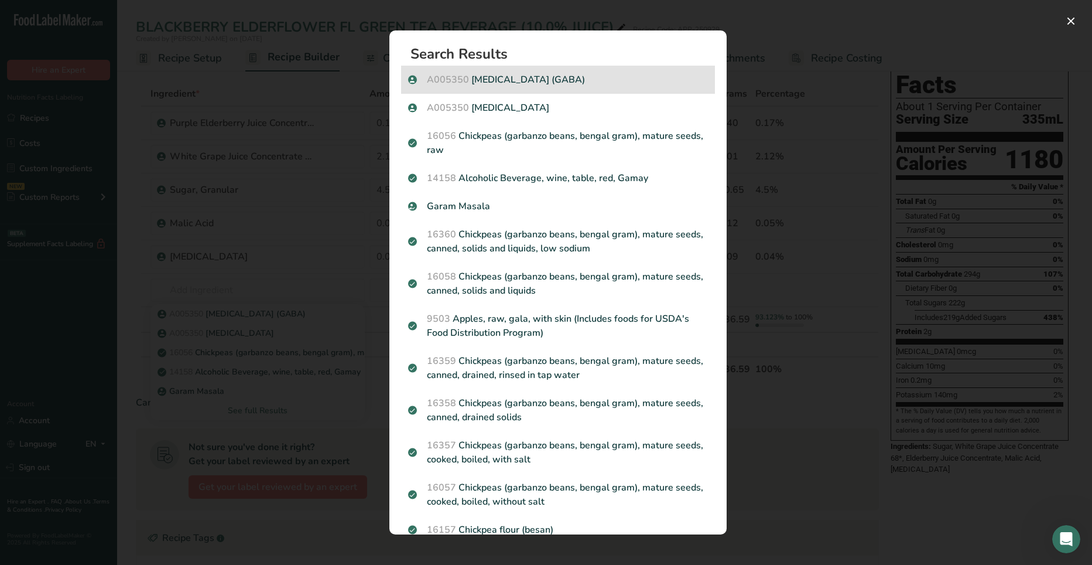
click at [538, 80] on p "A005350 Gamma Aminobutyric Acid (GABA)" at bounding box center [558, 80] width 300 height 14
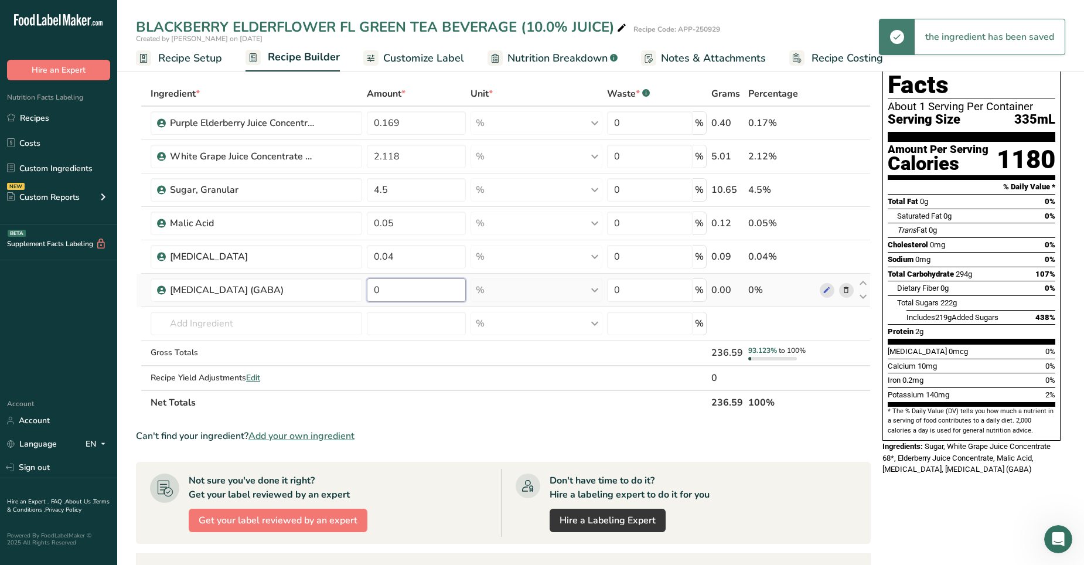
click at [378, 291] on input "0" at bounding box center [416, 289] width 99 height 23
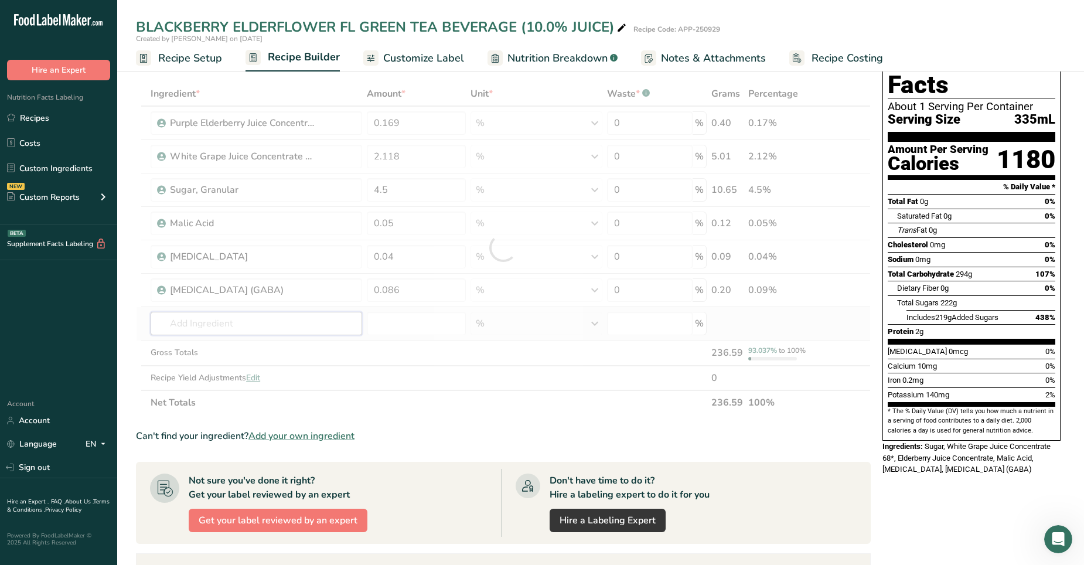
click at [185, 317] on div "Ingredient * Amount * Unit * Waste * .a-a{fill:#347362;}.b-a{fill:#fff;} Grams …" at bounding box center [503, 247] width 735 height 333
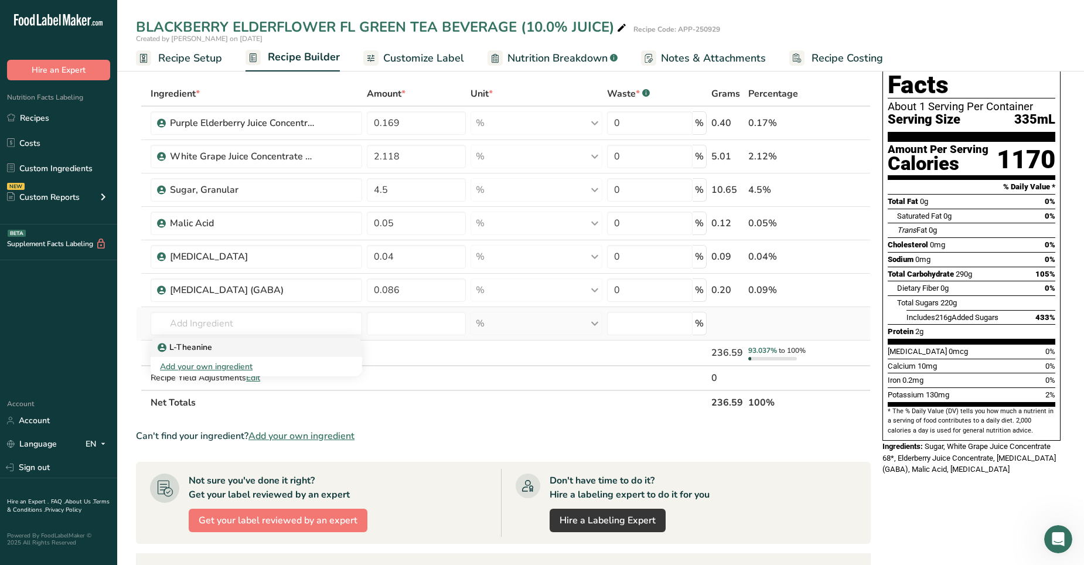
click at [175, 346] on p "L-Theanine" at bounding box center [186, 347] width 52 height 12
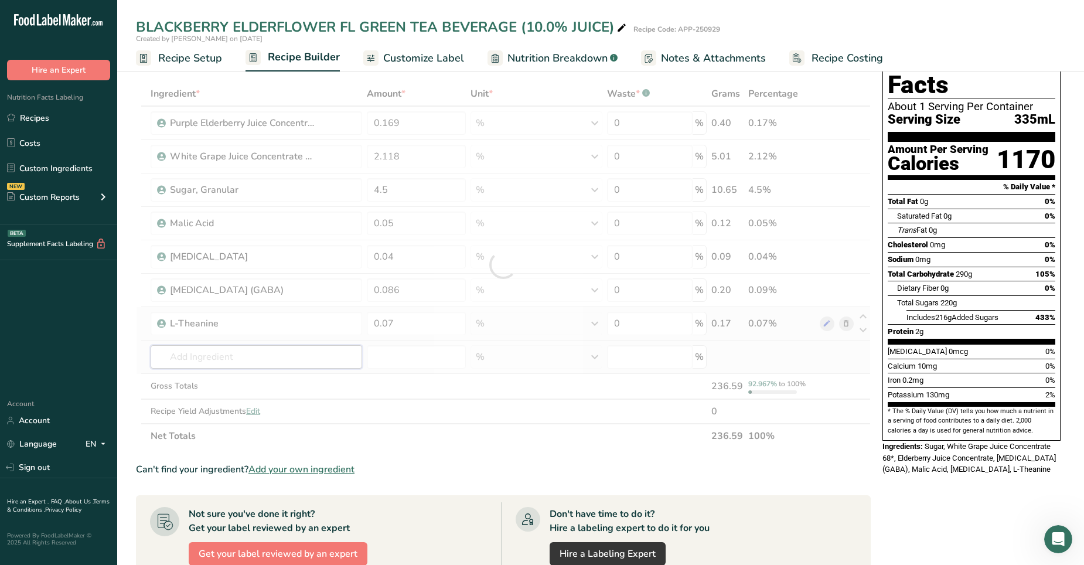
click at [183, 353] on div "Ingredient * Amount * Unit * Waste * .a-a{fill:#347362;}.b-a{fill:#fff;} Grams …" at bounding box center [503, 264] width 735 height 367
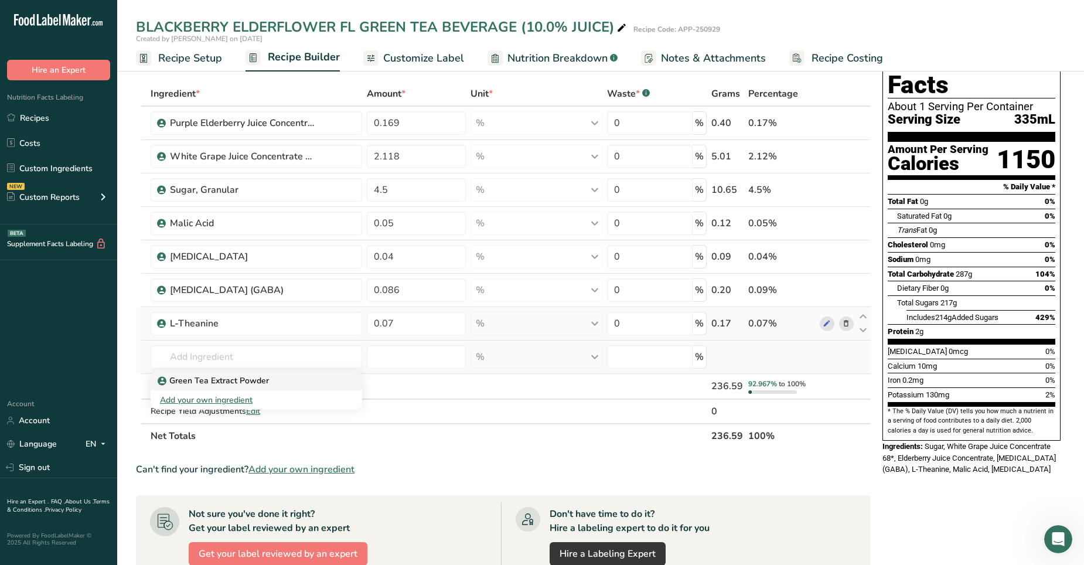
click at [221, 353] on p "Green Tea Extract Powder" at bounding box center [214, 380] width 109 height 12
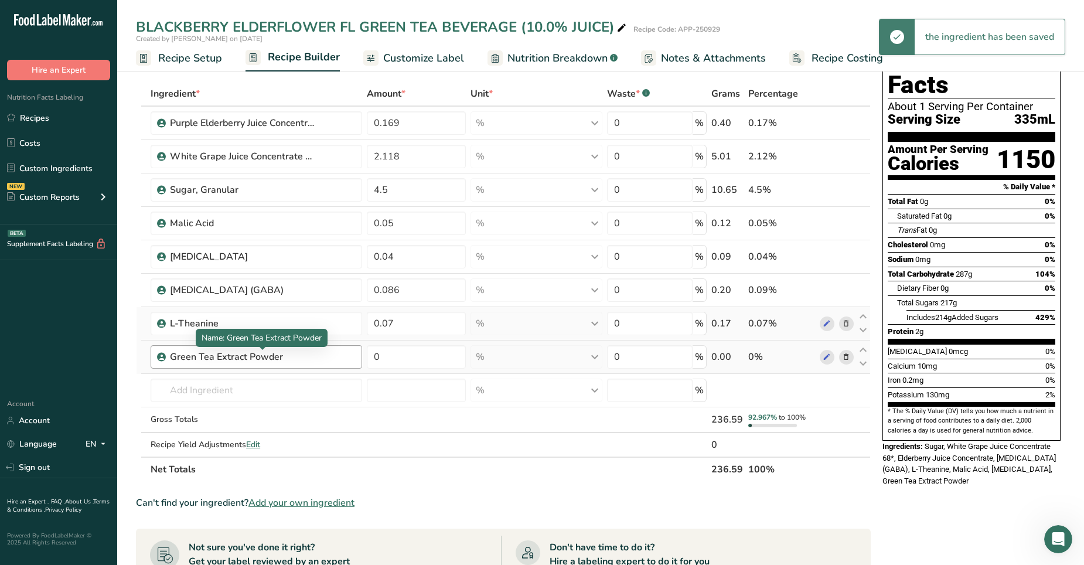
click at [281, 353] on div "Green Tea Extract Powder" at bounding box center [243, 357] width 146 height 14
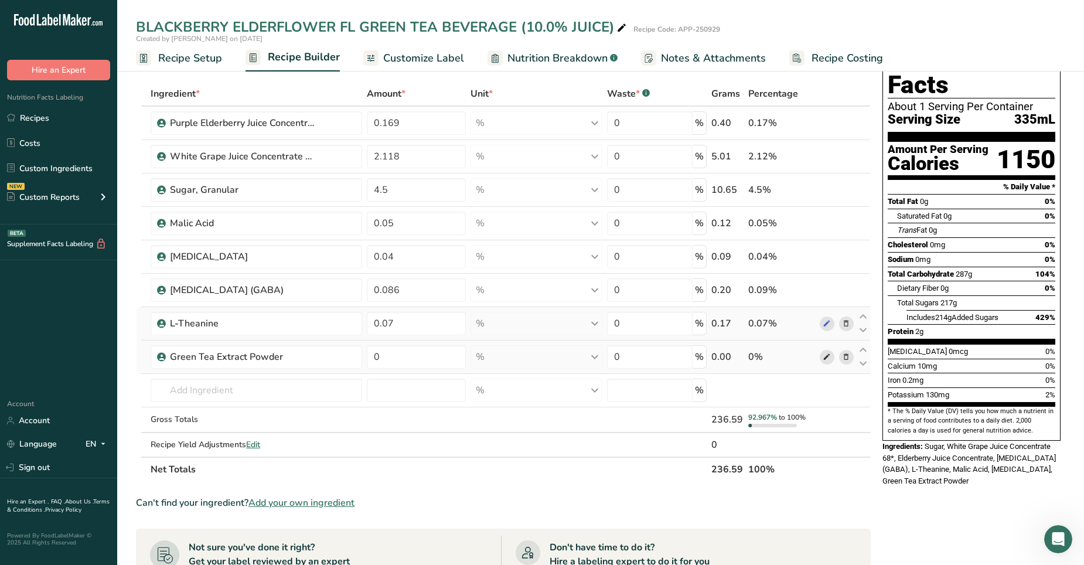
click at [708, 353] on icon at bounding box center [826, 357] width 8 height 12
click at [708, 353] on icon at bounding box center [846, 357] width 8 height 12
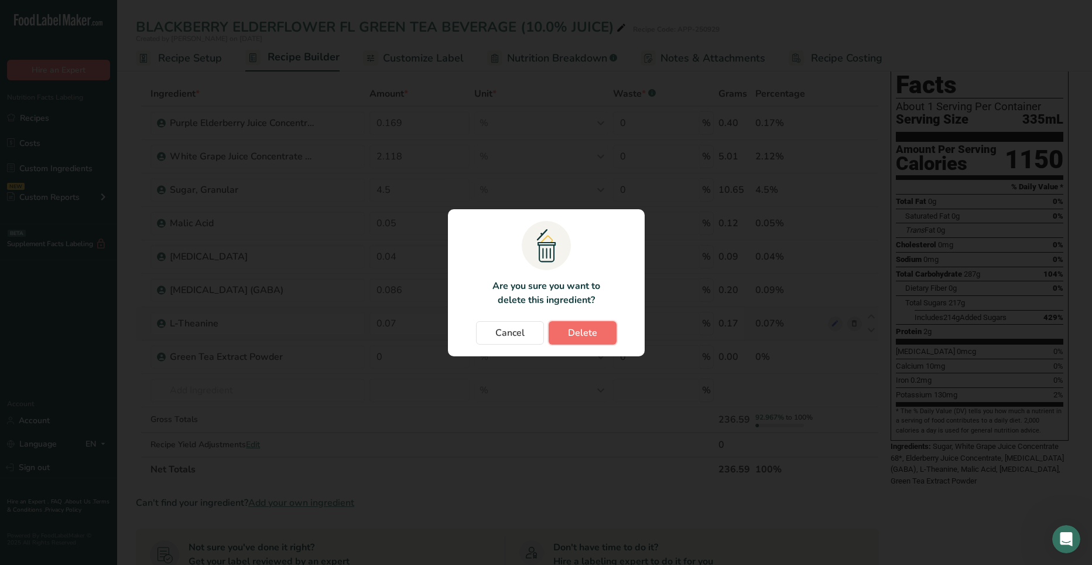
click at [583, 330] on span "Delete" at bounding box center [582, 333] width 29 height 14
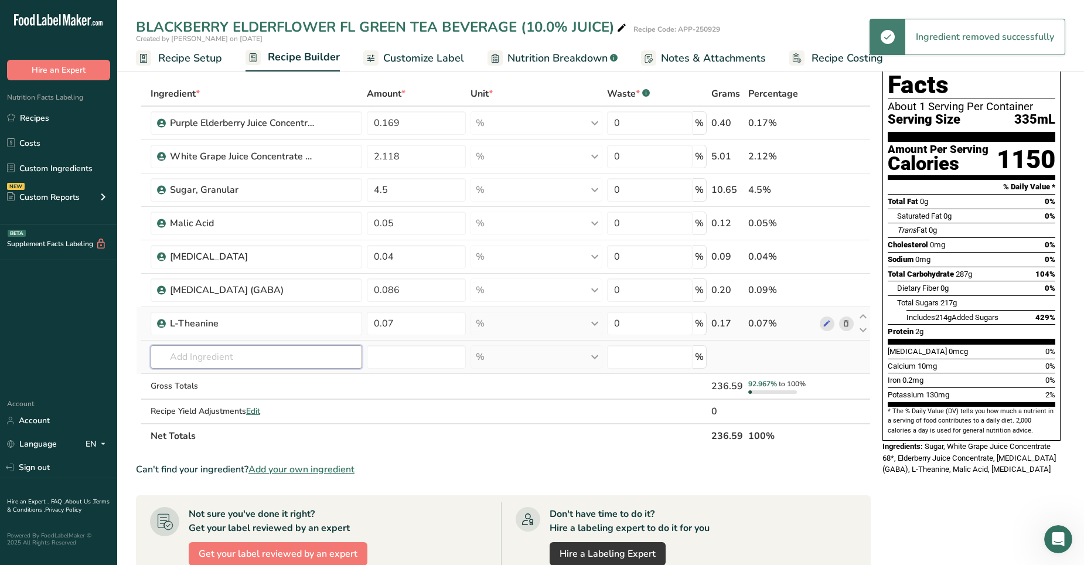
click at [187, 353] on input "text" at bounding box center [256, 356] width 211 height 23
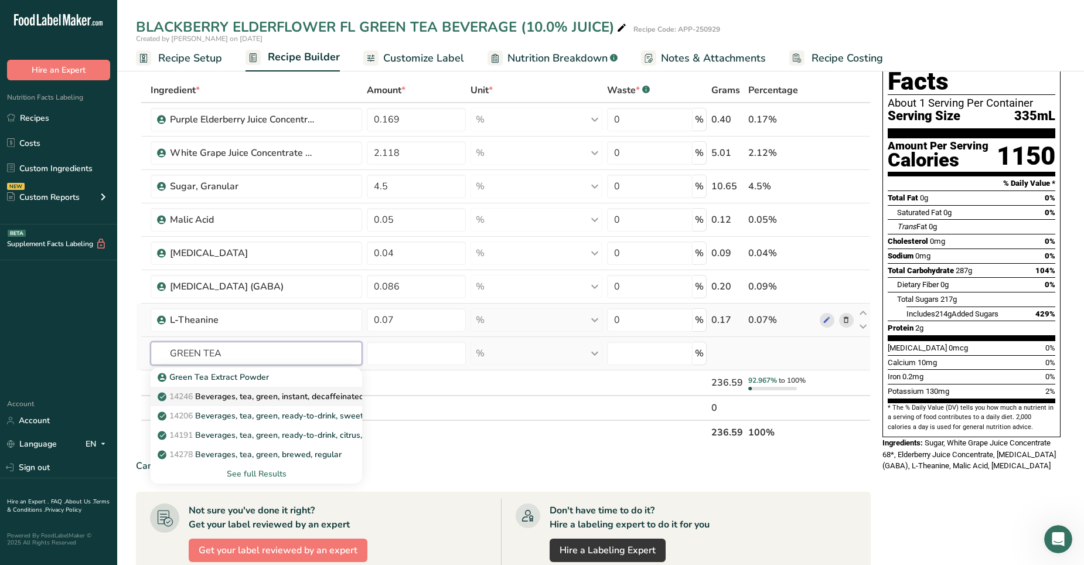
scroll to position [49, 0]
click at [276, 353] on div "See full Results" at bounding box center [256, 473] width 193 height 12
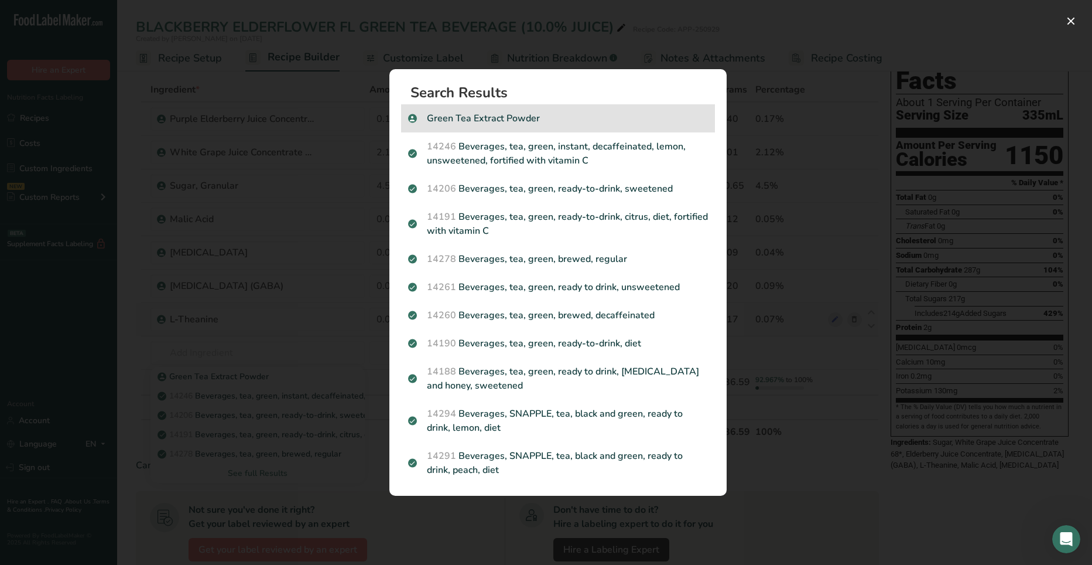
click at [461, 115] on p "Green Tea Extract Powder" at bounding box center [558, 118] width 300 height 14
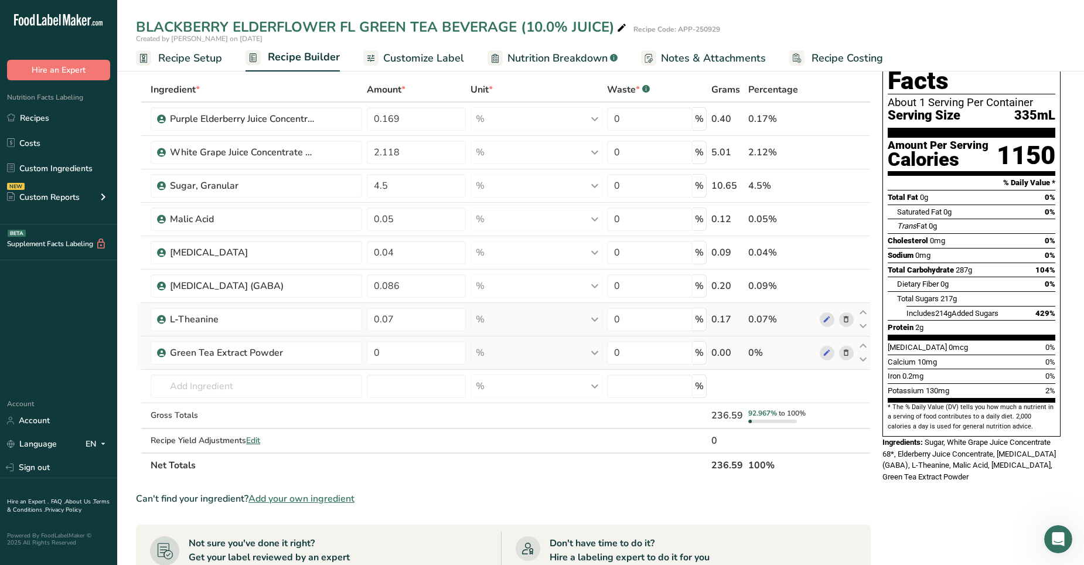
click at [708, 353] on icon at bounding box center [846, 353] width 8 height 12
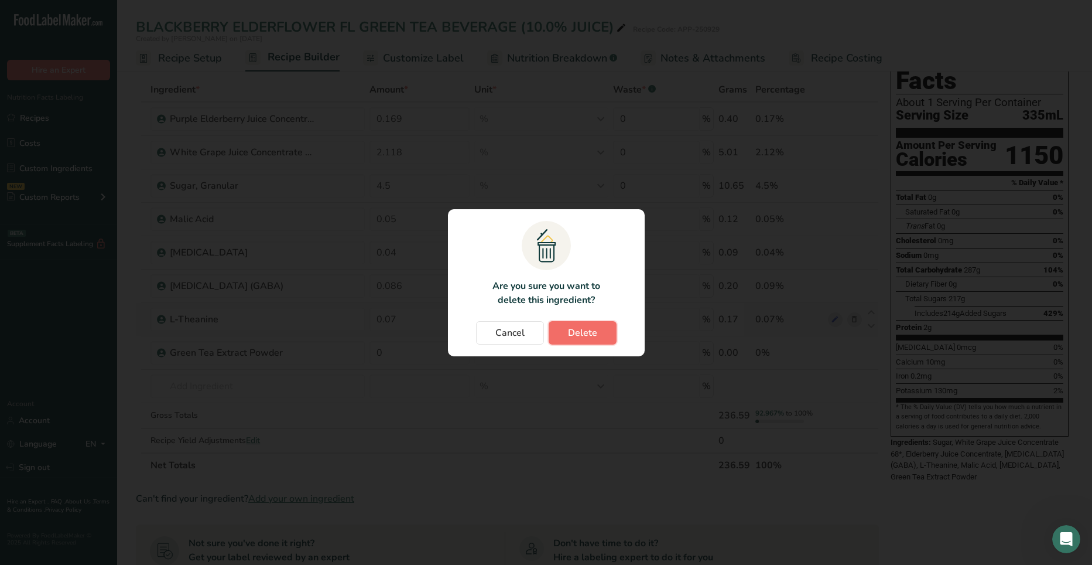
click at [578, 332] on span "Delete" at bounding box center [582, 333] width 29 height 14
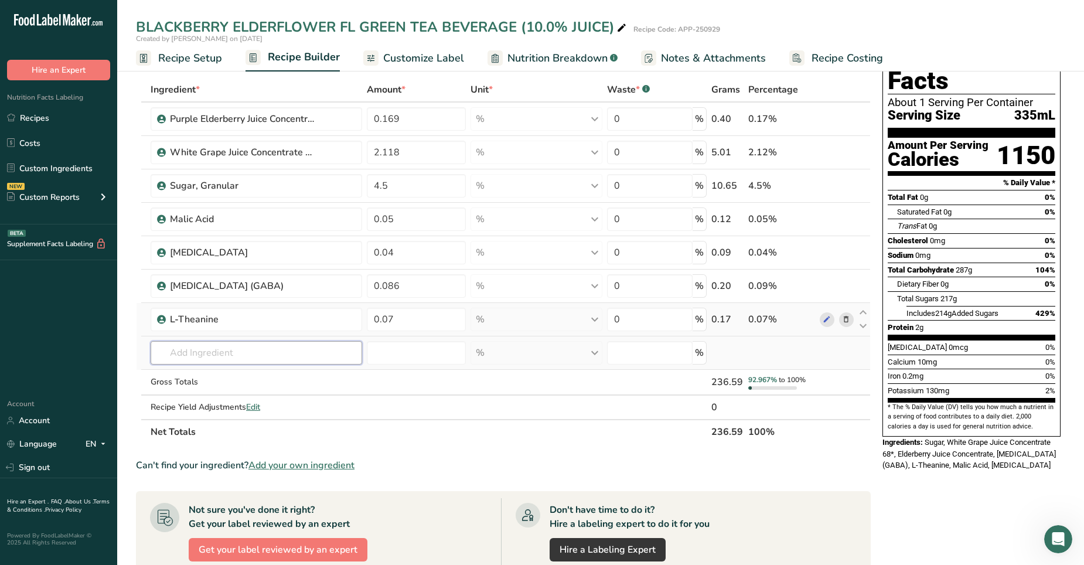
click at [219, 353] on input "text" at bounding box center [256, 352] width 211 height 23
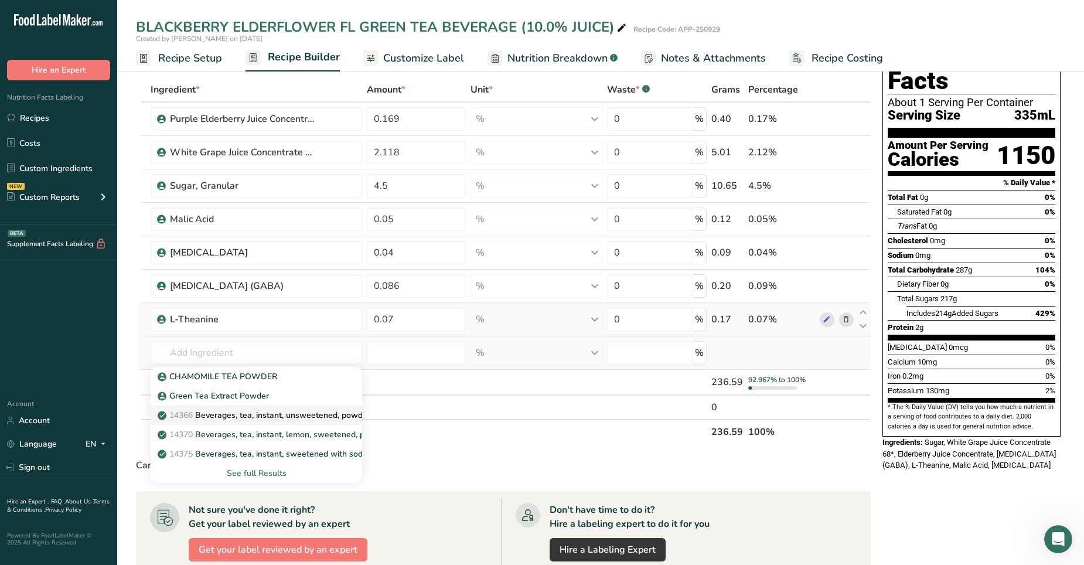
click at [253, 353] on p "14366 Beverages, tea, instant, unsweetened, powder" at bounding box center [265, 415] width 210 height 12
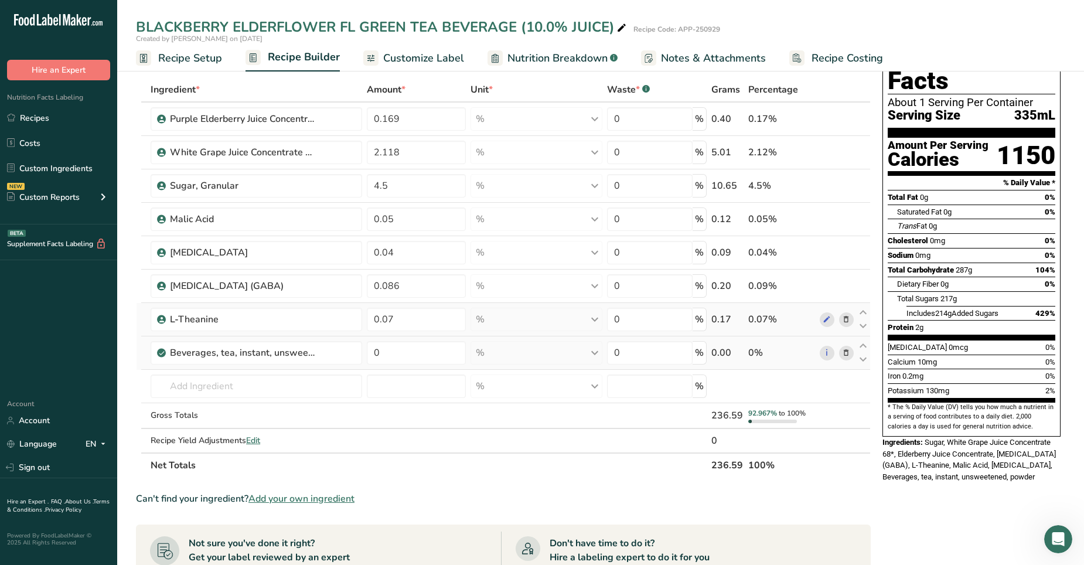
click at [708, 353] on icon at bounding box center [846, 353] width 8 height 12
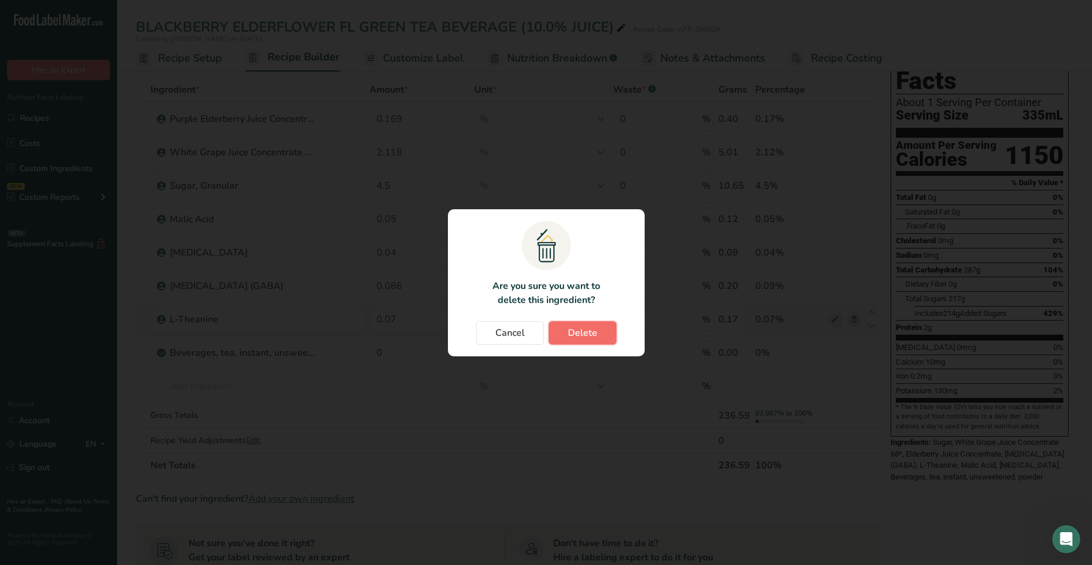
click at [607, 326] on button "Delete" at bounding box center [583, 332] width 68 height 23
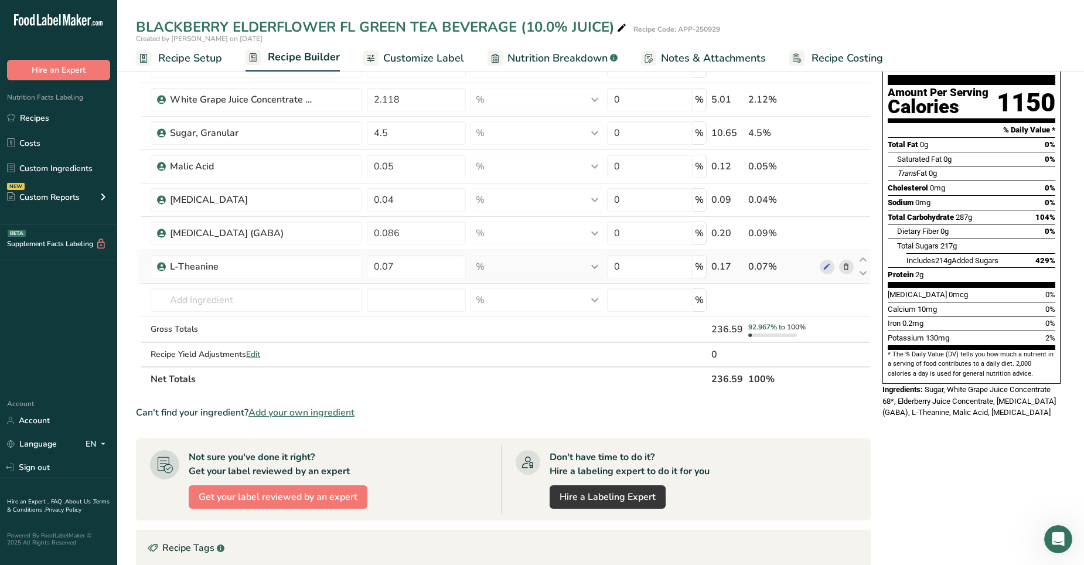
scroll to position [103, 0]
click at [196, 300] on input "text" at bounding box center [256, 299] width 211 height 23
click at [220, 319] on p "Green Tea Extract Powder" at bounding box center [214, 323] width 109 height 12
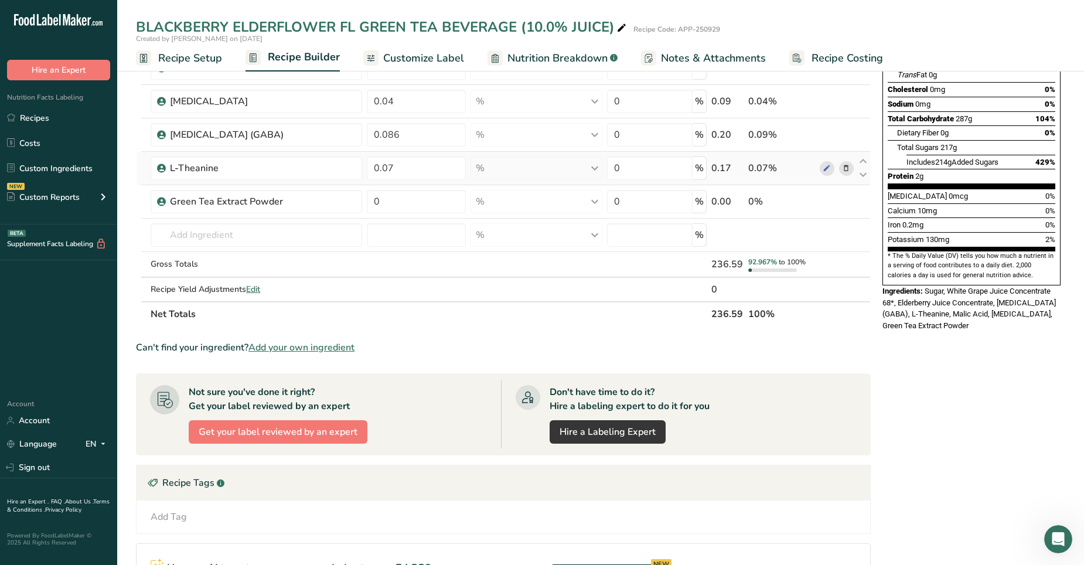
scroll to position [200, 0]
click at [218, 238] on input "text" at bounding box center [256, 235] width 211 height 23
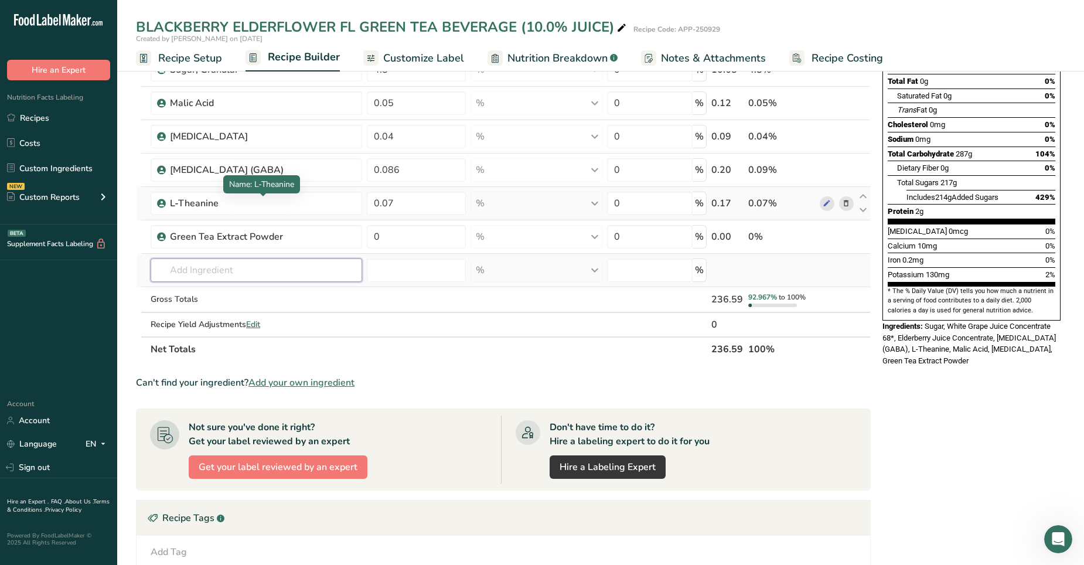
scroll to position [166, 0]
click at [297, 231] on div "Green Tea Extract Powder" at bounding box center [243, 236] width 146 height 14
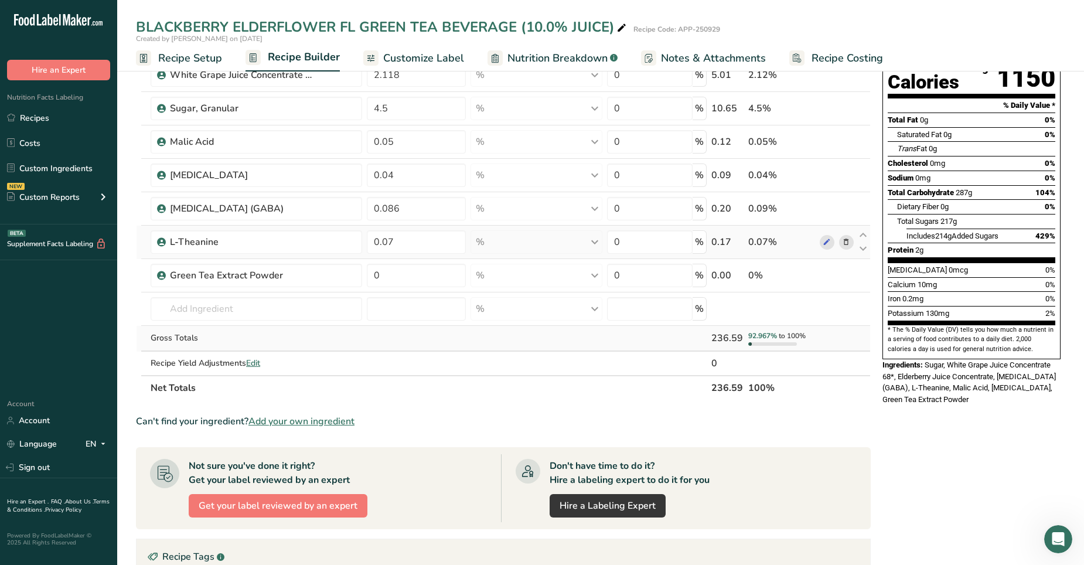
scroll to position [122, 0]
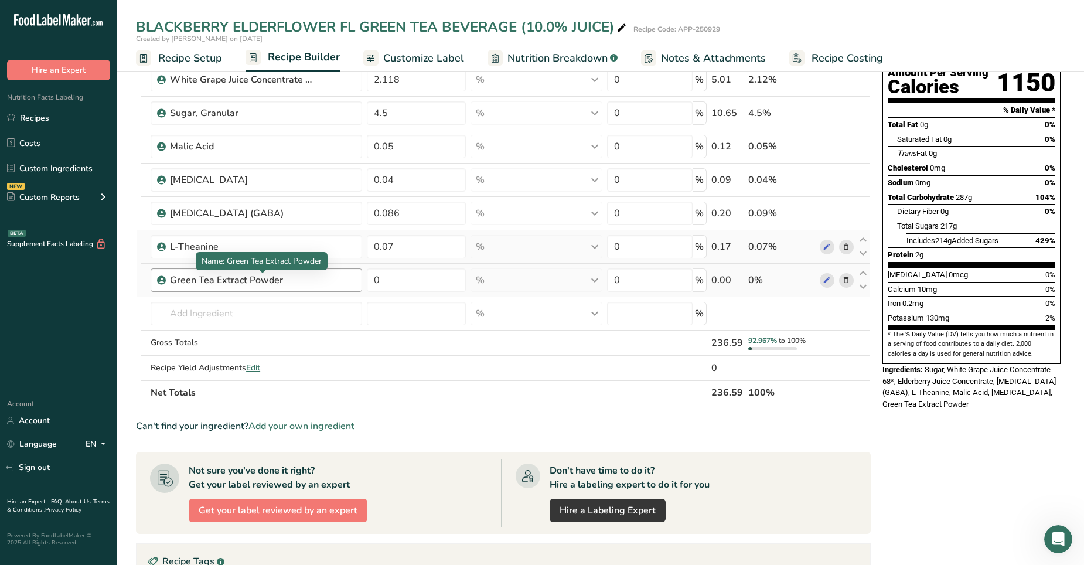
click at [302, 275] on div "Green Tea Extract Powder" at bounding box center [243, 280] width 146 height 14
click at [299, 281] on div "Green Tea Extract Powder" at bounding box center [243, 280] width 146 height 14
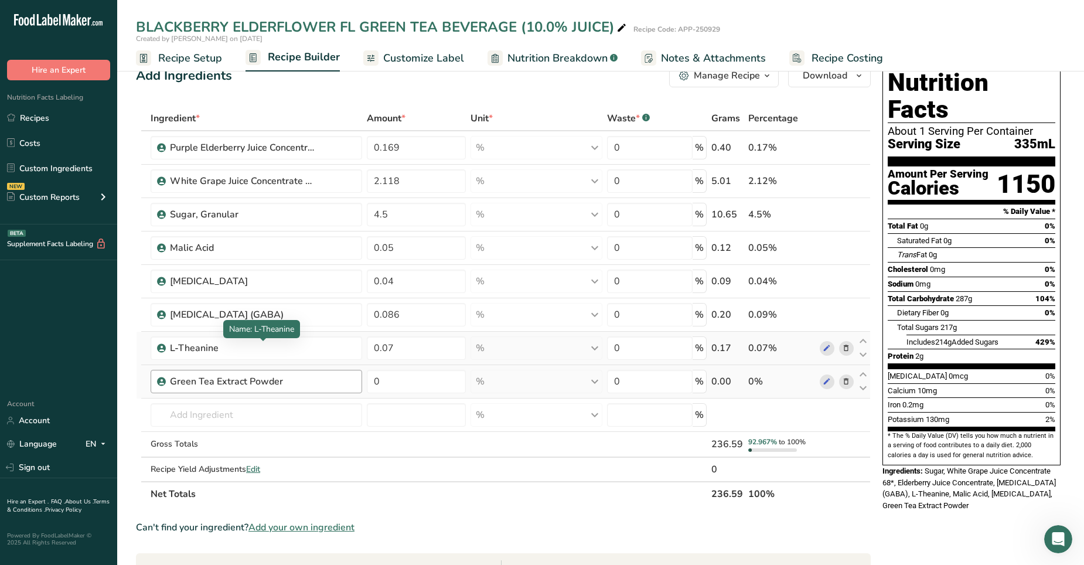
scroll to position [17, 0]
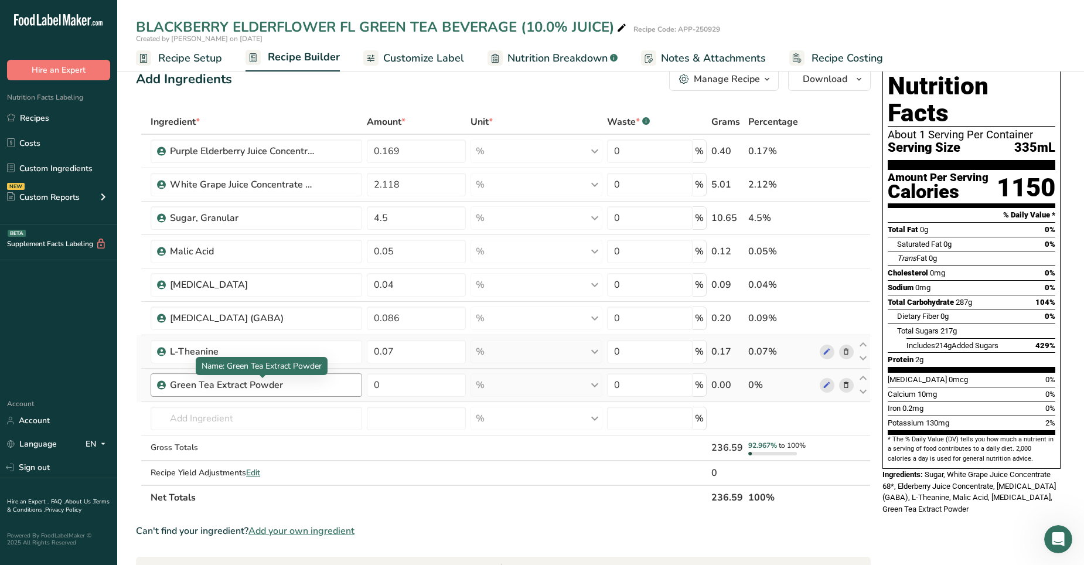
click at [283, 353] on div "Green Tea Extract Powder" at bounding box center [243, 385] width 146 height 14
click at [708, 353] on icon at bounding box center [826, 385] width 8 height 12
click at [384, 353] on input "0" at bounding box center [416, 384] width 99 height 23
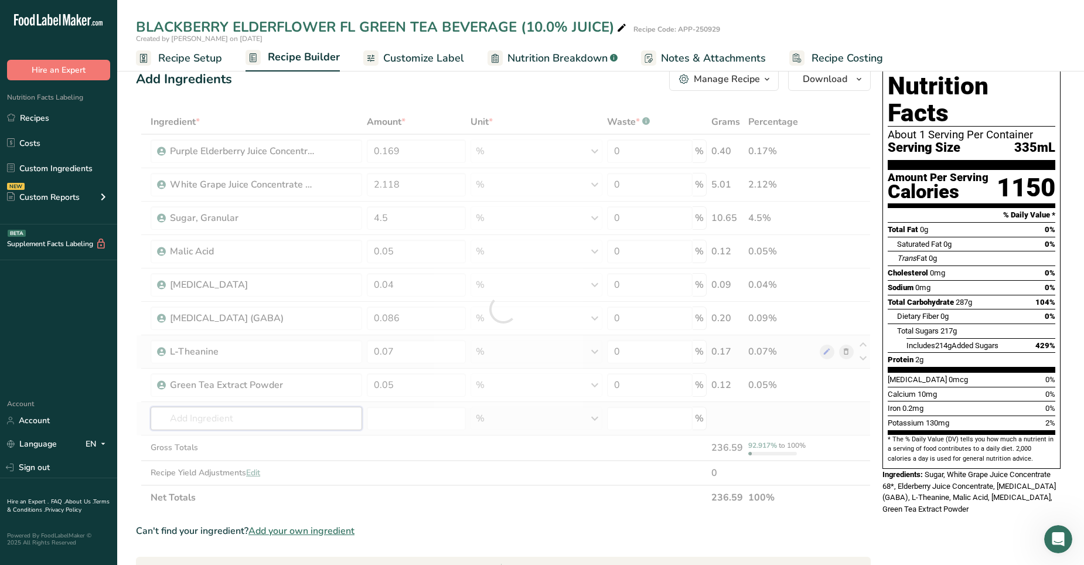
click at [222, 353] on div "Ingredient * Amount * Unit * Waste * .a-a{fill:#347362;}.b-a{fill:#fff;} Grams …" at bounding box center [503, 310] width 735 height 400
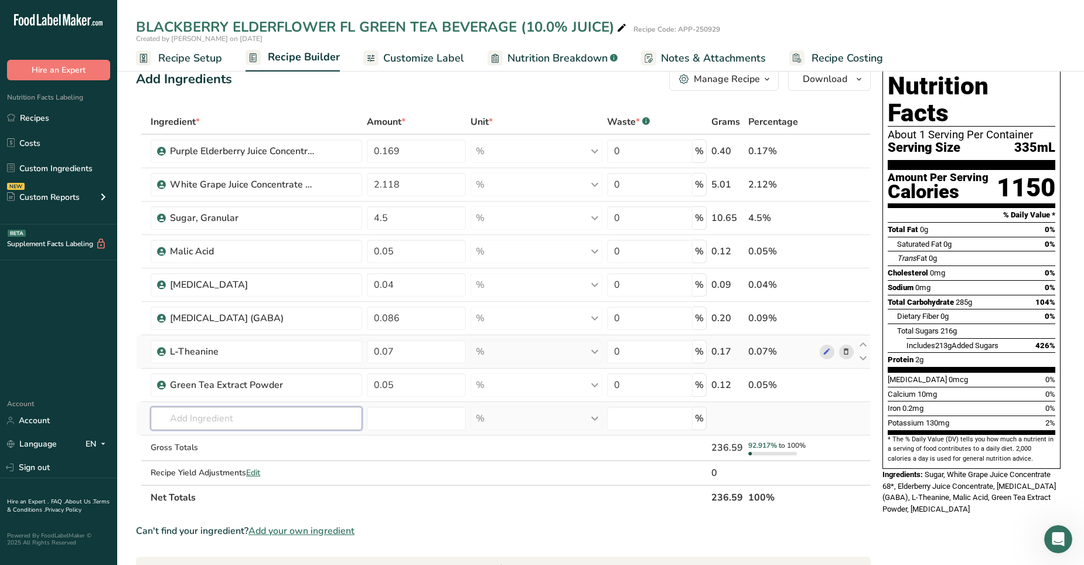
click at [187, 353] on input "text" at bounding box center [256, 418] width 211 height 23
click at [189, 353] on input "NAT FLAVOR" at bounding box center [256, 418] width 211 height 23
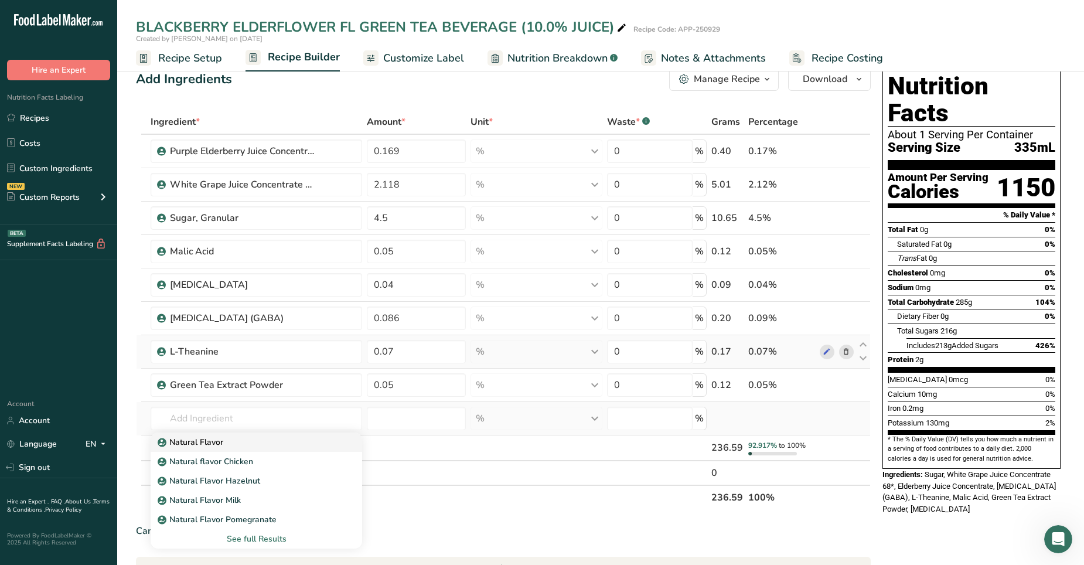
click at [207, 353] on p "Natural Flavor" at bounding box center [191, 442] width 63 height 12
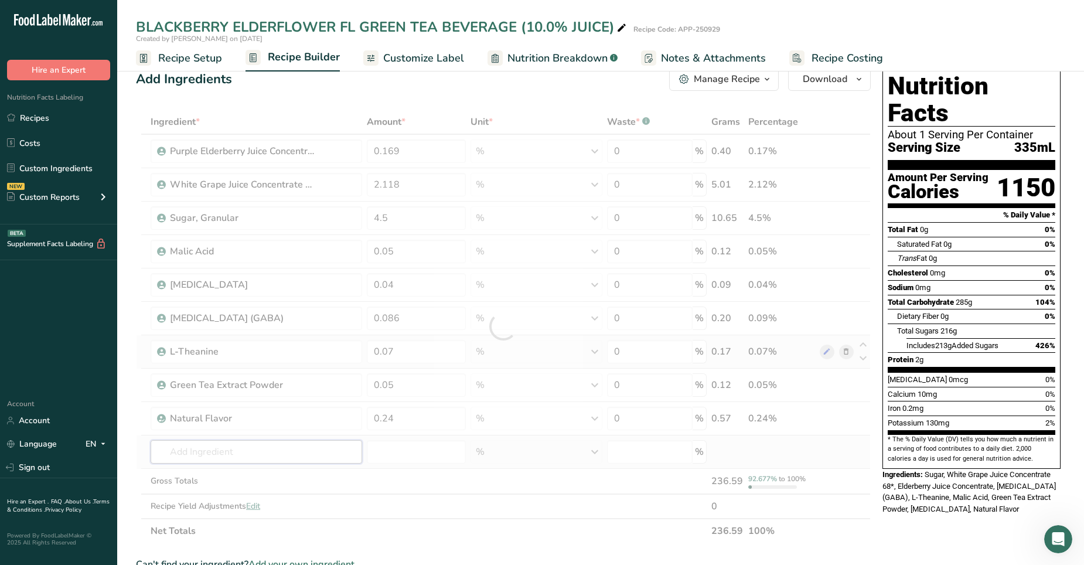
click at [241, 353] on div "Ingredient * Amount * Unit * Waste * .a-a{fill:#347362;}.b-a{fill:#fff;} Grams …" at bounding box center [503, 326] width 735 height 433
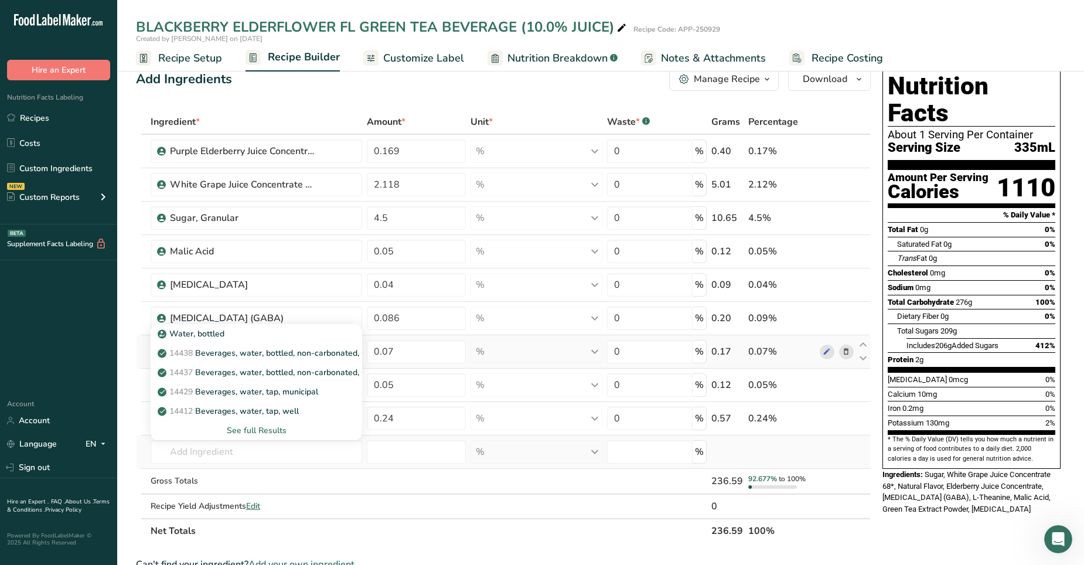
click at [251, 353] on div "See full Results" at bounding box center [256, 430] width 193 height 12
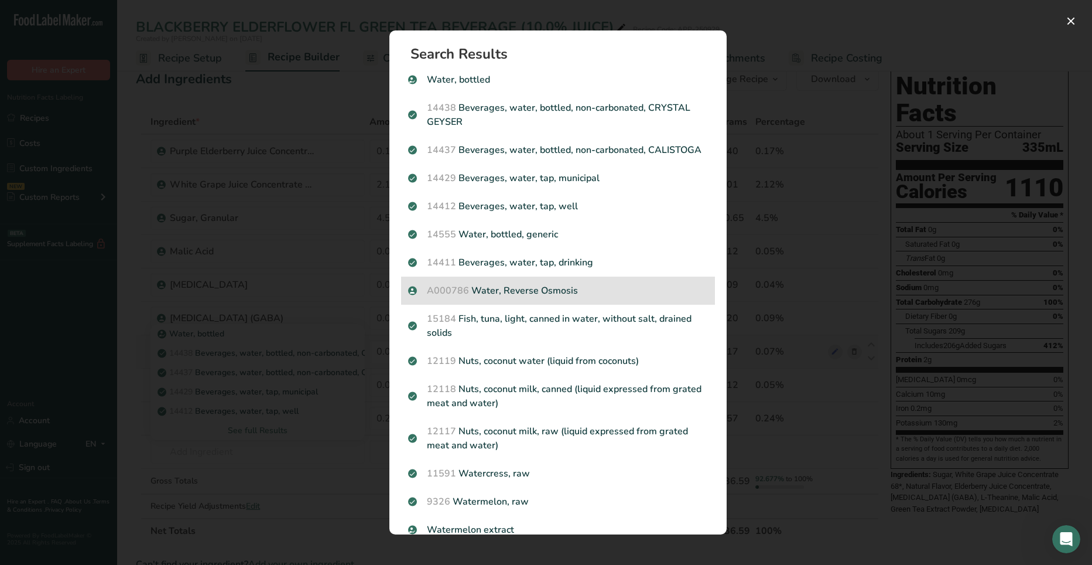
click at [480, 298] on p "A000786 Water, Reverse Osmosis" at bounding box center [558, 291] width 300 height 14
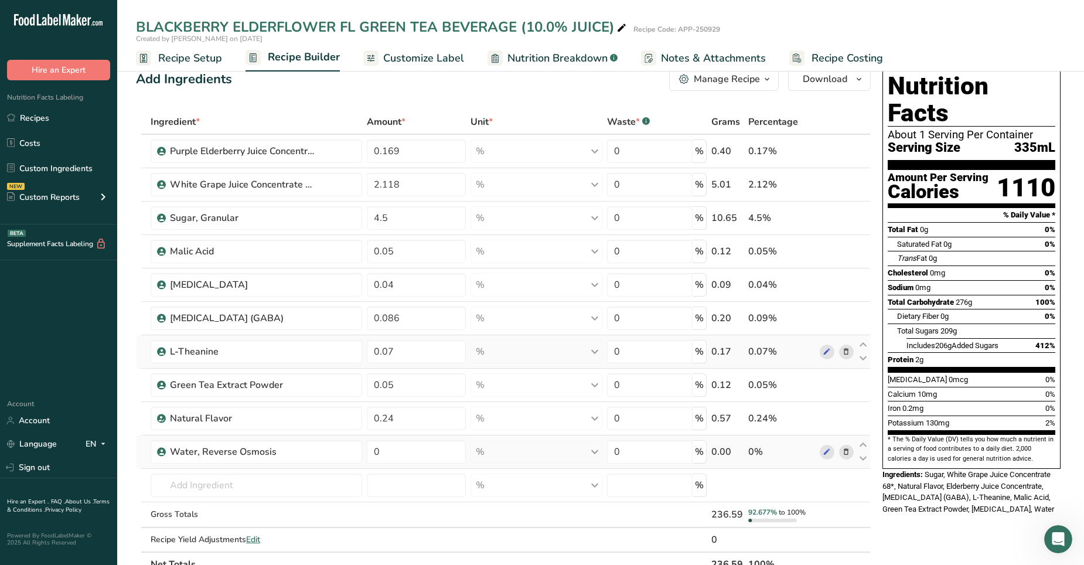
click at [412, 353] on td "0" at bounding box center [416, 451] width 104 height 33
click at [383, 353] on input "0" at bounding box center [416, 451] width 99 height 23
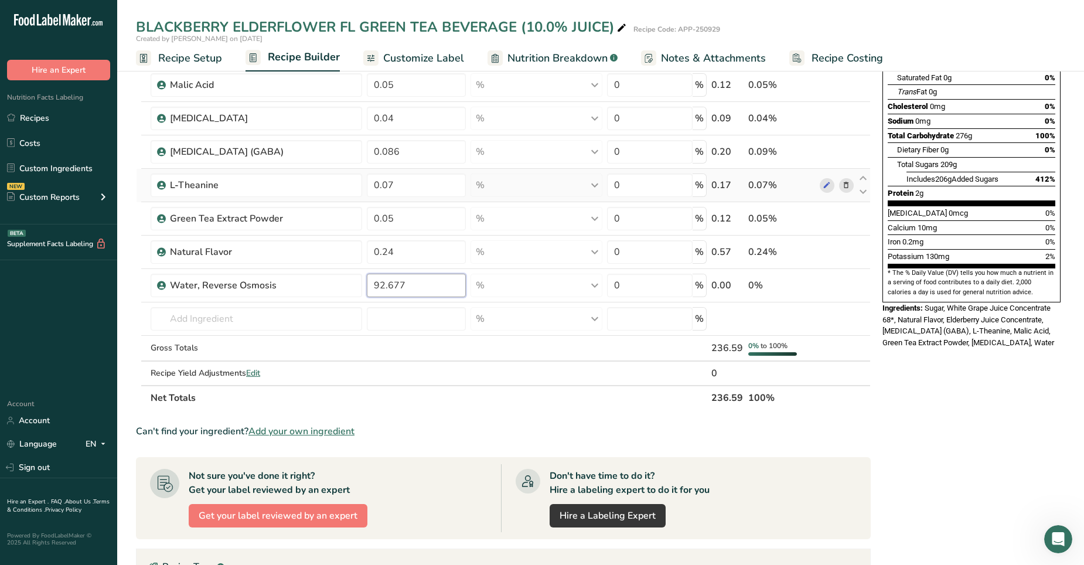
scroll to position [0, 0]
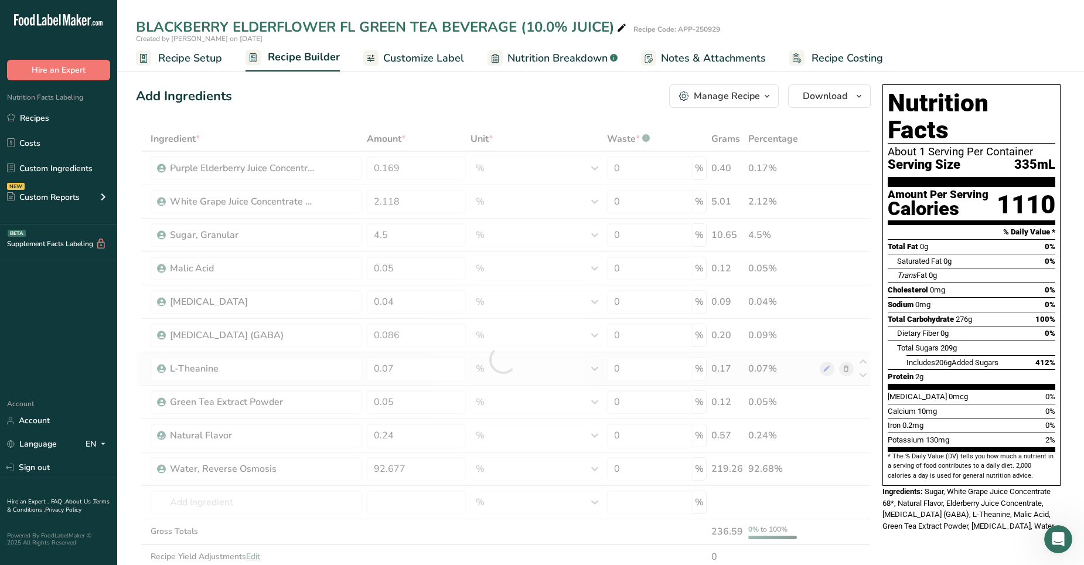
click at [520, 53] on span "Nutrition Breakdown" at bounding box center [557, 58] width 100 height 16
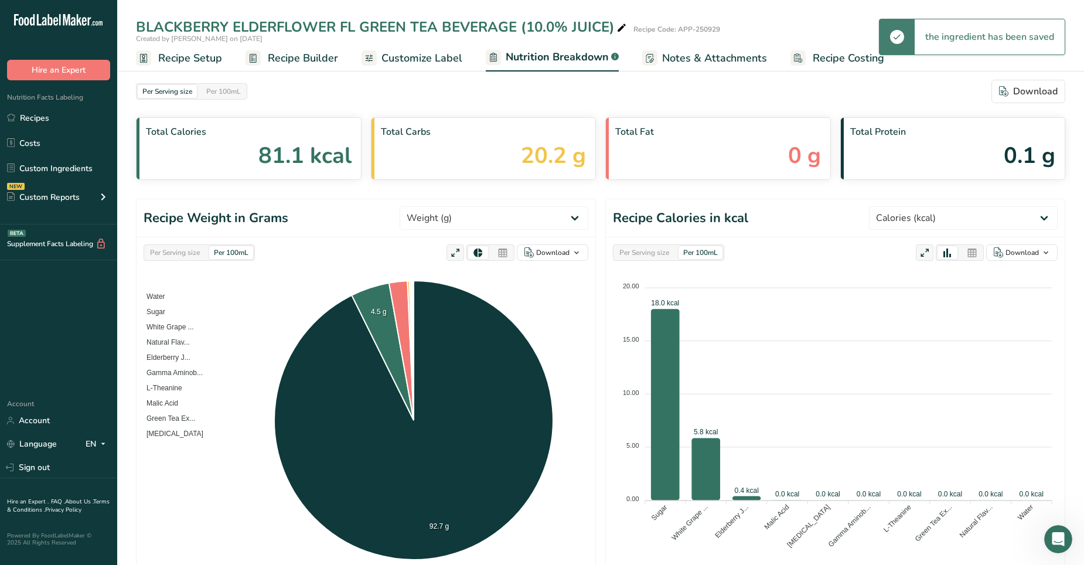
click at [418, 54] on span "Customize Label" at bounding box center [421, 58] width 81 height 16
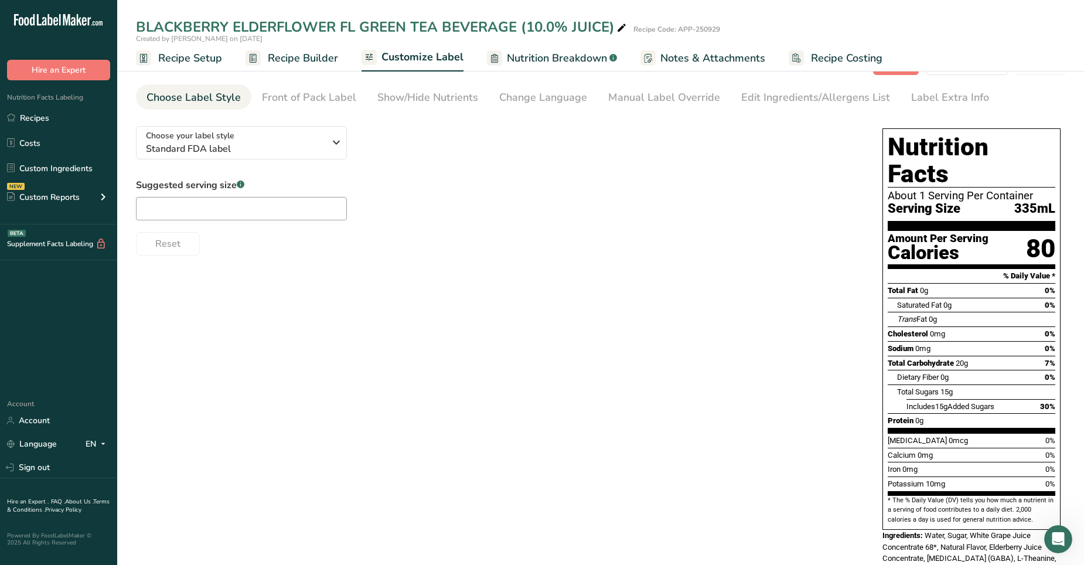
scroll to position [54, 0]
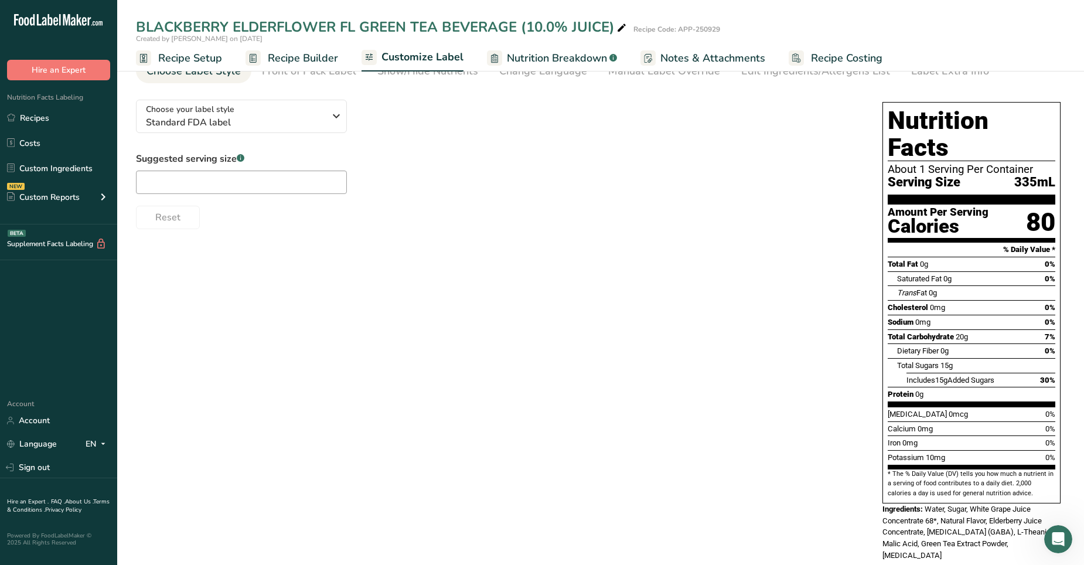
click at [175, 57] on span "Recipe Setup" at bounding box center [190, 58] width 64 height 16
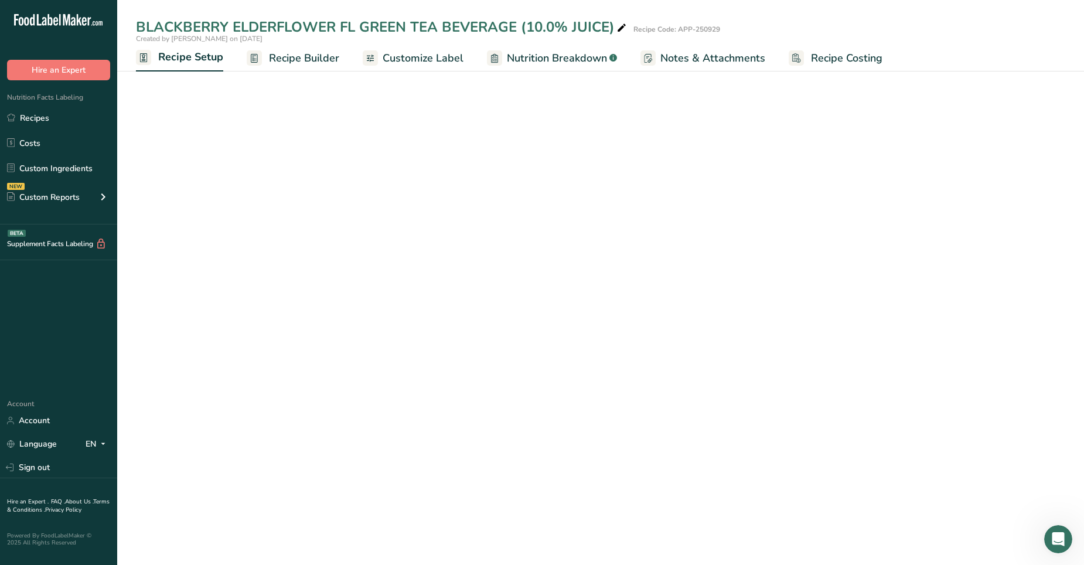
scroll to position [45, 0]
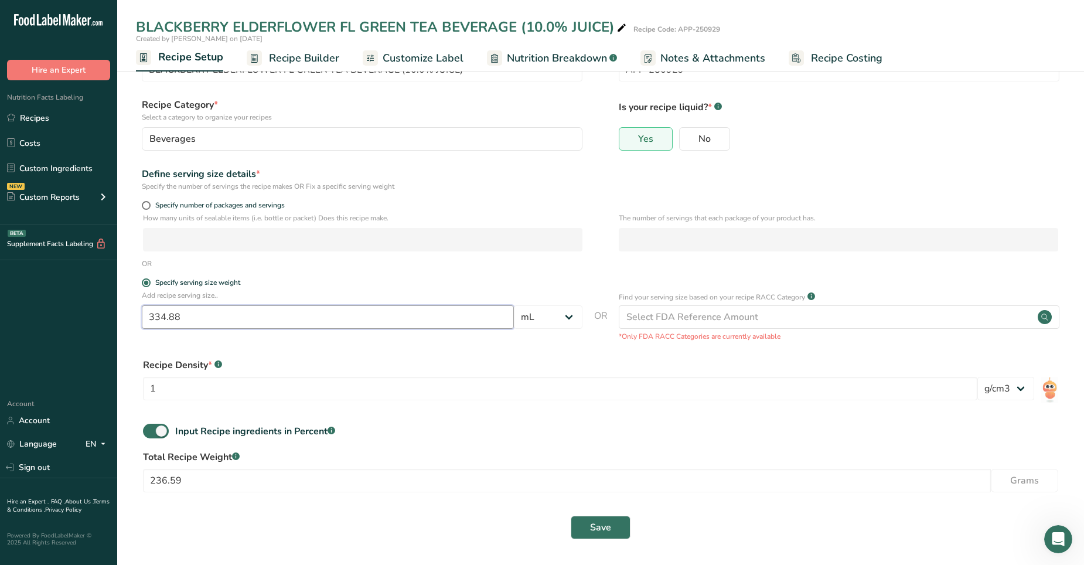
click at [159, 316] on input "334.88" at bounding box center [328, 316] width 372 height 23
click at [600, 353] on span "Save" at bounding box center [600, 527] width 21 height 14
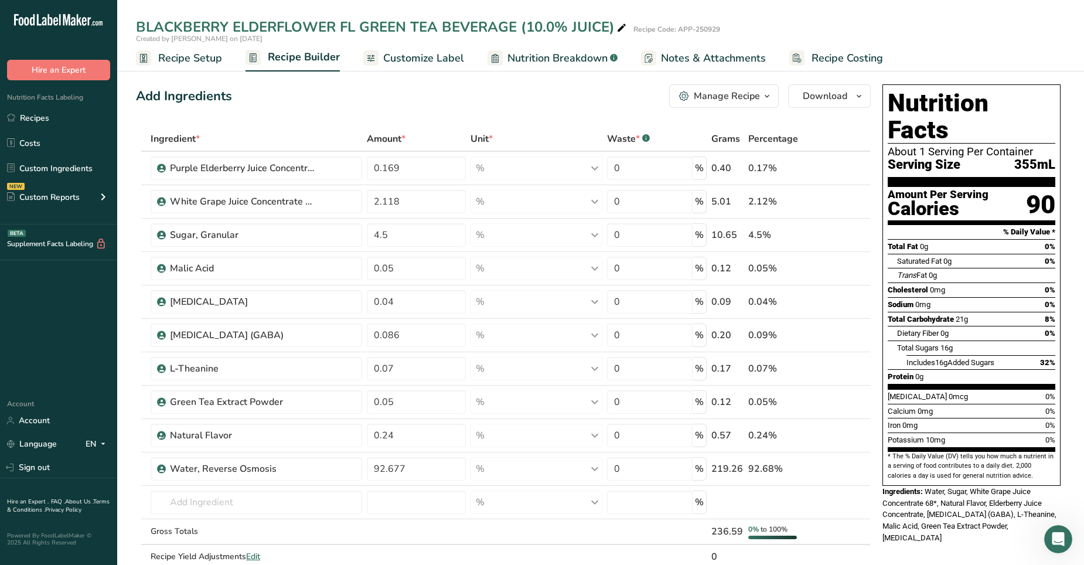
click at [708, 90] on icon "button" at bounding box center [766, 96] width 9 height 15
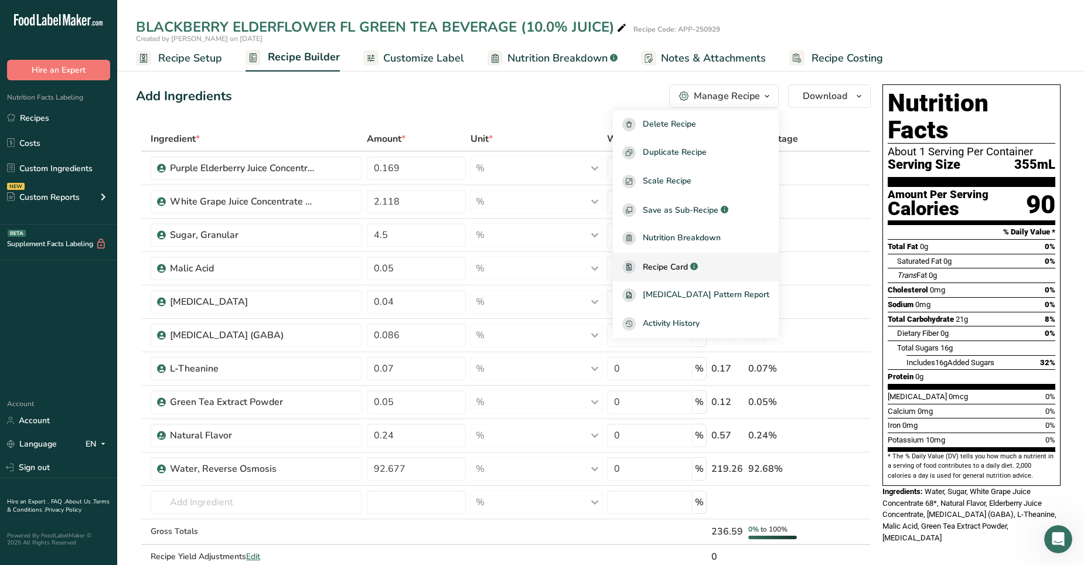
click at [688, 268] on span "Recipe Card" at bounding box center [665, 267] width 45 height 12
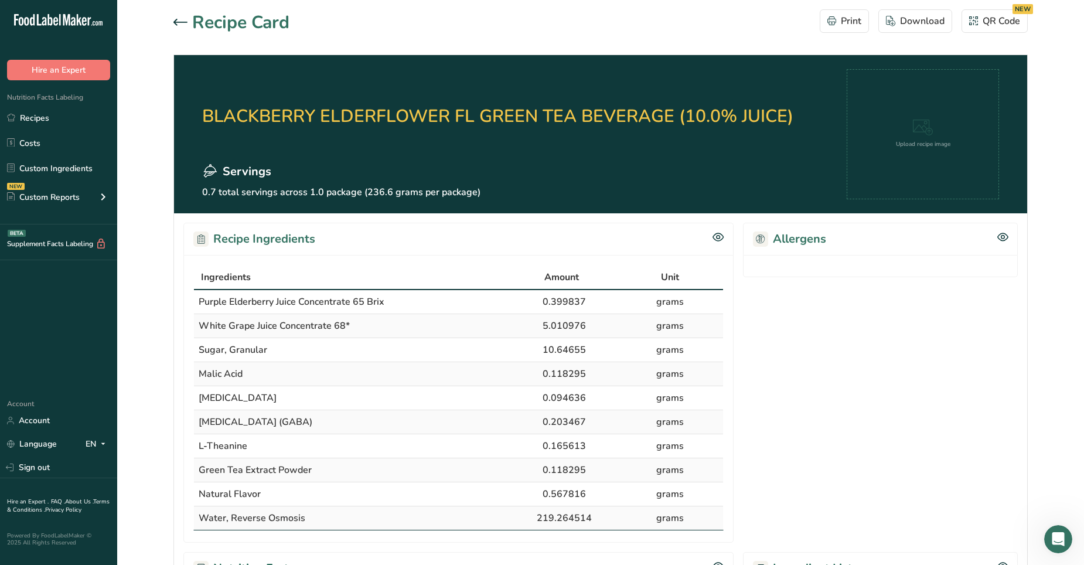
click at [186, 23] on icon at bounding box center [180, 22] width 14 height 7
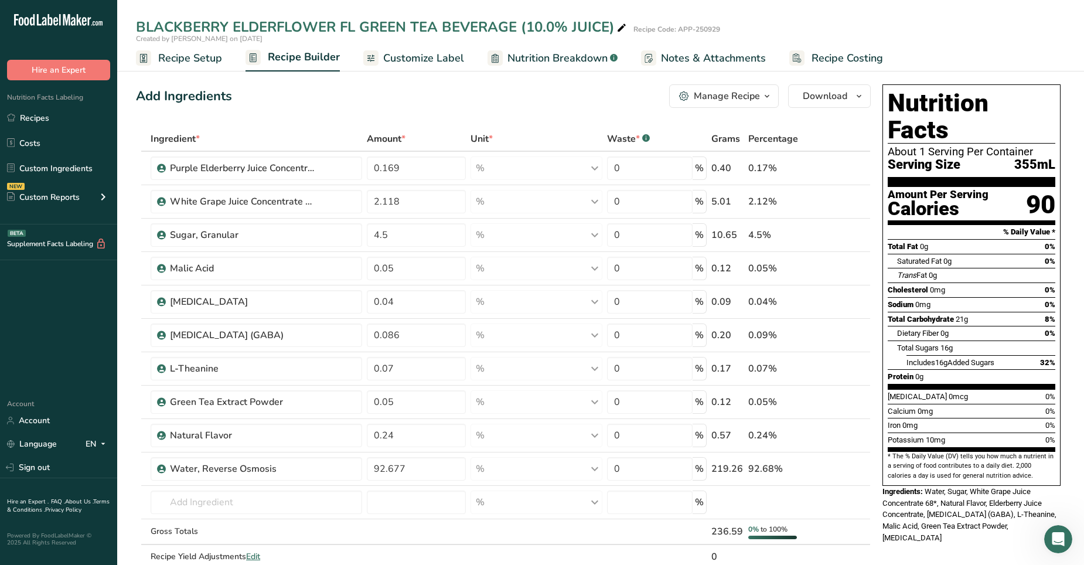
click at [197, 54] on span "Recipe Setup" at bounding box center [190, 58] width 64 height 16
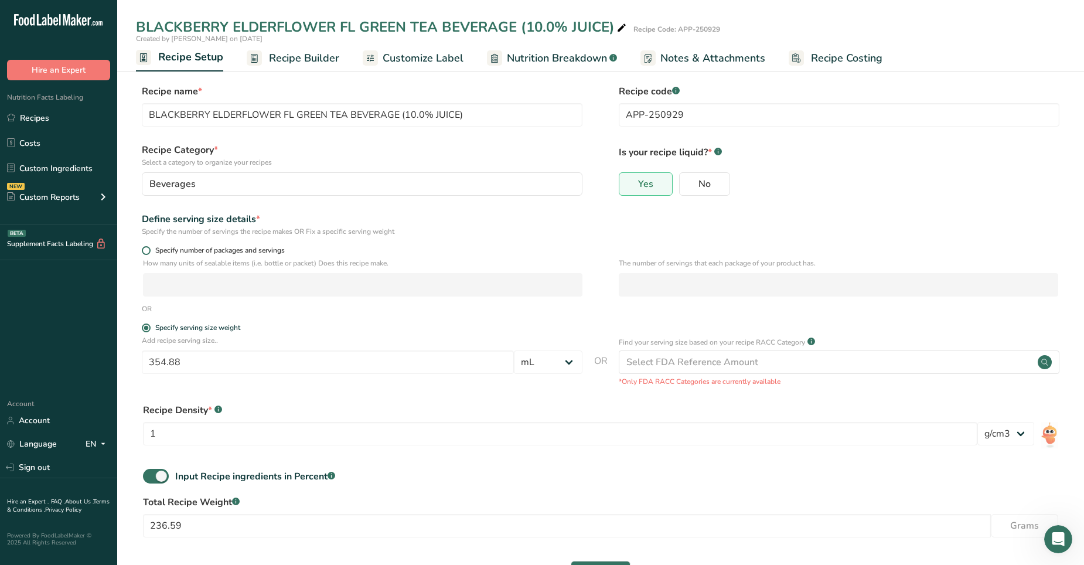
click at [148, 247] on span at bounding box center [146, 250] width 9 height 9
click at [148, 247] on input "Specify number of packages and servings" at bounding box center [146, 251] width 8 height 8
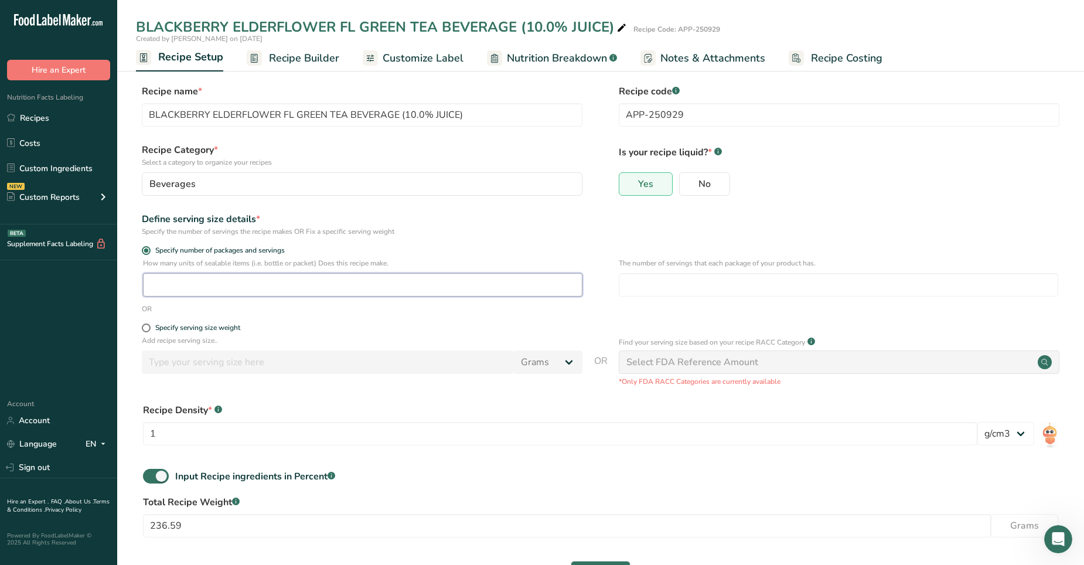
click at [172, 286] on input "number" at bounding box center [362, 284] width 439 height 23
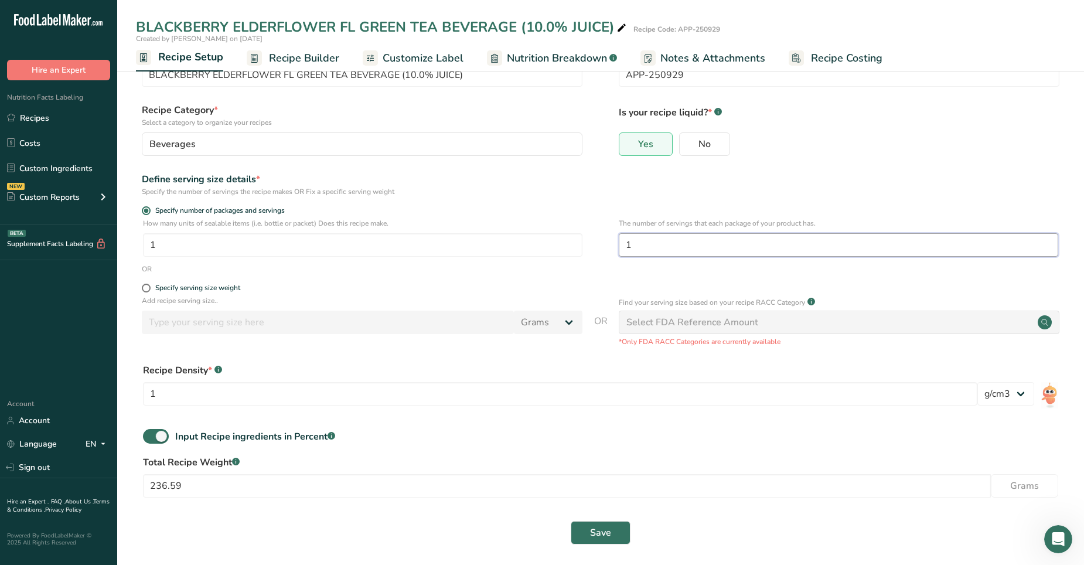
scroll to position [45, 0]
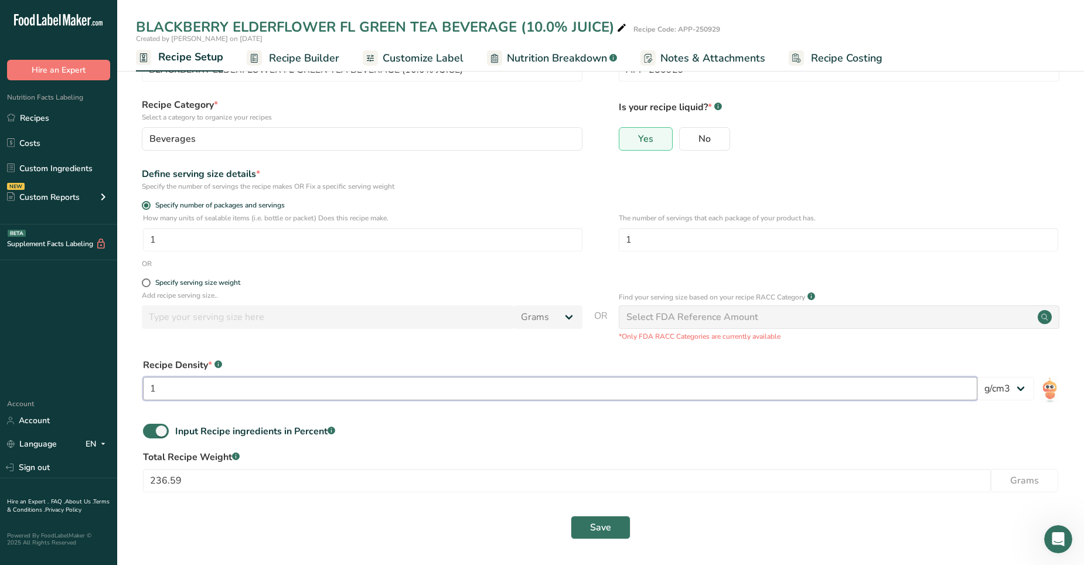
click at [162, 353] on input "1" at bounding box center [560, 388] width 834 height 23
click at [169, 353] on input "236.59" at bounding box center [567, 480] width 848 height 23
click at [184, 353] on input "236.59" at bounding box center [567, 480] width 848 height 23
click at [145, 282] on span at bounding box center [146, 282] width 9 height 9
click at [145, 282] on input "Specify serving size weight" at bounding box center [146, 283] width 8 height 8
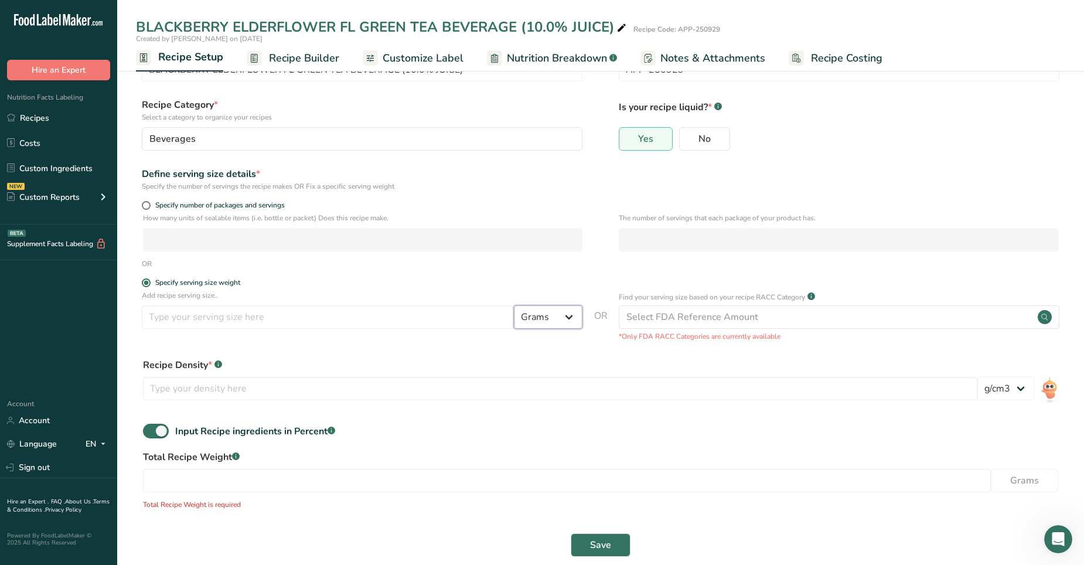
click at [567, 315] on select "Grams kg mg mcg lb oz l mL fl oz tbsp tsp cup qt gallon" at bounding box center [548, 316] width 69 height 23
click at [514, 305] on select "Grams kg mg mcg lb oz l mL fl oz tbsp tsp cup qt gallon" at bounding box center [548, 316] width 69 height 23
click at [213, 322] on input "number" at bounding box center [328, 316] width 372 height 23
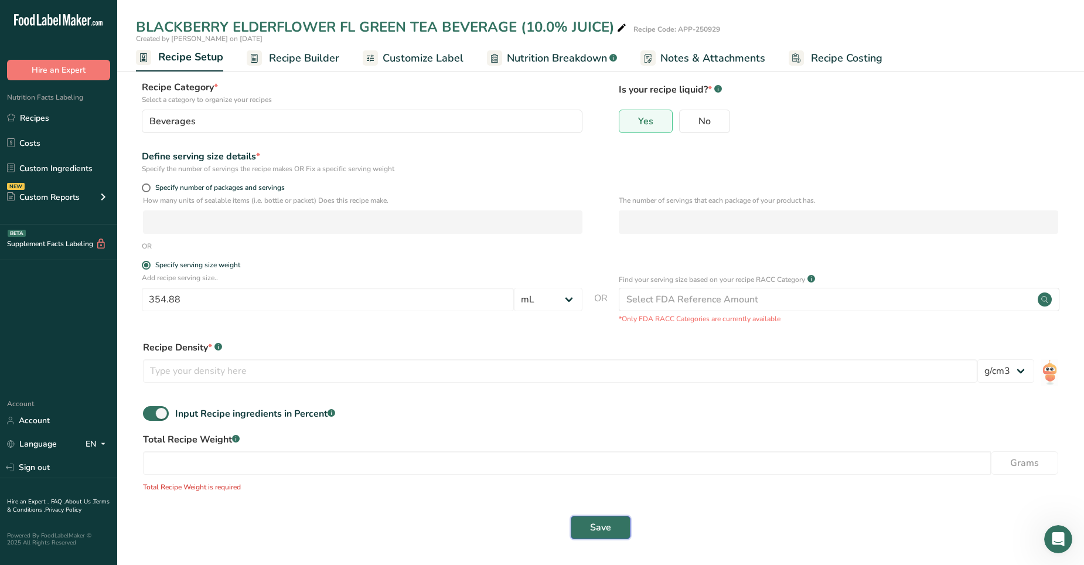
click at [591, 353] on span "Save" at bounding box center [600, 527] width 21 height 14
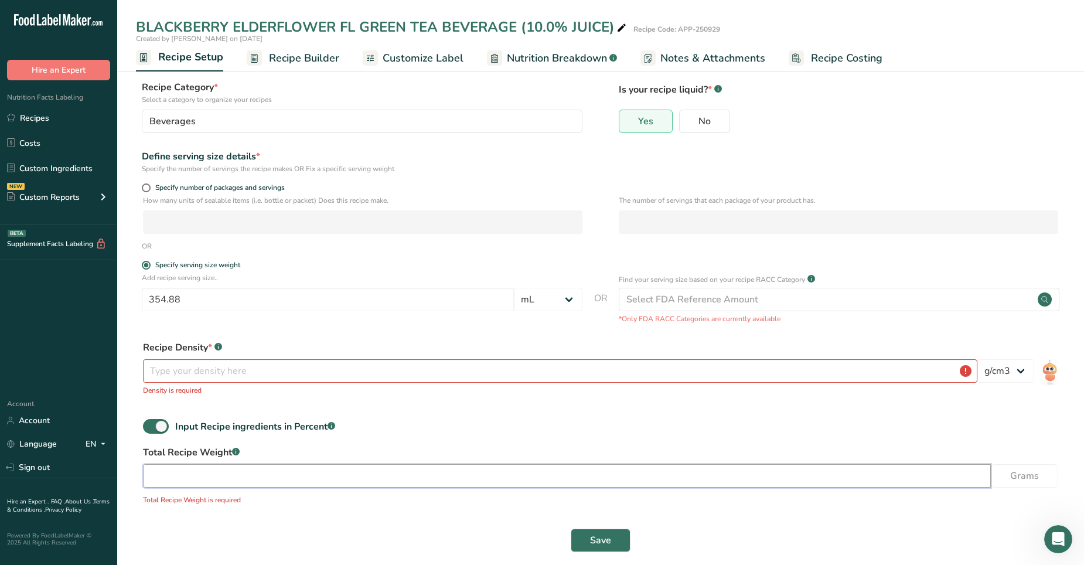
click at [220, 353] on input "number" at bounding box center [567, 475] width 848 height 23
click at [159, 353] on input "number" at bounding box center [560, 370] width 834 height 23
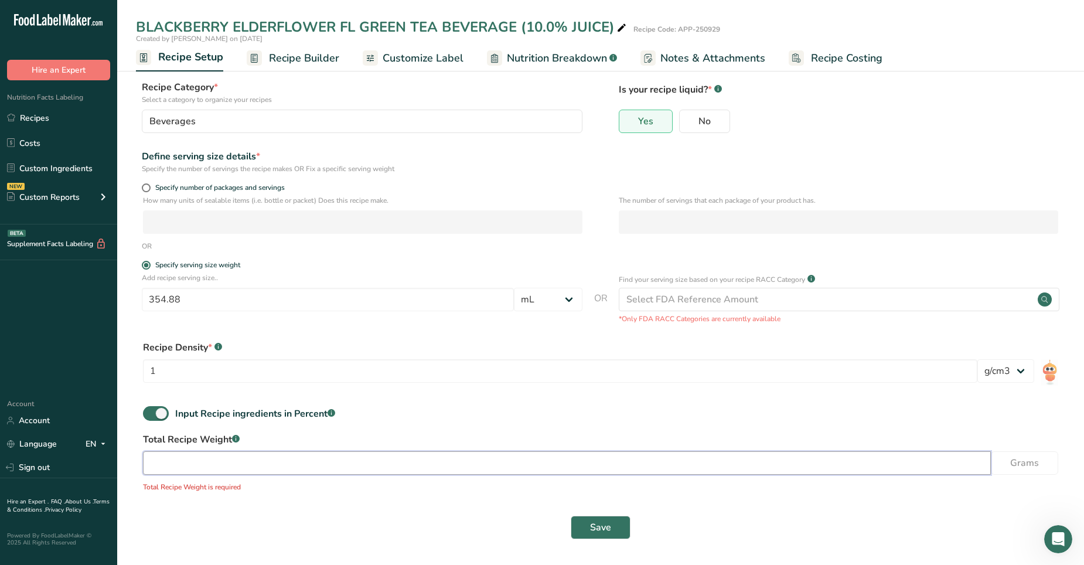
click at [162, 353] on input "number" at bounding box center [567, 462] width 848 height 23
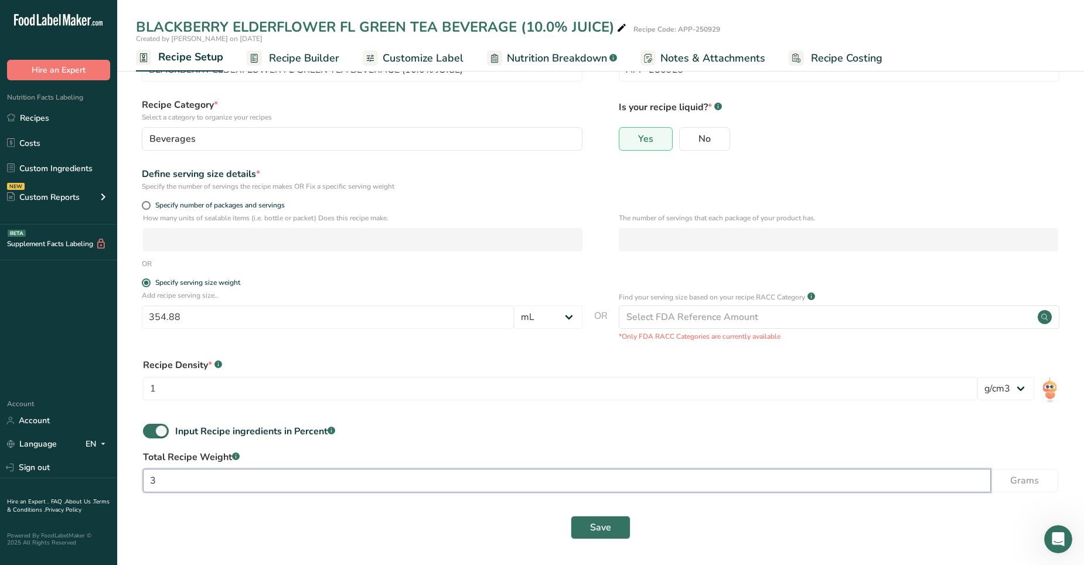
scroll to position [45, 0]
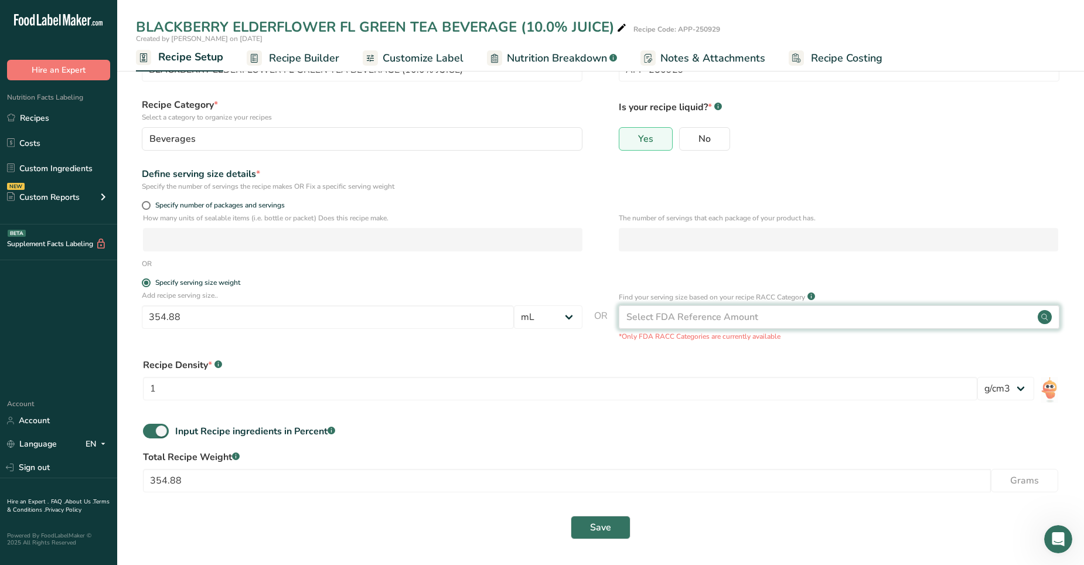
click at [708, 312] on circle at bounding box center [1044, 317] width 14 height 14
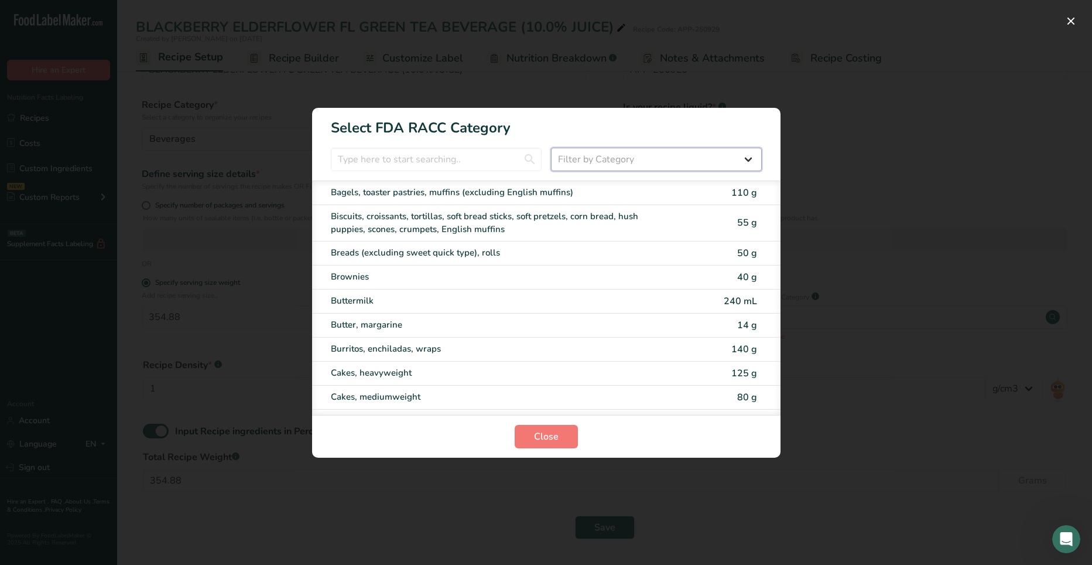
click at [708, 157] on select "Filter by Category All Bakery products Beverages Cereals and other grain produc…" at bounding box center [656, 159] width 211 height 23
click at [551, 148] on select "Filter by Category All Bakery products Beverages Cereals and other grain produc…" at bounding box center [656, 159] width 211 height 23
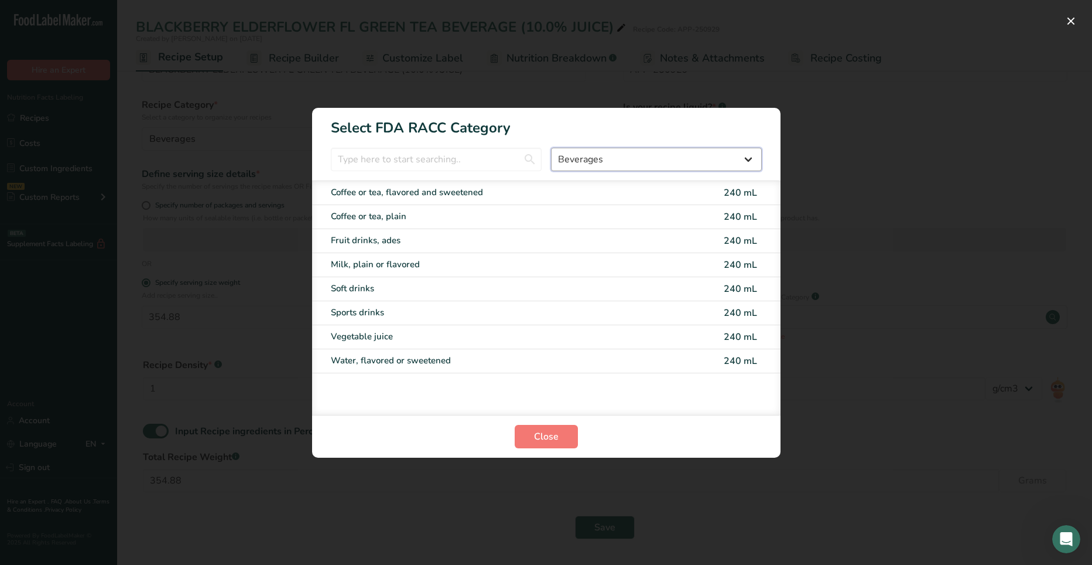
click at [708, 158] on select "All Bakery products Beverages Cereals and other grain products Dairy products a…" at bounding box center [656, 159] width 211 height 23
click at [551, 148] on select "All Bakery products Beverages Cereals and other grain products Dairy products a…" at bounding box center [656, 159] width 211 height 23
click at [511, 157] on input "RACC Category Selection Modal" at bounding box center [436, 159] width 211 height 23
click at [548, 353] on span "Close" at bounding box center [546, 436] width 25 height 14
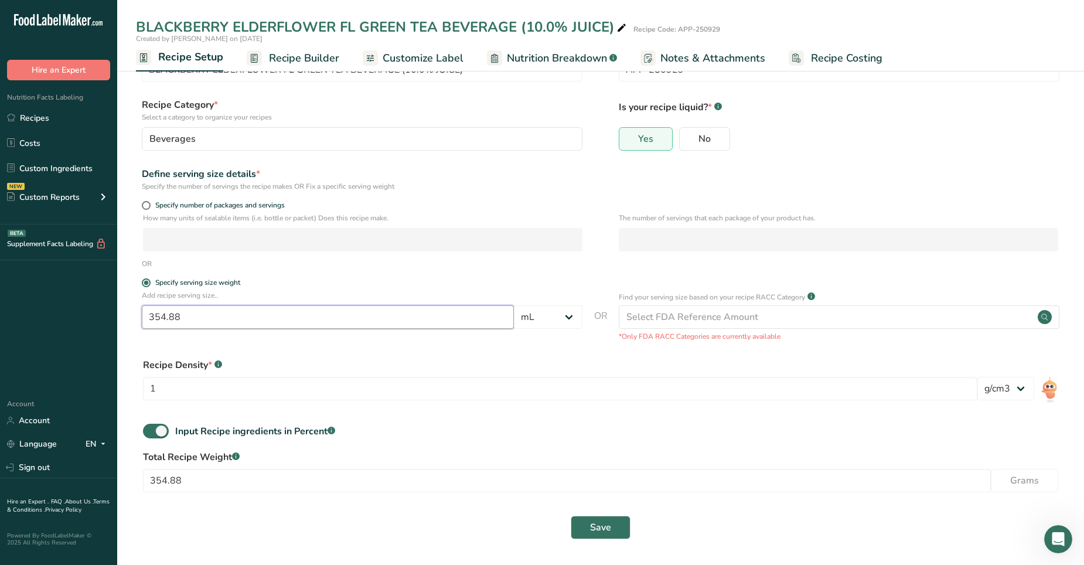
click at [202, 306] on input "354.88" at bounding box center [328, 316] width 372 height 23
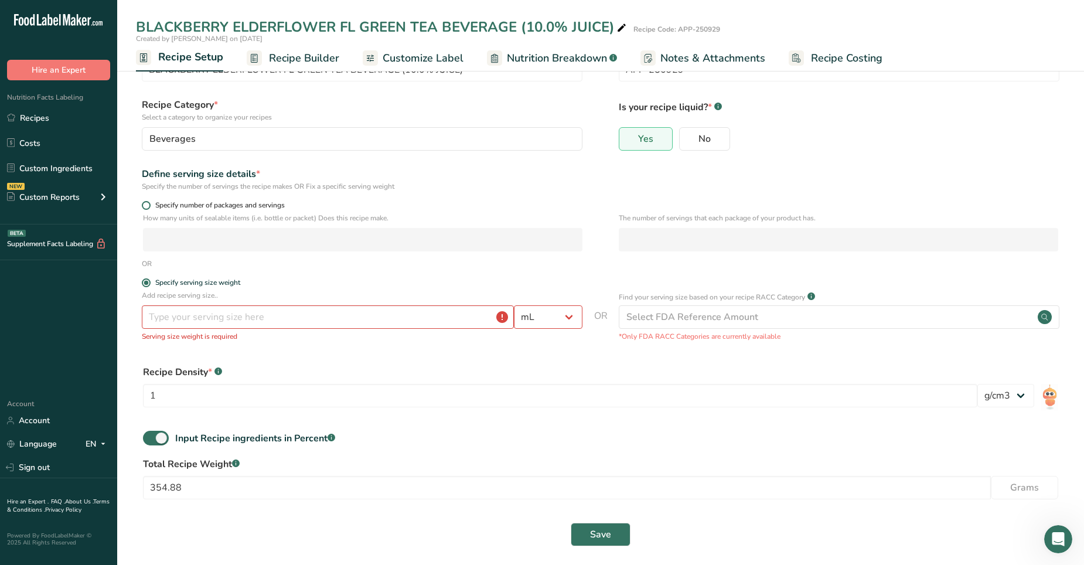
click at [145, 206] on span at bounding box center [146, 205] width 9 height 9
click at [145, 206] on input "Specify number of packages and servings" at bounding box center [146, 206] width 8 height 8
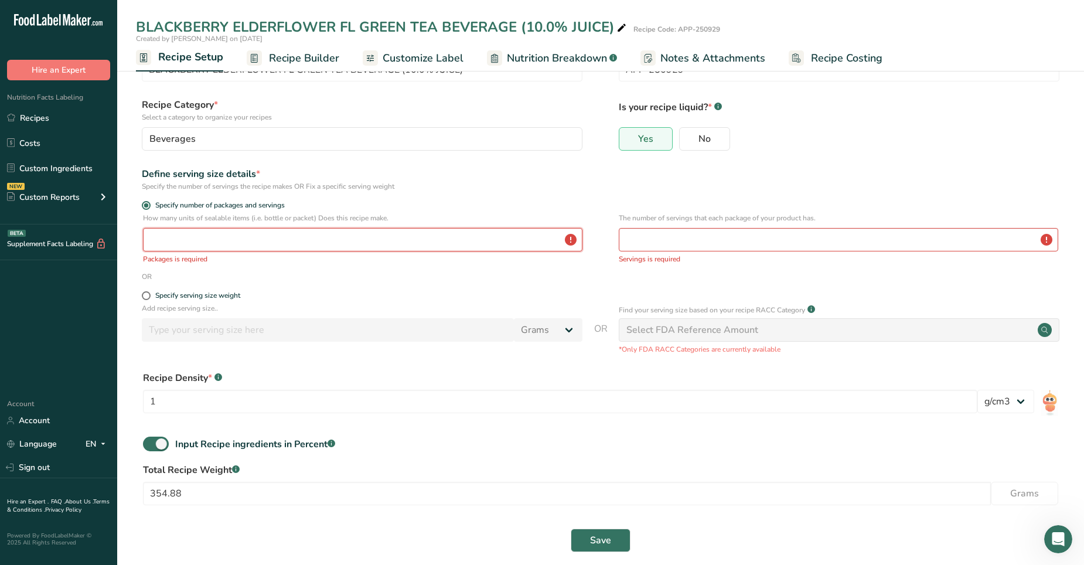
click at [160, 243] on input "number" at bounding box center [362, 239] width 439 height 23
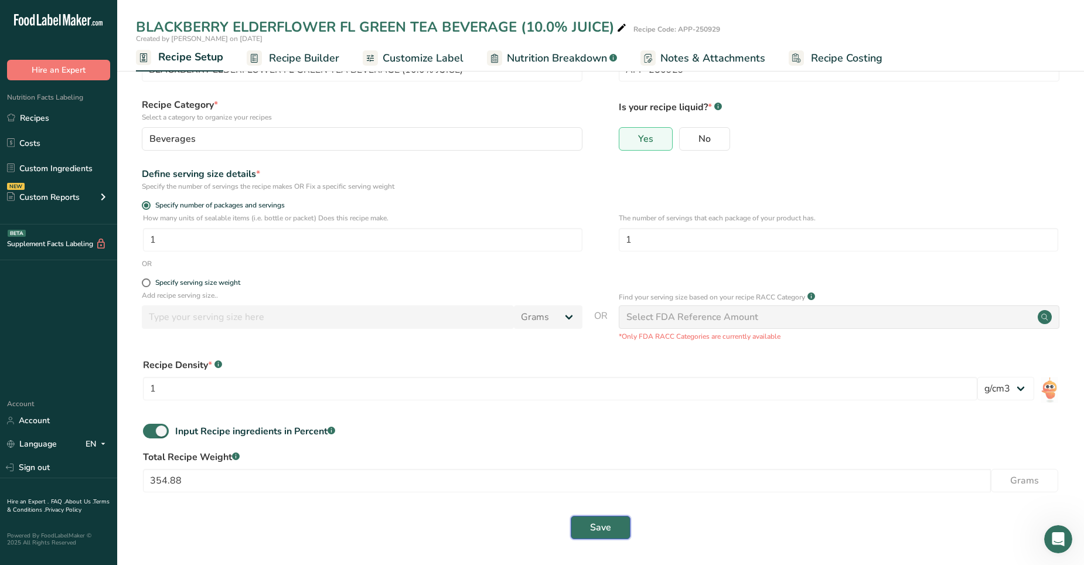
click at [600, 353] on span "Save" at bounding box center [600, 527] width 21 height 14
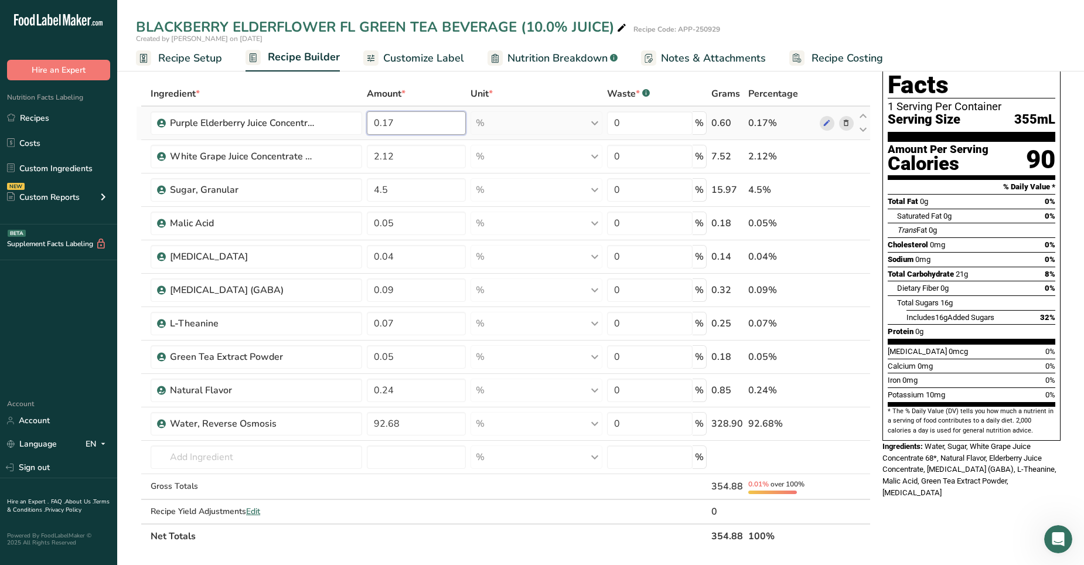
click at [392, 118] on input "0.17" at bounding box center [416, 122] width 99 height 23
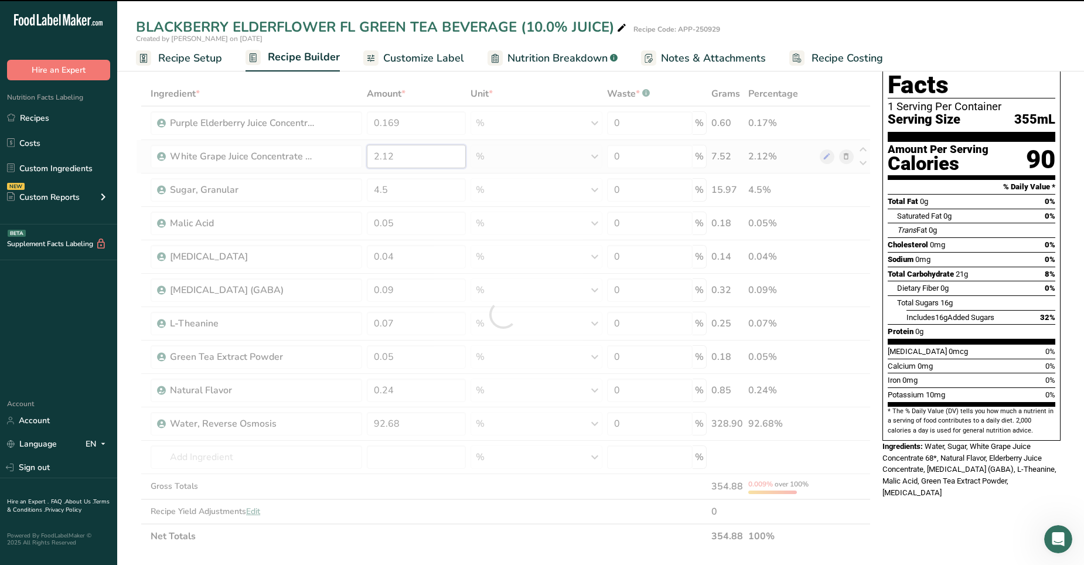
click at [395, 158] on div "Ingredient * Amount * Unit * Waste * .a-a{fill:#347362;}.b-a{fill:#fff;} Grams …" at bounding box center [503, 314] width 735 height 467
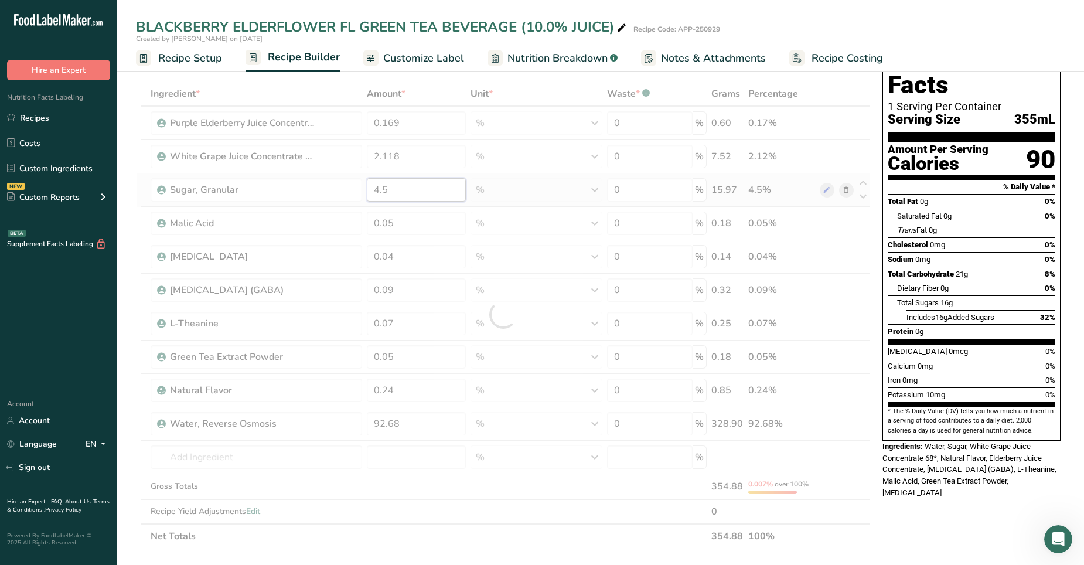
click at [396, 190] on div "Ingredient * Amount * Unit * Waste * .a-a{fill:#347362;}.b-a{fill:#fff;} Grams …" at bounding box center [503, 314] width 735 height 467
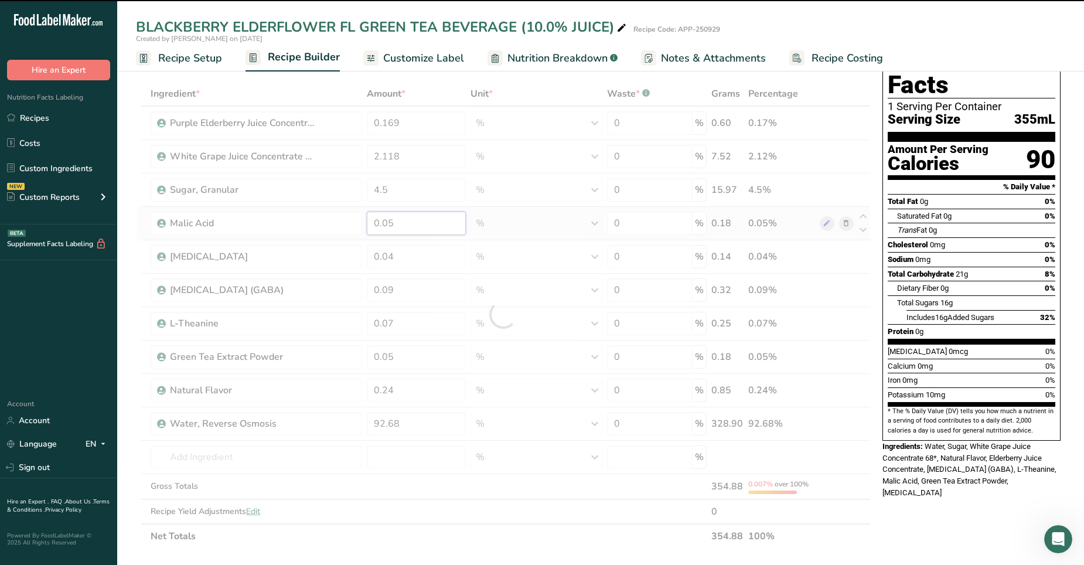
click at [399, 221] on div "Ingredient * Amount * Unit * Waste * .a-a{fill:#347362;}.b-a{fill:#fff;} Grams …" at bounding box center [503, 314] width 735 height 467
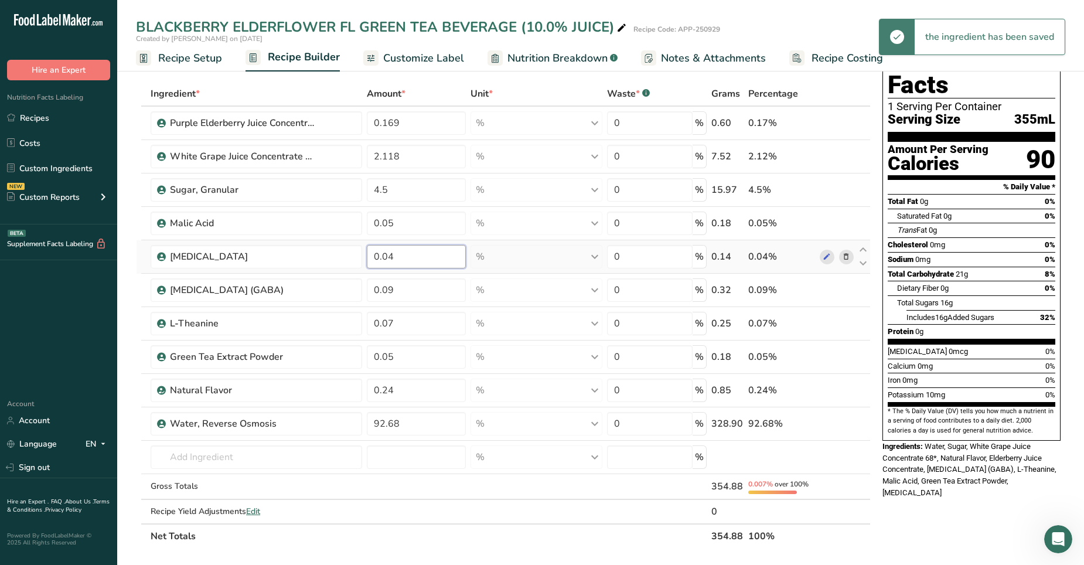
click at [402, 253] on div "Ingredient * Amount * Unit * Waste * .a-a{fill:#347362;}.b-a{fill:#fff;} Grams …" at bounding box center [503, 314] width 735 height 467
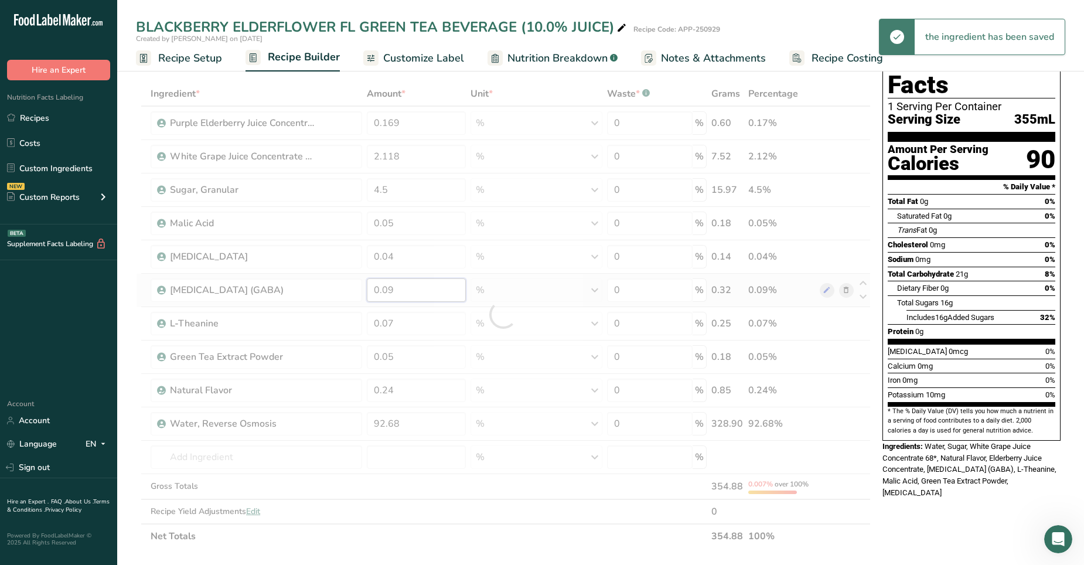
click at [403, 289] on div "Ingredient * Amount * Unit * Waste * .a-a{fill:#347362;}.b-a{fill:#fff;} Grams …" at bounding box center [503, 314] width 735 height 467
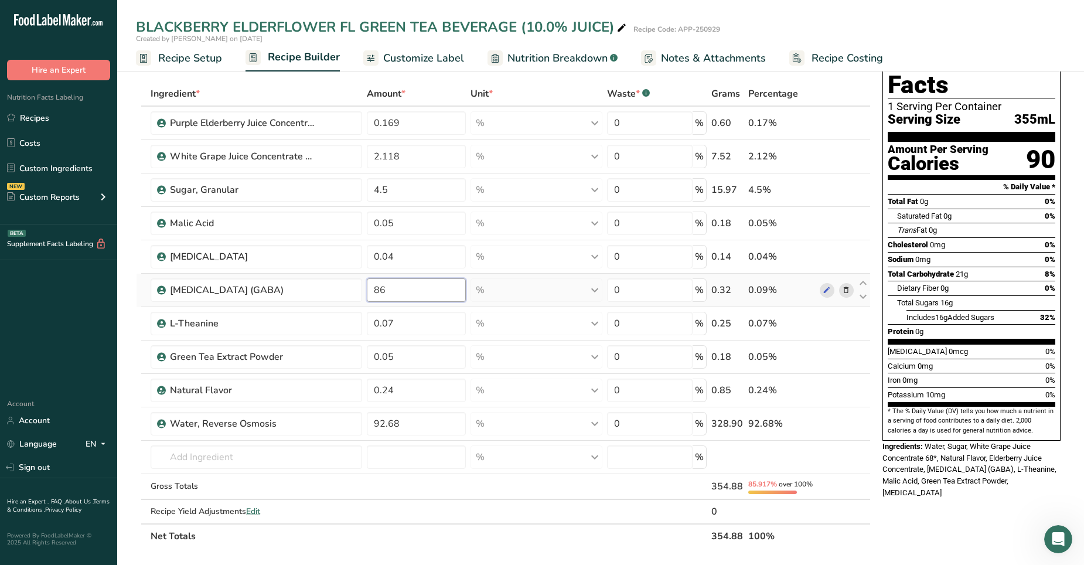
click at [371, 289] on input "86" at bounding box center [416, 289] width 99 height 23
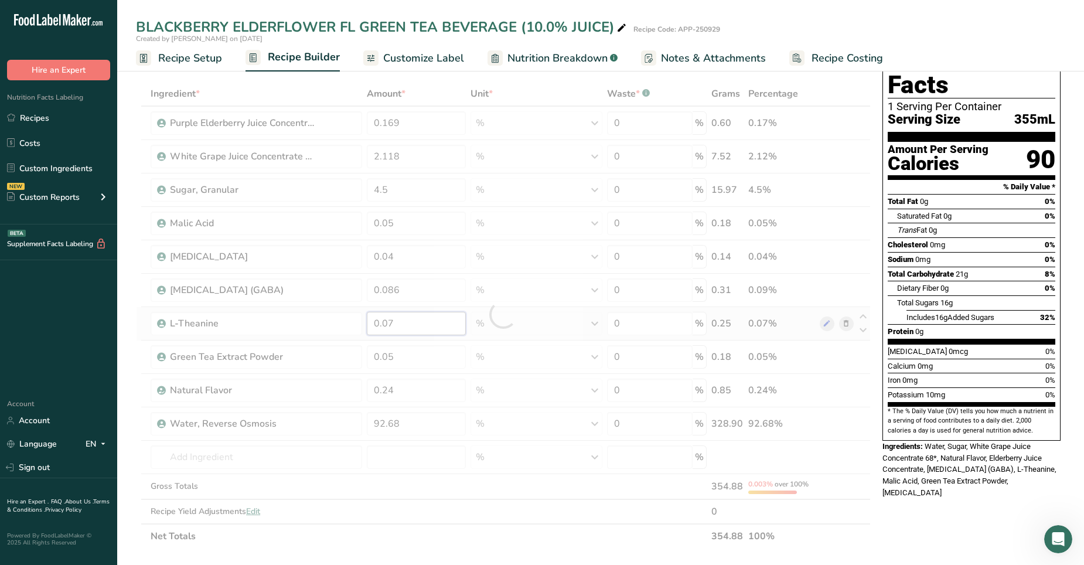
click at [407, 326] on div "Ingredient * Amount * Unit * Waste * .a-a{fill:#347362;}.b-a{fill:#fff;} Grams …" at bounding box center [503, 314] width 735 height 467
click at [405, 351] on div "Ingredient * Amount * Unit * Waste * .a-a{fill:#347362;}.b-a{fill:#fff;} Grams …" at bounding box center [503, 314] width 735 height 467
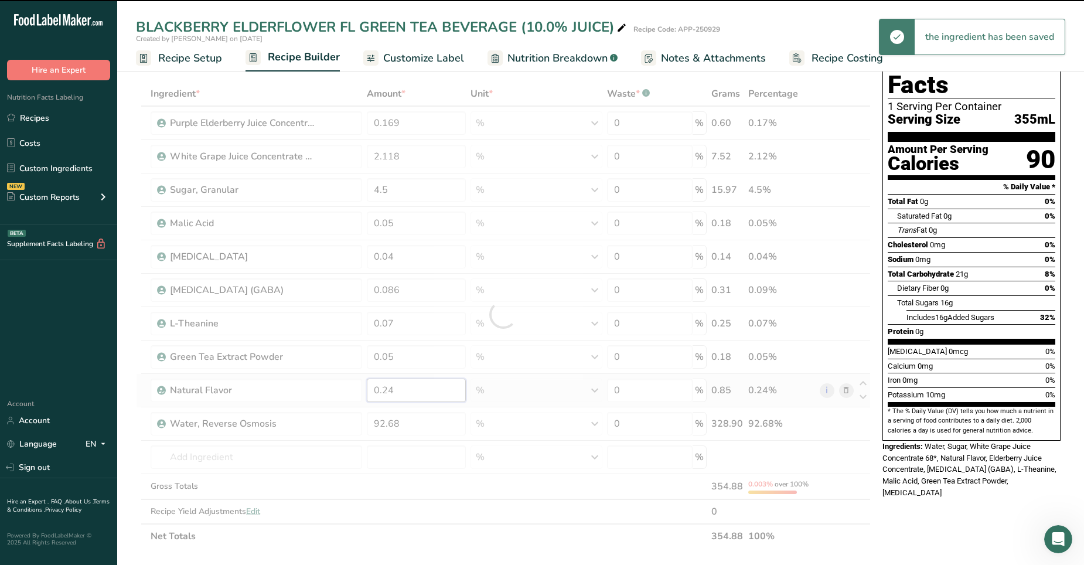
click at [404, 353] on div "Ingredient * Amount * Unit * Waste * .a-a{fill:#347362;}.b-a{fill:#fff;} Grams …" at bounding box center [503, 314] width 735 height 467
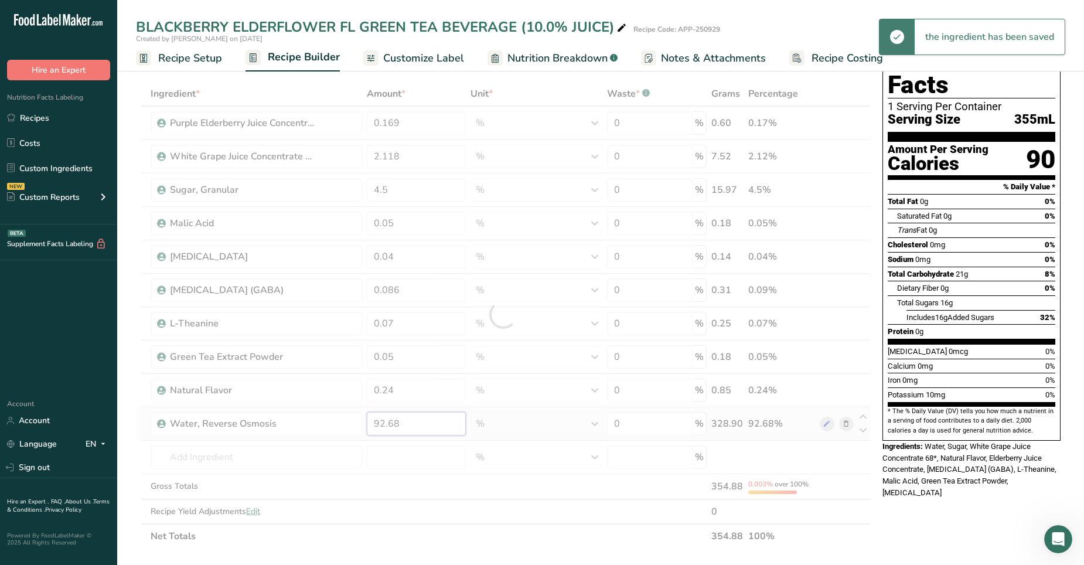
click at [406, 353] on div "Ingredient * Amount * Unit * Waste * .a-a{fill:#347362;}.b-a{fill:#fff;} Grams …" at bounding box center [503, 314] width 735 height 467
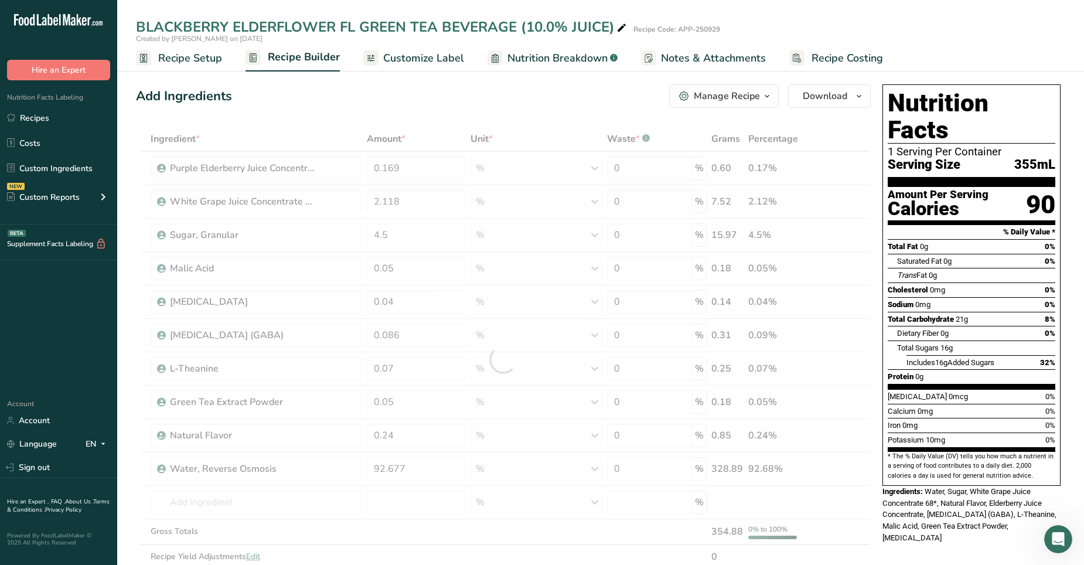
click at [413, 56] on span "Customize Label" at bounding box center [423, 58] width 81 height 16
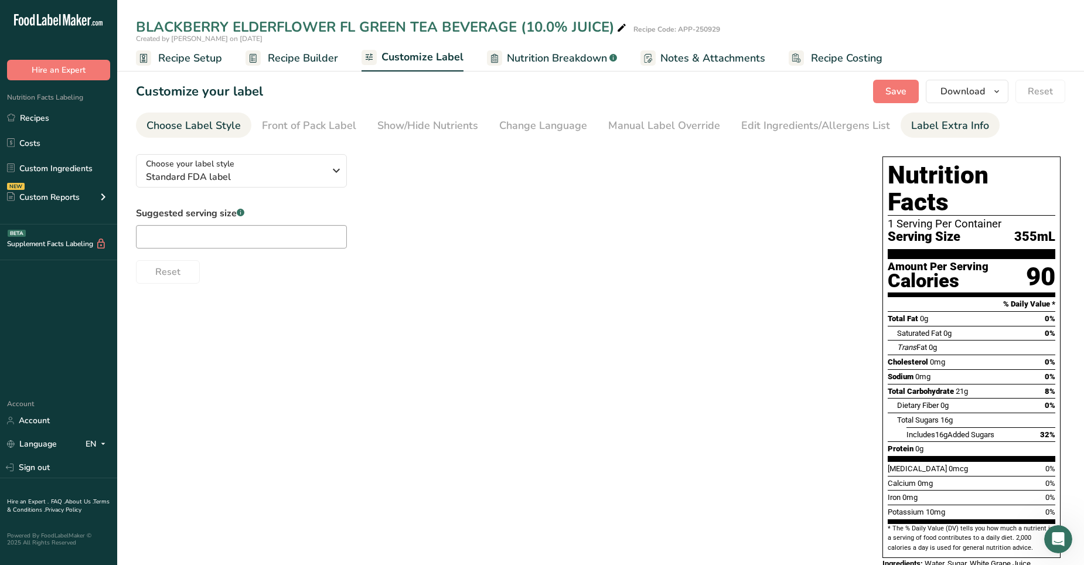
click at [708, 125] on div "Label Extra Info" at bounding box center [950, 126] width 78 height 16
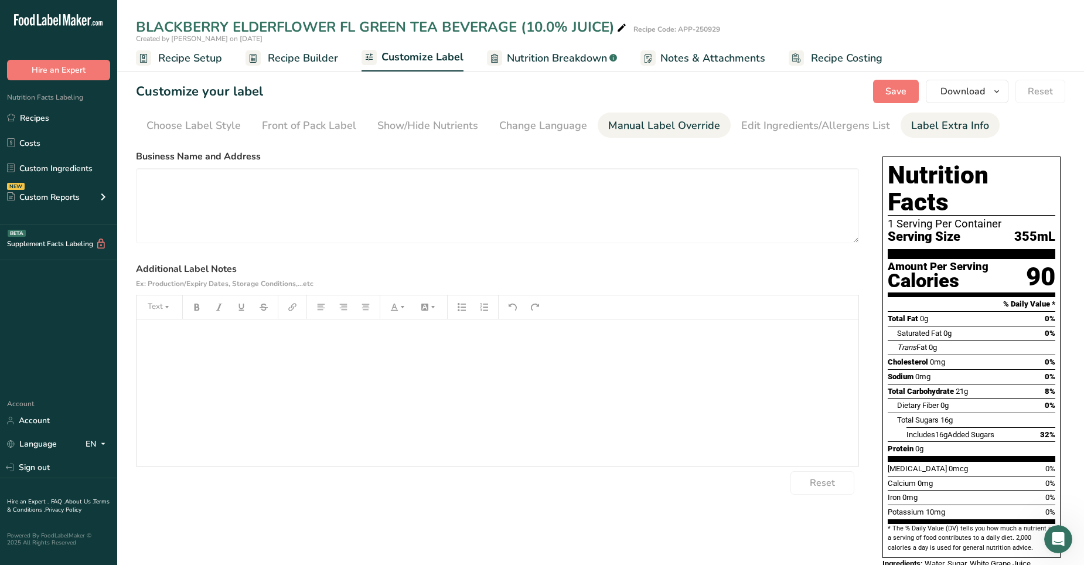
click at [623, 124] on div "Manual Label Override" at bounding box center [664, 126] width 112 height 16
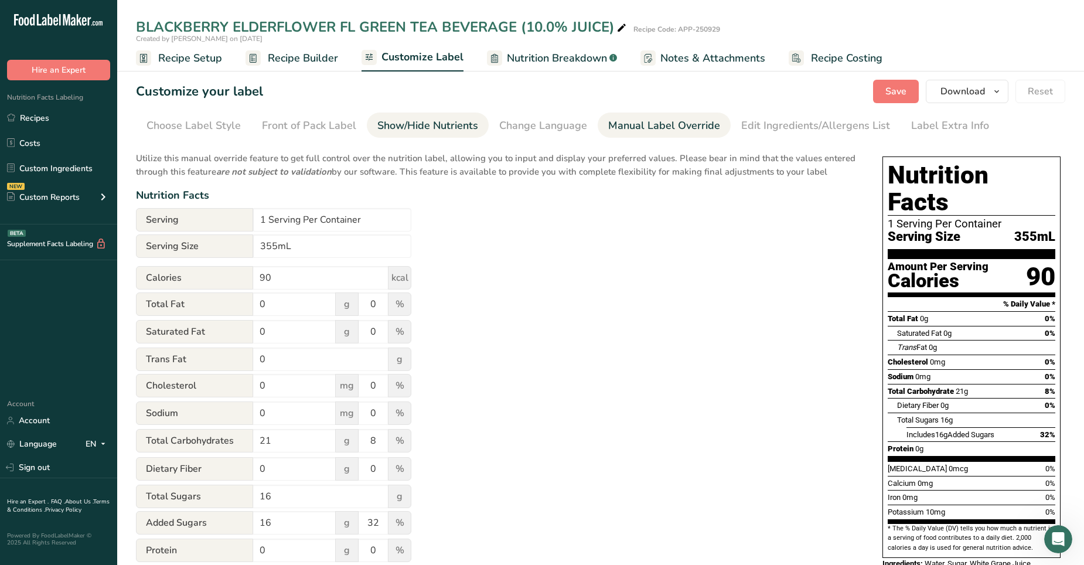
click at [411, 118] on div "Show/Hide Nutrients" at bounding box center [427, 126] width 101 height 16
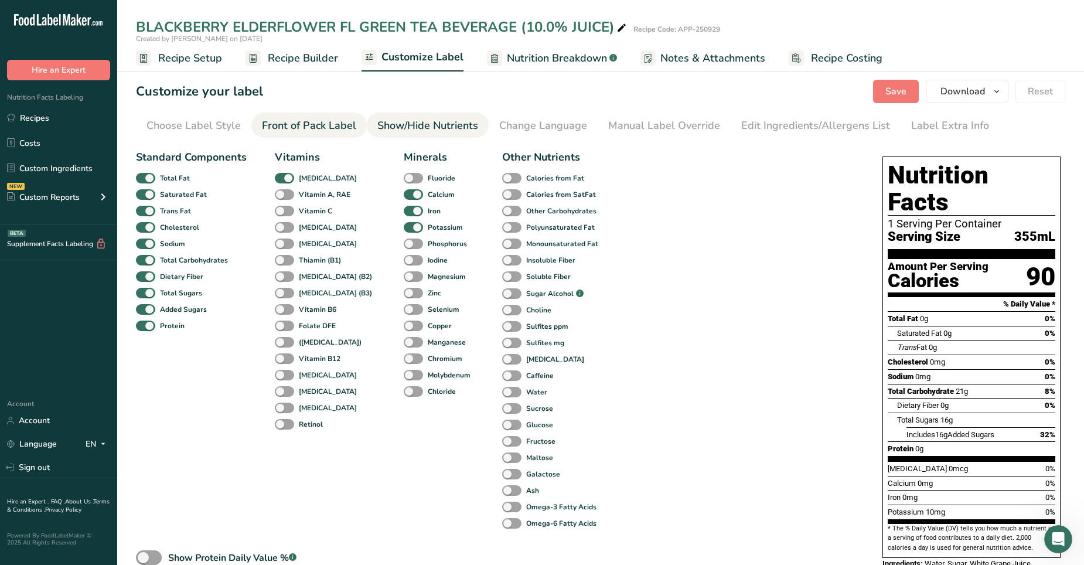
click at [319, 124] on div "Front of Pack Label" at bounding box center [309, 126] width 94 height 16
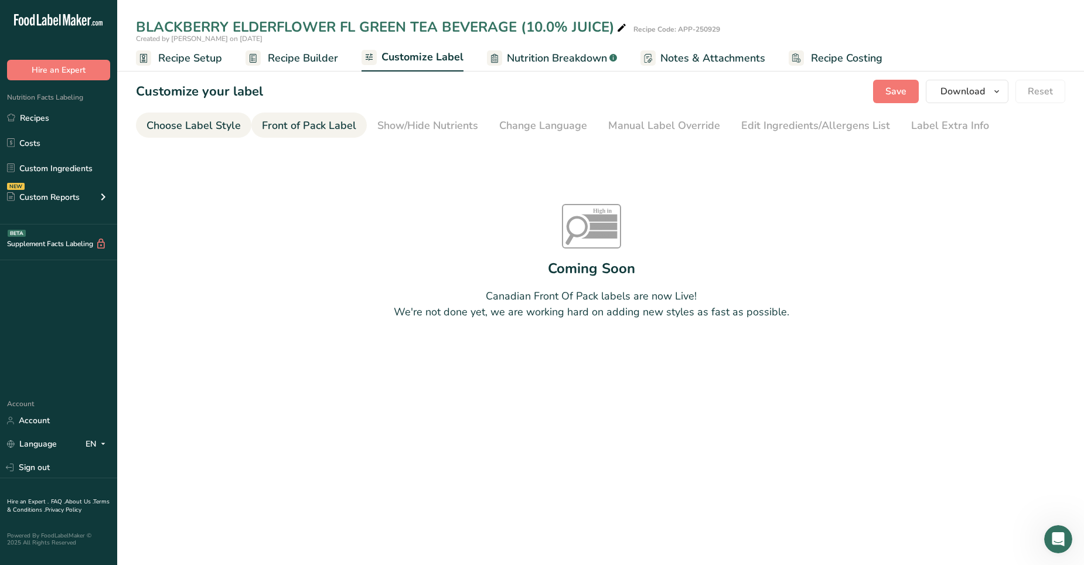
click at [214, 124] on div "Choose Label Style" at bounding box center [193, 126] width 94 height 16
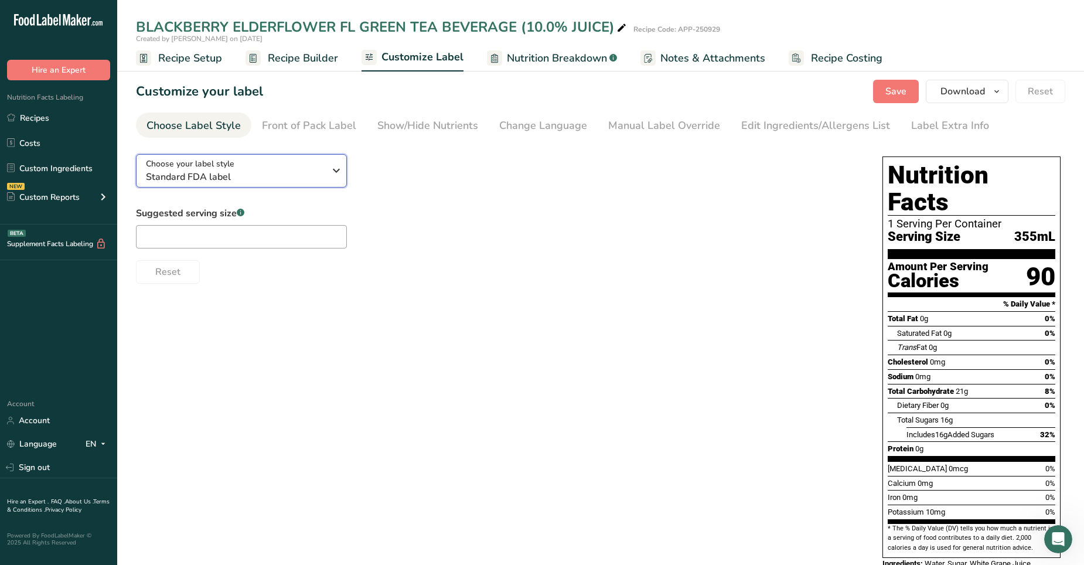
click at [334, 171] on icon "button" at bounding box center [336, 170] width 14 height 21
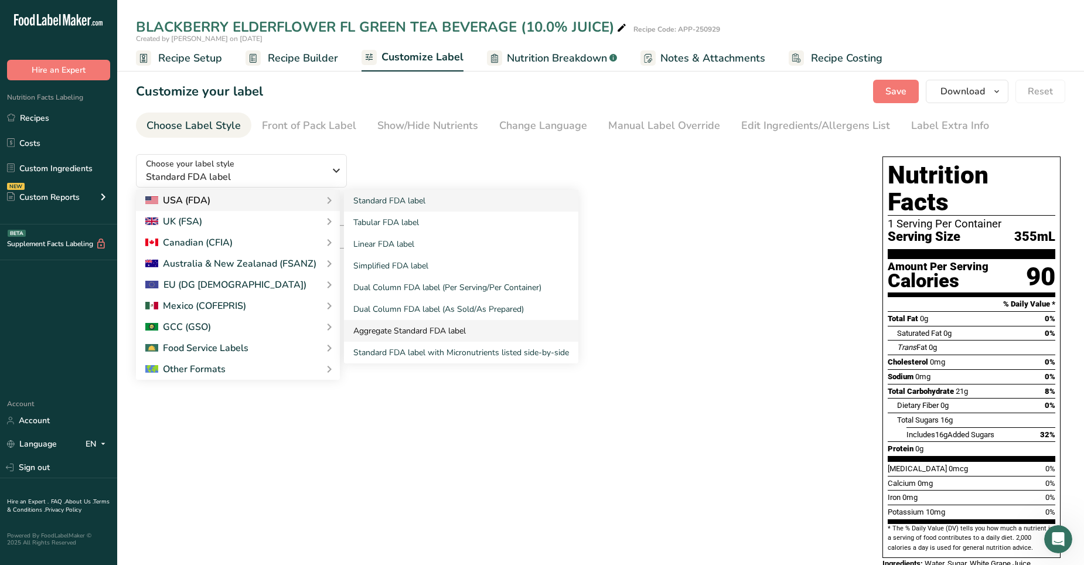
click at [422, 333] on link "Aggregate Standard FDA label" at bounding box center [461, 331] width 234 height 22
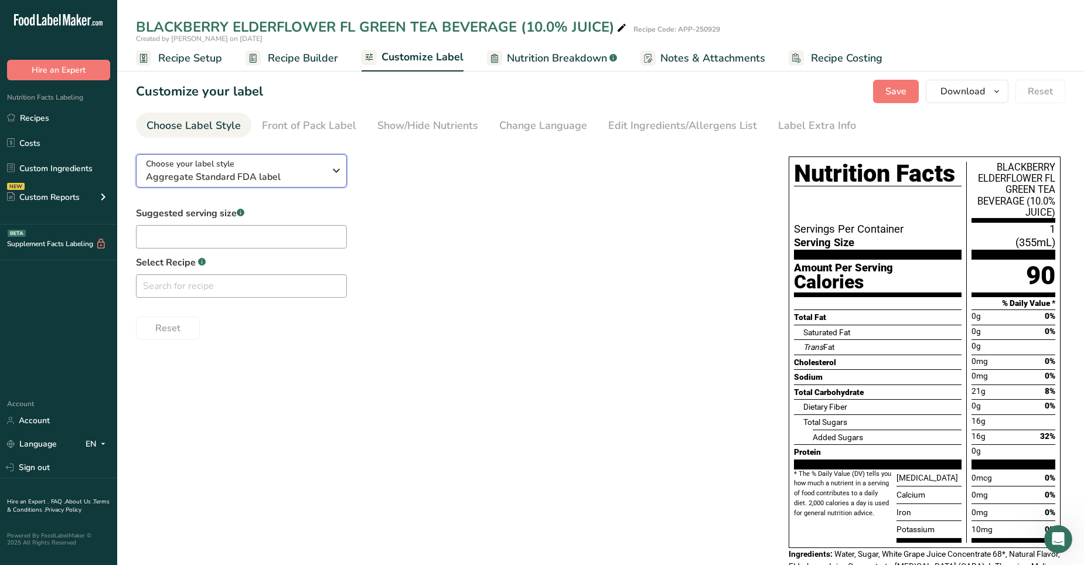
click at [332, 170] on icon "button" at bounding box center [336, 170] width 14 height 21
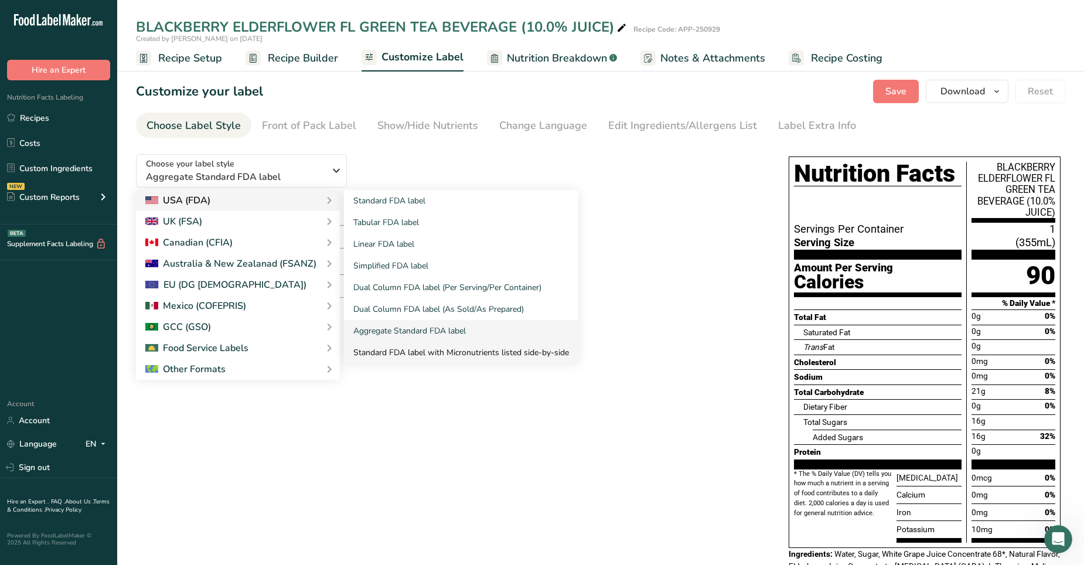
click at [448, 353] on link "Standard FDA label with Micronutrients listed side-by-side" at bounding box center [461, 352] width 234 height 22
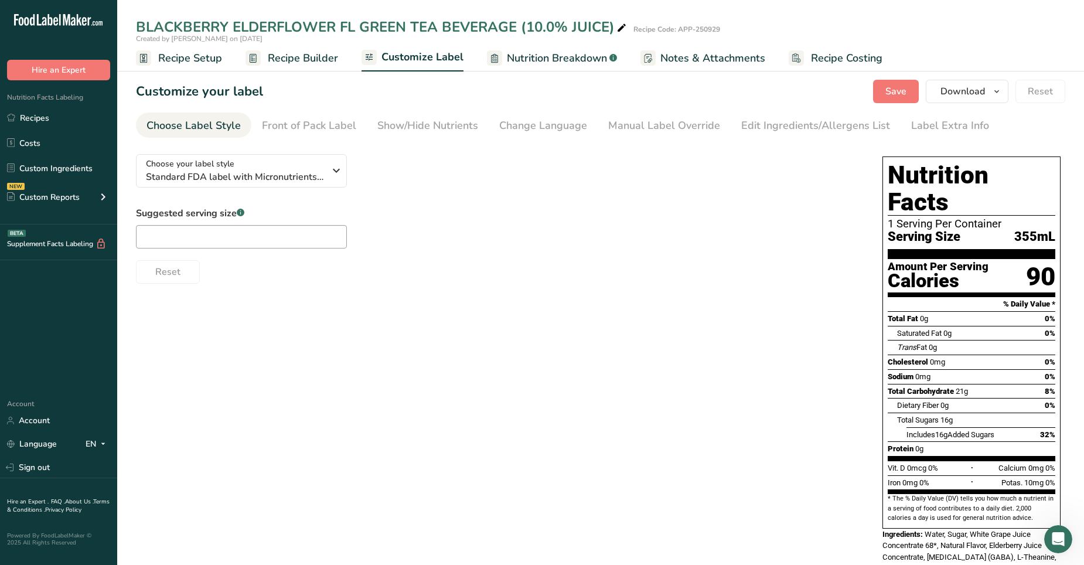
click at [292, 55] on span "Recipe Builder" at bounding box center [303, 58] width 70 height 16
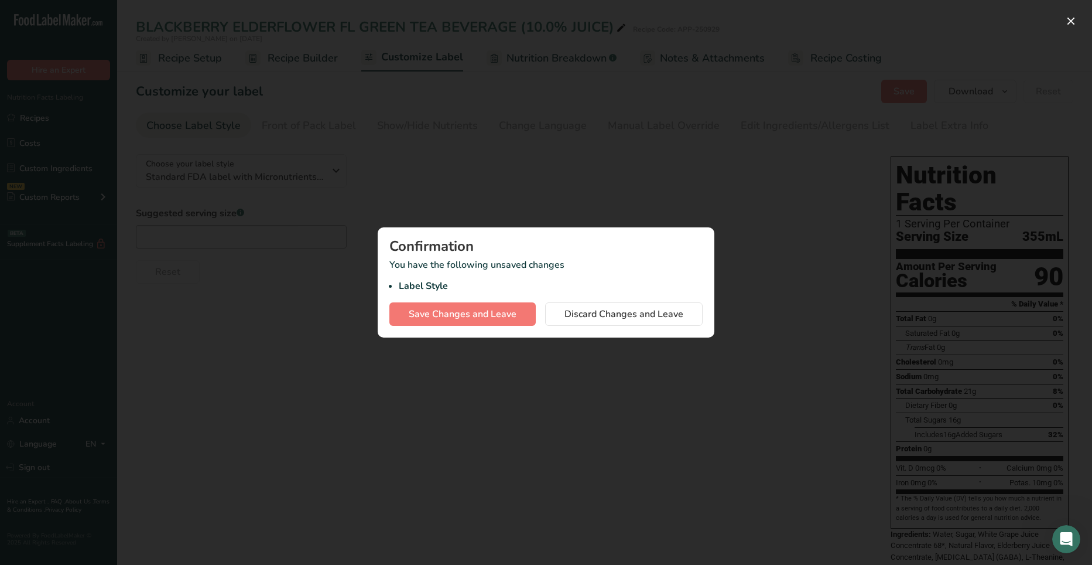
click at [474, 336] on div "Confirmation You have the following unsaved changes Label Style Save Changes an…" at bounding box center [546, 282] width 337 height 110
click at [529, 353] on div at bounding box center [546, 282] width 1092 height 565
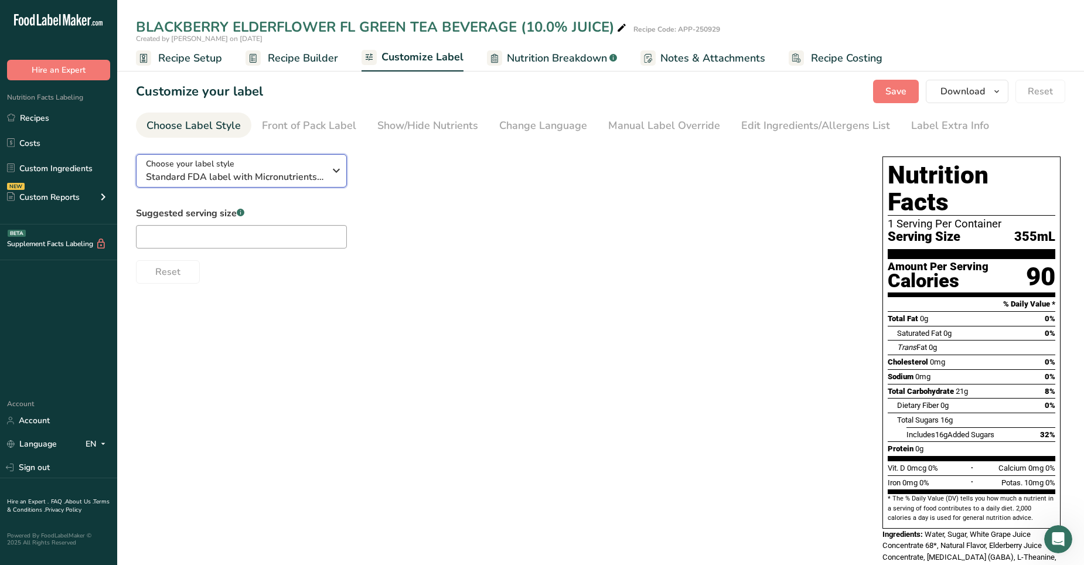
click at [334, 170] on icon "button" at bounding box center [336, 170] width 14 height 21
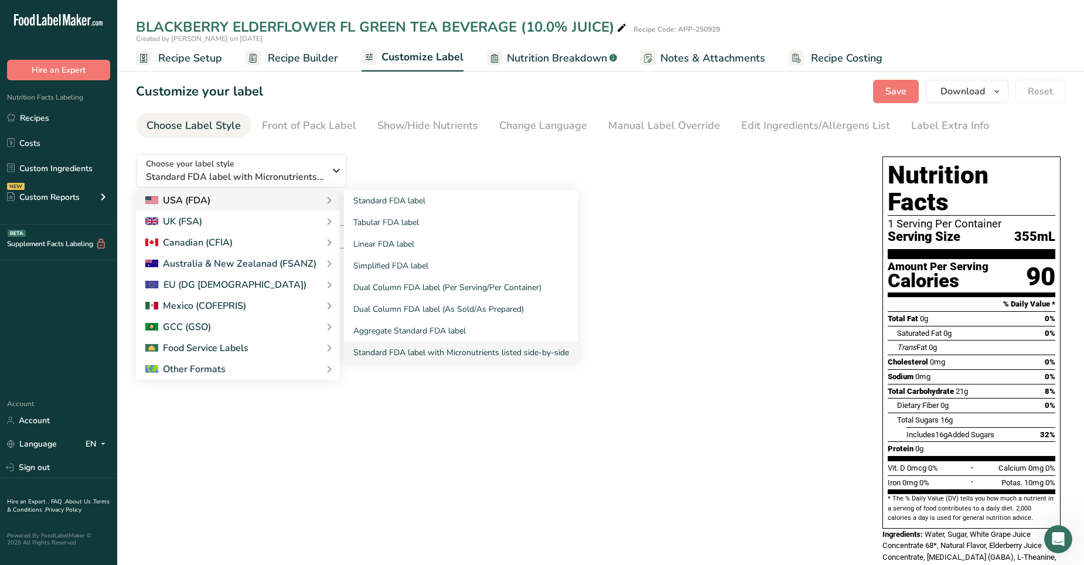
click at [216, 204] on div "USA (FDA)" at bounding box center [237, 200] width 185 height 14
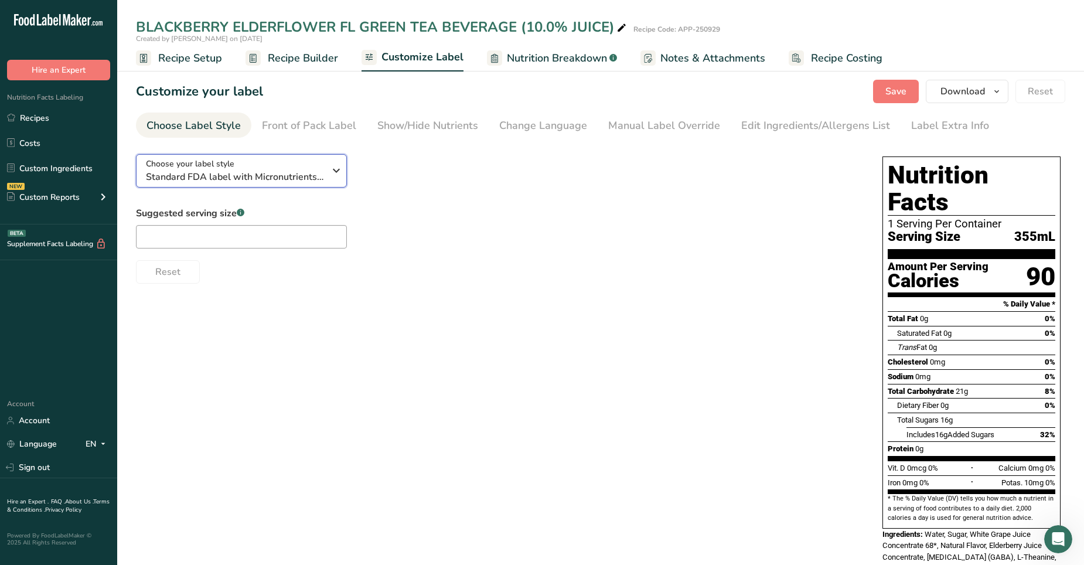
click at [333, 165] on icon "button" at bounding box center [336, 170] width 14 height 21
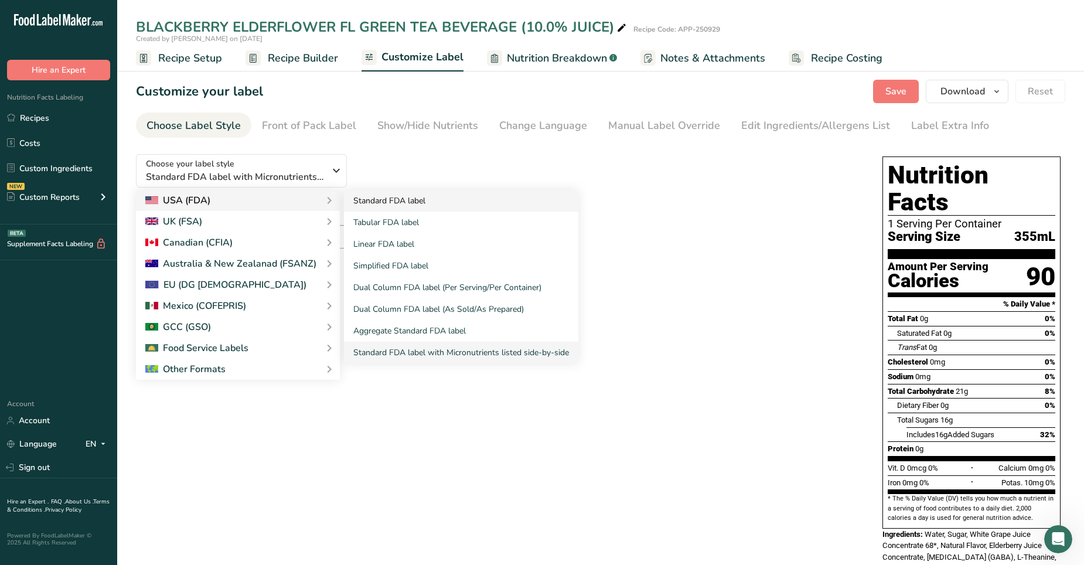
click at [380, 195] on link "Standard FDA label" at bounding box center [461, 201] width 234 height 22
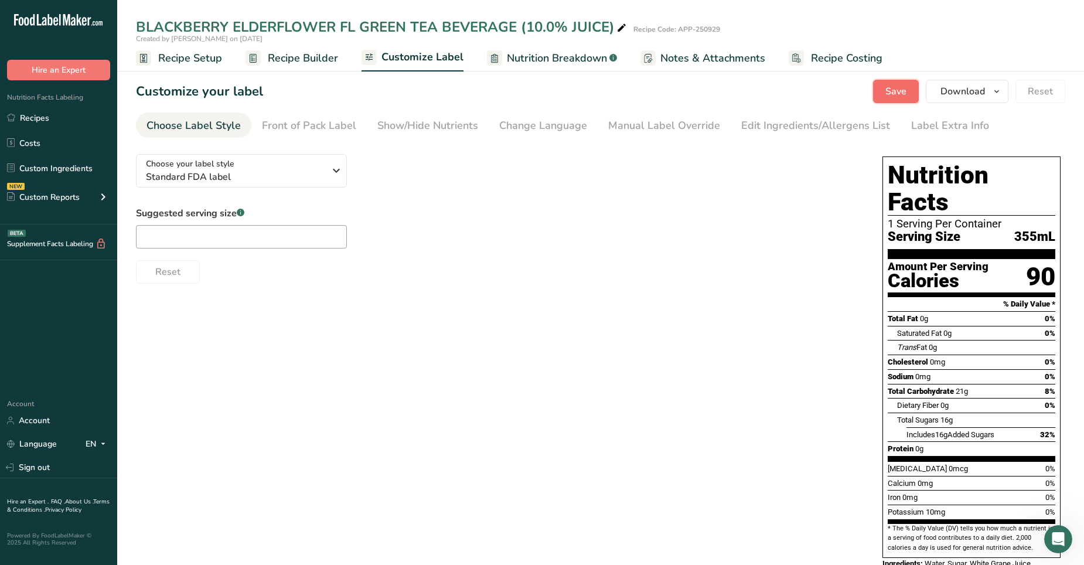
click at [708, 86] on span "Save" at bounding box center [895, 91] width 21 height 14
click at [37, 114] on link "Recipes" at bounding box center [58, 118] width 117 height 22
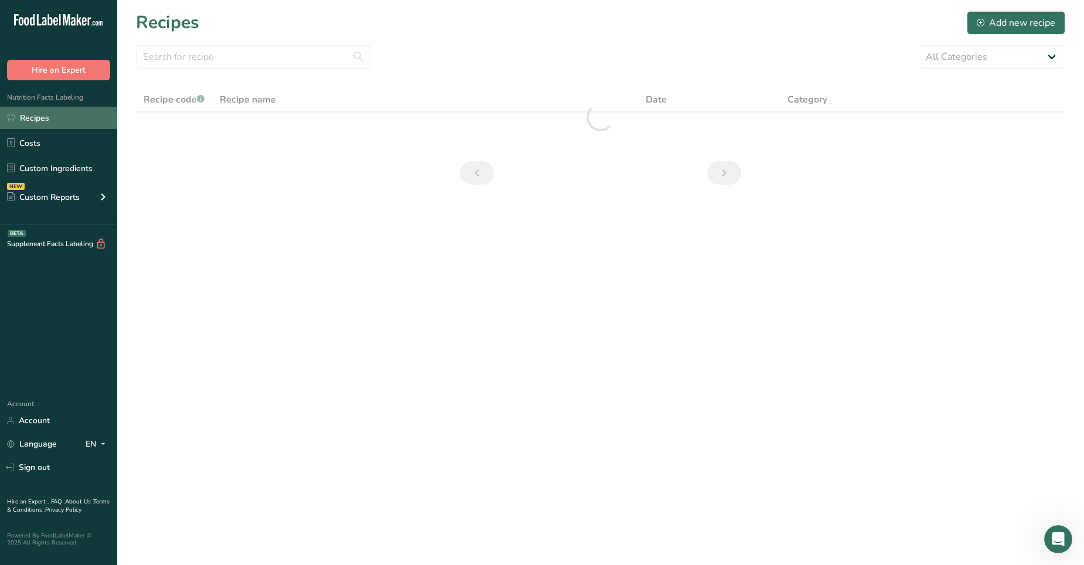
click at [37, 114] on link "Recipes" at bounding box center [58, 118] width 117 height 22
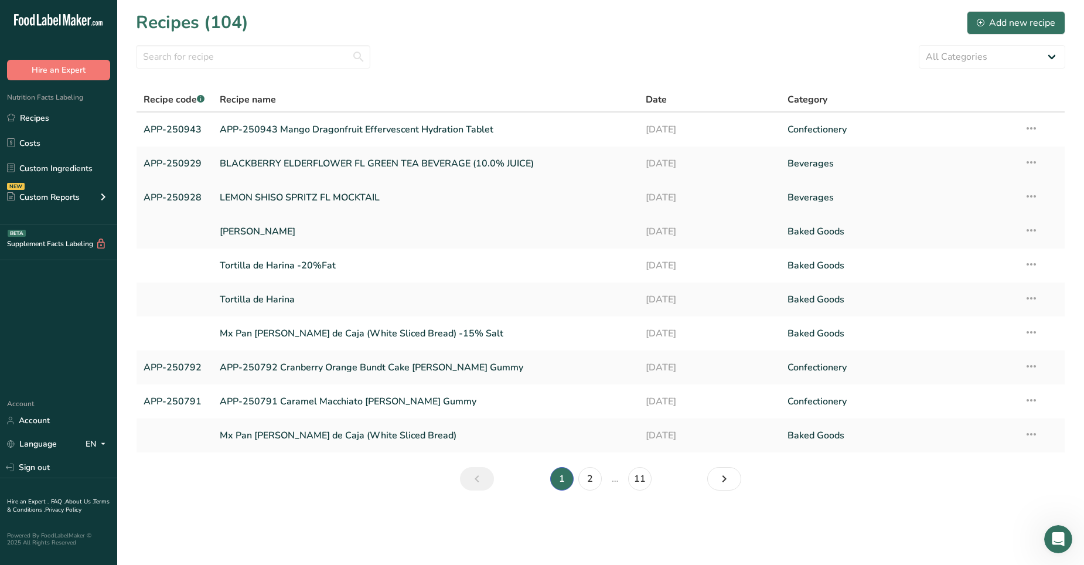
click at [180, 196] on link "APP-250928" at bounding box center [175, 197] width 62 height 25
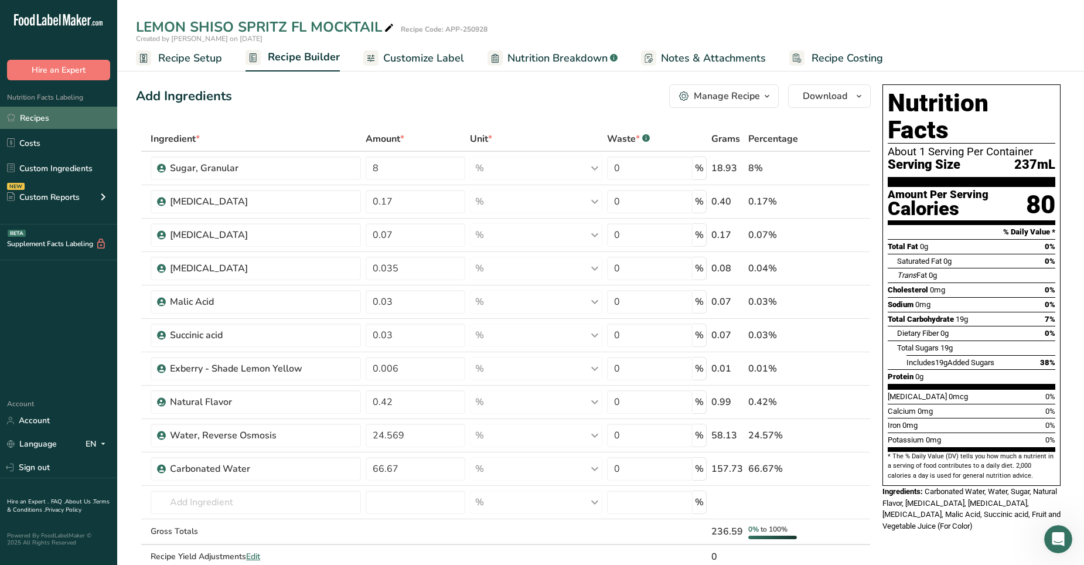
click at [26, 114] on link "Recipes" at bounding box center [58, 118] width 117 height 22
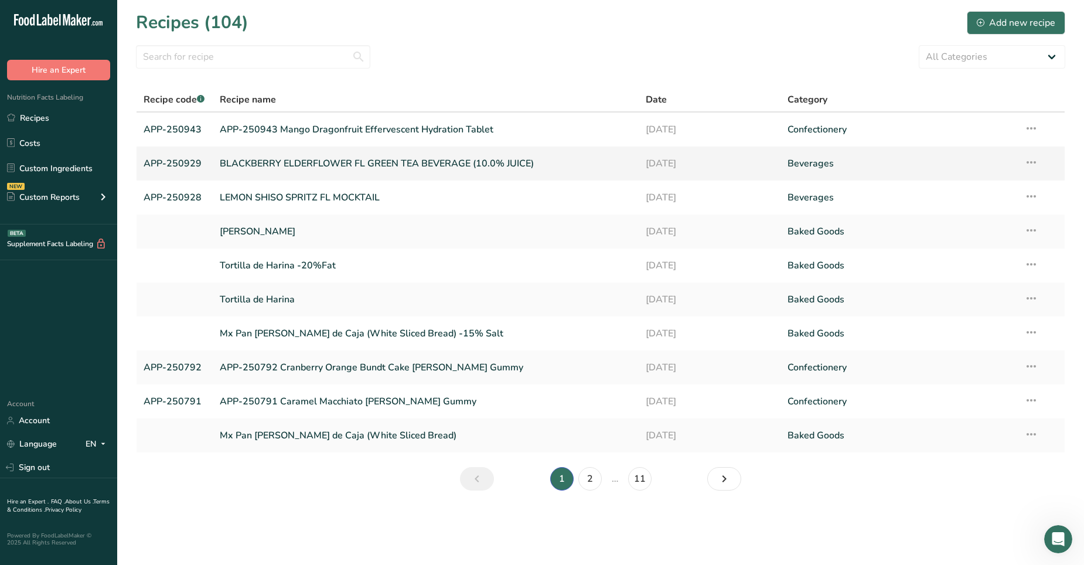
click at [271, 162] on link "BLACKBERRY ELDERFLOWER FL GREEN TEA BEVERAGE (10.0% JUICE)" at bounding box center [426, 163] width 412 height 25
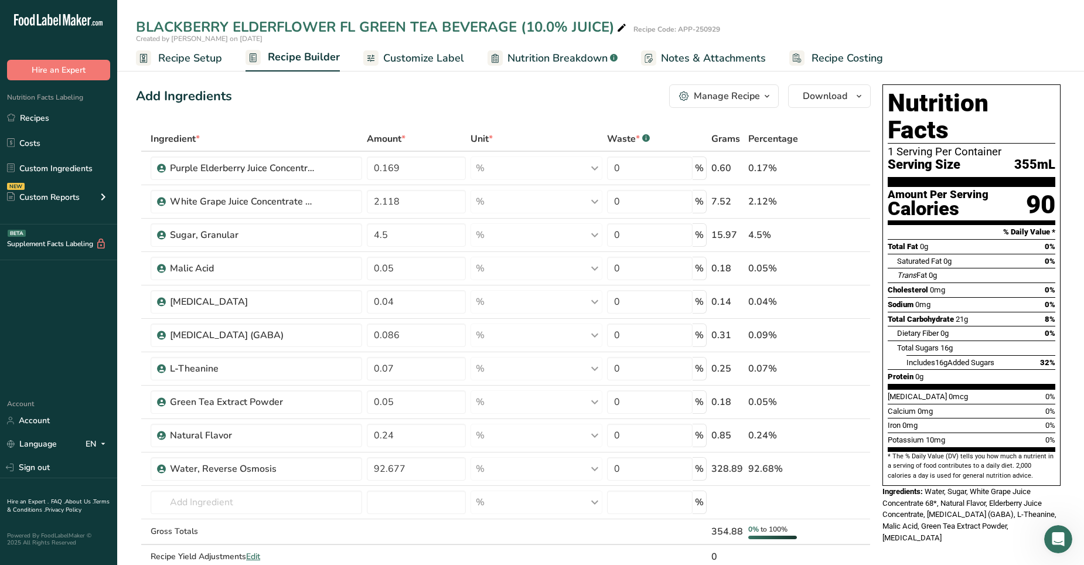
click at [185, 62] on span "Recipe Setup" at bounding box center [190, 58] width 64 height 16
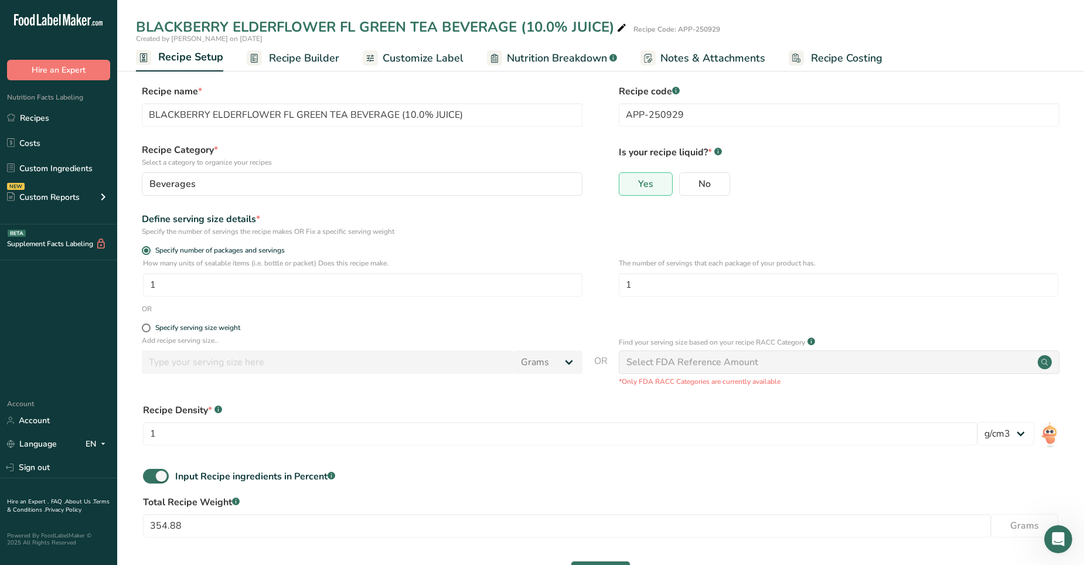
scroll to position [45, 0]
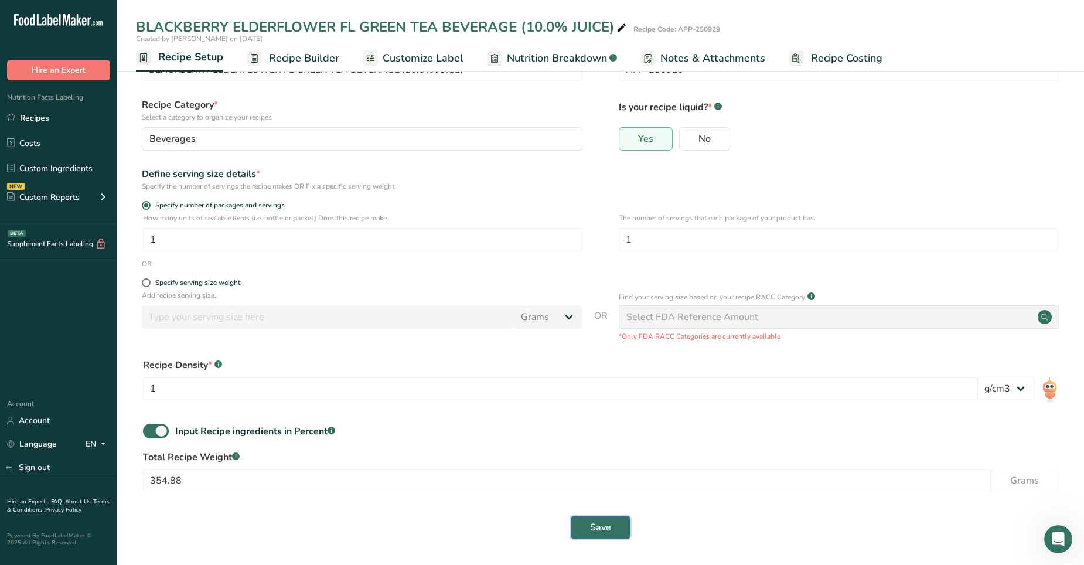
click at [599, 353] on span "Save" at bounding box center [600, 527] width 21 height 14
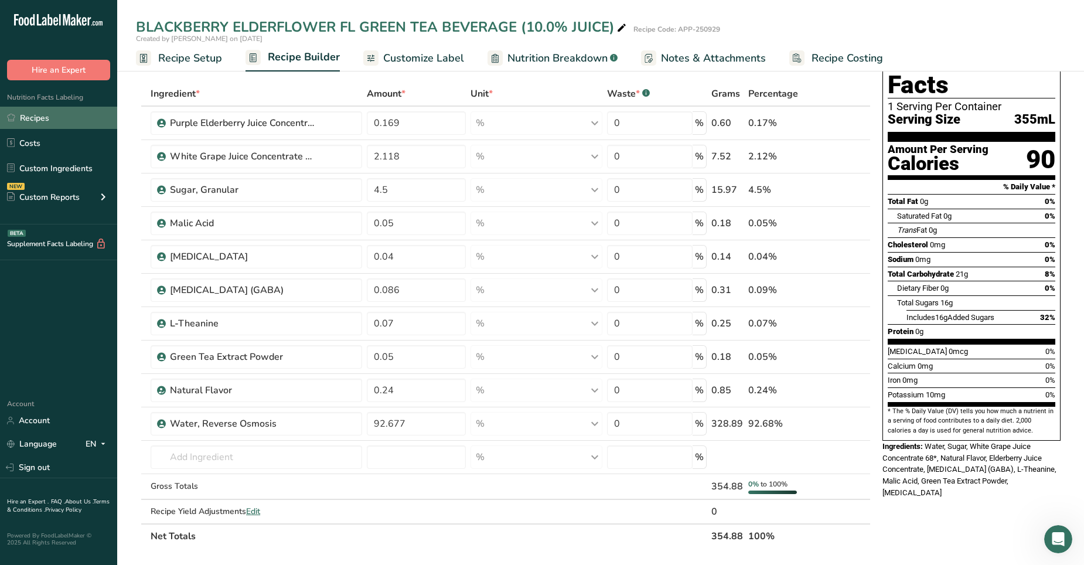
click at [29, 121] on link "Recipes" at bounding box center [58, 118] width 117 height 22
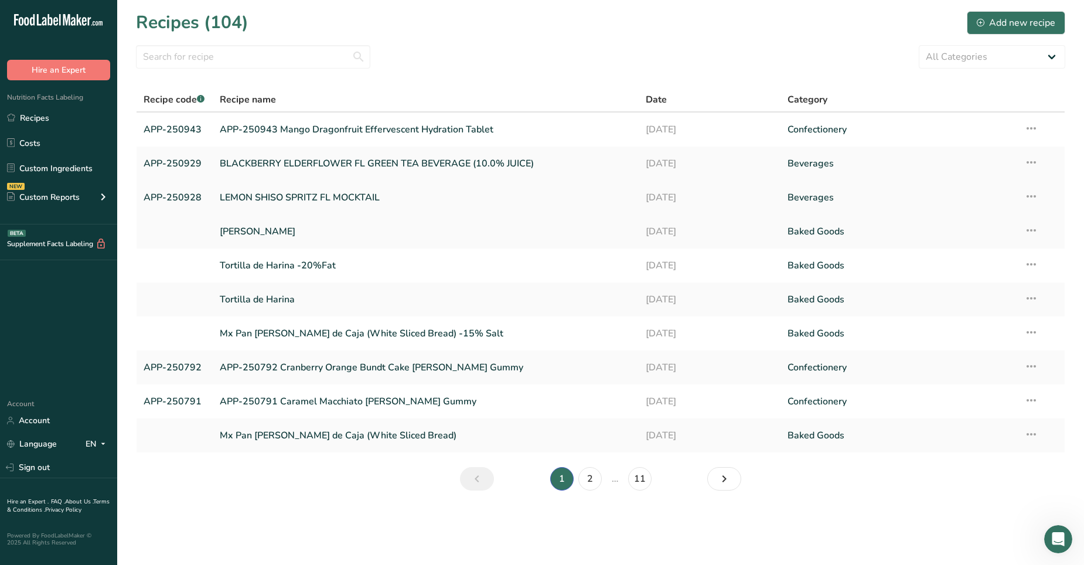
click at [258, 203] on link "LEMON SHISO SPRITZ FL MOCKTAIL" at bounding box center [426, 197] width 412 height 25
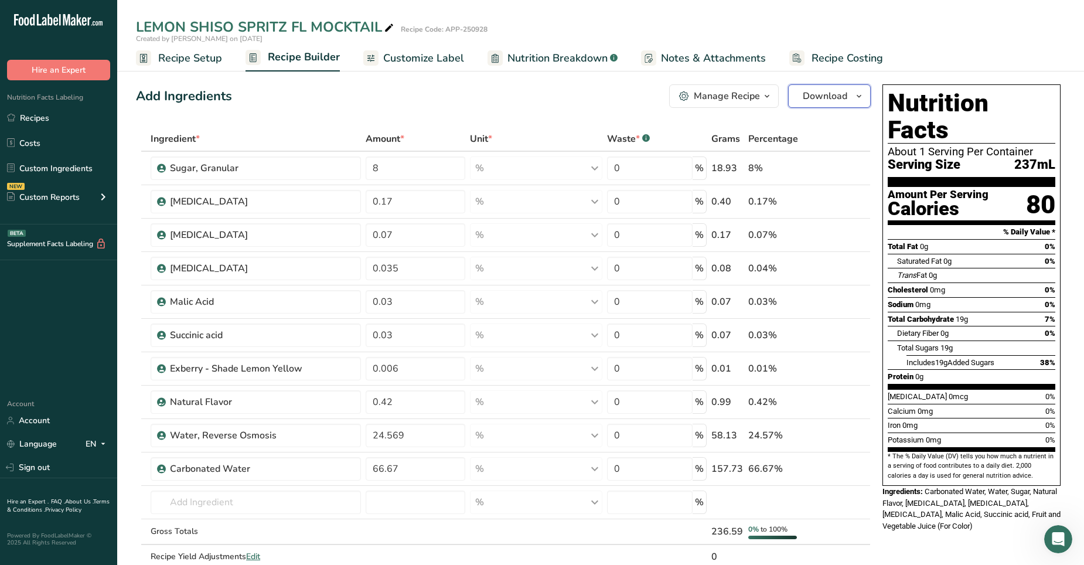
click at [708, 96] on icon "button" at bounding box center [858, 96] width 9 height 15
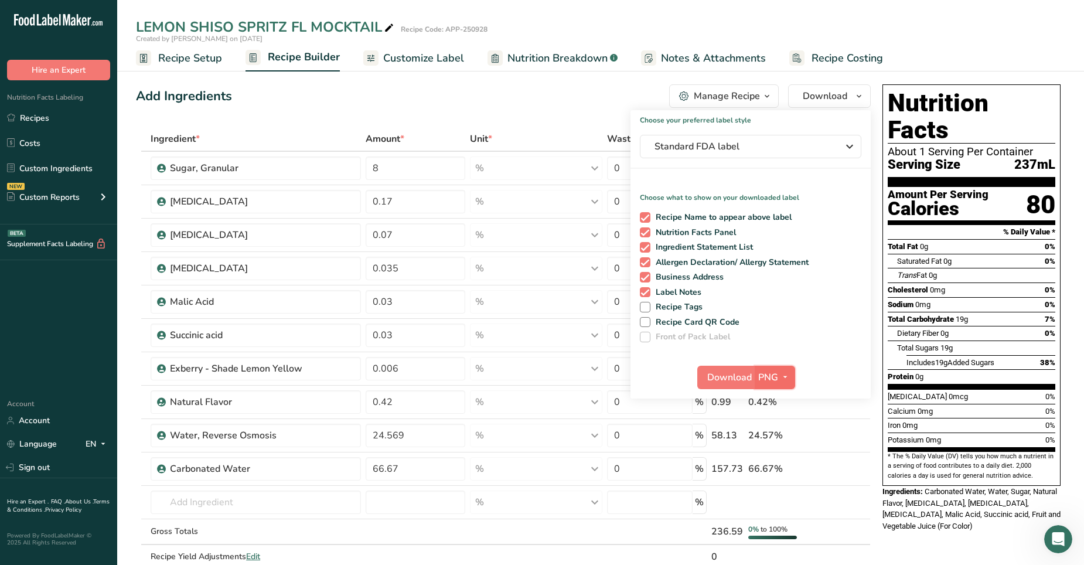
click at [708, 353] on icon "button" at bounding box center [784, 377] width 9 height 15
click at [708, 353] on link "PDF" at bounding box center [775, 458] width 37 height 19
click at [708, 353] on icon "button" at bounding box center [783, 377] width 9 height 15
click at [708, 353] on link "PDF" at bounding box center [774, 458] width 37 height 19
click at [541, 110] on div "Add Ingredients Manage Recipe Delete Recipe Duplicate Recipe Scale Recipe Save …" at bounding box center [507, 544] width 742 height 928
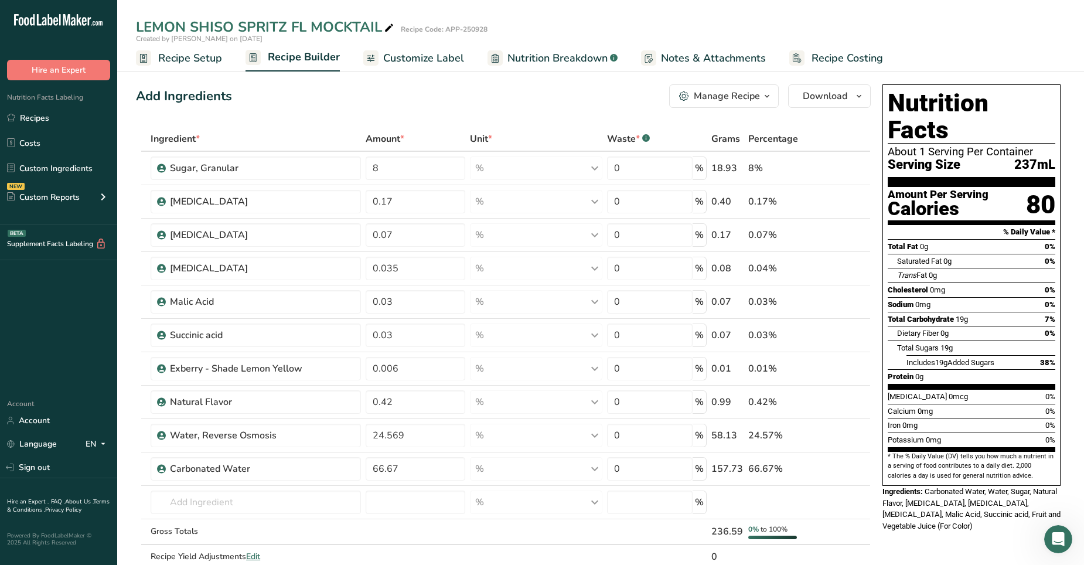
click at [708, 100] on icon "button" at bounding box center [766, 96] width 9 height 15
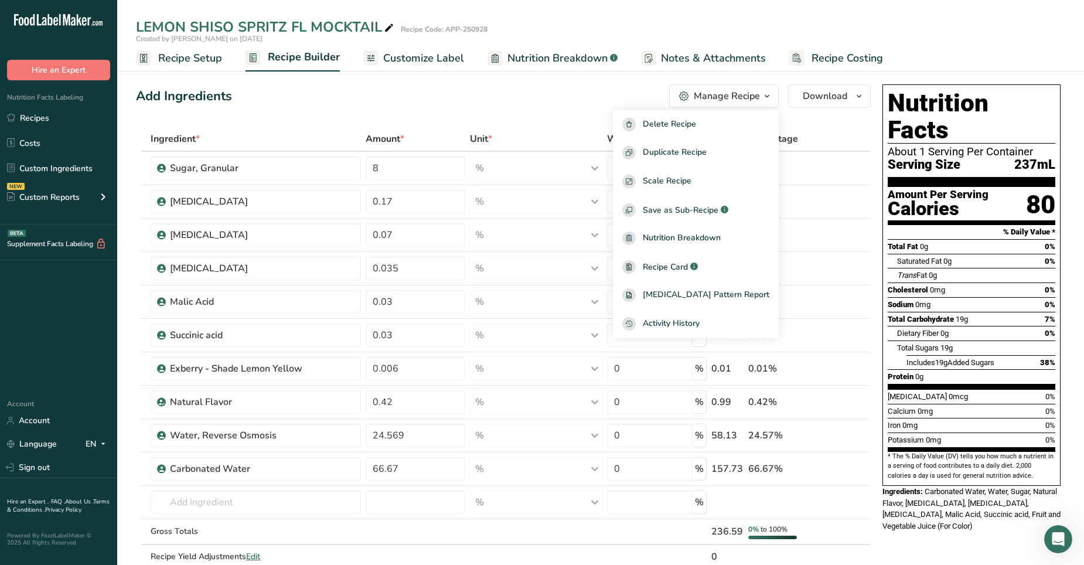
click at [547, 88] on div "Add Ingredients Manage Recipe Delete Recipe Duplicate Recipe Scale Recipe Save …" at bounding box center [503, 95] width 735 height 23
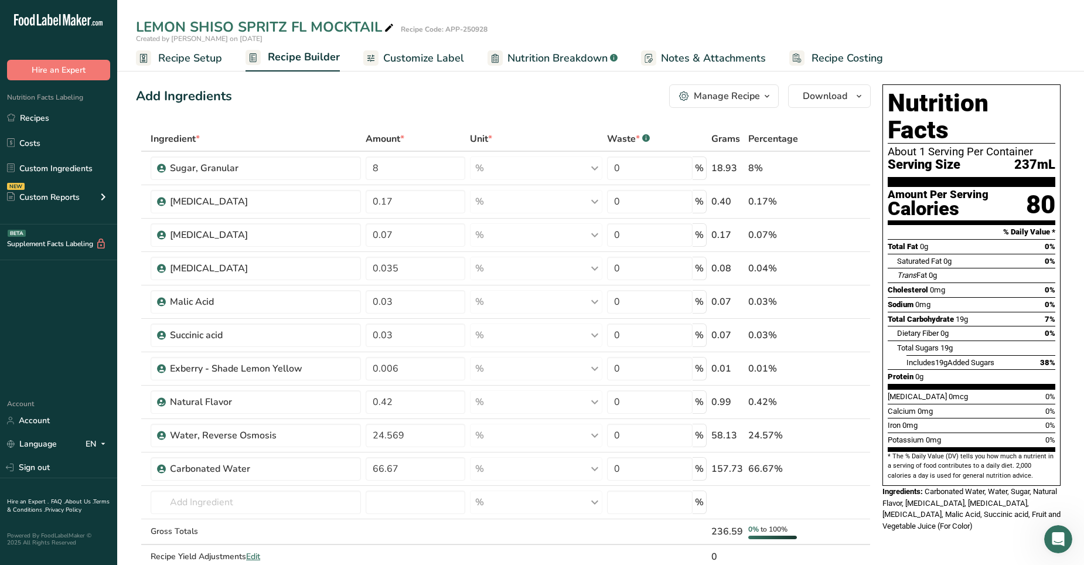
drag, startPoint x: 561, startPoint y: 296, endPoint x: 179, endPoint y: 64, distance: 446.8
click at [179, 64] on span "Recipe Setup" at bounding box center [190, 58] width 64 height 16
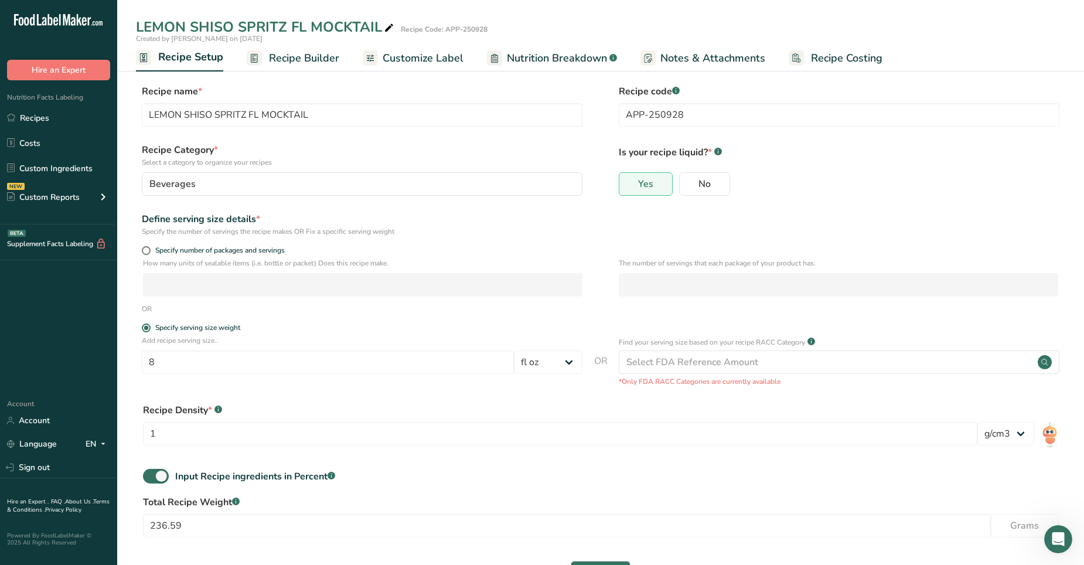
scroll to position [45, 0]
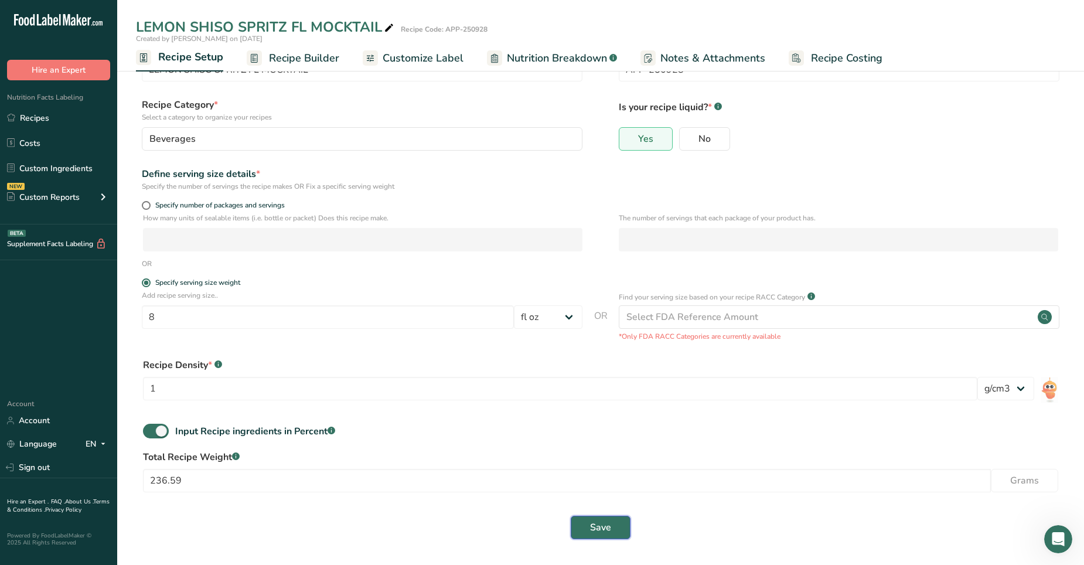
click at [592, 353] on span "Save" at bounding box center [600, 527] width 21 height 14
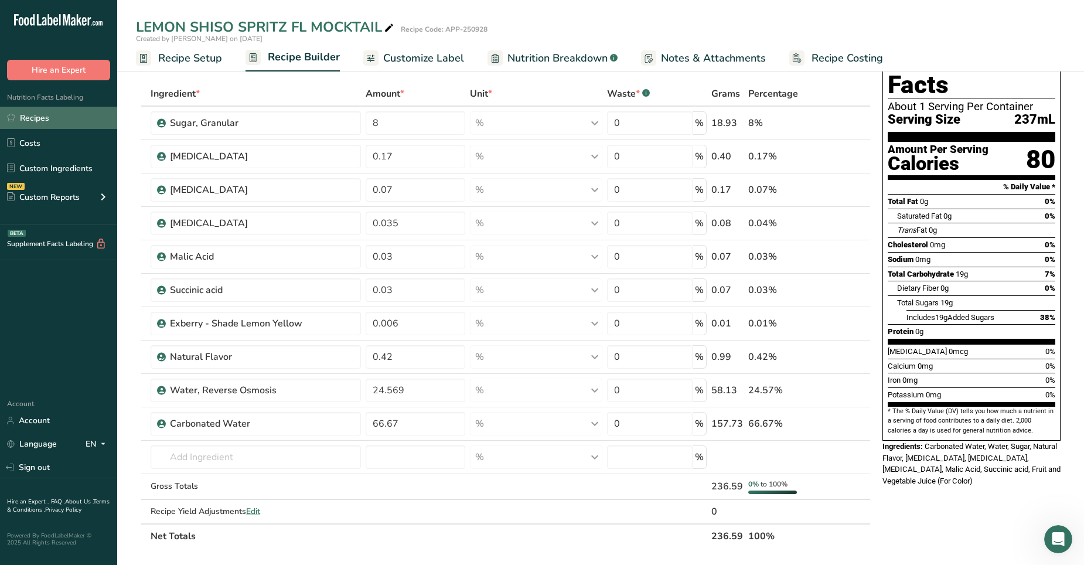
click at [29, 119] on link "Recipes" at bounding box center [58, 118] width 117 height 22
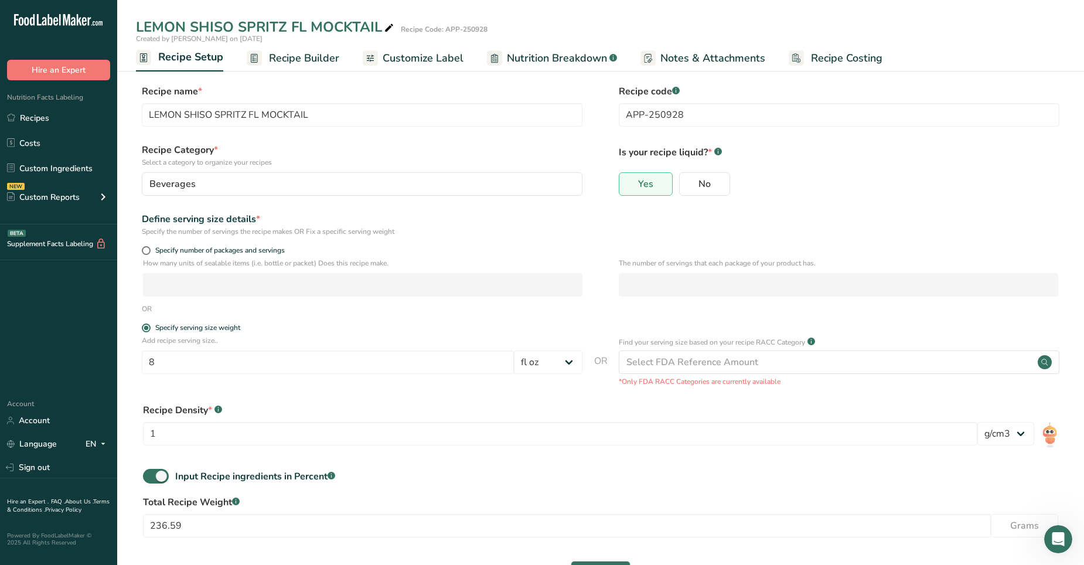
scroll to position [45, 0]
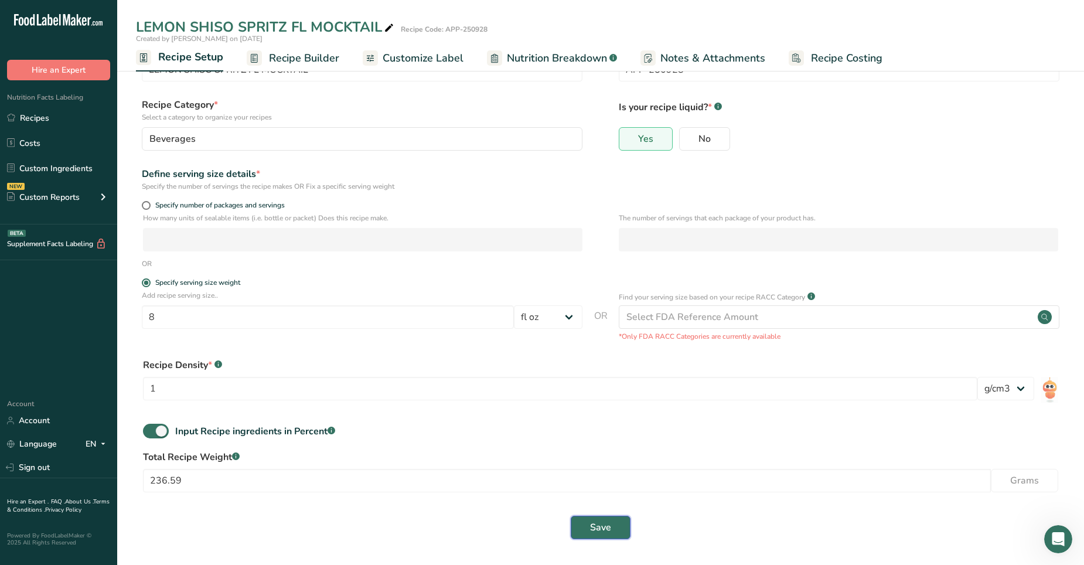
click at [600, 353] on span "Save" at bounding box center [600, 527] width 21 height 14
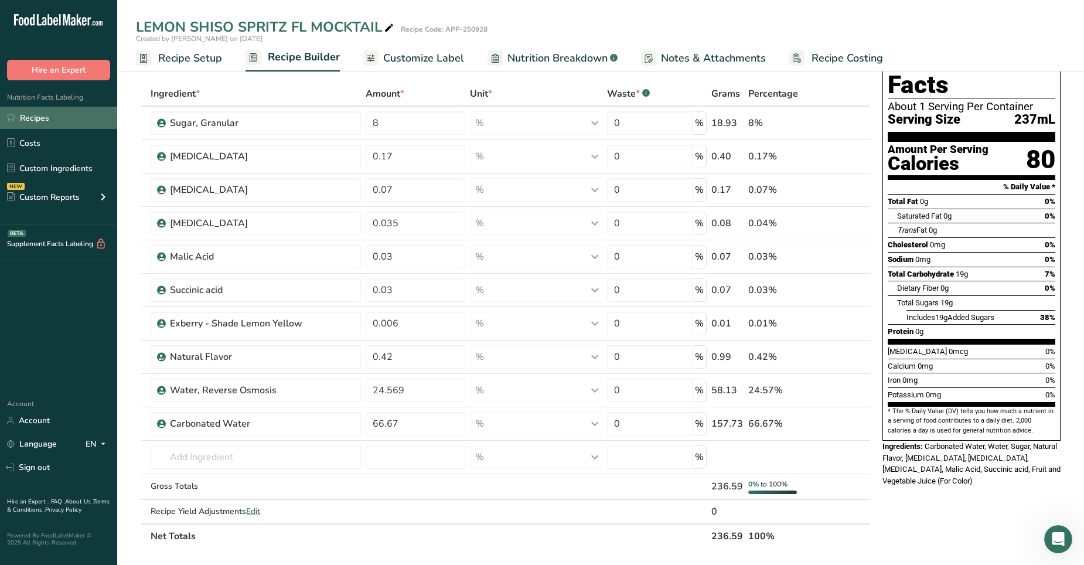
click at [32, 119] on link "Recipes" at bounding box center [58, 118] width 117 height 22
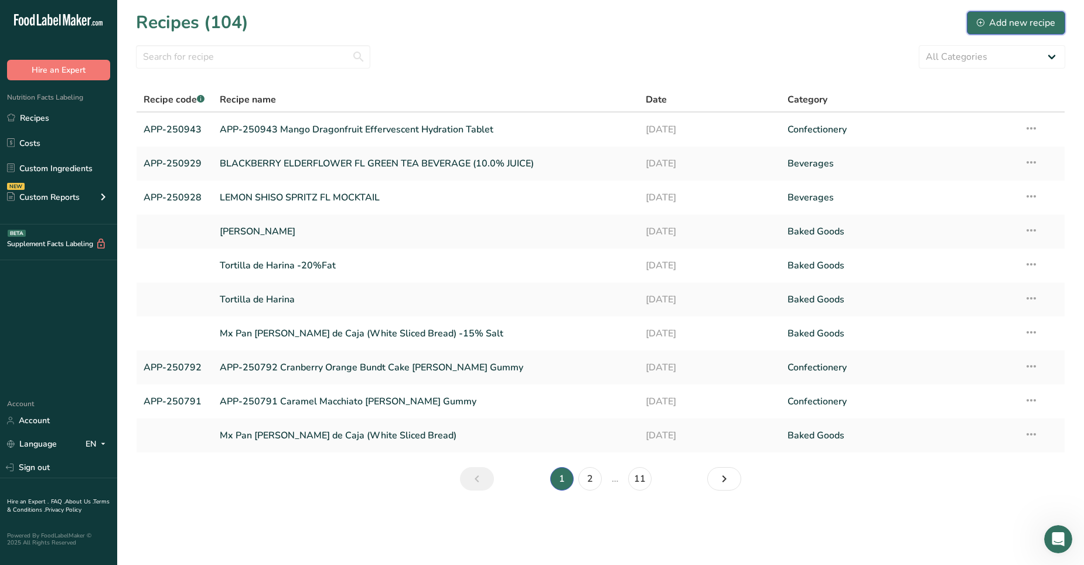
click at [708, 21] on div "Add new recipe" at bounding box center [1015, 23] width 78 height 14
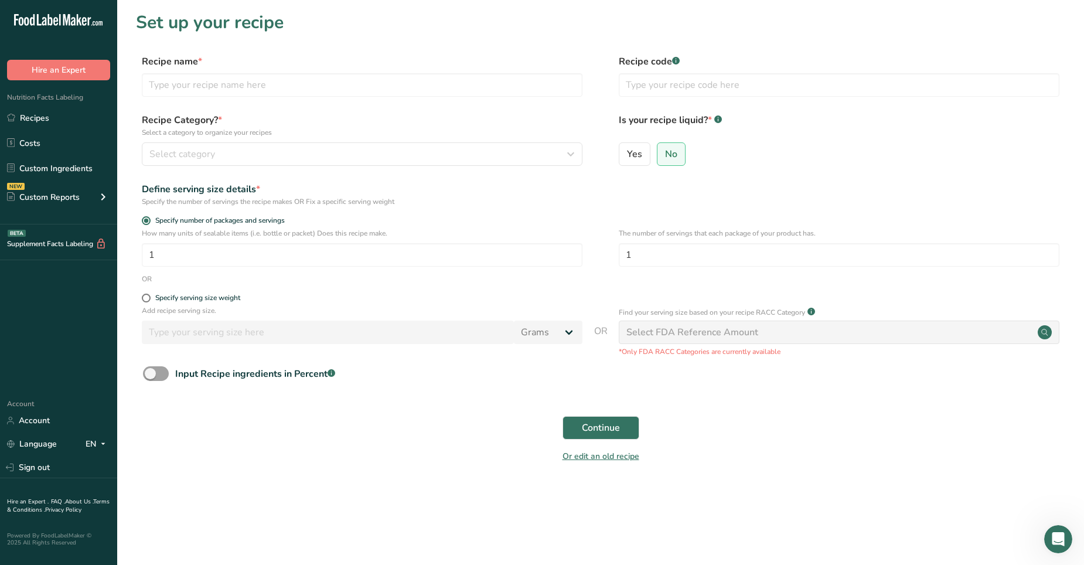
click at [708, 21] on h1 "Set up your recipe" at bounding box center [600, 22] width 929 height 26
click at [208, 90] on input "text" at bounding box center [362, 84] width 440 height 23
click at [170, 89] on input "text" at bounding box center [362, 84] width 440 height 23
paste input "BLUEBERRY LAVENDER FLAVORED LATTE"
click at [641, 80] on input "text" at bounding box center [839, 84] width 440 height 23
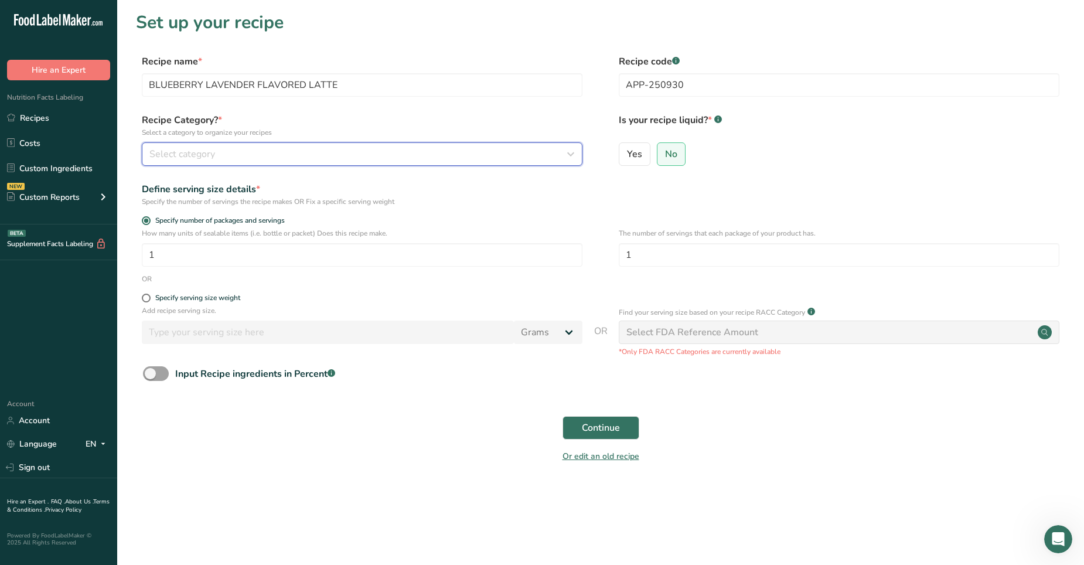
click at [175, 150] on span "Select category" at bounding box center [182, 154] width 66 height 14
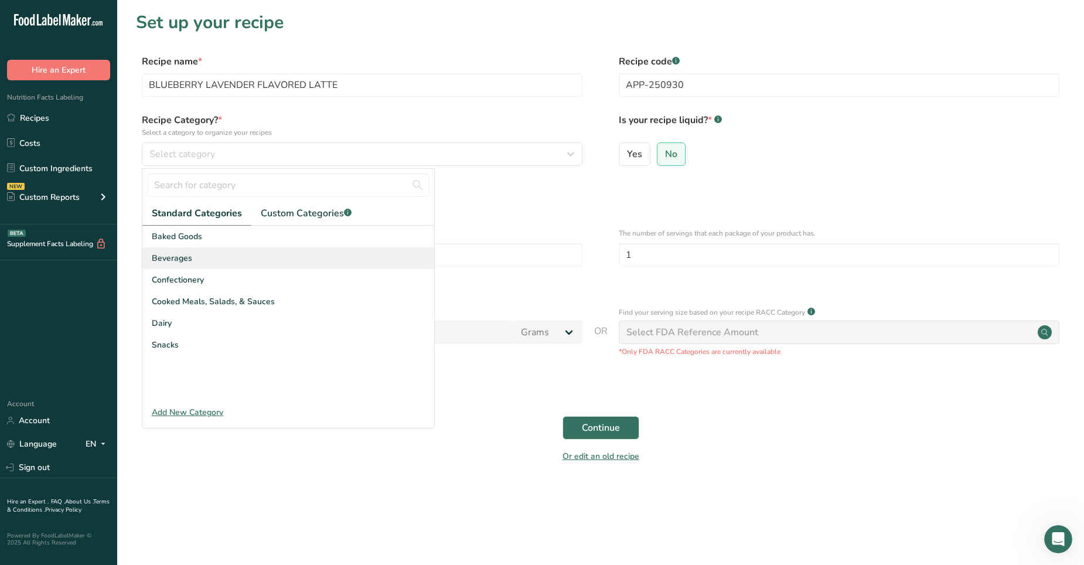
click at [175, 257] on span "Beverages" at bounding box center [172, 258] width 40 height 12
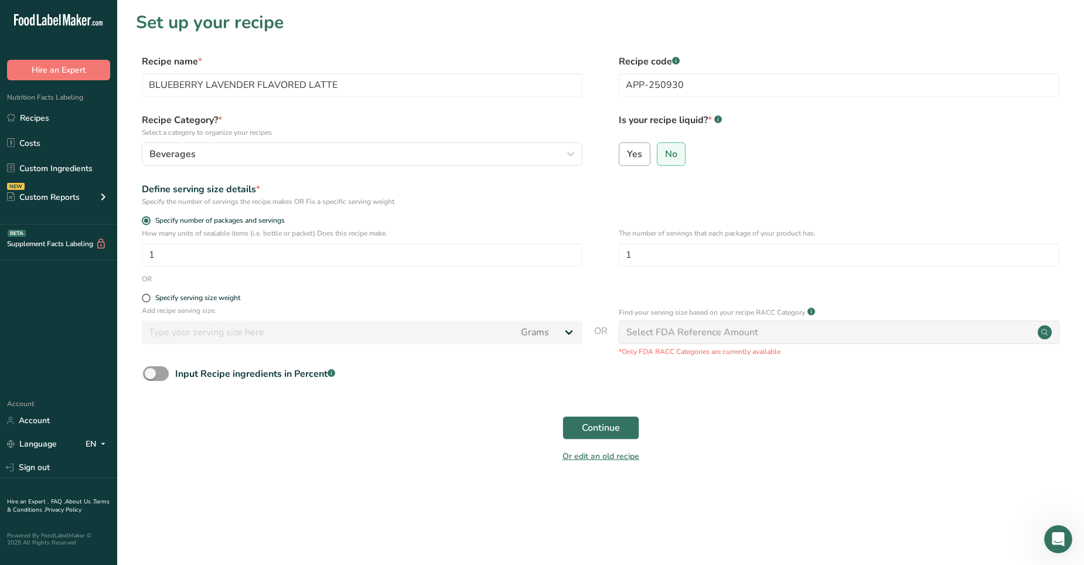
click at [640, 152] on span "Yes" at bounding box center [634, 154] width 15 height 12
click at [627, 152] on input "Yes" at bounding box center [623, 154] width 8 height 8
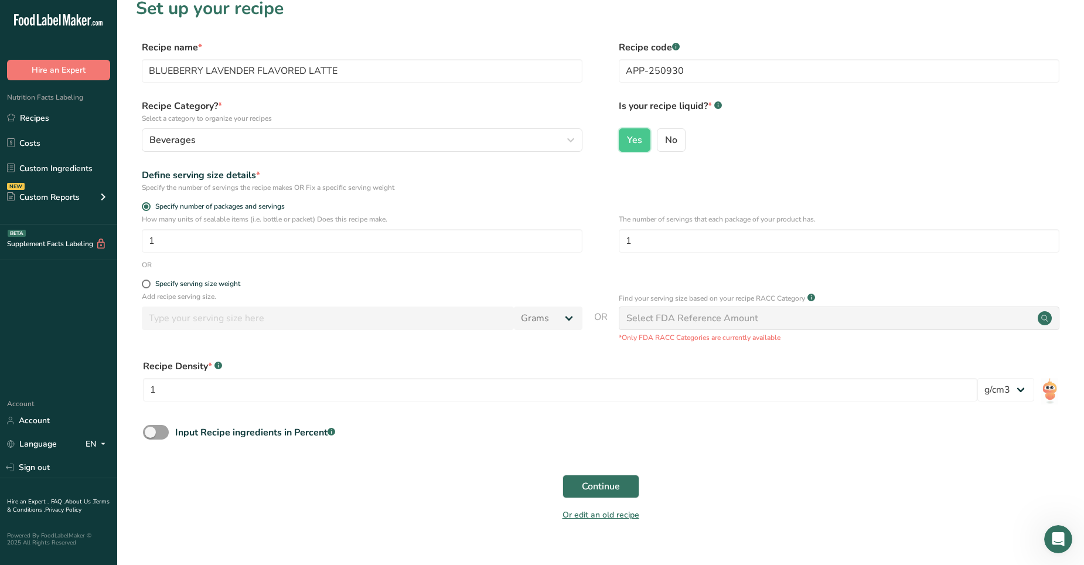
scroll to position [22, 0]
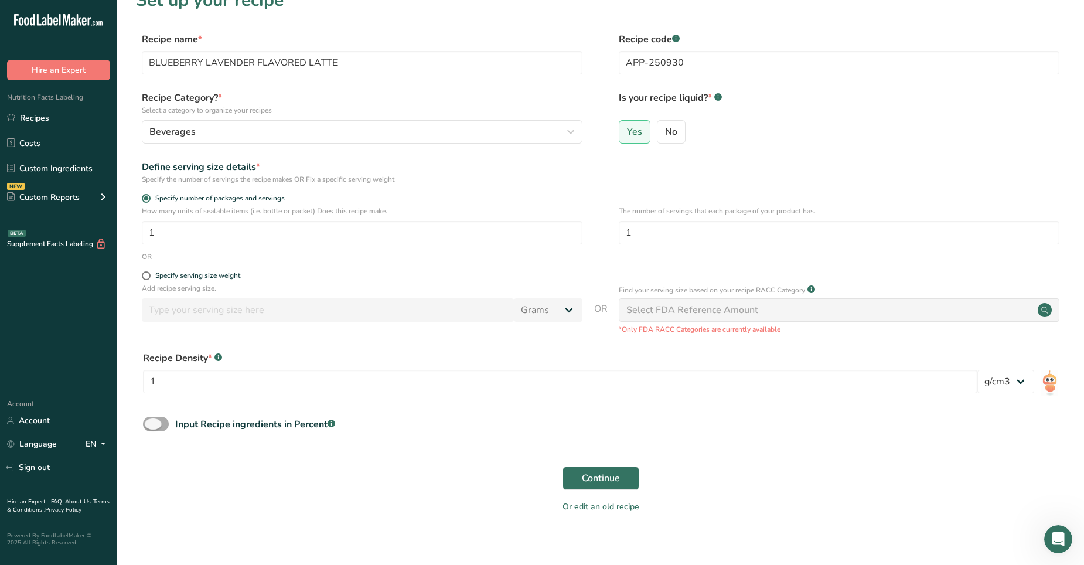
click at [148, 353] on span at bounding box center [156, 423] width 26 height 15
click at [148, 353] on input "Input Recipe ingredients in Percent .a-a{fill:#347362;}.b-a{fill:#fff;}" at bounding box center [147, 424] width 8 height 8
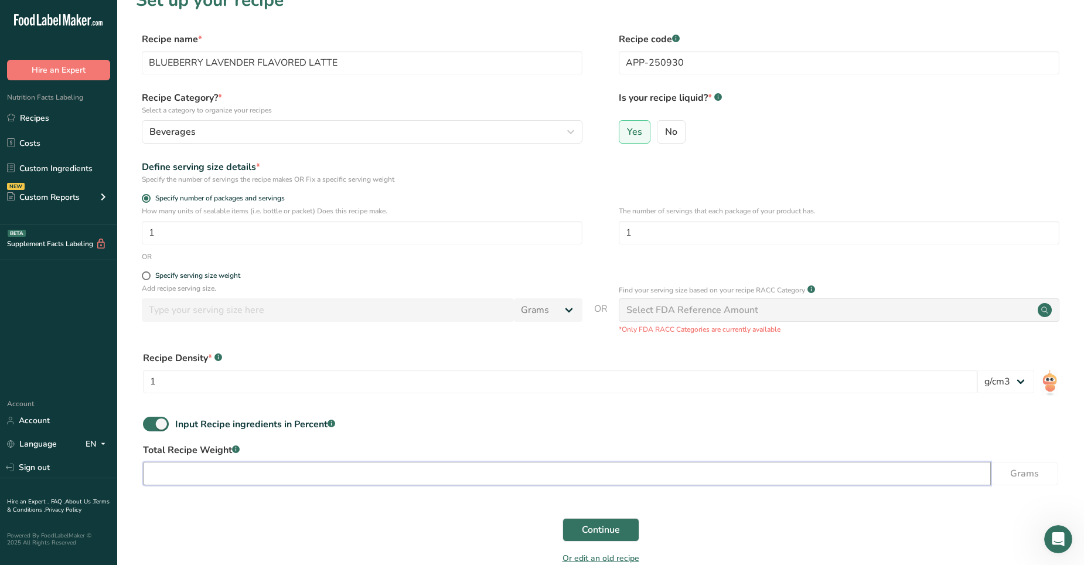
click at [297, 353] on input "number" at bounding box center [567, 473] width 848 height 23
click at [613, 353] on span "Continue" at bounding box center [601, 529] width 38 height 14
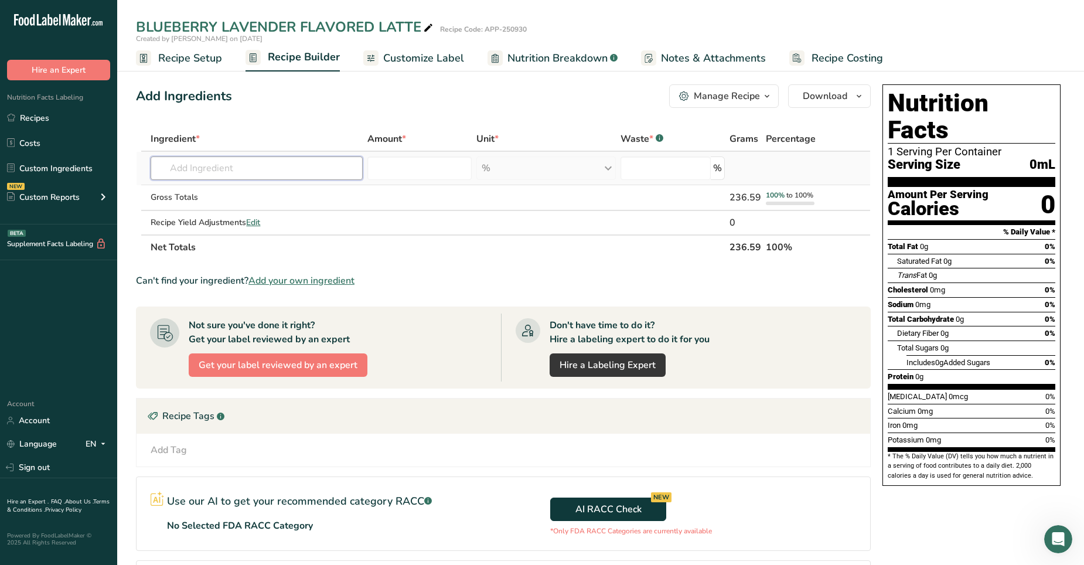
click at [184, 172] on input "text" at bounding box center [257, 167] width 212 height 23
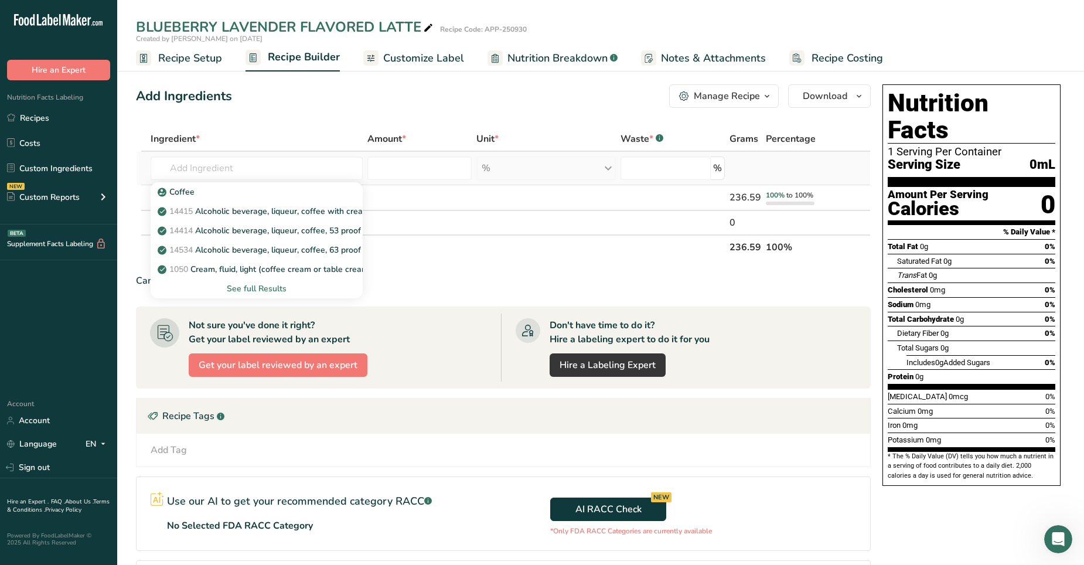
click at [244, 286] on div "See full Results" at bounding box center [256, 288] width 193 height 12
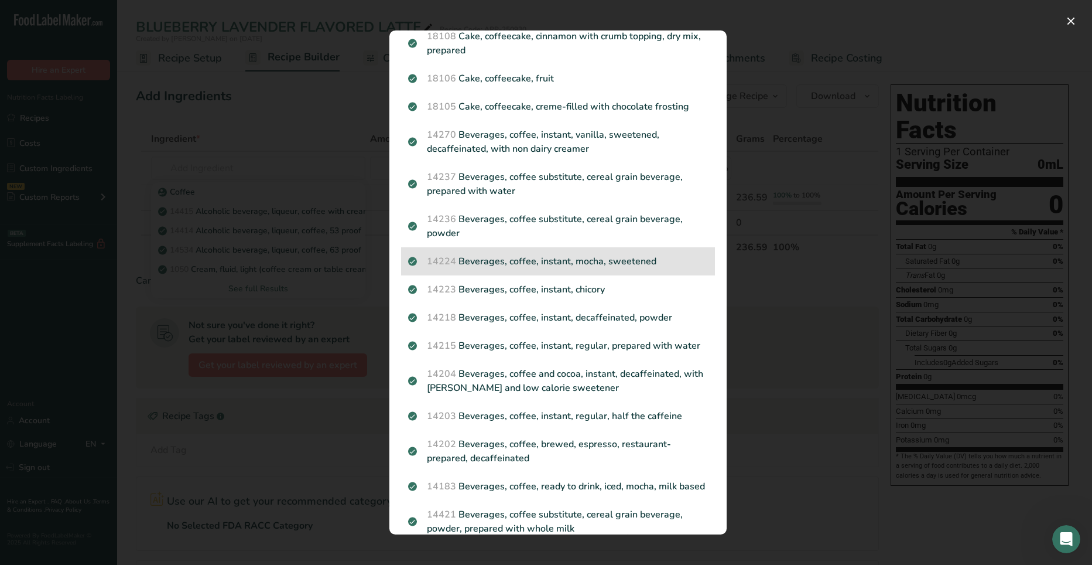
scroll to position [254, 0]
click at [667, 237] on p "14236 Beverages, coffee substitute, cereal grain beverage, powder" at bounding box center [558, 227] width 300 height 28
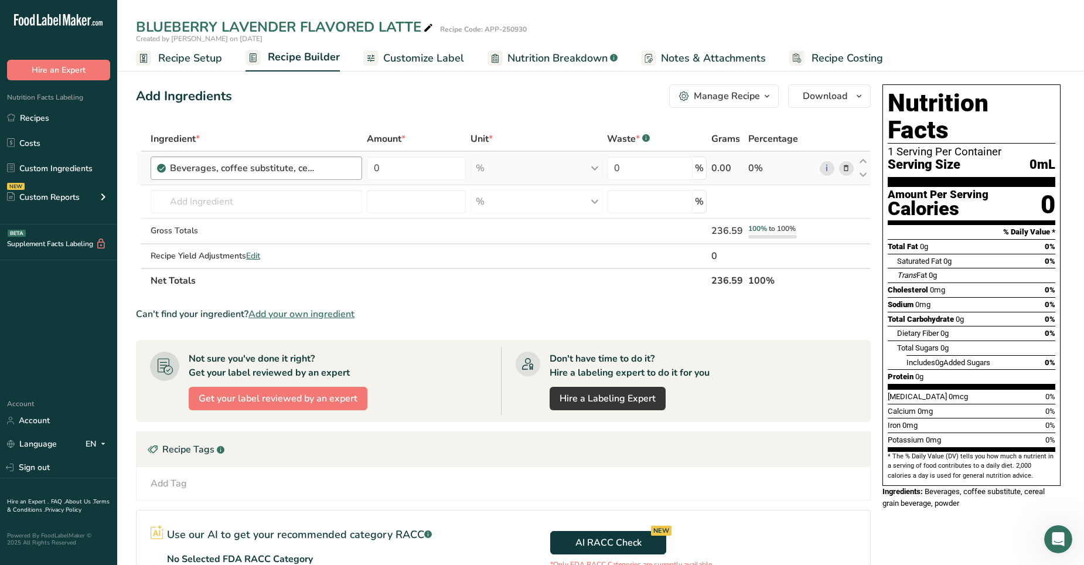
click at [346, 166] on div "Beverages, coffee substitute, cereal grain beverage, powder" at bounding box center [262, 168] width 185 height 14
click at [708, 168] on icon at bounding box center [846, 168] width 8 height 12
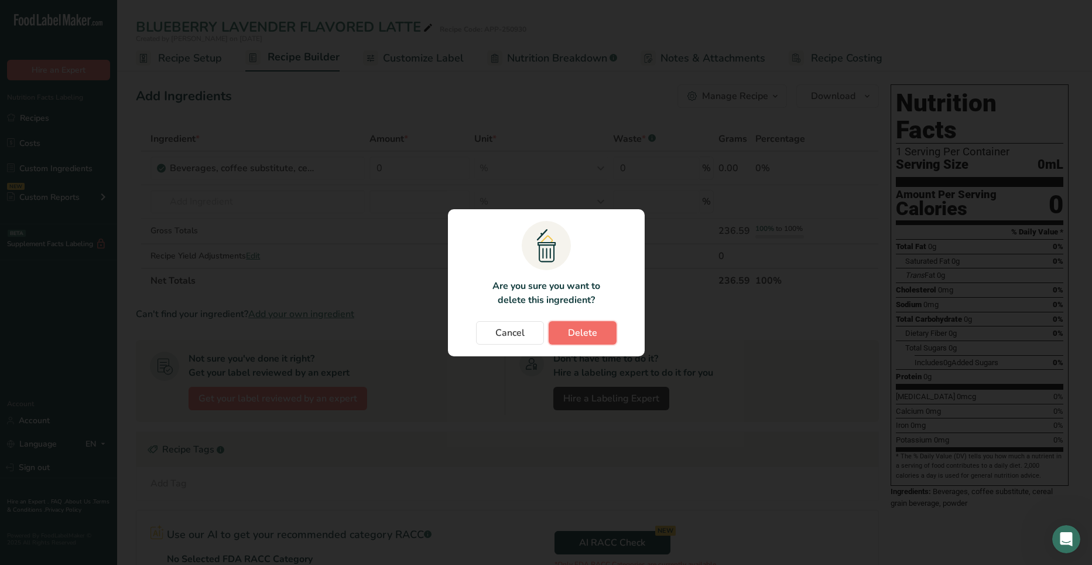
click at [582, 328] on span "Delete" at bounding box center [582, 333] width 29 height 14
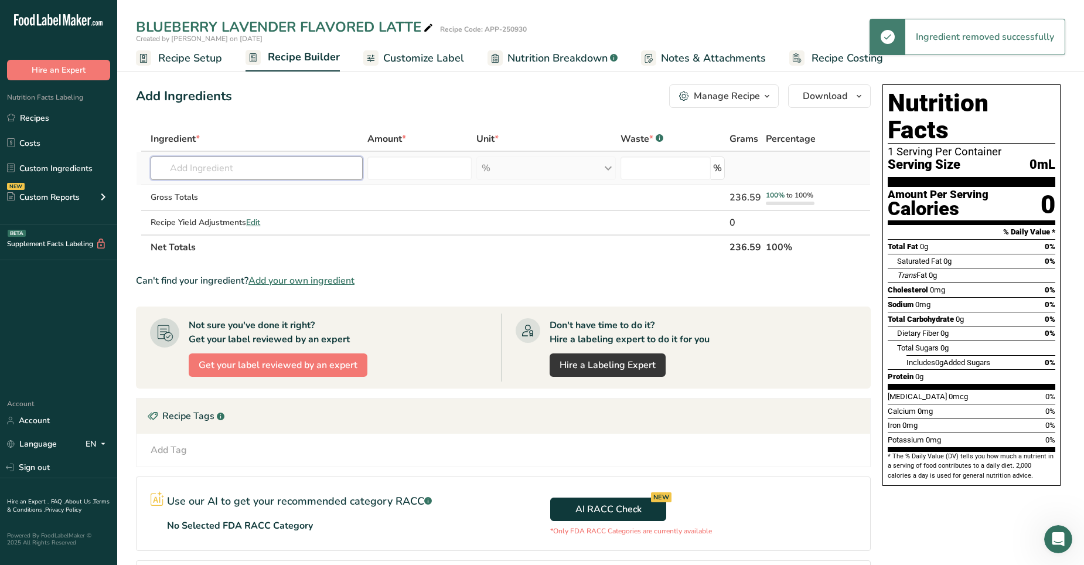
click at [212, 173] on input "text" at bounding box center [257, 167] width 212 height 23
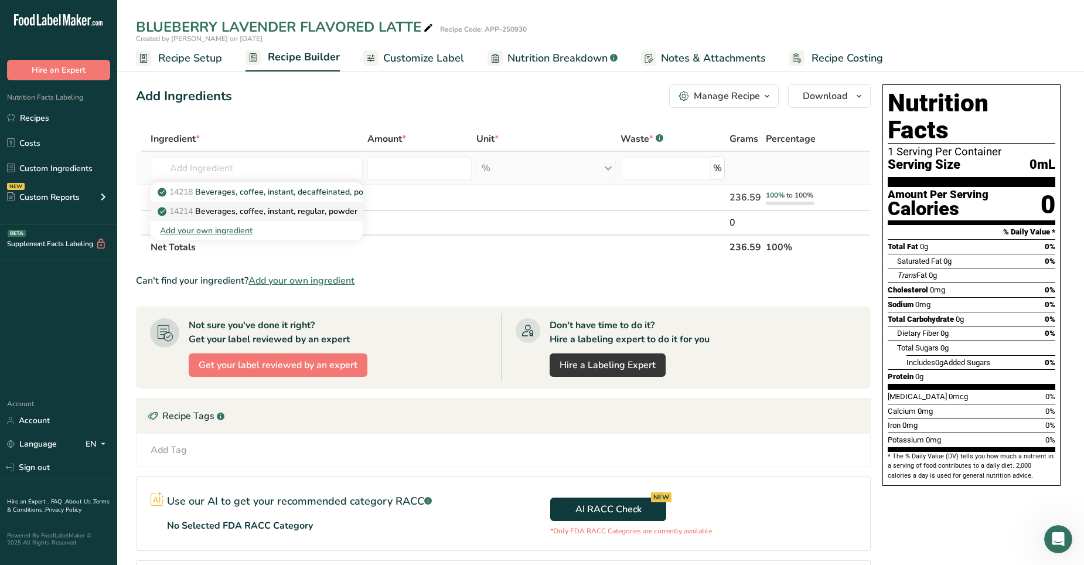
click at [264, 218] on link "14214 Beverages, coffee, instant, regular, powder" at bounding box center [257, 211] width 212 height 19
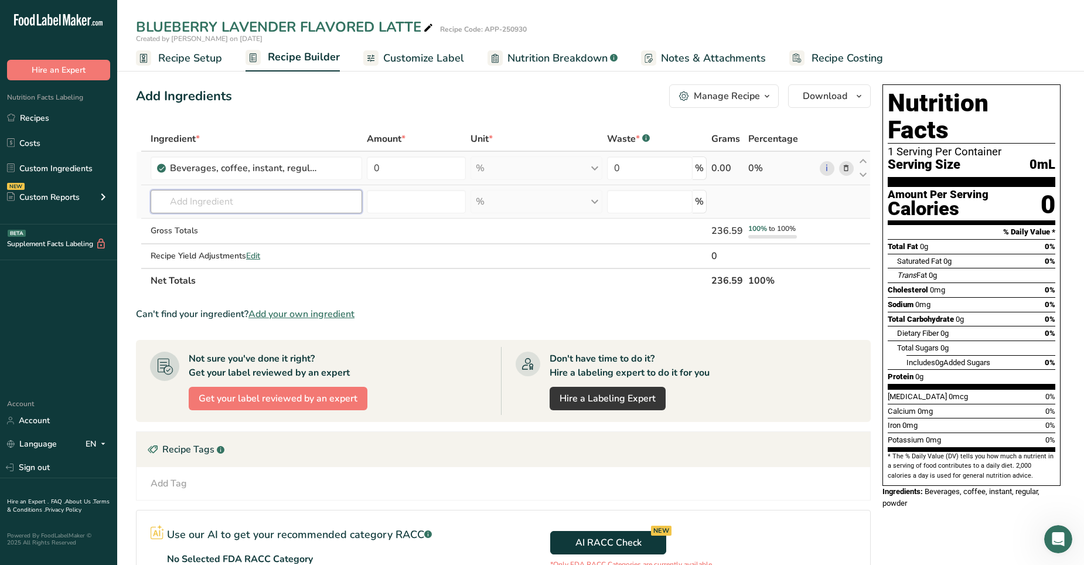
click at [211, 202] on input "text" at bounding box center [256, 201] width 211 height 23
click at [396, 168] on input "0" at bounding box center [416, 167] width 99 height 23
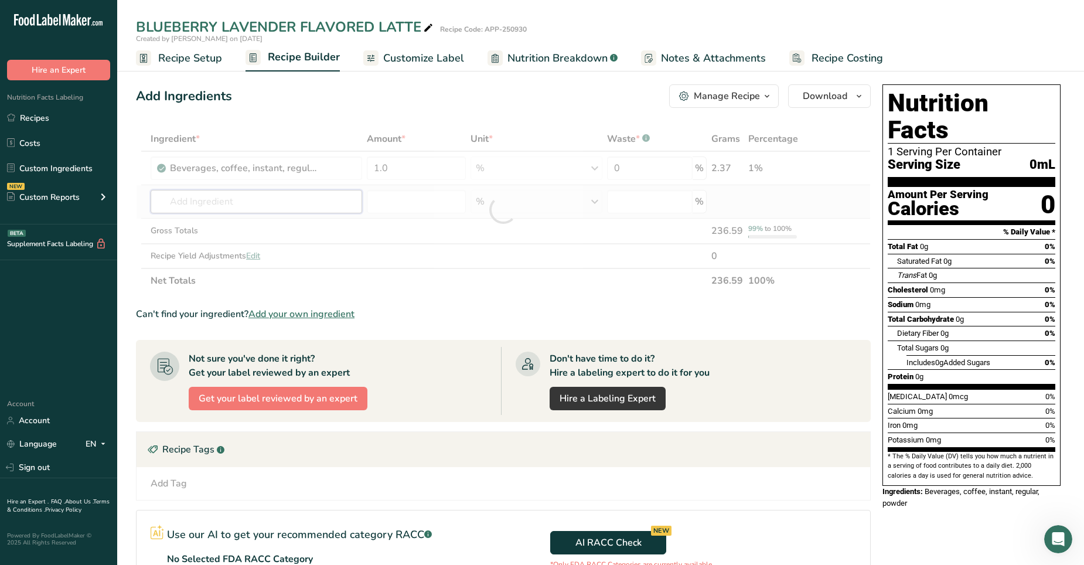
click at [185, 210] on div "Ingredient * Amount * Unit * Waste * .a-a{fill:#347362;}.b-a{fill:#fff;} Grams …" at bounding box center [503, 210] width 735 height 166
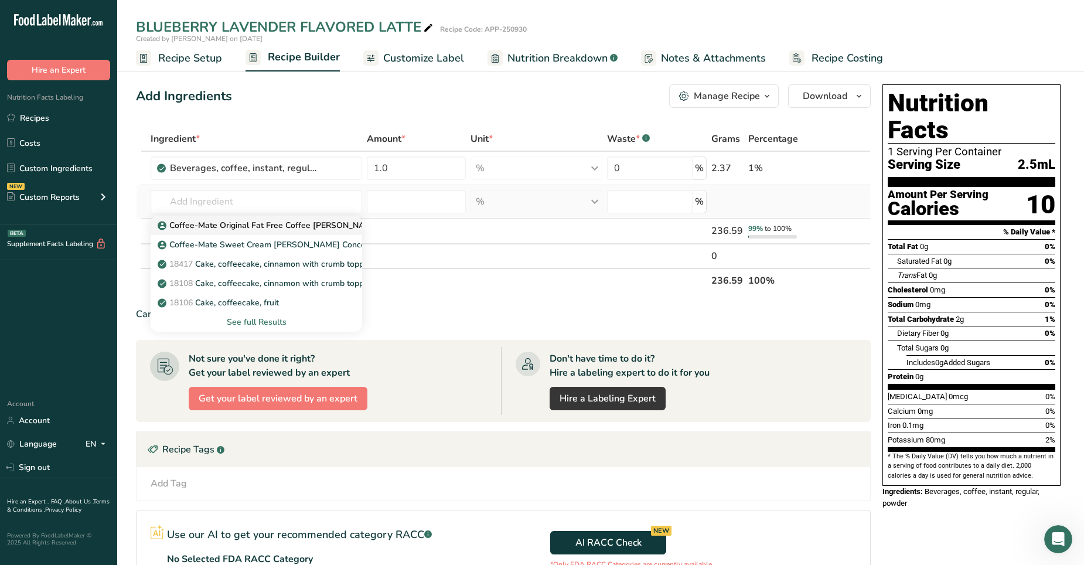
click at [240, 230] on p "Coffee-Mate Original Fat Free Coffee Creamer" at bounding box center [269, 225] width 219 height 12
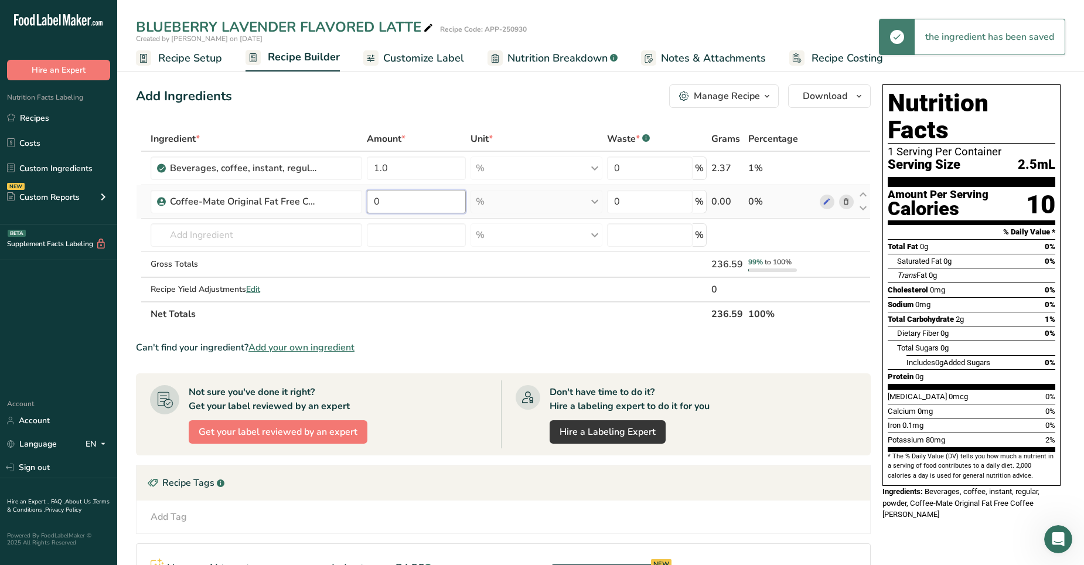
click at [390, 193] on input "0" at bounding box center [416, 201] width 99 height 23
click at [242, 233] on div "Ingredient * Amount * Unit * Waste * .a-a{fill:#347362;}.b-a{fill:#fff;} Grams …" at bounding box center [503, 227] width 735 height 200
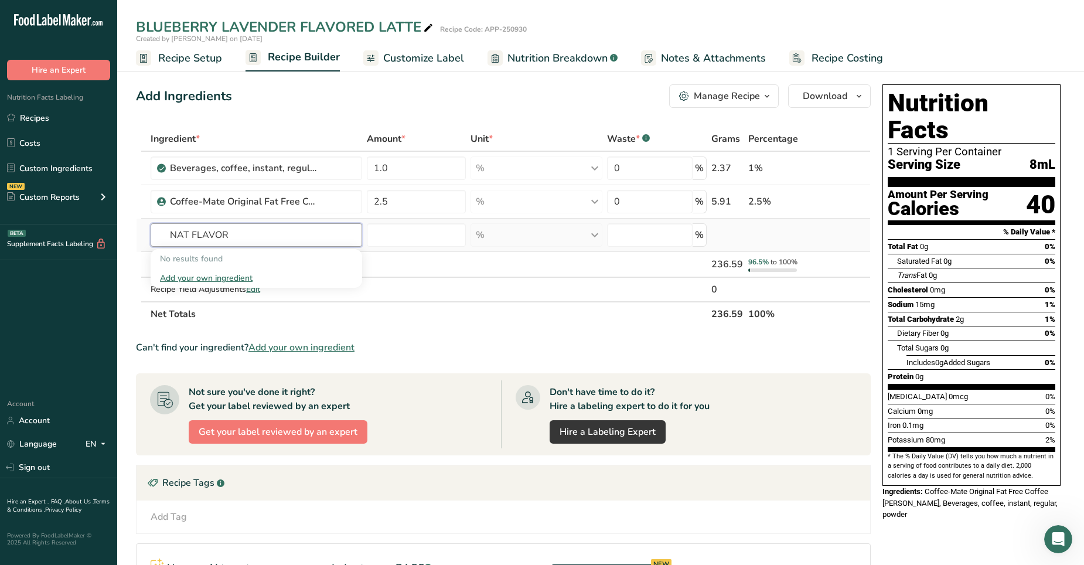
click at [189, 236] on input "NAT FLAVOR" at bounding box center [256, 234] width 211 height 23
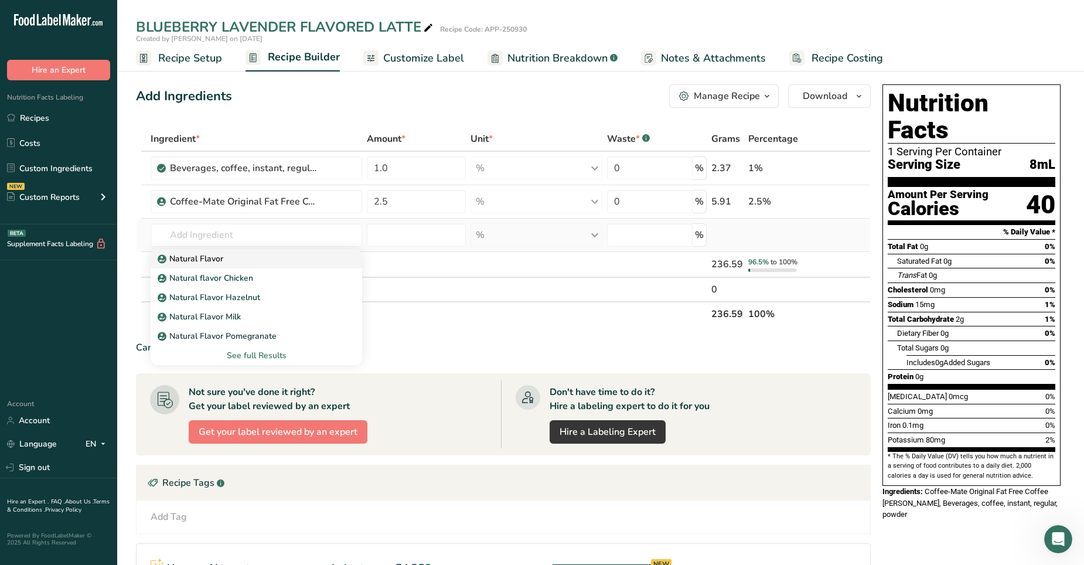
click at [185, 262] on p "Natural Flavor" at bounding box center [191, 258] width 63 height 12
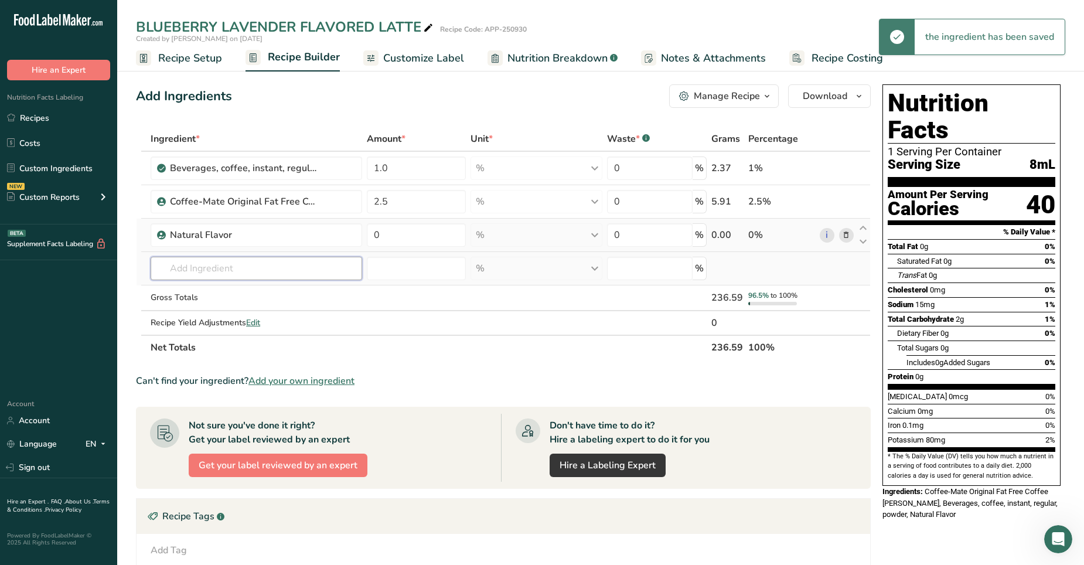
click at [217, 268] on input "text" at bounding box center [256, 268] width 211 height 23
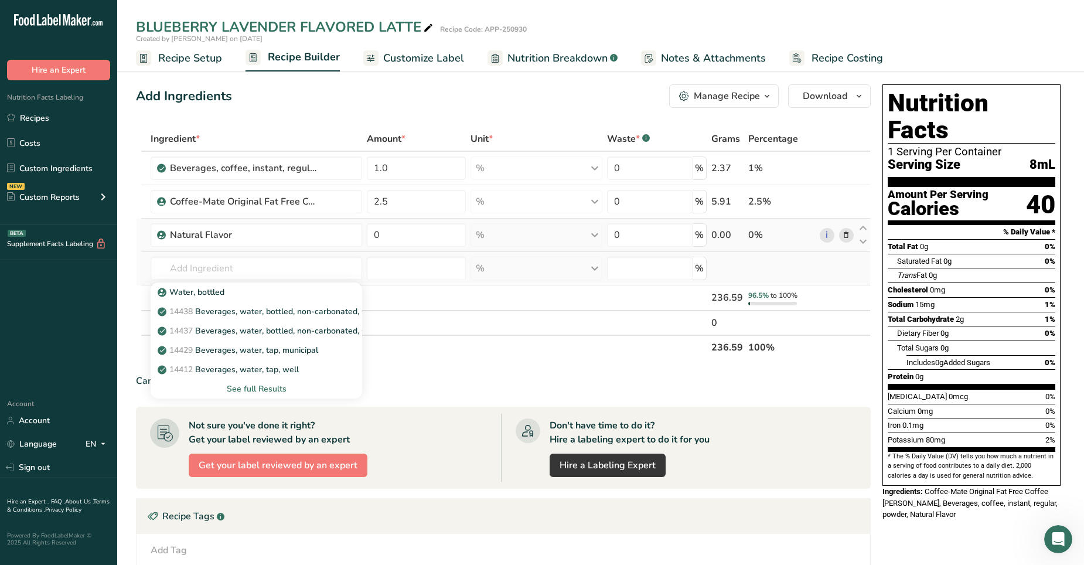
click at [251, 353] on div "See full Results" at bounding box center [256, 388] width 193 height 12
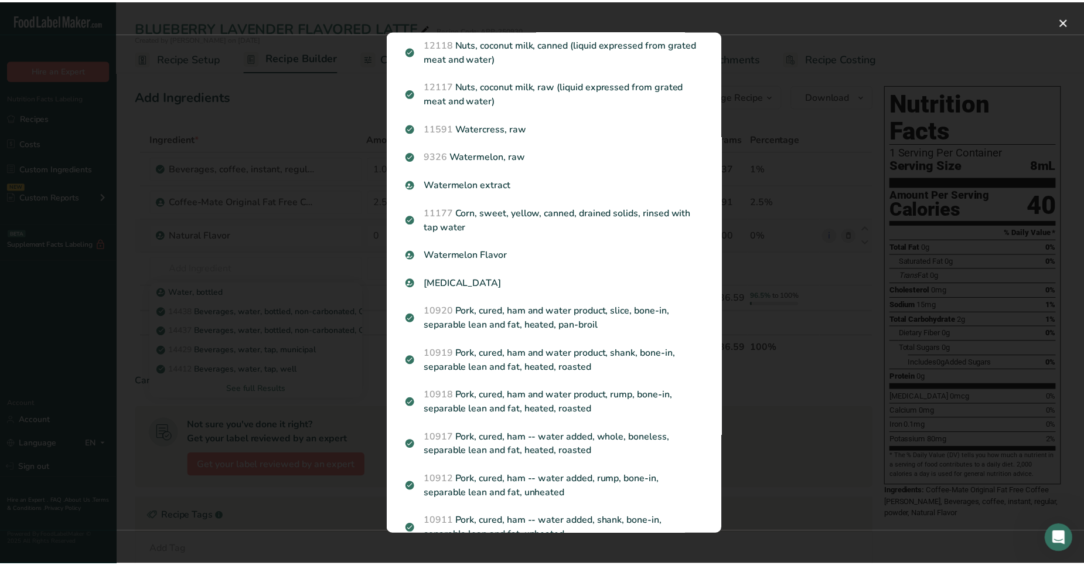
scroll to position [346, 0]
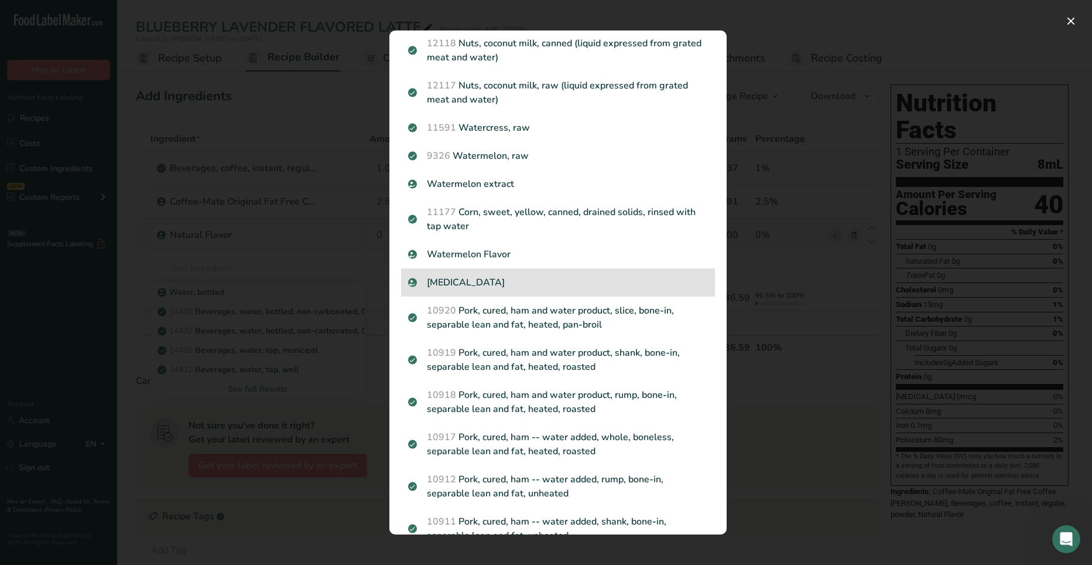
click at [474, 289] on p "Purified Water" at bounding box center [558, 282] width 300 height 14
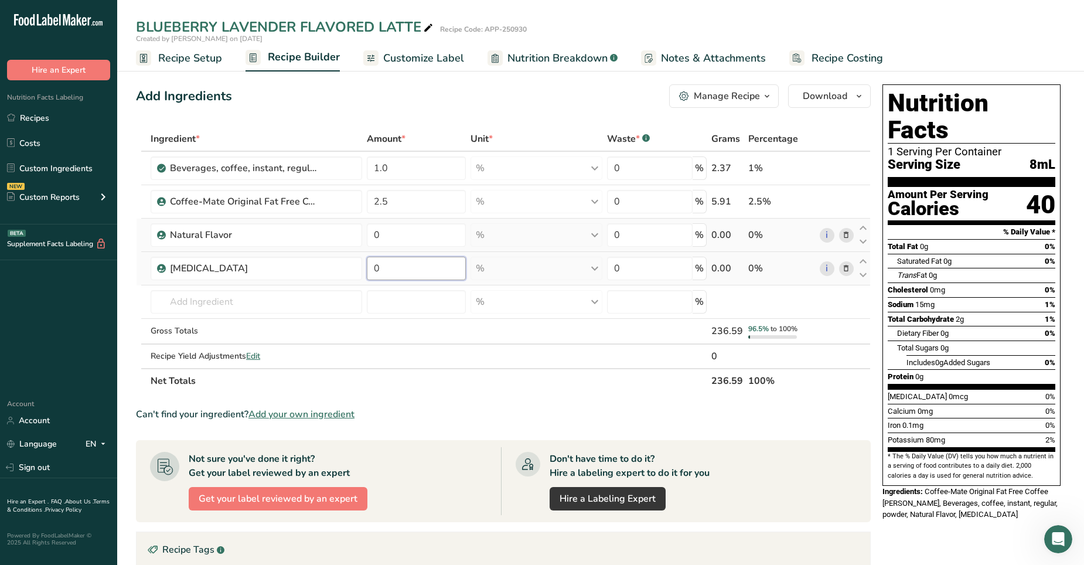
click at [395, 270] on input "0" at bounding box center [416, 268] width 99 height 23
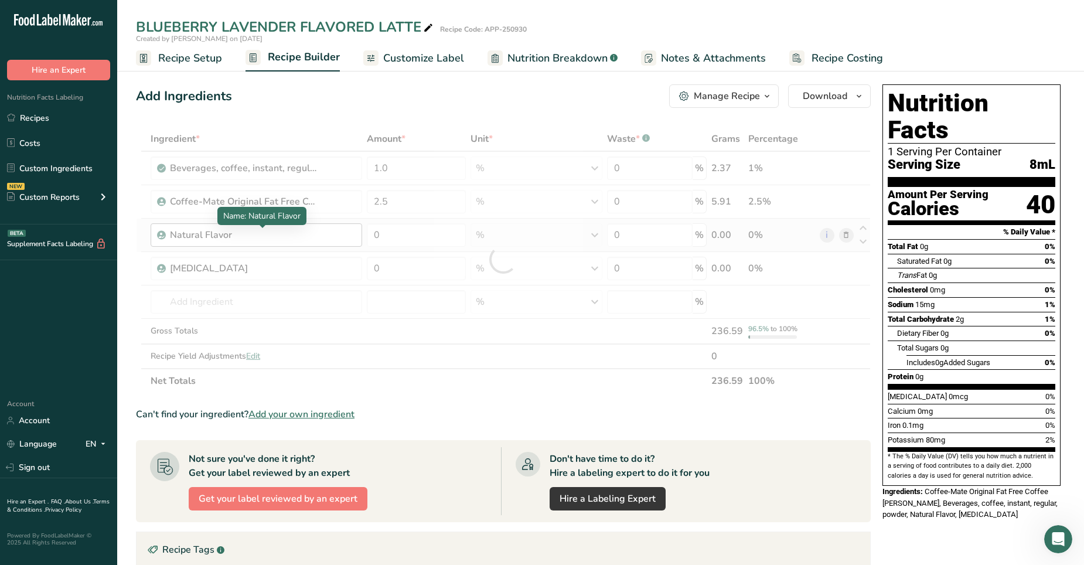
click at [284, 233] on div "Ingredient * Amount * Unit * Waste * .a-a{fill:#347362;}.b-a{fill:#fff;} Grams …" at bounding box center [503, 260] width 735 height 267
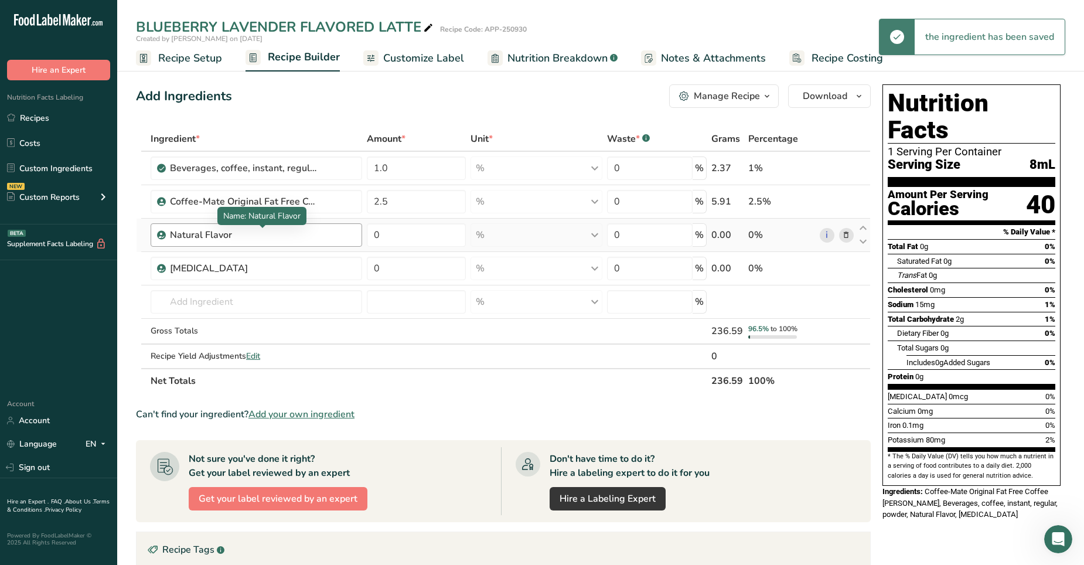
click at [256, 233] on div "Natural Flavor" at bounding box center [243, 235] width 146 height 14
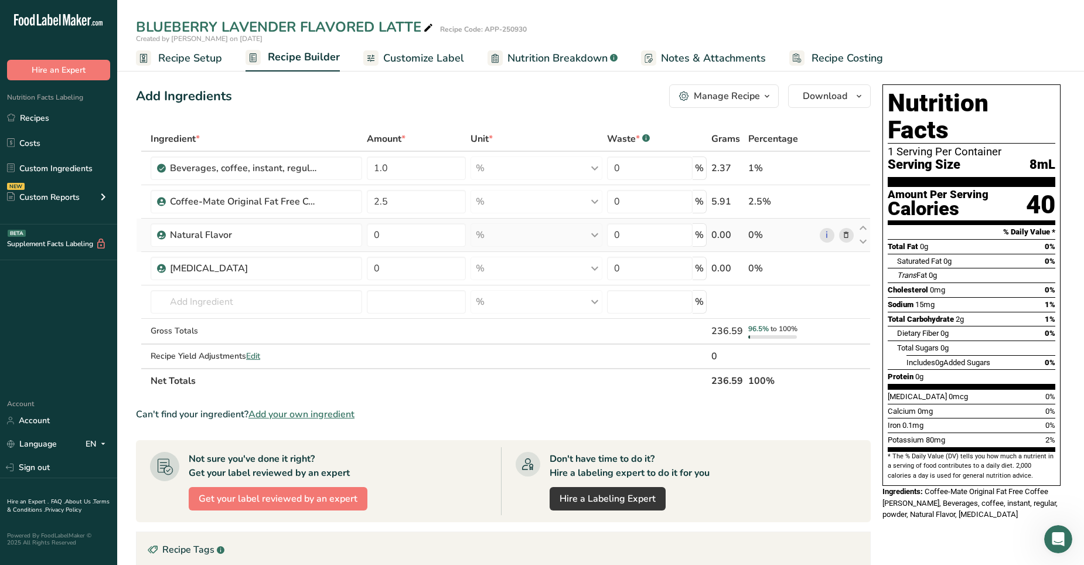
click at [708, 235] on icon at bounding box center [846, 235] width 8 height 12
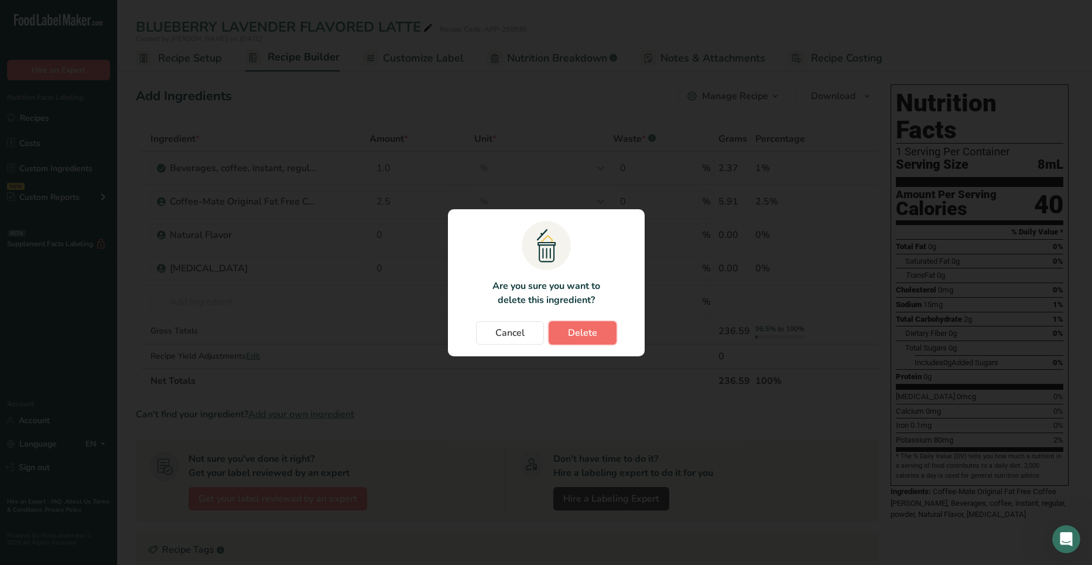
click at [595, 339] on span "Delete" at bounding box center [582, 333] width 29 height 14
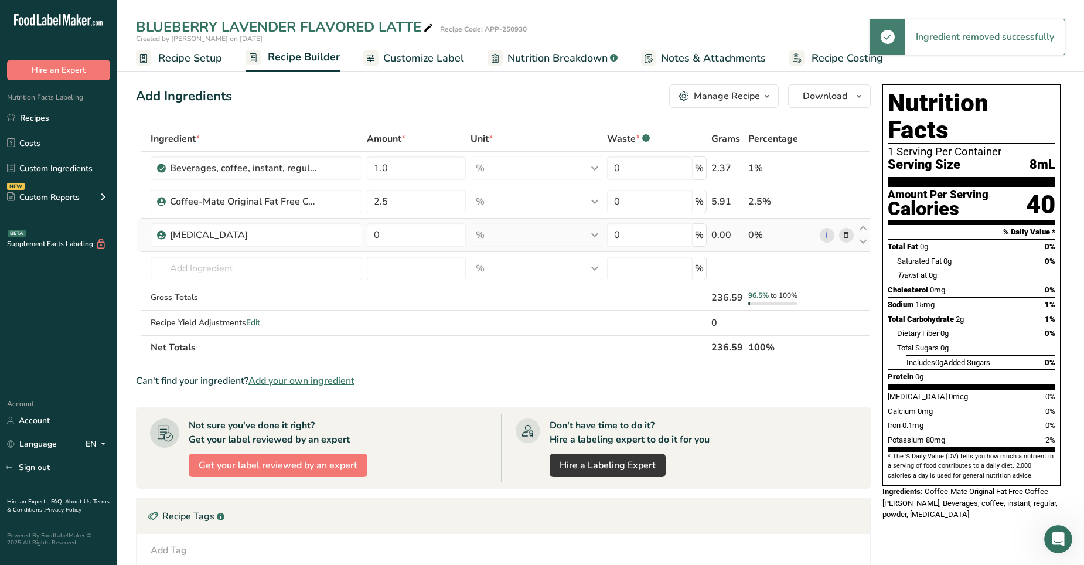
click at [708, 235] on icon at bounding box center [846, 235] width 8 height 12
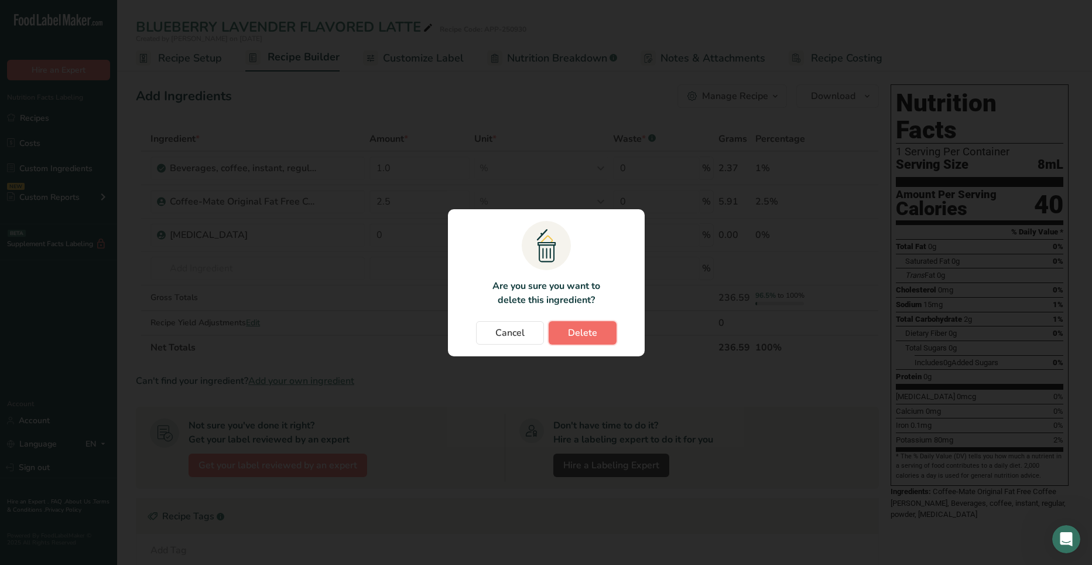
click at [590, 331] on span "Delete" at bounding box center [582, 333] width 29 height 14
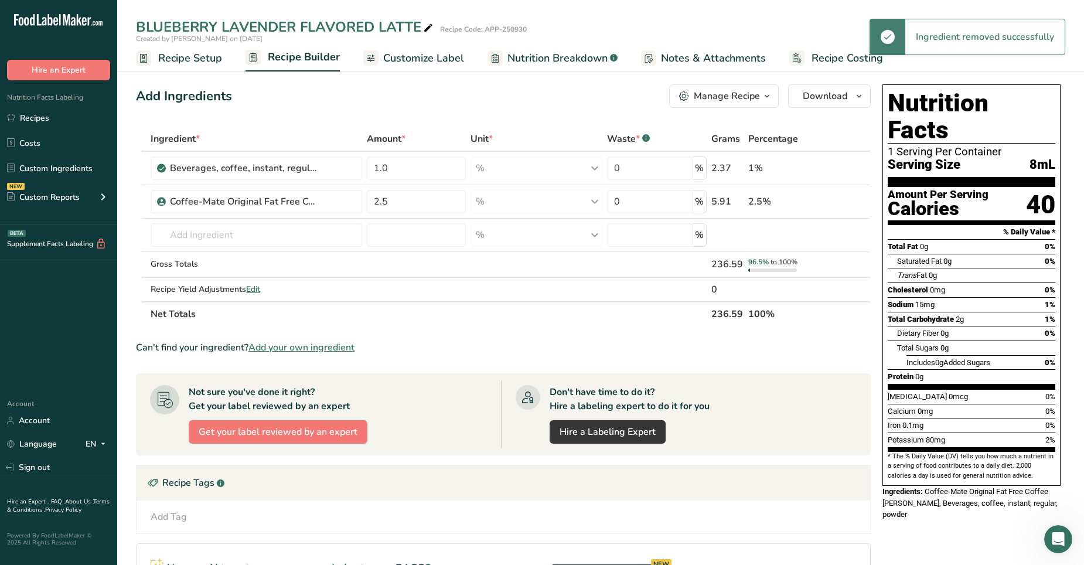
click at [592, 330] on section "Ingredient * Amount * Unit * Waste * .a-a{fill:#347362;}.b-a{fill:#fff;} Grams …" at bounding box center [503, 425] width 735 height 596
click at [312, 281] on td "Recipe Yield Adjustments Edit" at bounding box center [256, 289] width 216 height 23
click at [196, 237] on input "text" at bounding box center [256, 234] width 211 height 23
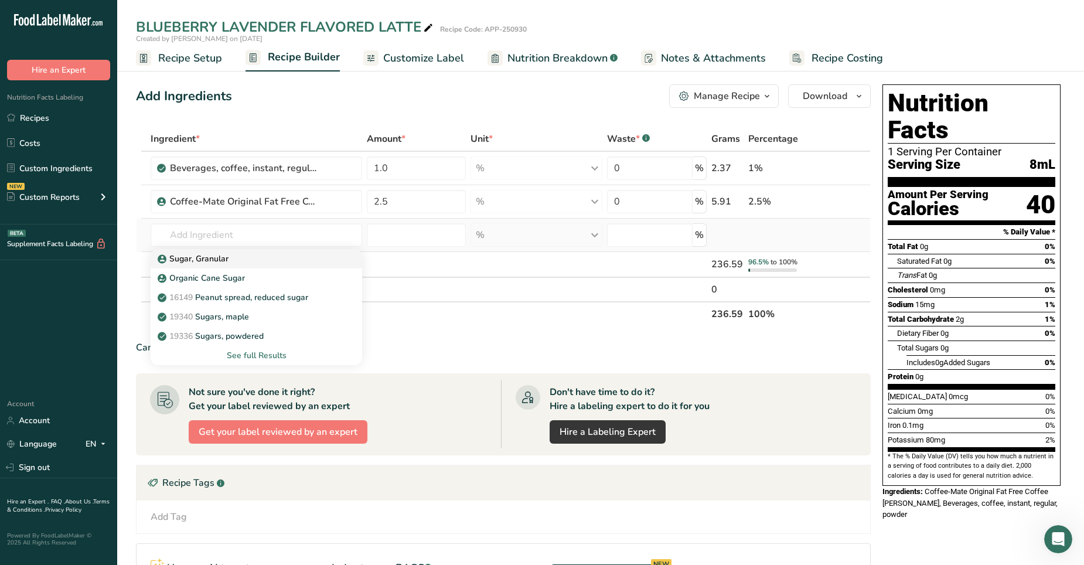
click at [203, 263] on p "Sugar, Granular" at bounding box center [194, 258] width 69 height 12
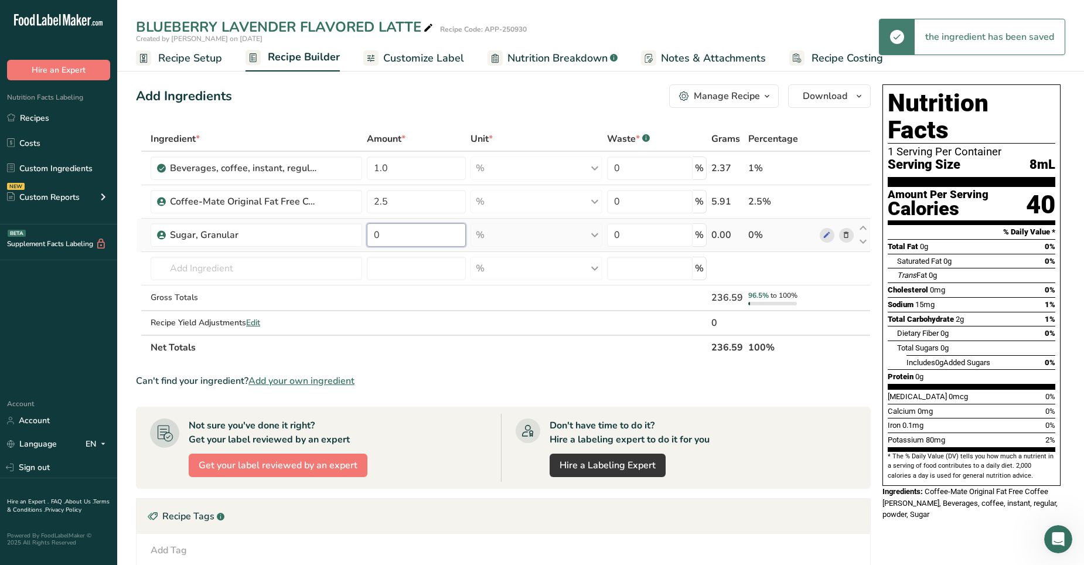
click at [388, 228] on input "0" at bounding box center [416, 234] width 99 height 23
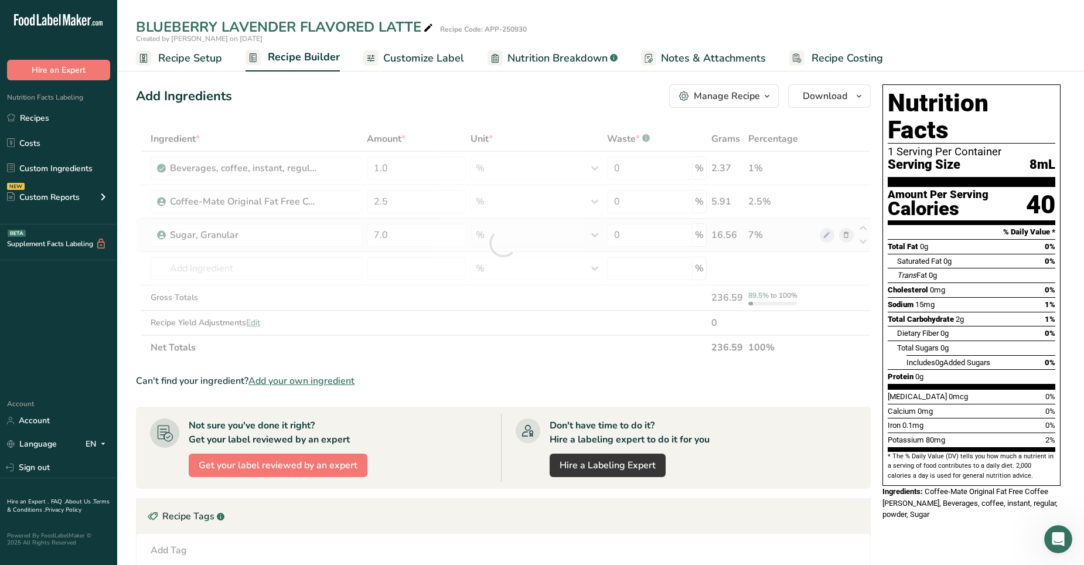
click at [481, 239] on div "Ingredient * Amount * Unit * Waste * .a-a{fill:#347362;}.b-a{fill:#fff;} Grams …" at bounding box center [503, 243] width 735 height 233
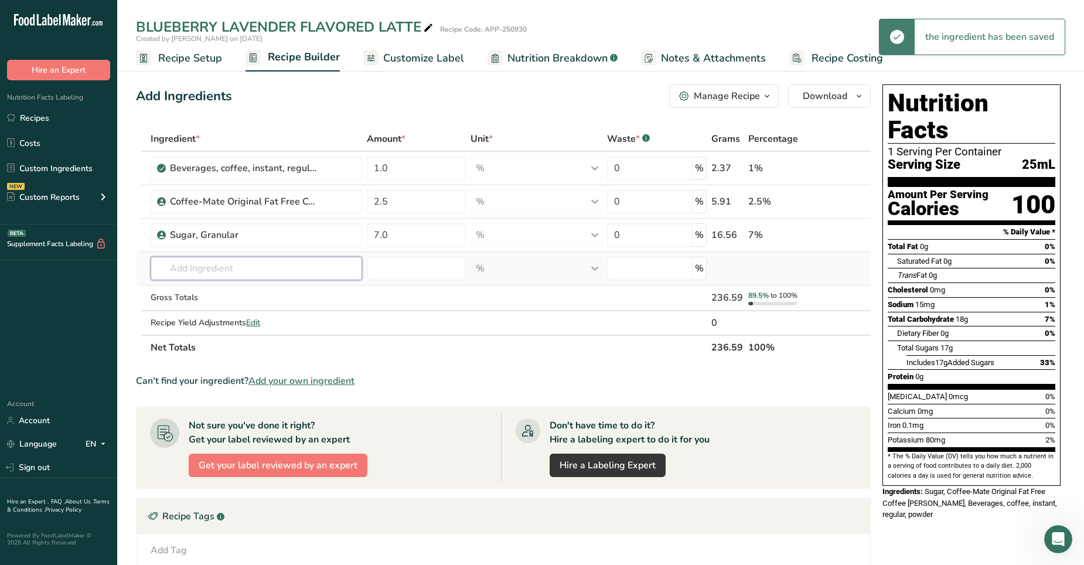
click at [232, 257] on input "text" at bounding box center [256, 268] width 211 height 23
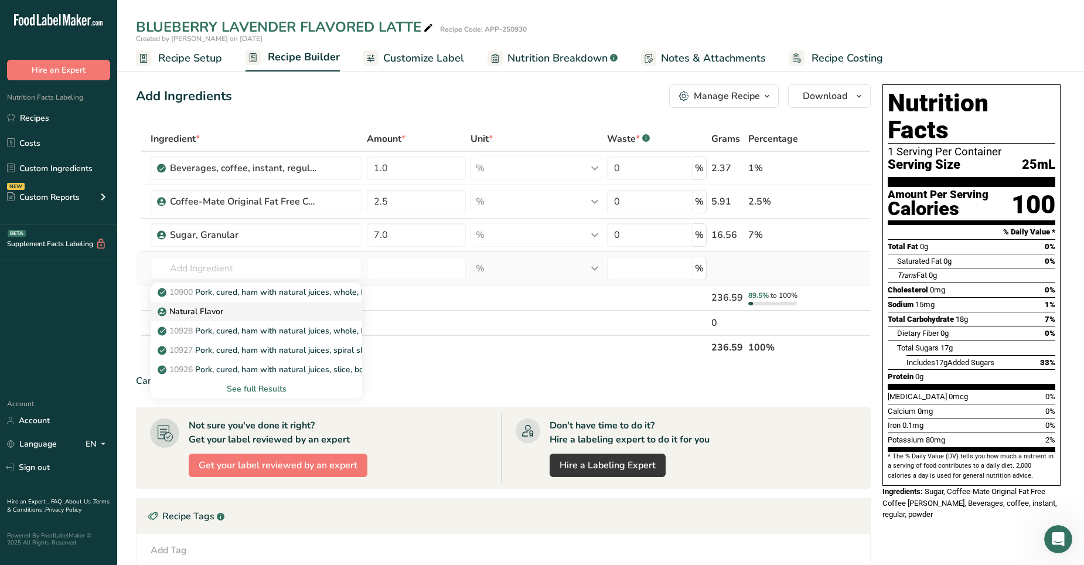
click at [186, 313] on p "Natural Flavor" at bounding box center [191, 311] width 63 height 12
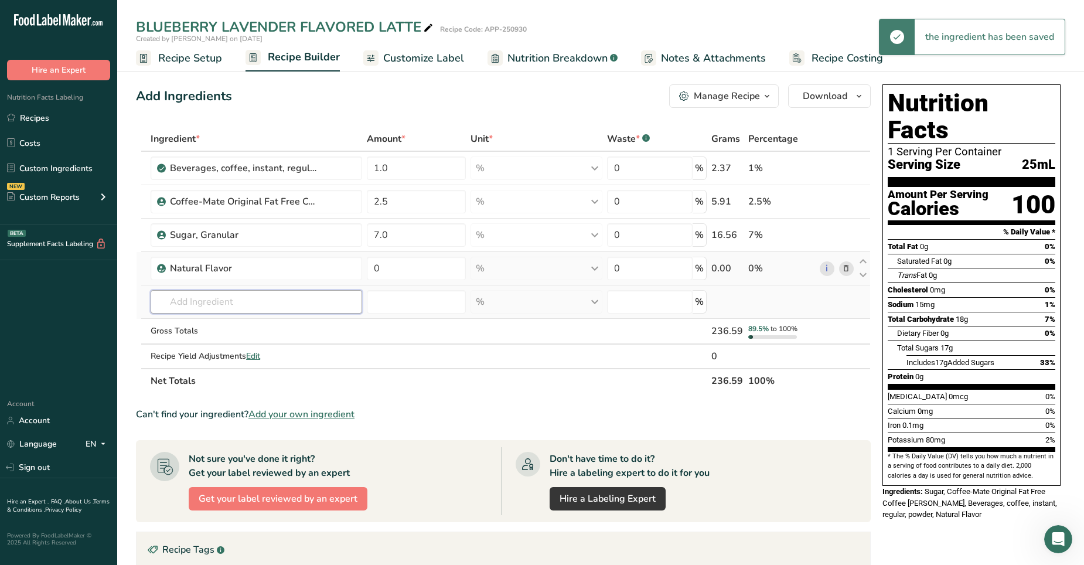
click at [195, 299] on input "text" at bounding box center [256, 301] width 211 height 23
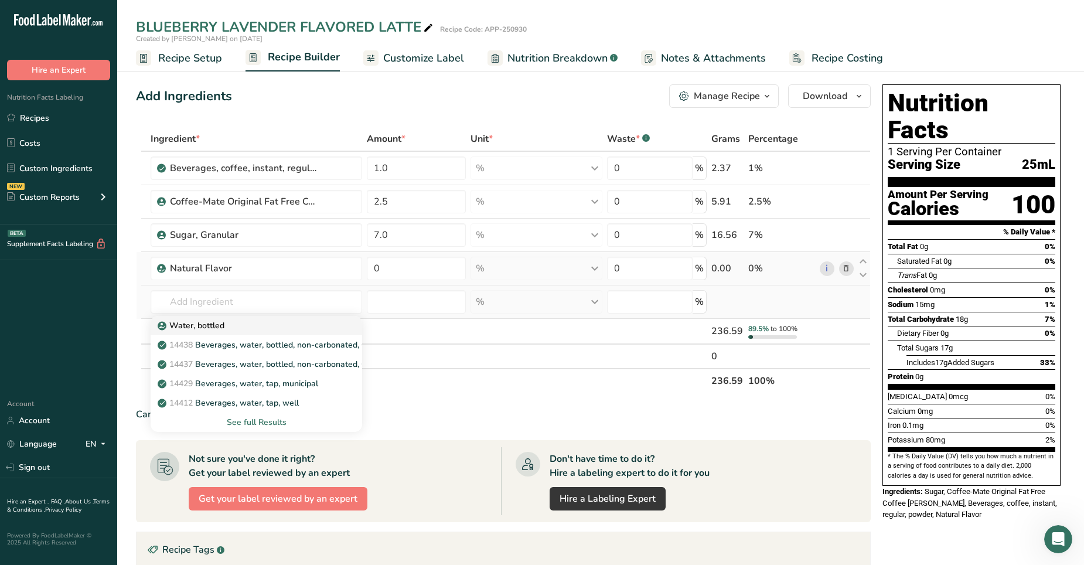
click at [201, 328] on p "Water, bottled" at bounding box center [192, 325] width 64 height 12
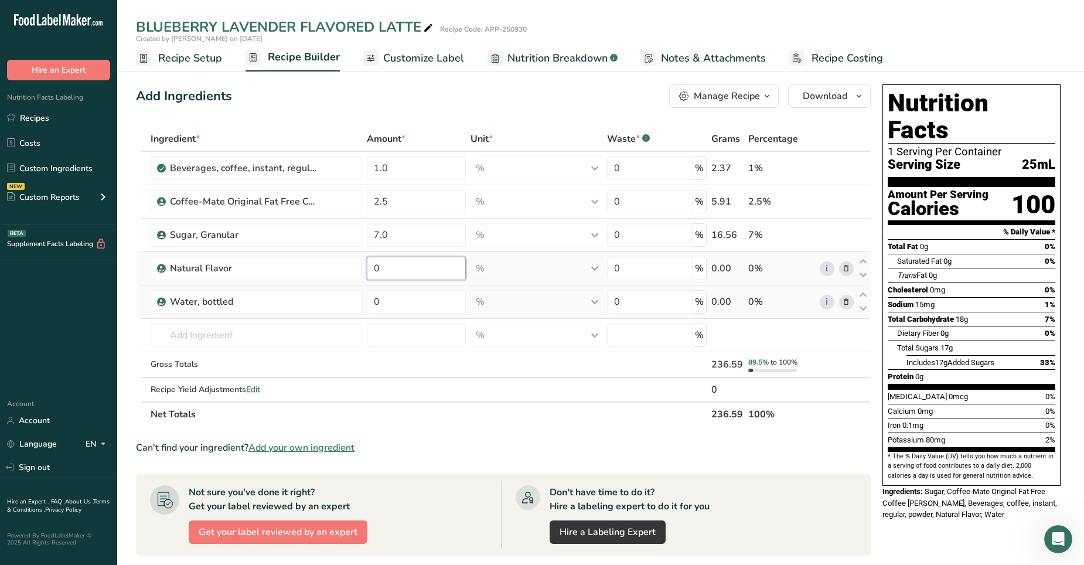
click at [394, 266] on input "0" at bounding box center [416, 268] width 99 height 23
click at [435, 269] on input "0" at bounding box center [416, 268] width 99 height 23
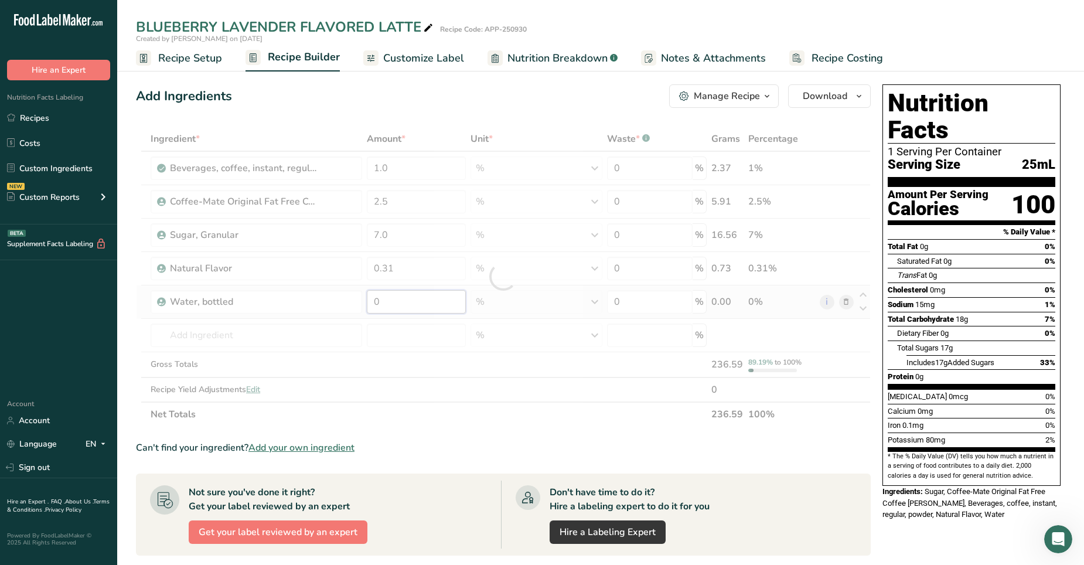
click at [388, 301] on div "Ingredient * Amount * Unit * Waste * .a-a{fill:#347362;}.b-a{fill:#fff;} Grams …" at bounding box center [503, 277] width 735 height 300
click at [382, 353] on div "Ingredient * Amount * Unit * Waste * .a-a{fill:#347362;}.b-a{fill:#fff;} Grams …" at bounding box center [503, 277] width 735 height 300
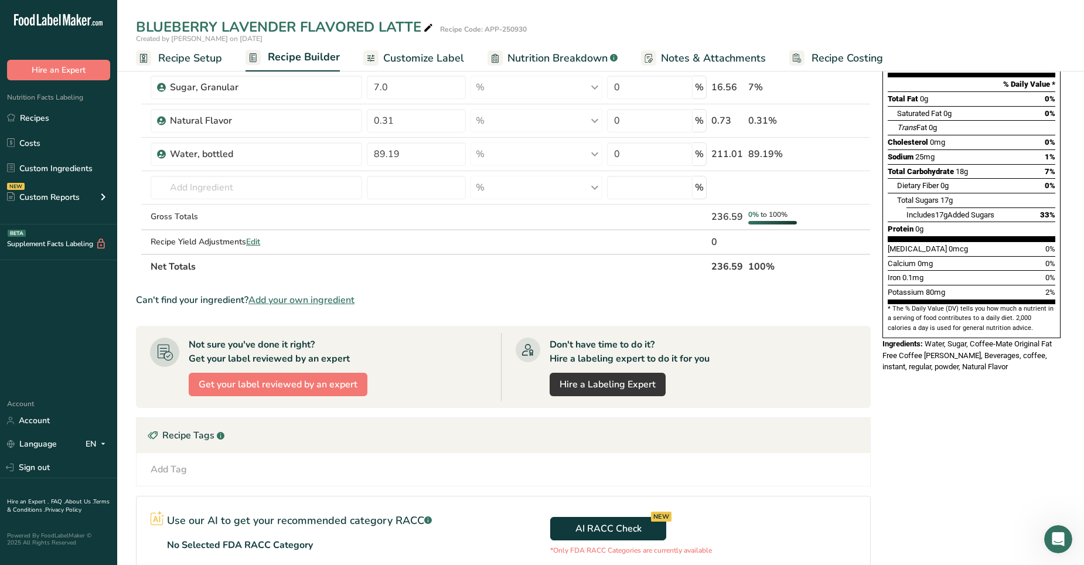
scroll to position [0, 0]
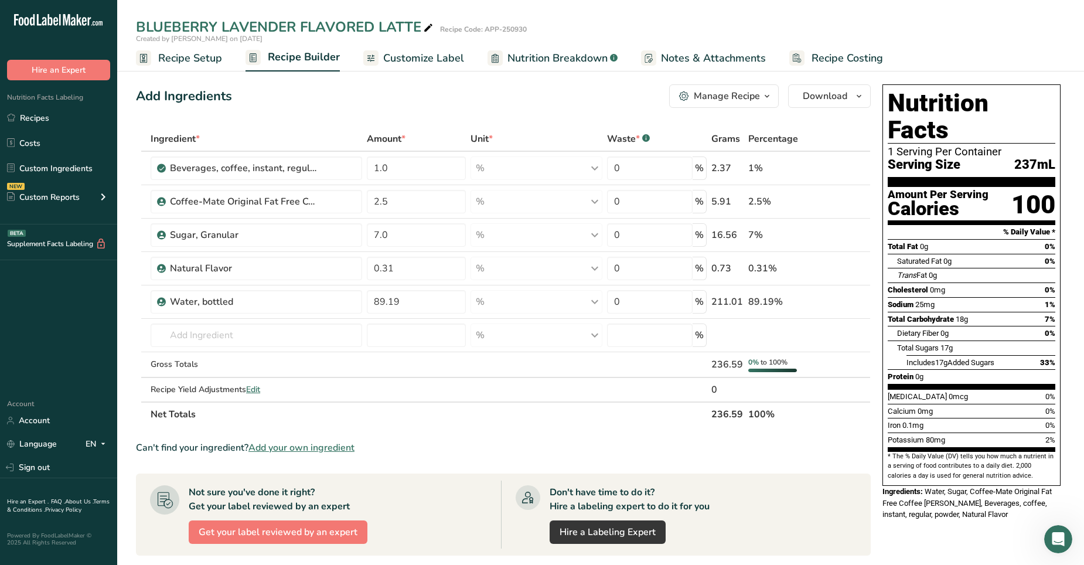
click at [419, 62] on span "Customize Label" at bounding box center [423, 58] width 81 height 16
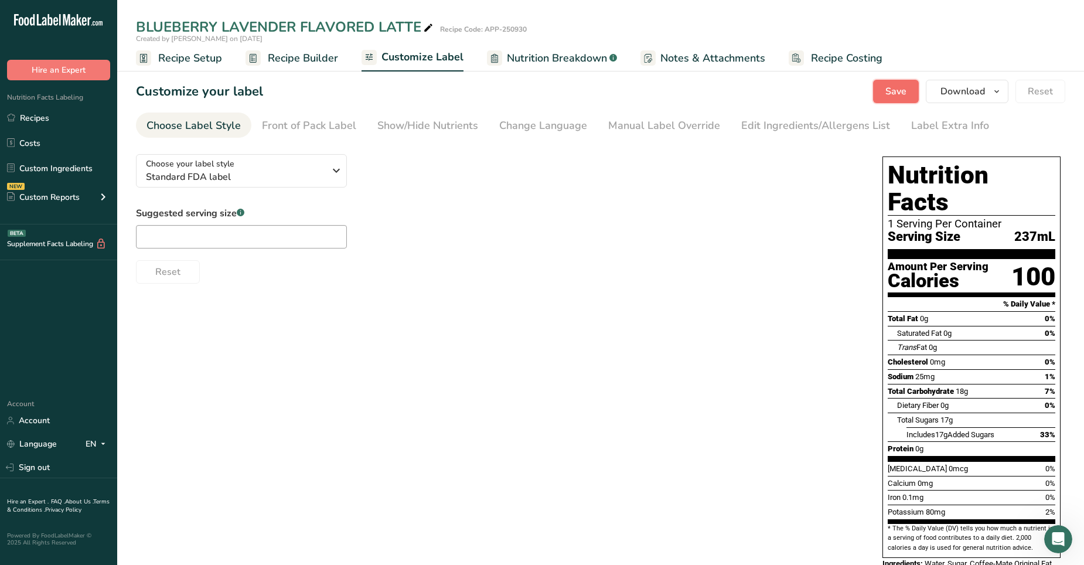
click at [708, 87] on span "Save" at bounding box center [895, 91] width 21 height 14
click at [708, 89] on span "Save" at bounding box center [895, 91] width 21 height 14
click at [33, 114] on link "Recipes" at bounding box center [58, 118] width 117 height 22
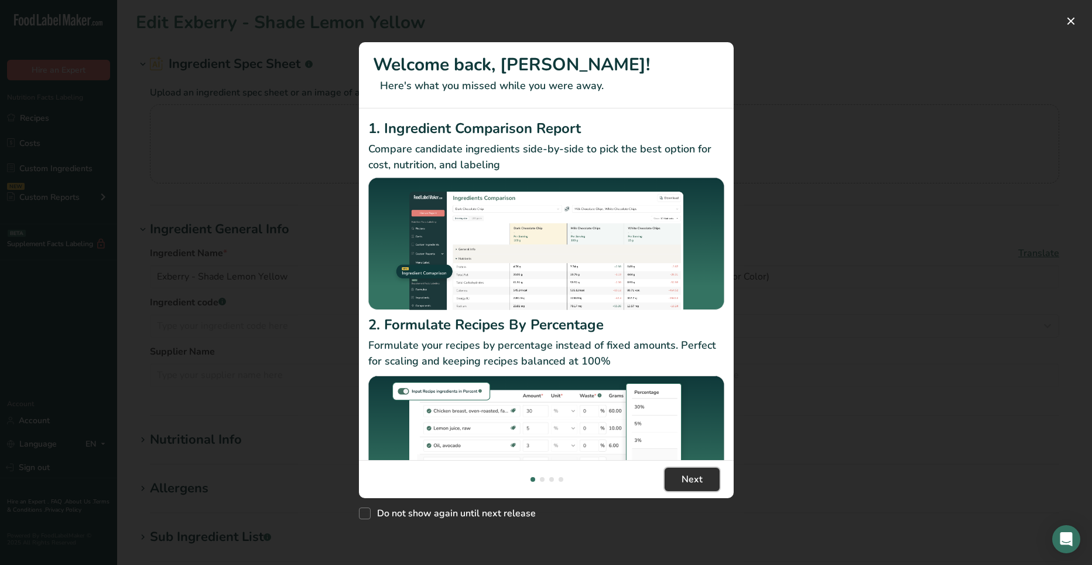
click at [696, 480] on span "Next" at bounding box center [692, 479] width 21 height 14
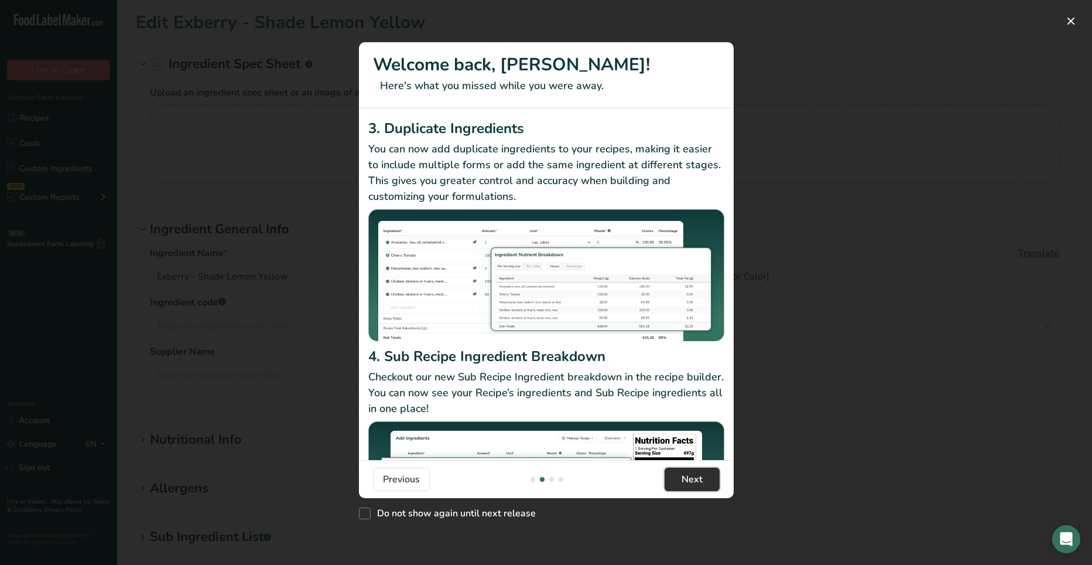
click at [696, 480] on span "Next" at bounding box center [692, 479] width 21 height 14
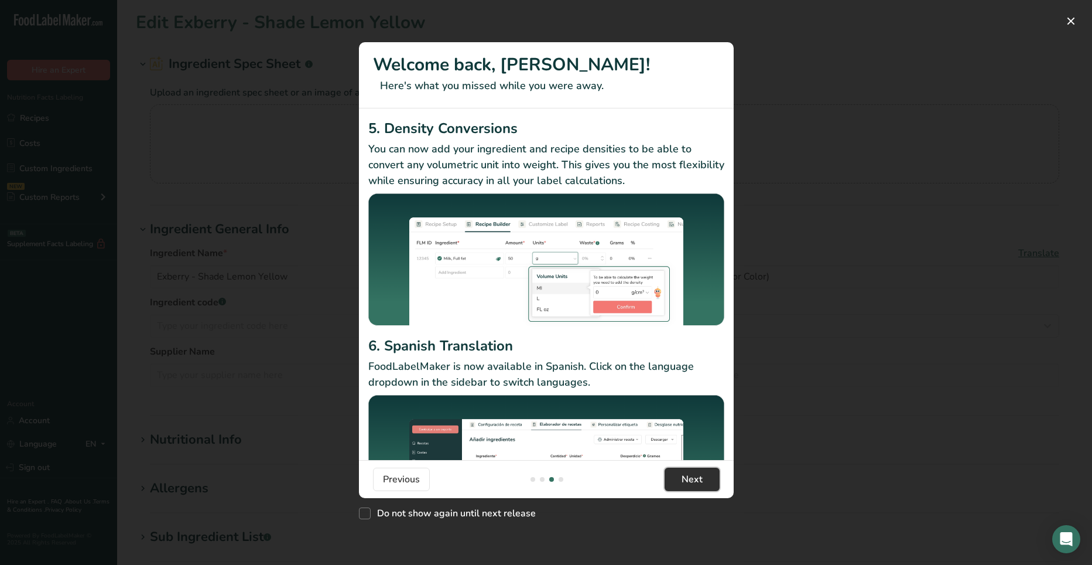
click at [696, 480] on span "Next" at bounding box center [692, 479] width 21 height 14
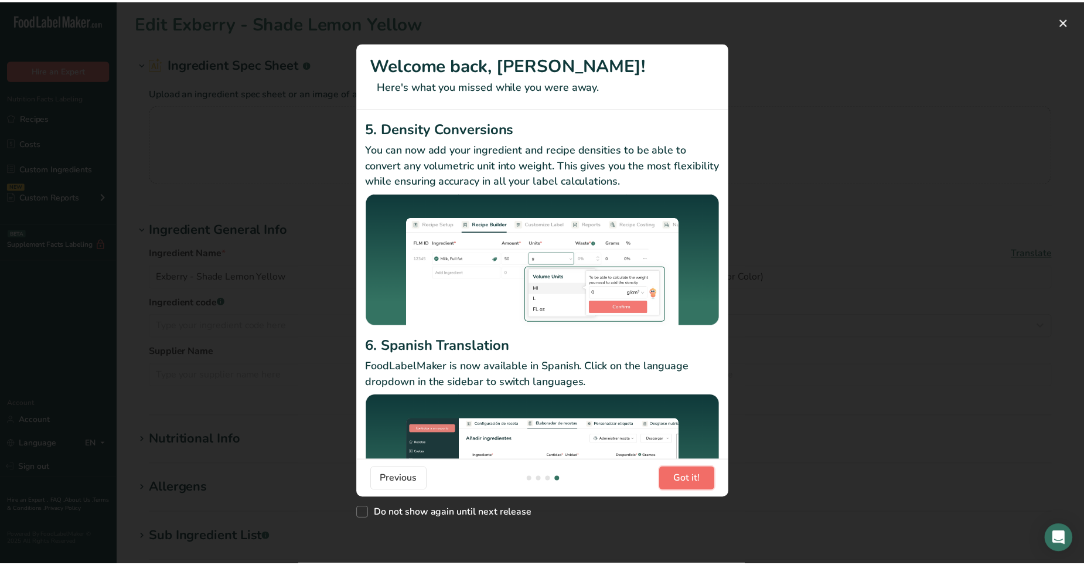
scroll to position [0, 1125]
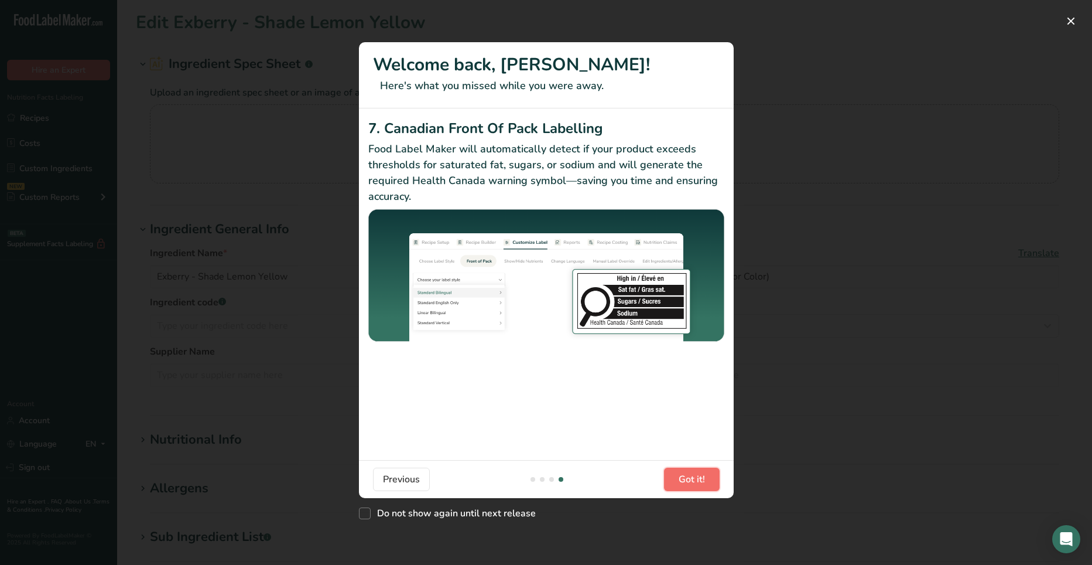
click at [696, 480] on span "Got it!" at bounding box center [692, 479] width 26 height 14
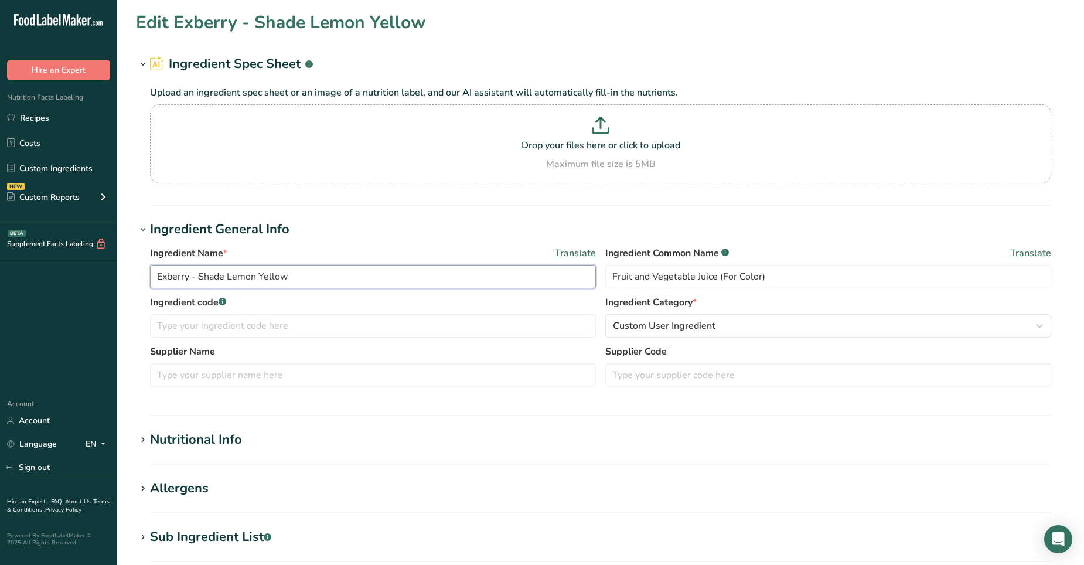
click at [303, 275] on input "Exberry - Shade Lemon Yellow" at bounding box center [373, 276] width 446 height 23
click at [276, 283] on input "Exberry - Shade Lemon Yellow" at bounding box center [373, 276] width 446 height 23
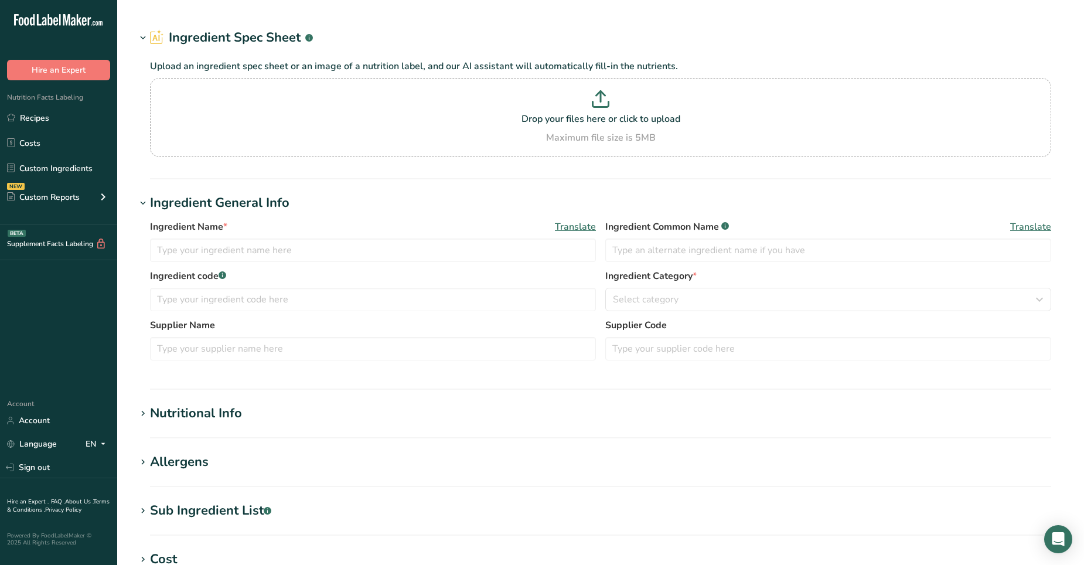
type input "Purple Elderberry Juice Concentrate 65 Brix"
type input "Elderberry Juice Concentrate"
type input "A005351"
type input "Northwest Naturals LLC"
type input "211804"
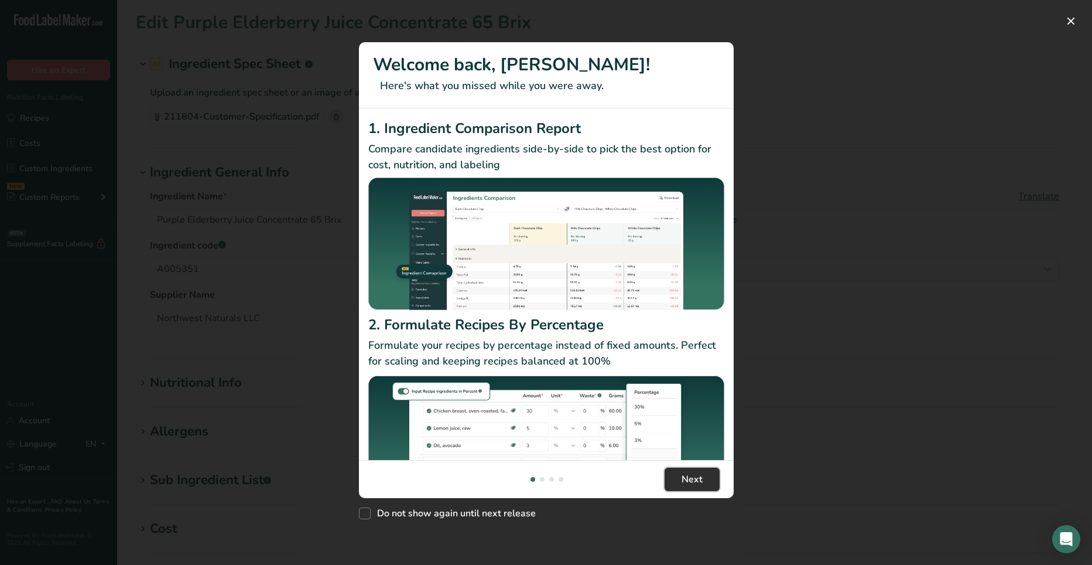
click at [687, 481] on span "Next" at bounding box center [692, 479] width 21 height 14
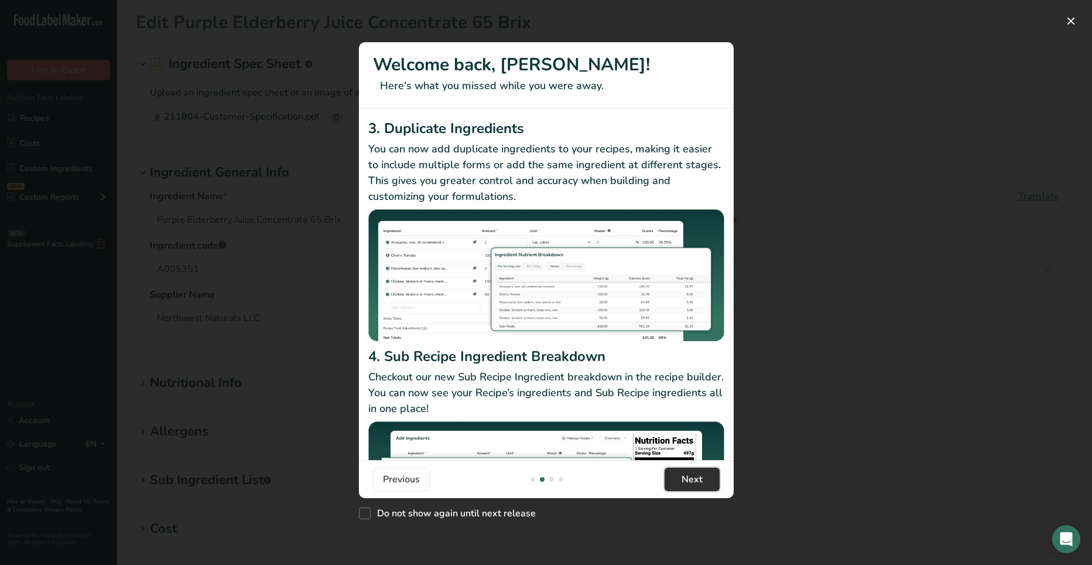
click at [687, 481] on span "Next" at bounding box center [692, 479] width 21 height 14
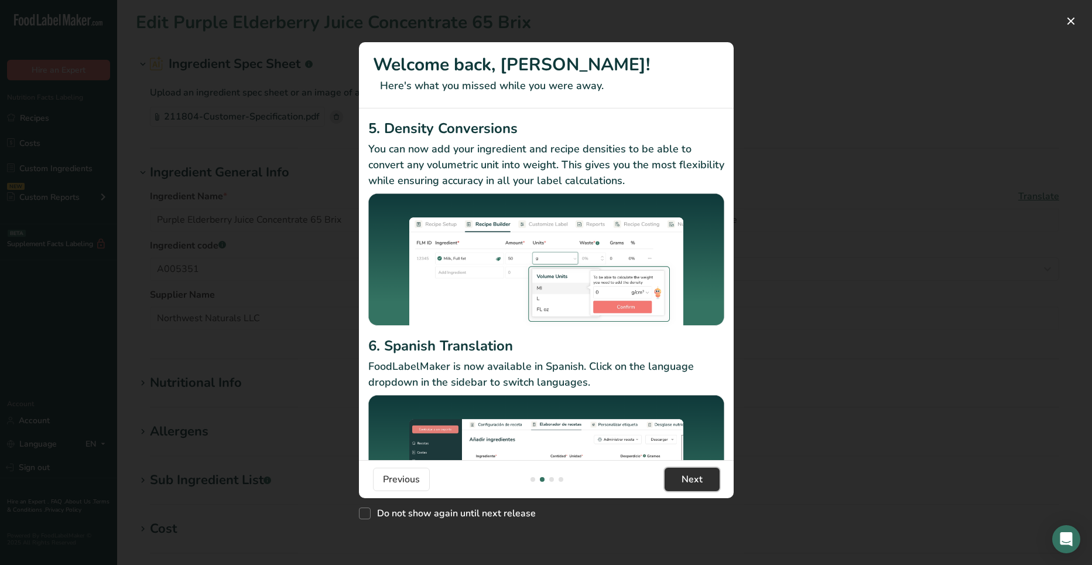
click at [687, 481] on span "Next" at bounding box center [692, 479] width 21 height 14
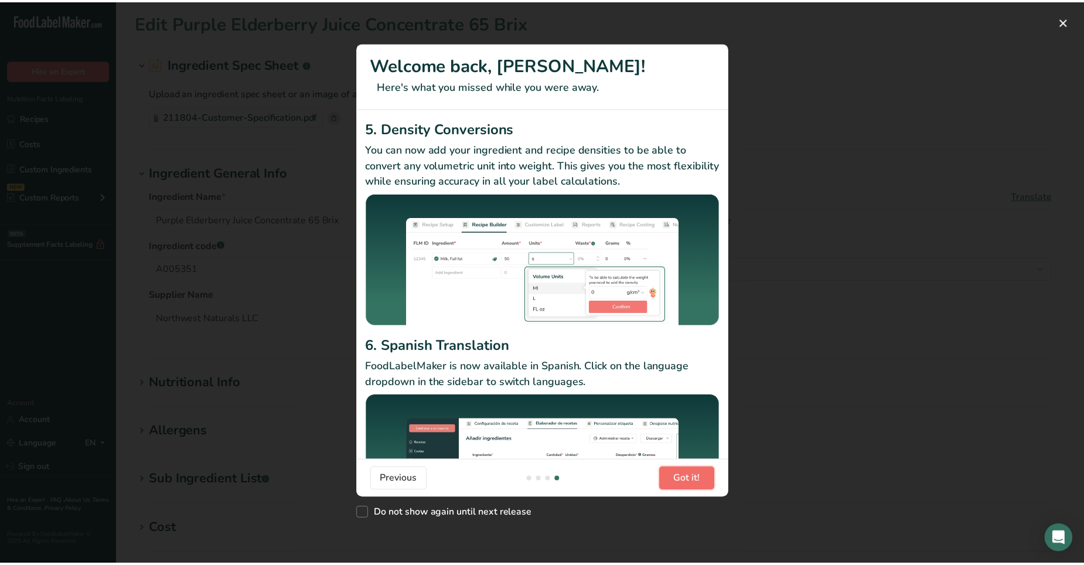
scroll to position [0, 1125]
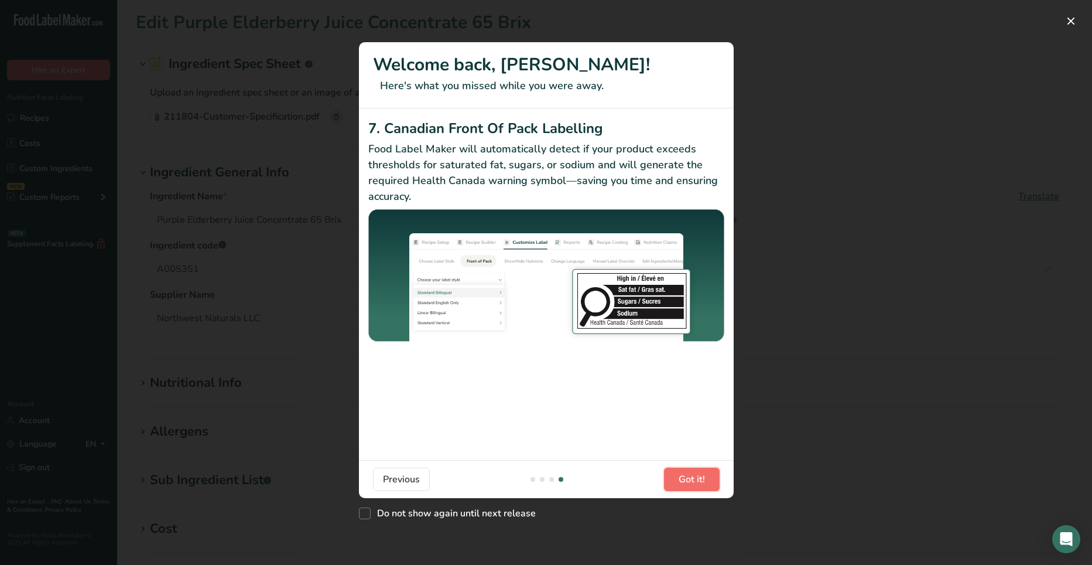
click at [687, 481] on span "Got it!" at bounding box center [692, 479] width 26 height 14
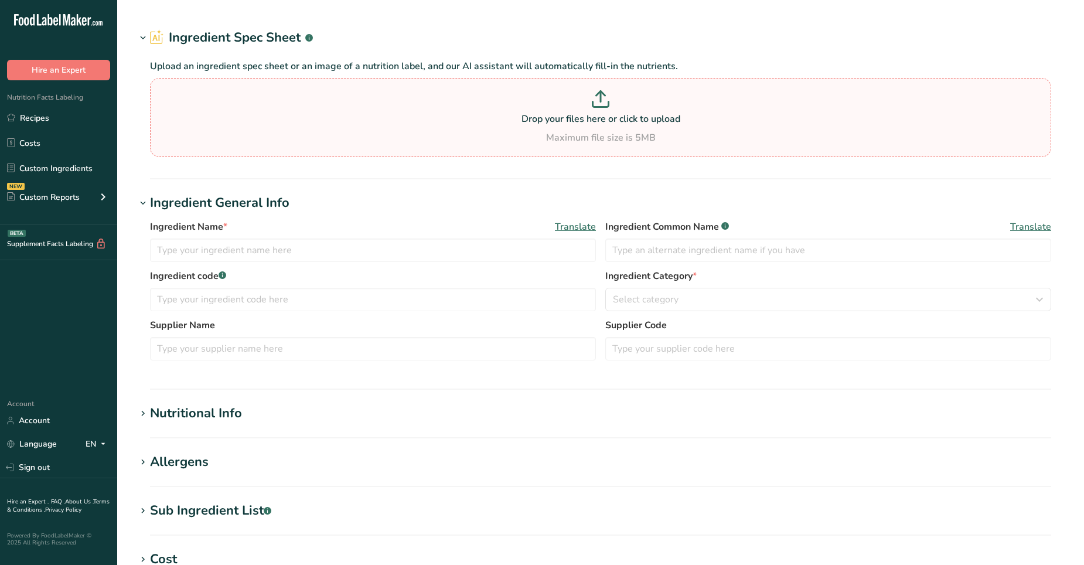
type input "Green Tea Extract Powder"
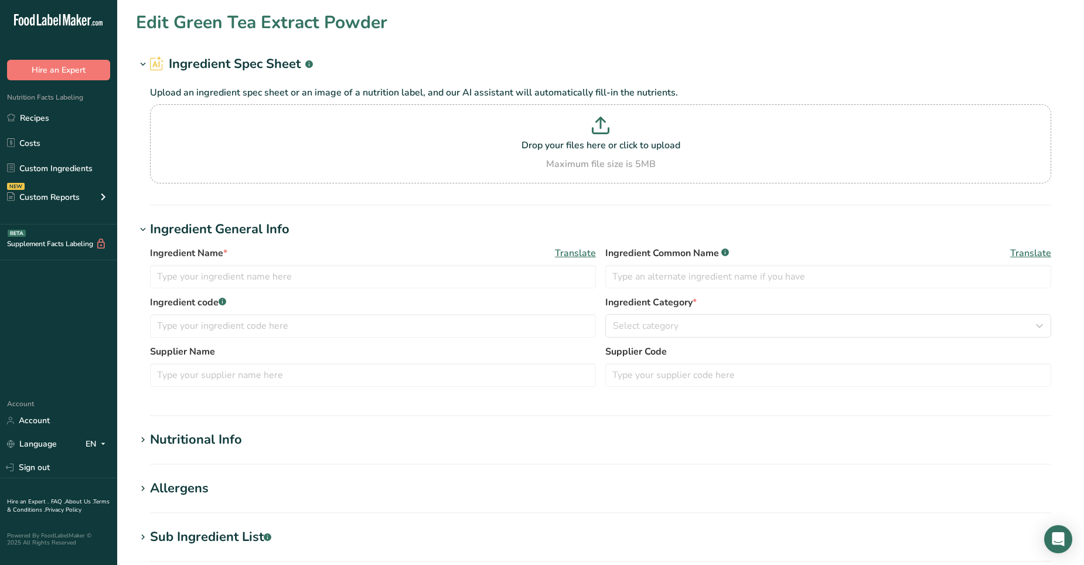
type input "Green Tea Extract Powder"
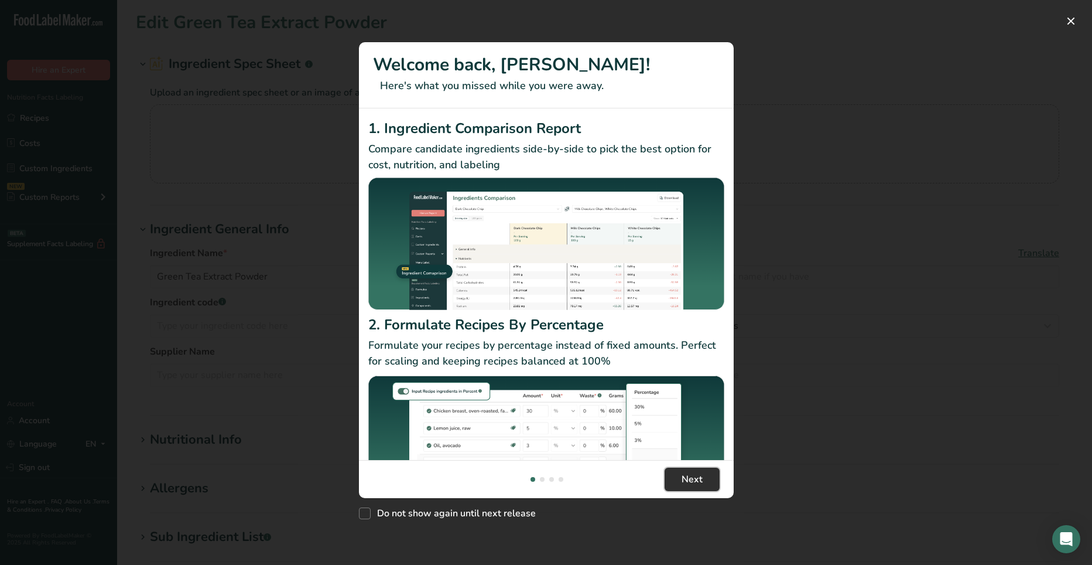
click at [695, 481] on span "Next" at bounding box center [692, 479] width 21 height 14
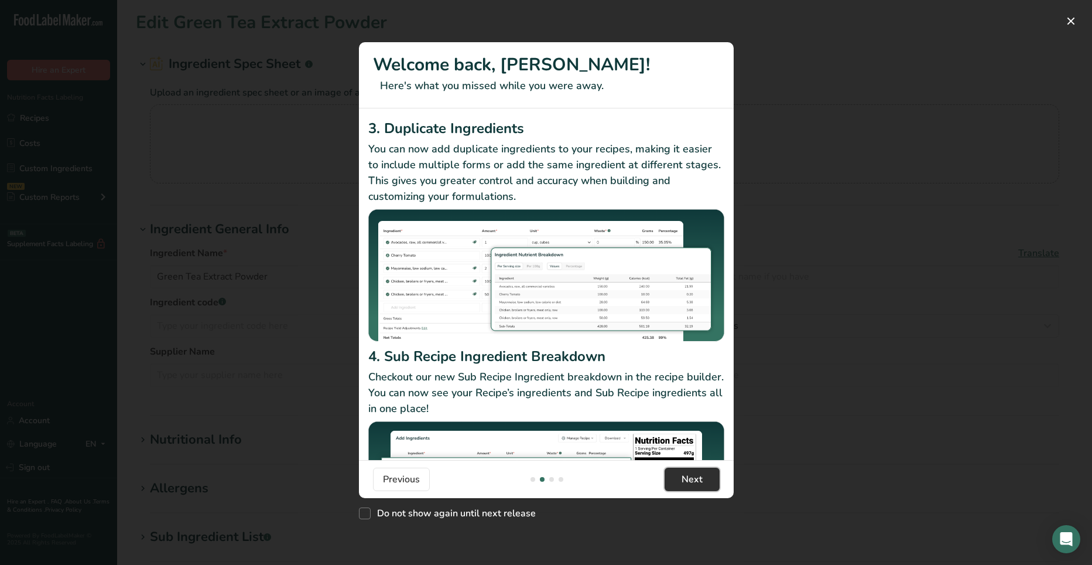
click at [695, 481] on span "Next" at bounding box center [692, 479] width 21 height 14
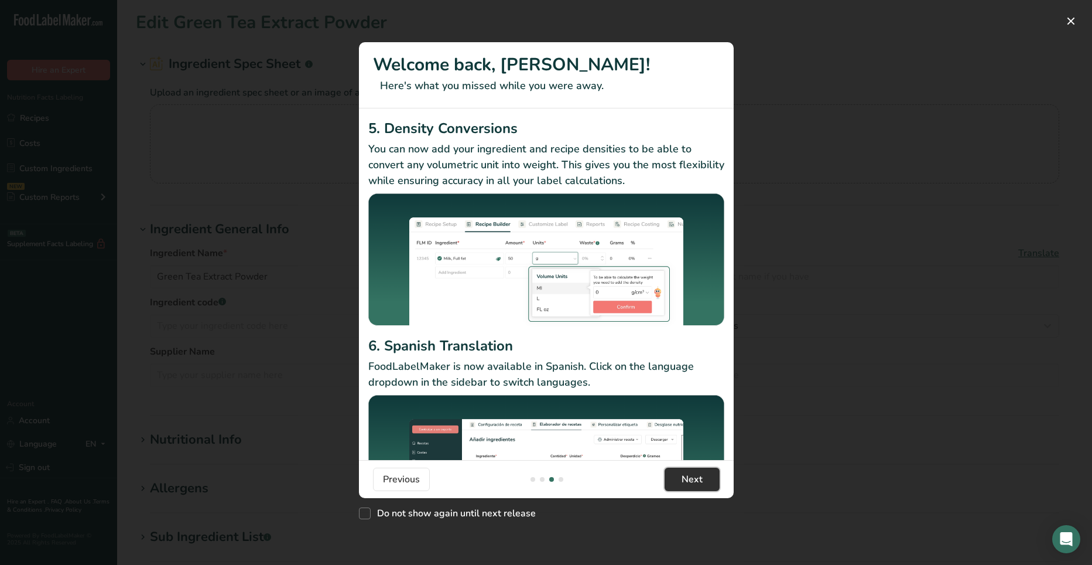
click at [695, 481] on span "Next" at bounding box center [692, 479] width 21 height 14
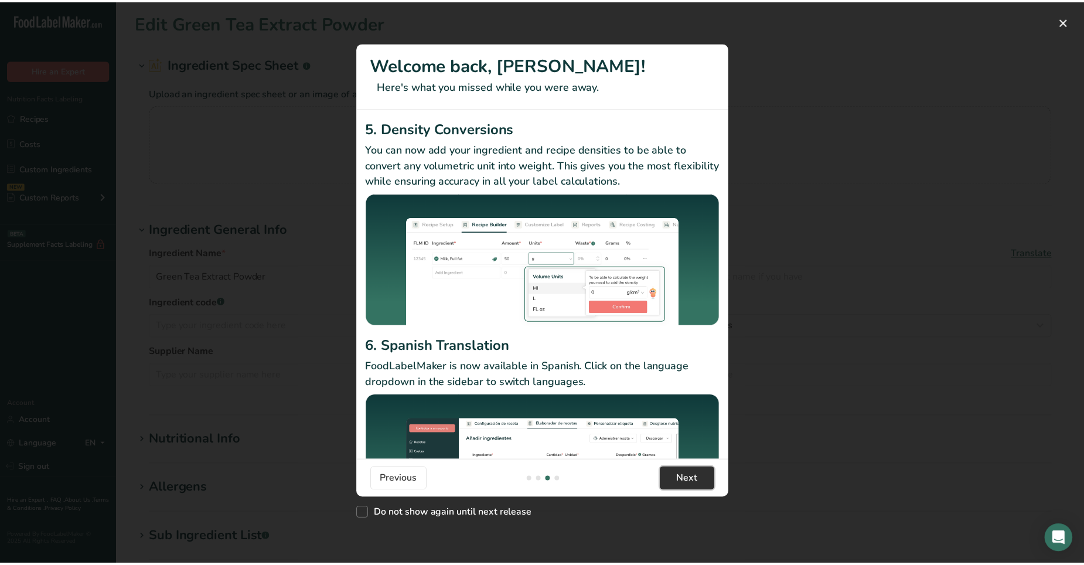
scroll to position [0, 1125]
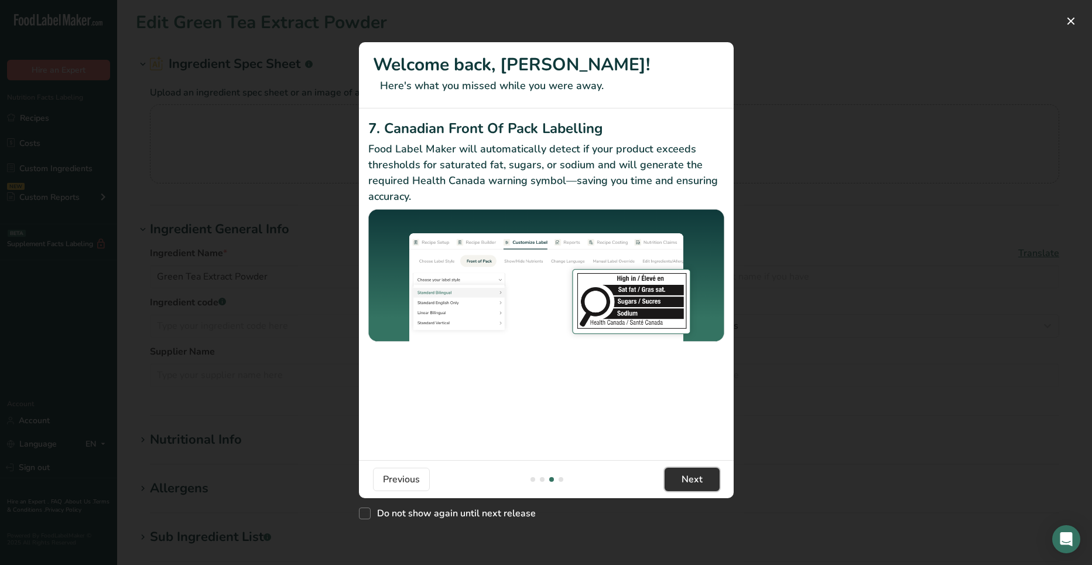
click at [695, 481] on span "Next" at bounding box center [692, 479] width 21 height 14
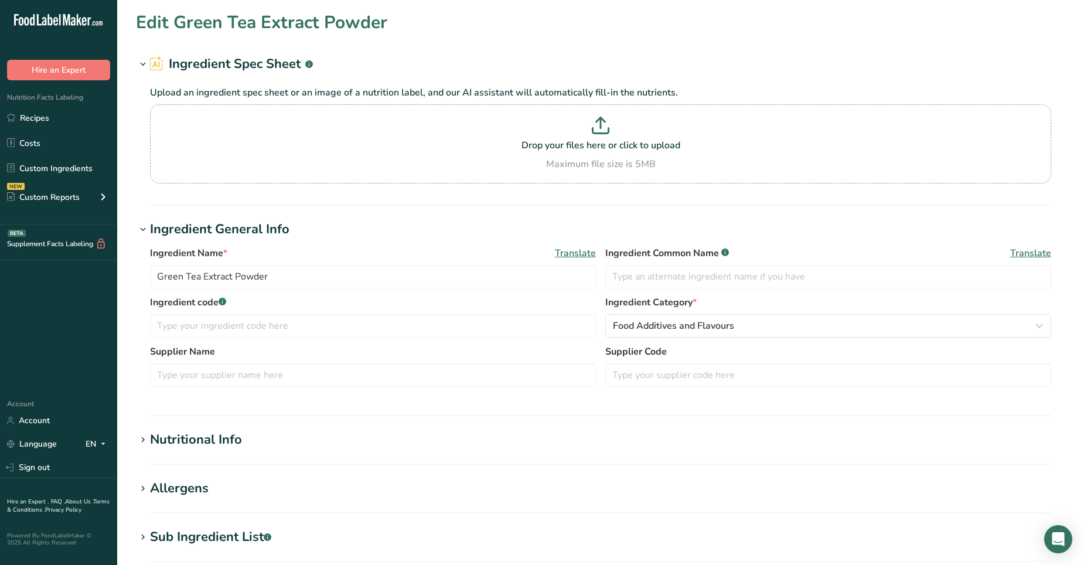
click at [695, 481] on h1 "Allergens" at bounding box center [600, 488] width 929 height 19
